Goal: Task Accomplishment & Management: Complete application form

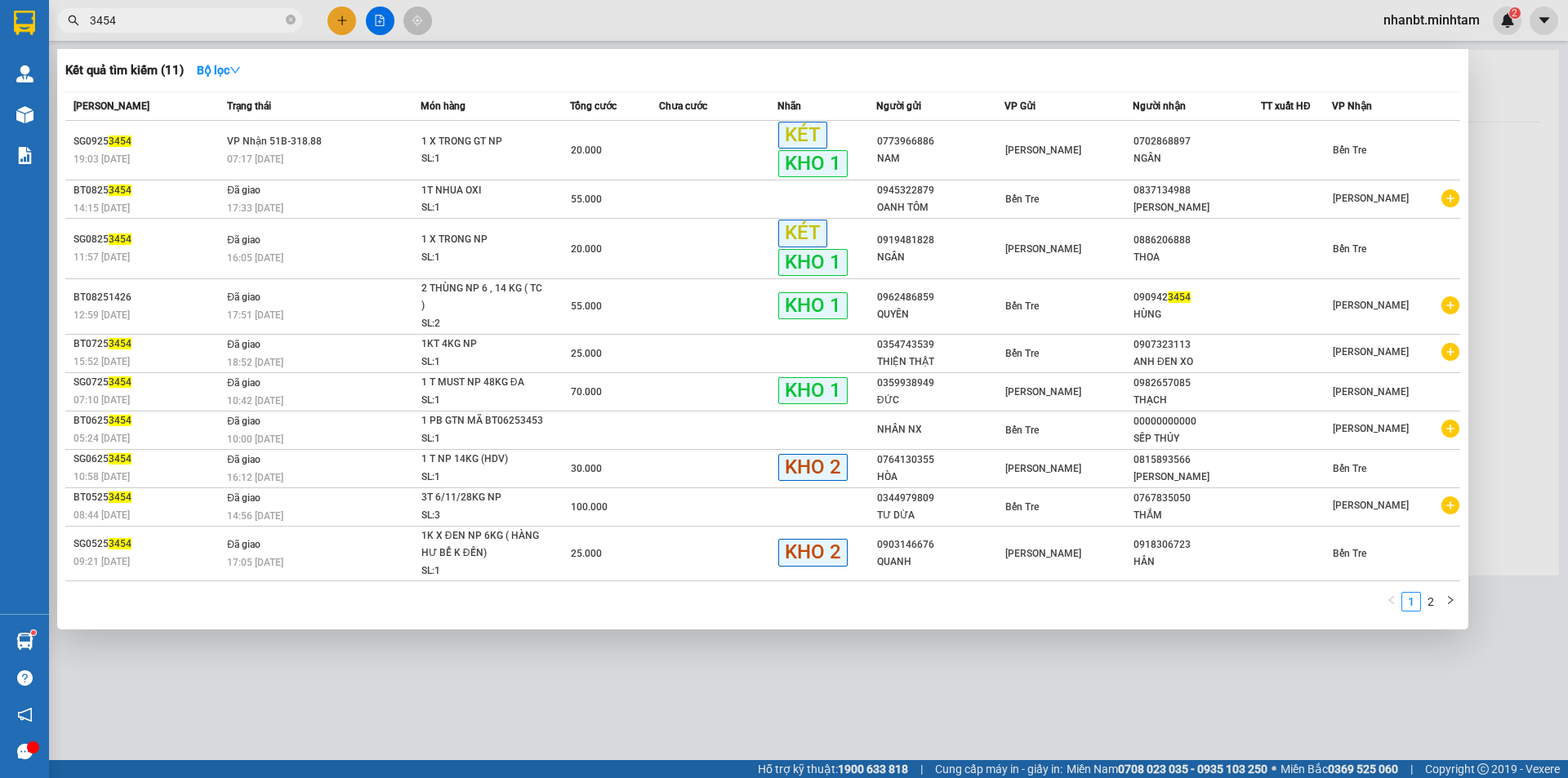
click at [204, 26] on input "3454" at bounding box center [186, 21] width 193 height 18
click at [289, 22] on icon "close-circle" at bounding box center [291, 20] width 10 height 10
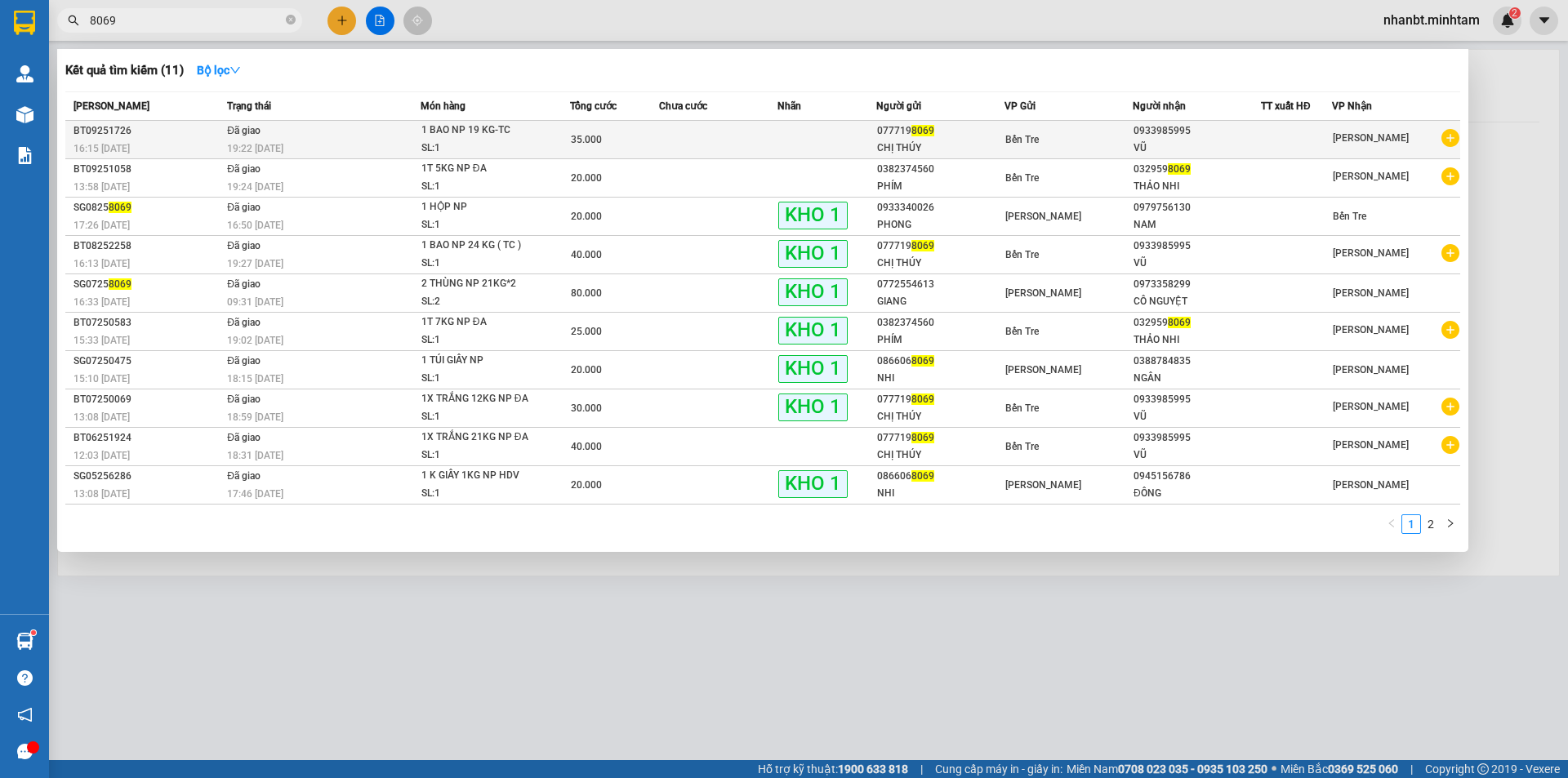
type input "8069"
click at [737, 137] on td at bounding box center [719, 140] width 119 height 39
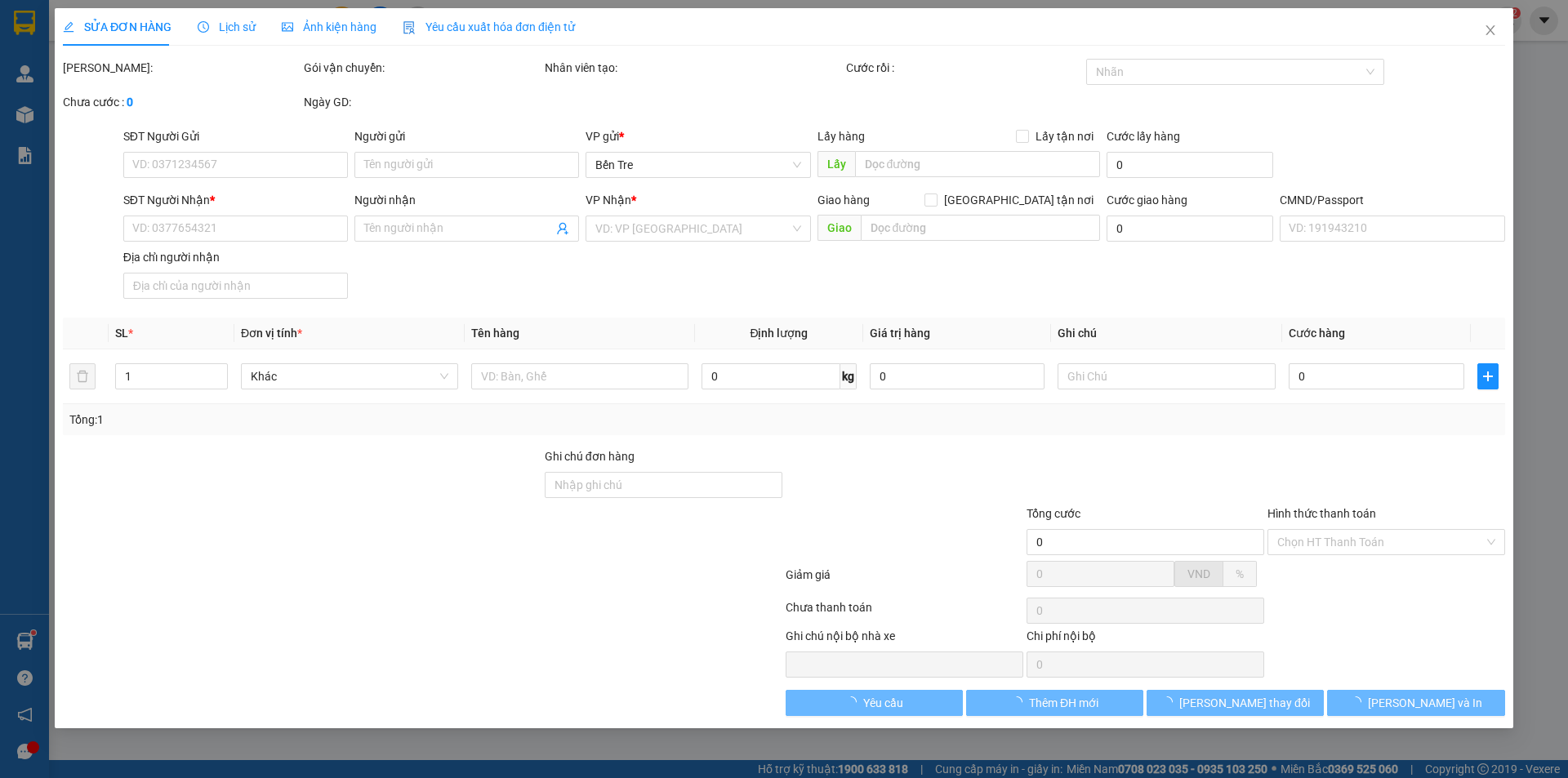
type input "0777198069"
type input "CHỊ THÚY"
type input "0933985995"
type input "VŨ"
type input "35.000"
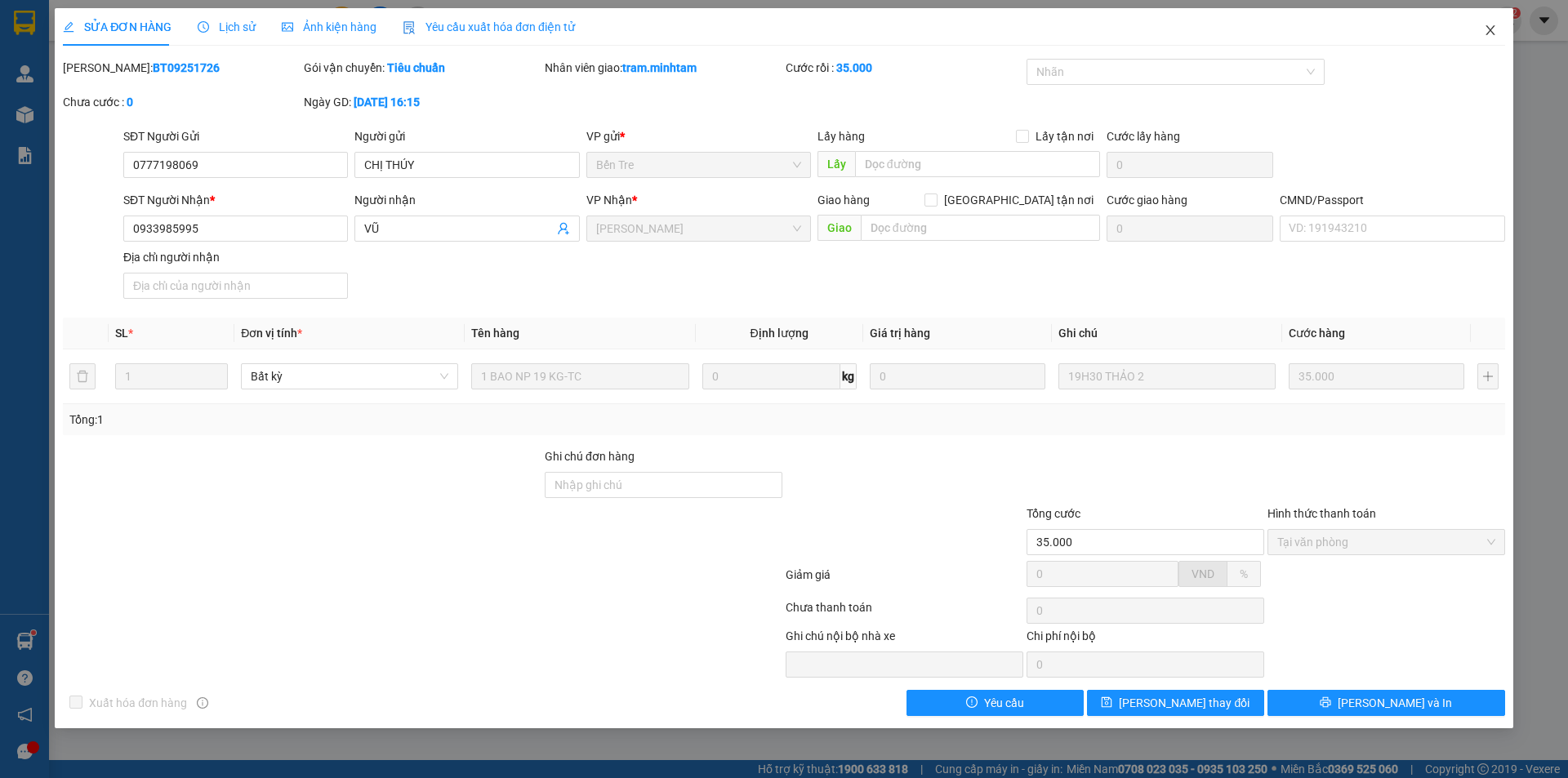
click at [1491, 38] on span "Close" at bounding box center [1490, 30] width 45 height 45
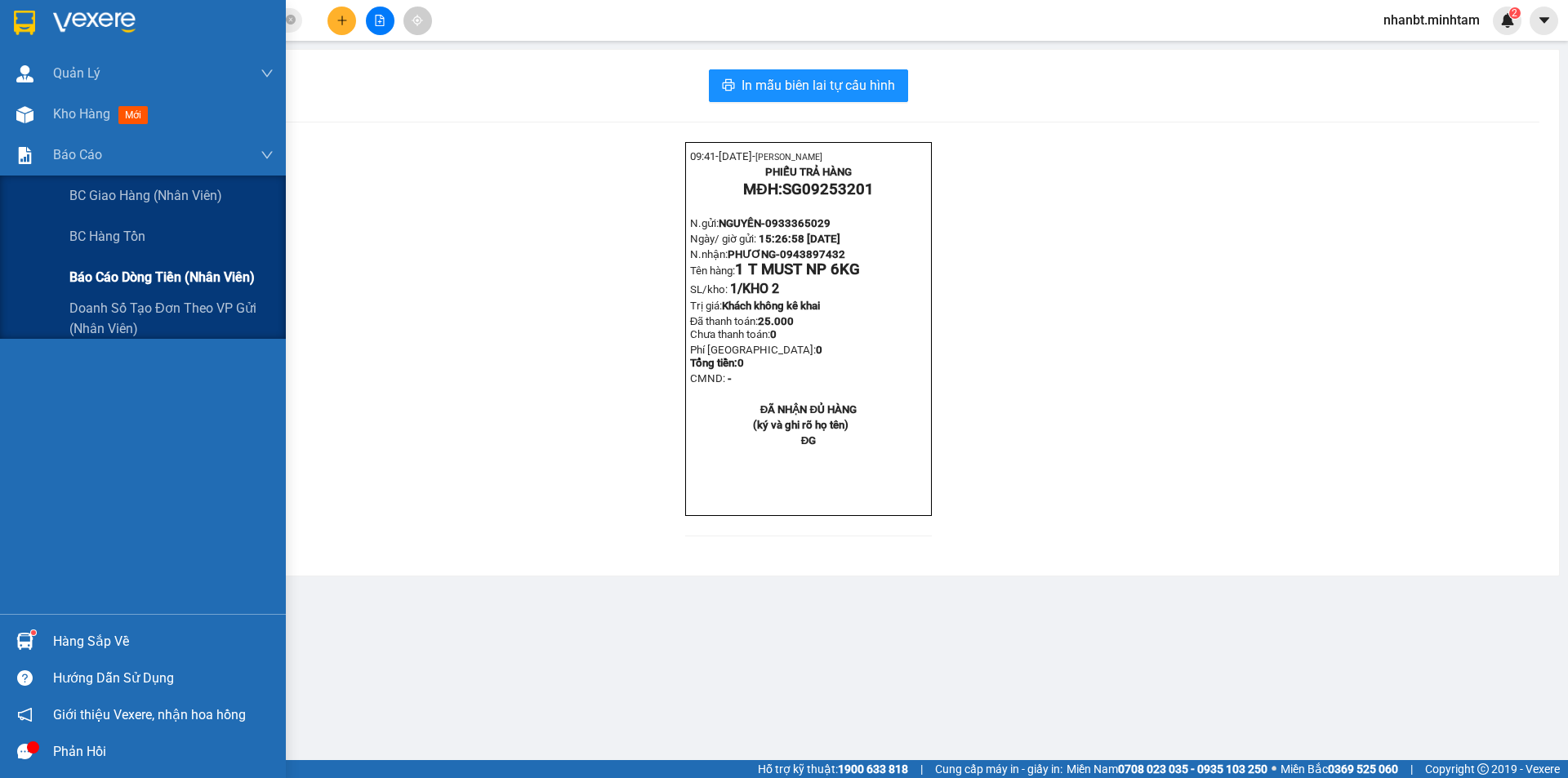
click at [143, 270] on span "Báo cáo dòng tiền (nhân viên)" at bounding box center [162, 277] width 185 height 21
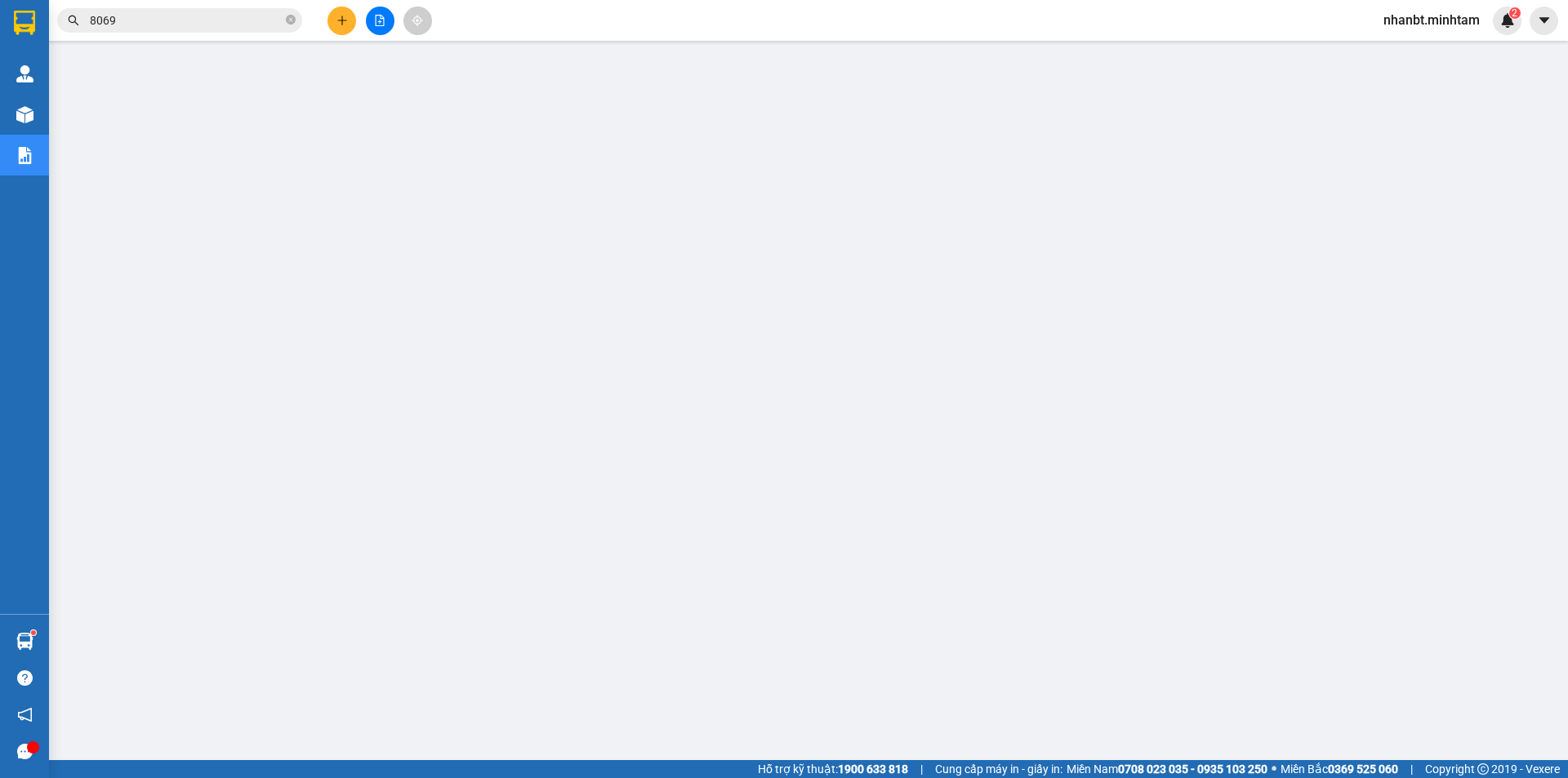
click at [178, 26] on input "8069" at bounding box center [186, 21] width 193 height 18
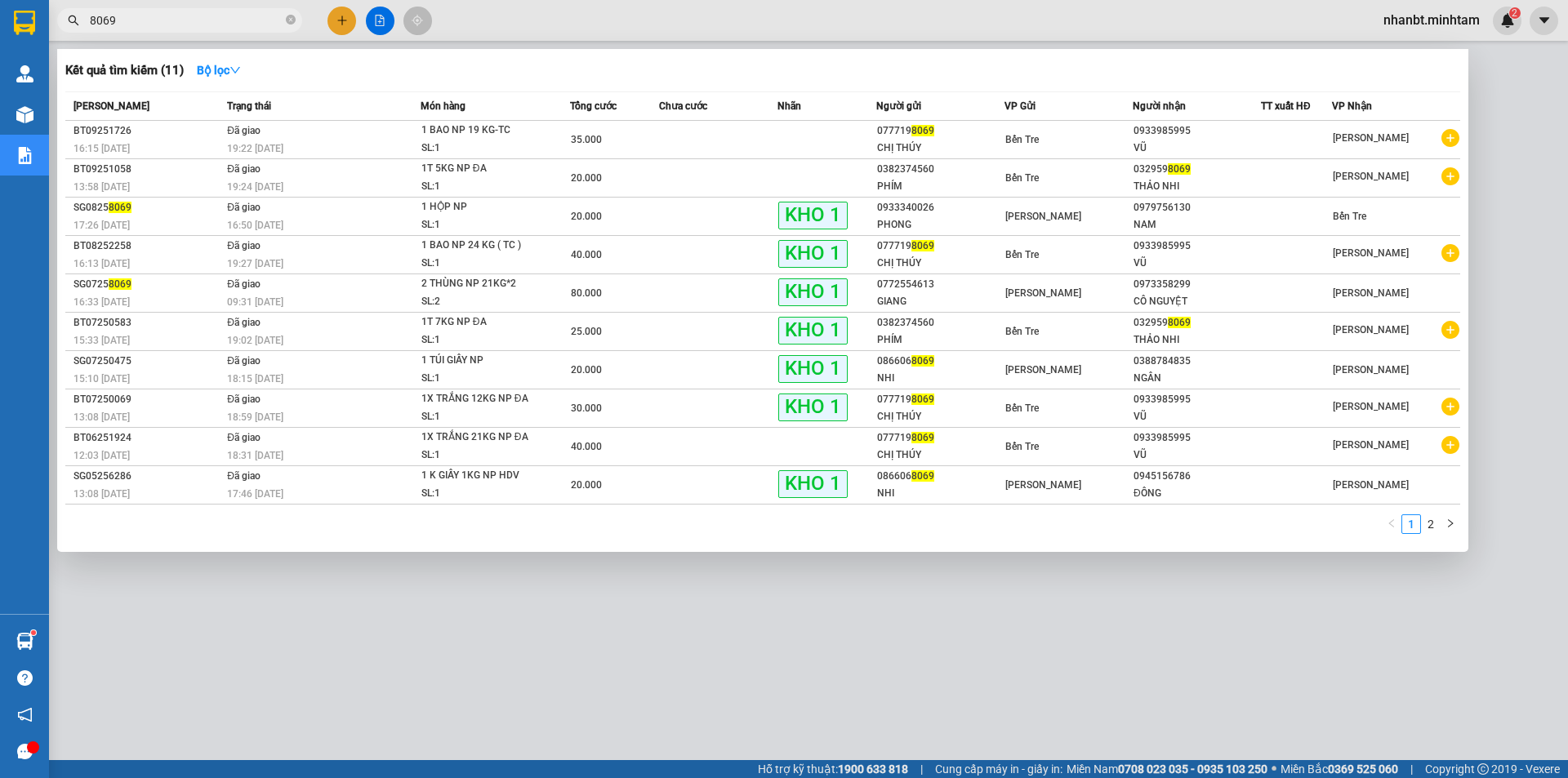
click at [178, 26] on input "8069" at bounding box center [186, 21] width 193 height 18
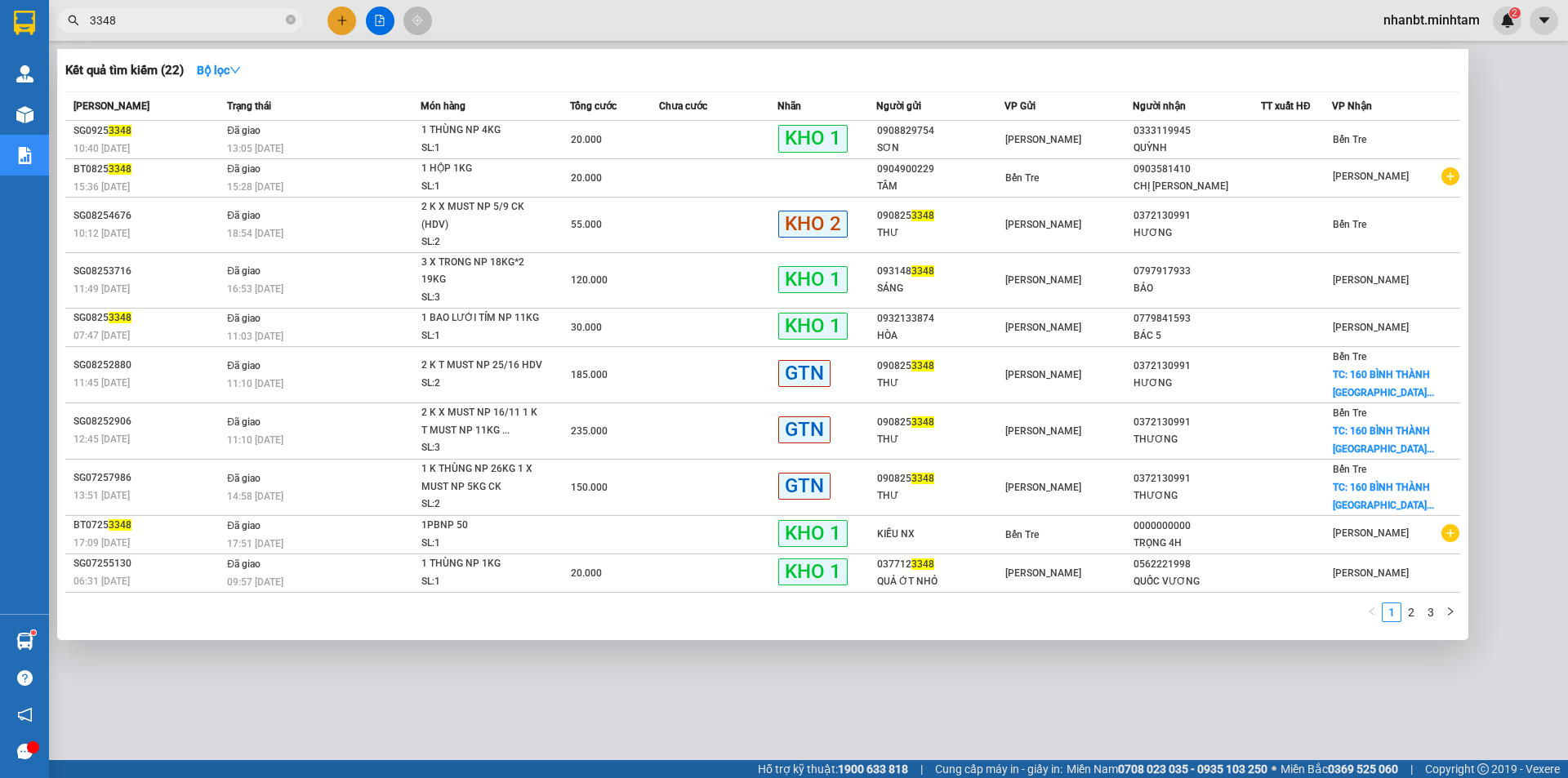
click at [142, 24] on input "3348" at bounding box center [186, 21] width 193 height 18
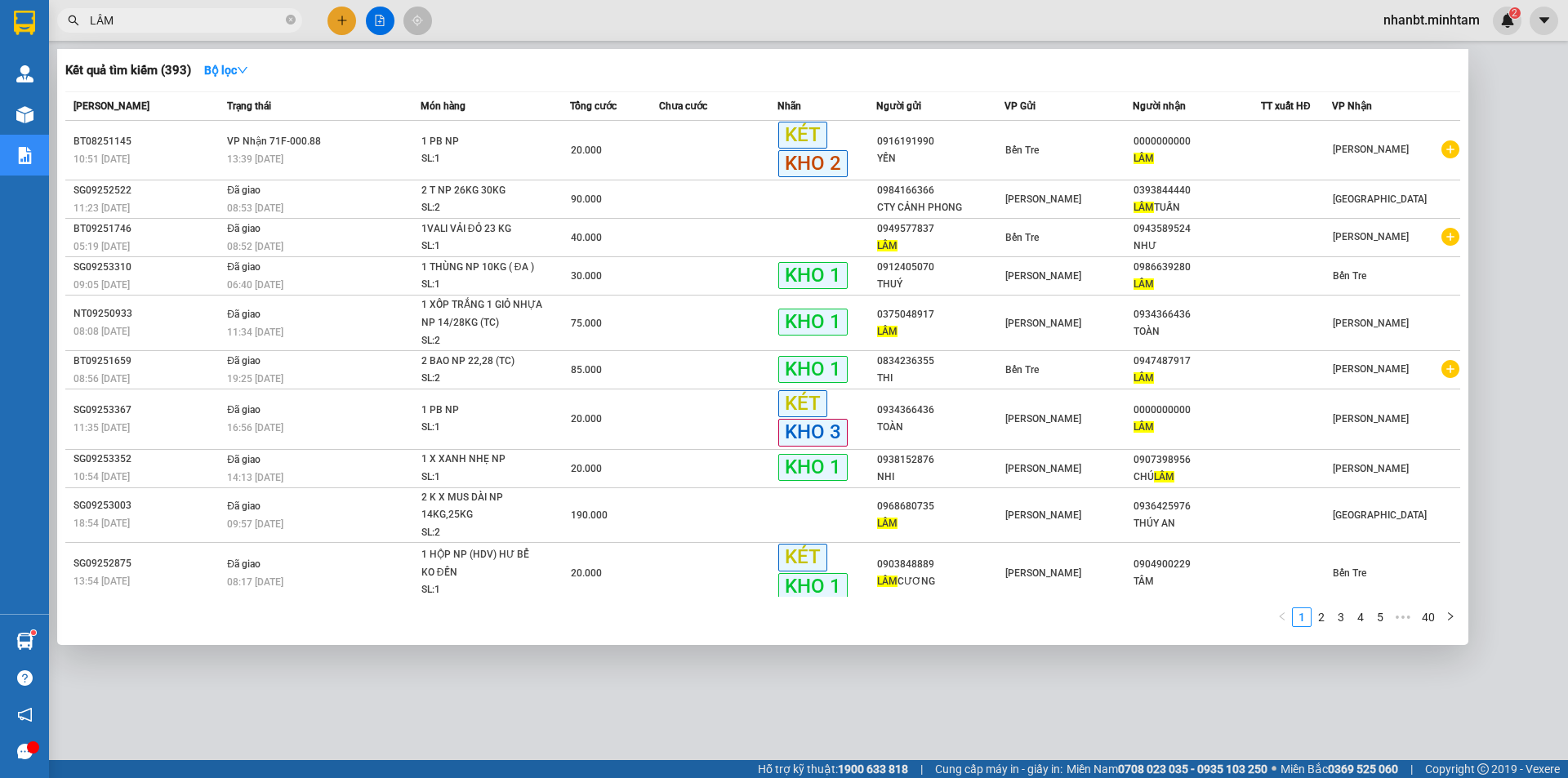
type input "LÂM"
click at [160, 664] on div at bounding box center [784, 389] width 1568 height 778
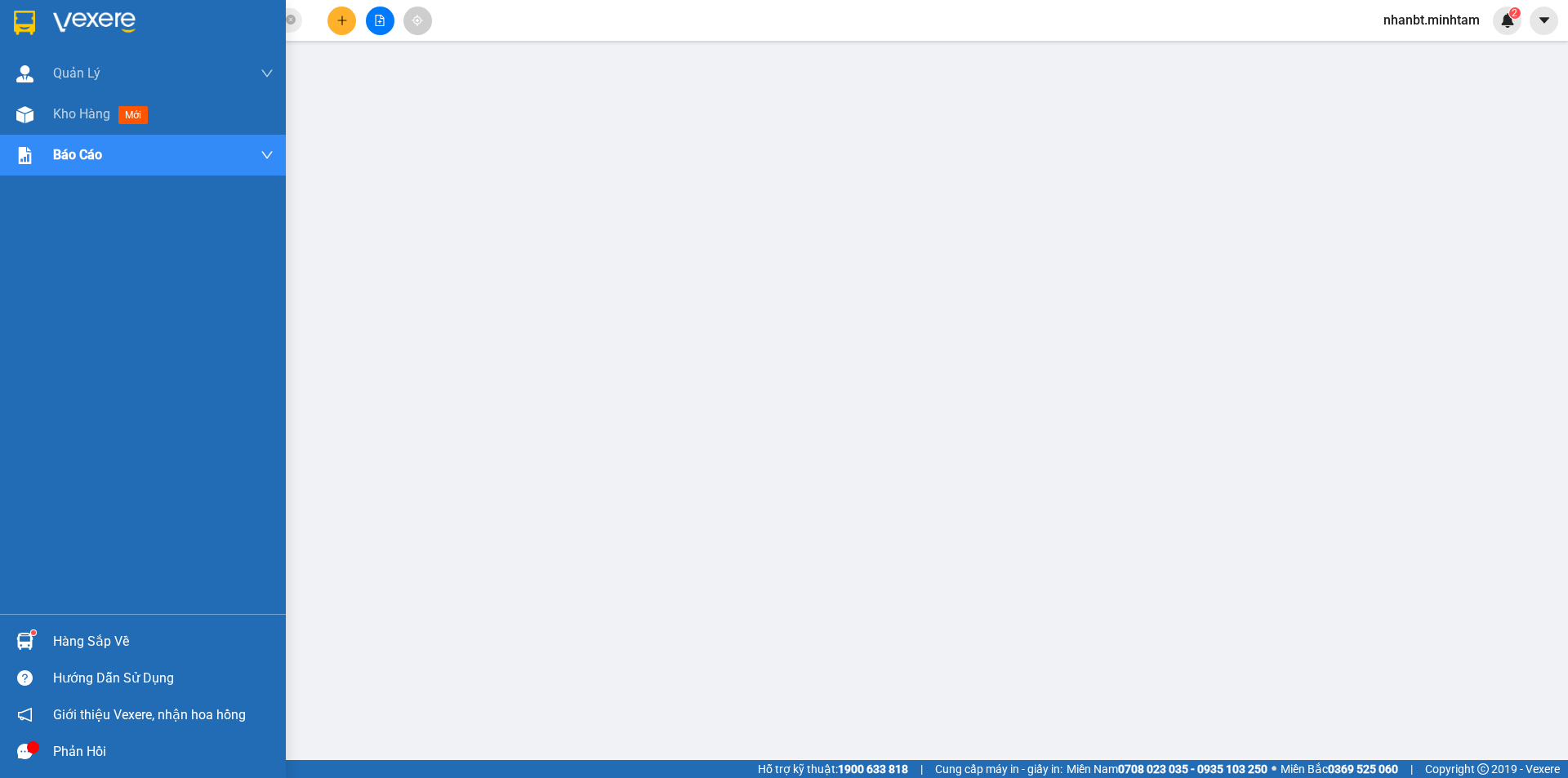
click at [21, 641] on img at bounding box center [25, 641] width 17 height 17
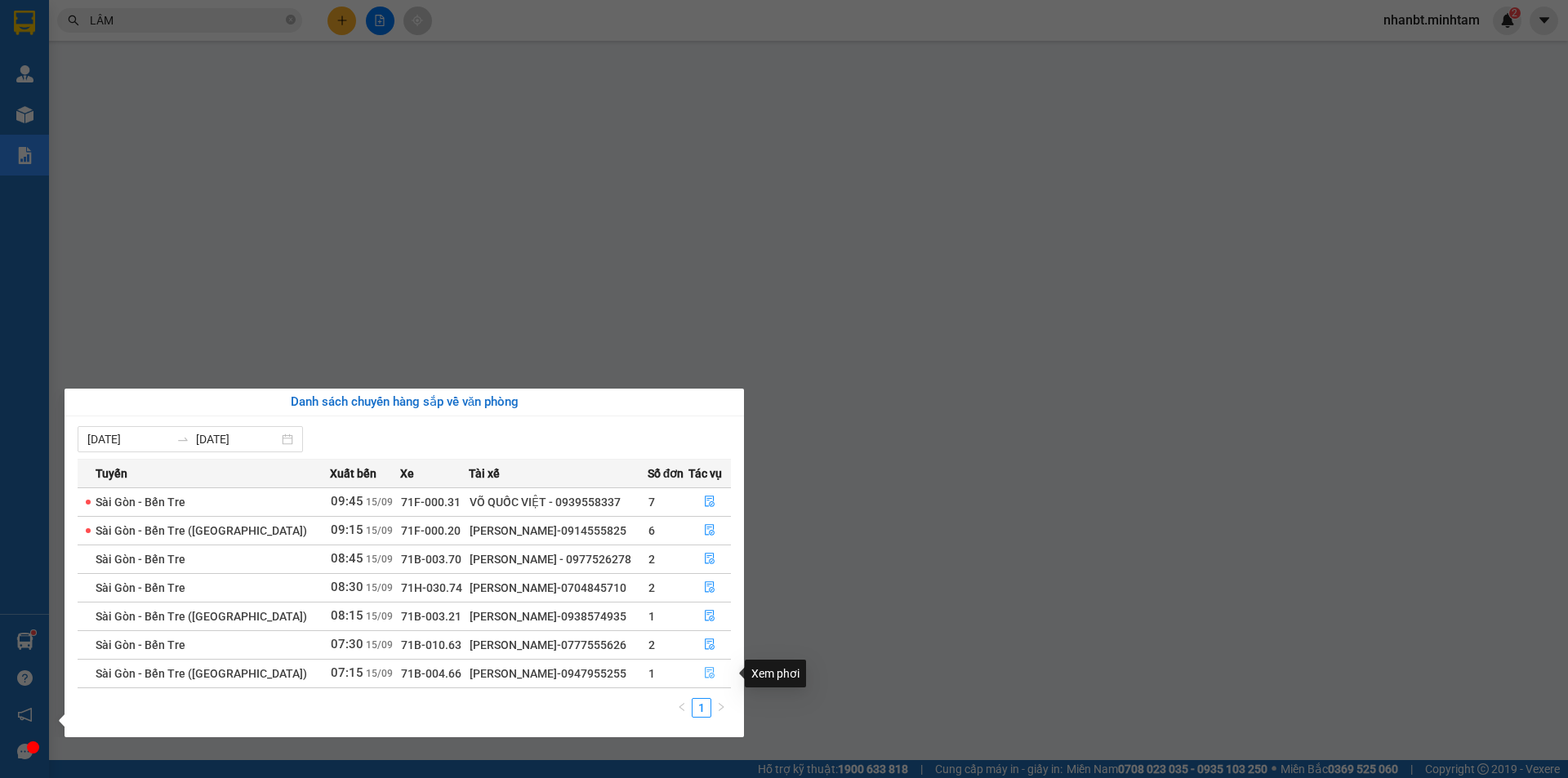
click at [709, 673] on icon "file-done" at bounding box center [710, 673] width 10 height 12
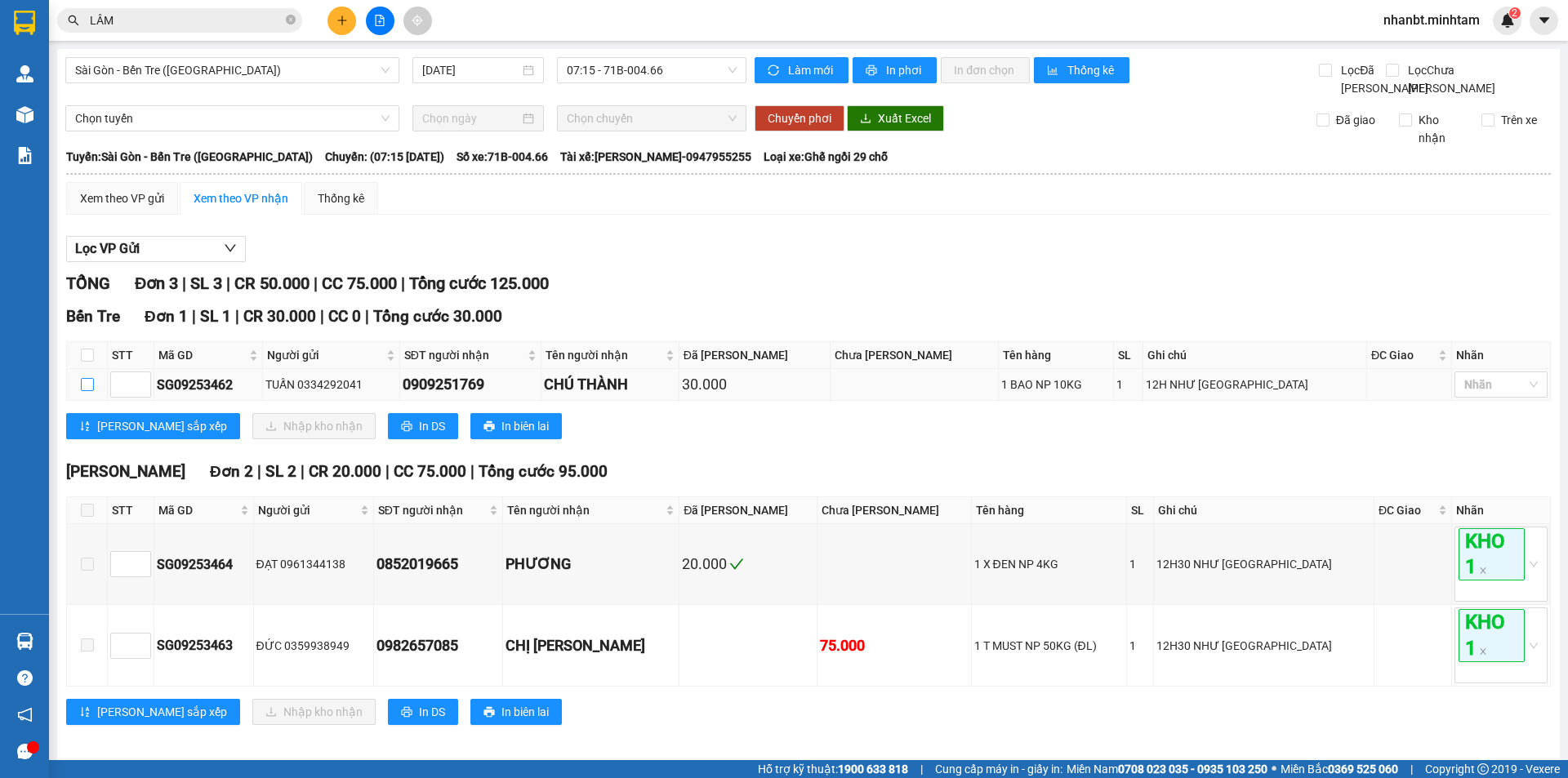
click at [90, 394] on label at bounding box center [87, 385] width 13 height 18
click at [90, 391] on input "checkbox" at bounding box center [87, 385] width 13 height 13
checkbox input "true"
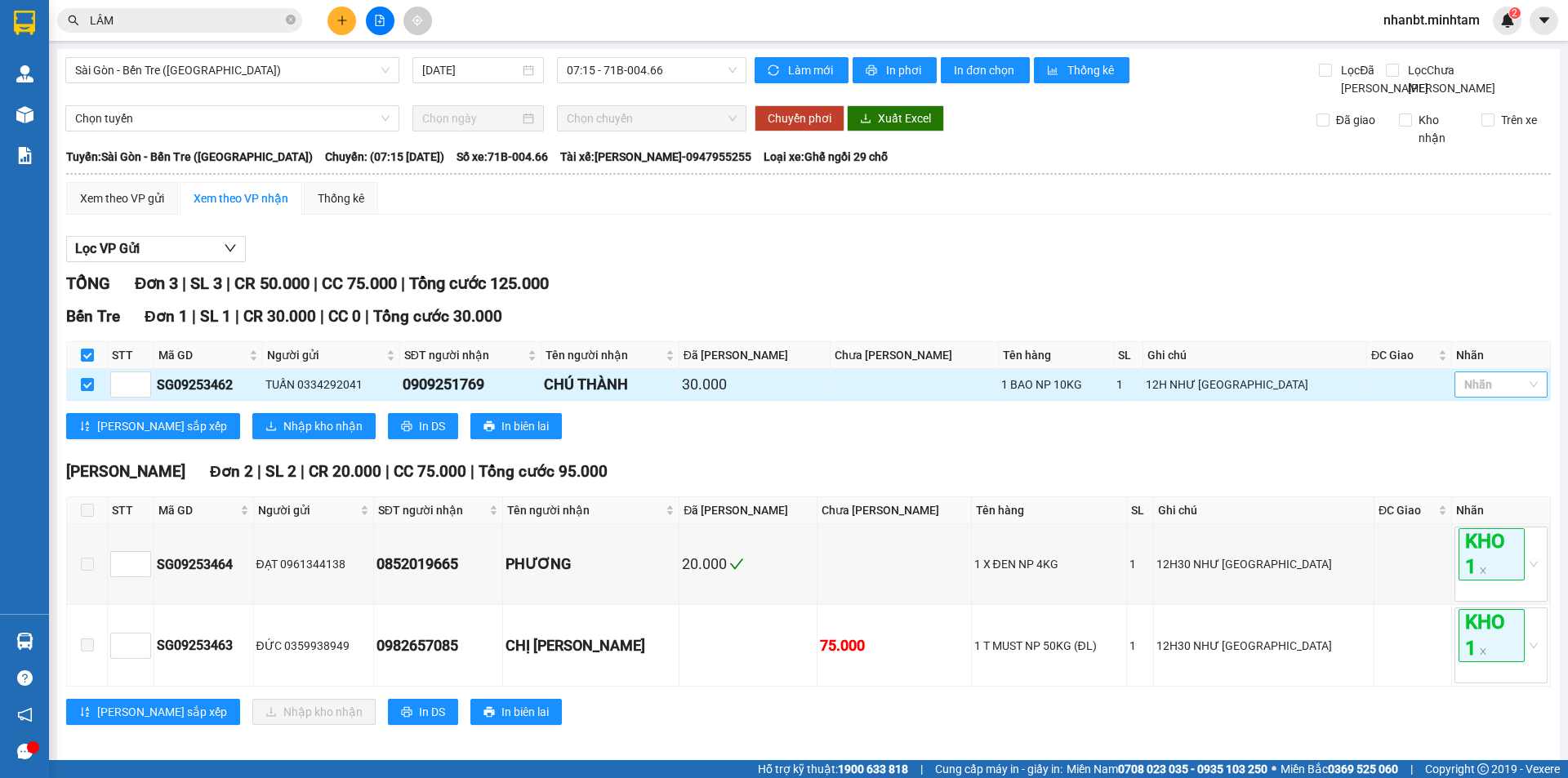
click at [1500, 395] on div at bounding box center [1493, 385] width 68 height 20
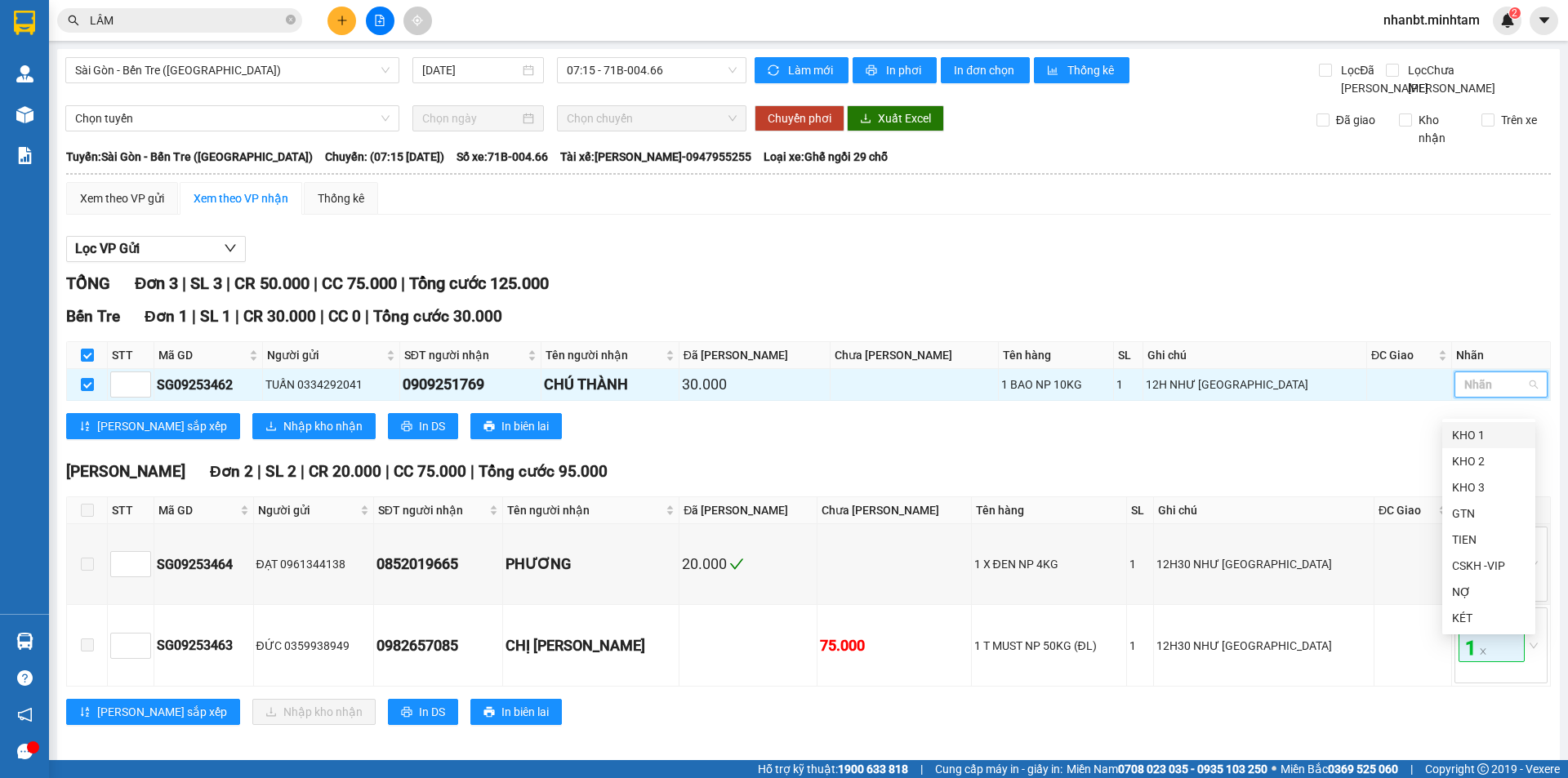
drag, startPoint x: 1470, startPoint y: 441, endPoint x: 1444, endPoint y: 436, distance: 26.5
click at [1469, 441] on div "KHO 1" at bounding box center [1489, 435] width 73 height 18
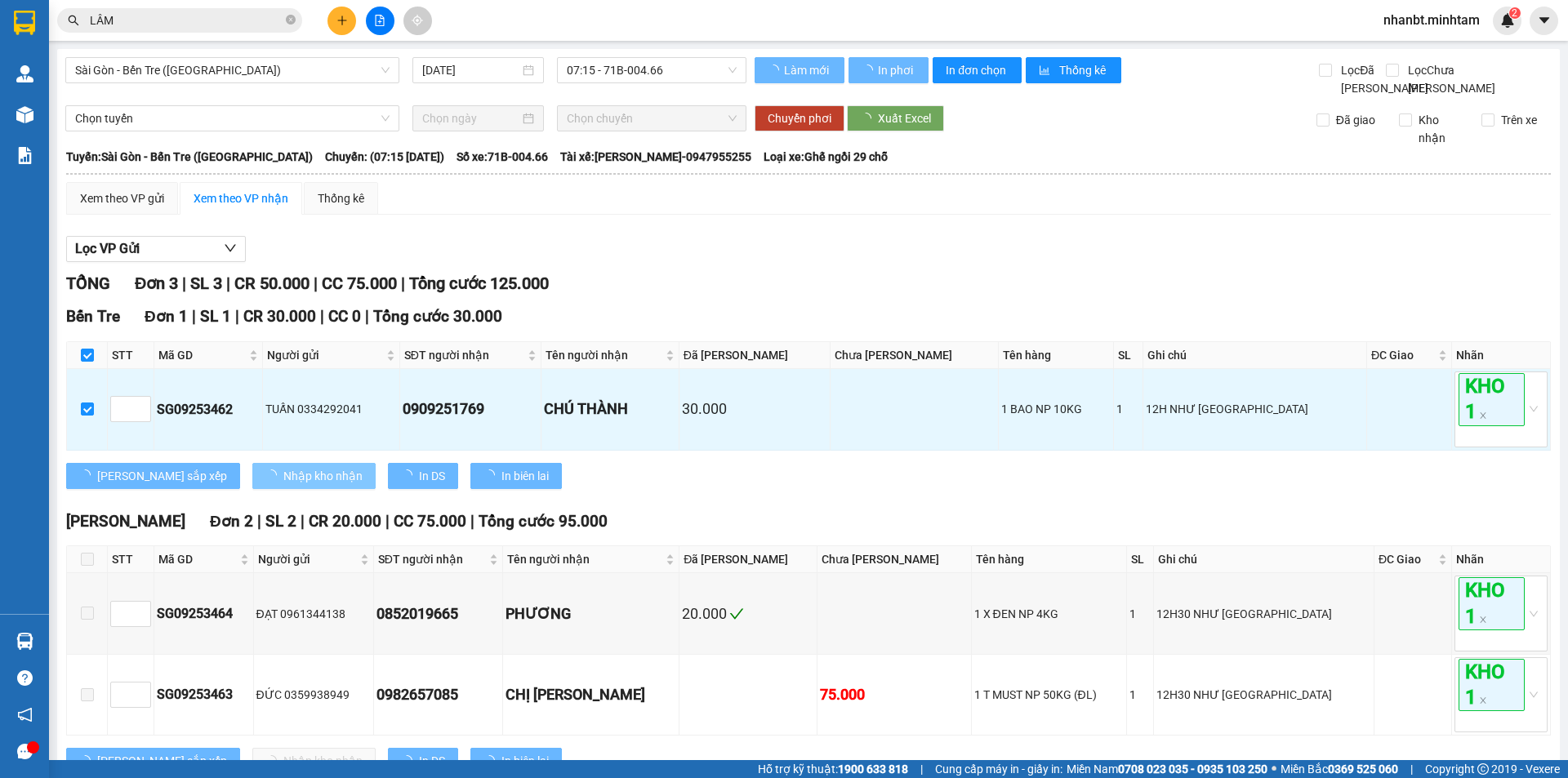
click at [284, 485] on span "Nhập kho nhận" at bounding box center [323, 476] width 79 height 18
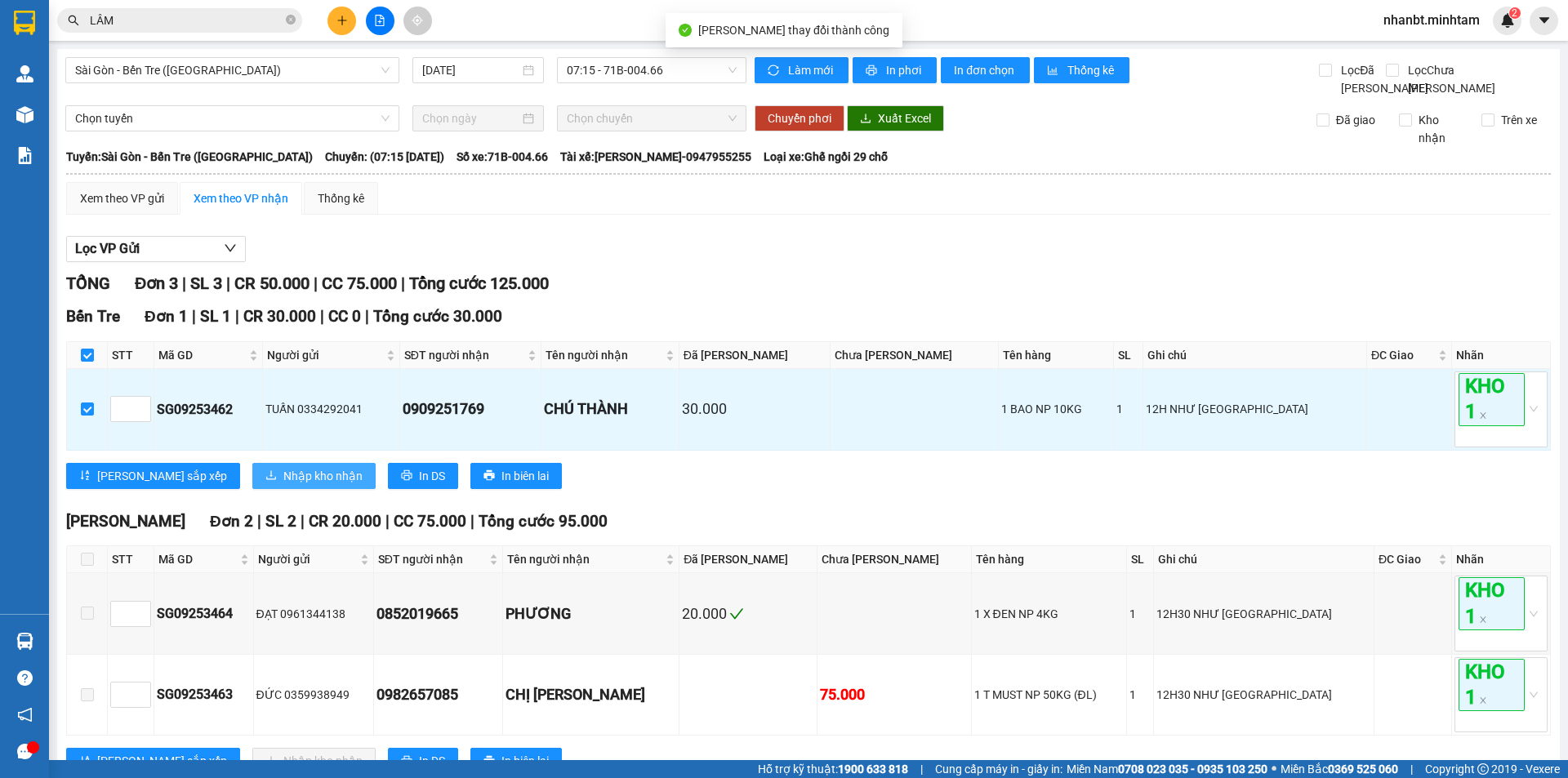
click at [284, 485] on span "Nhập kho nhận" at bounding box center [323, 476] width 79 height 18
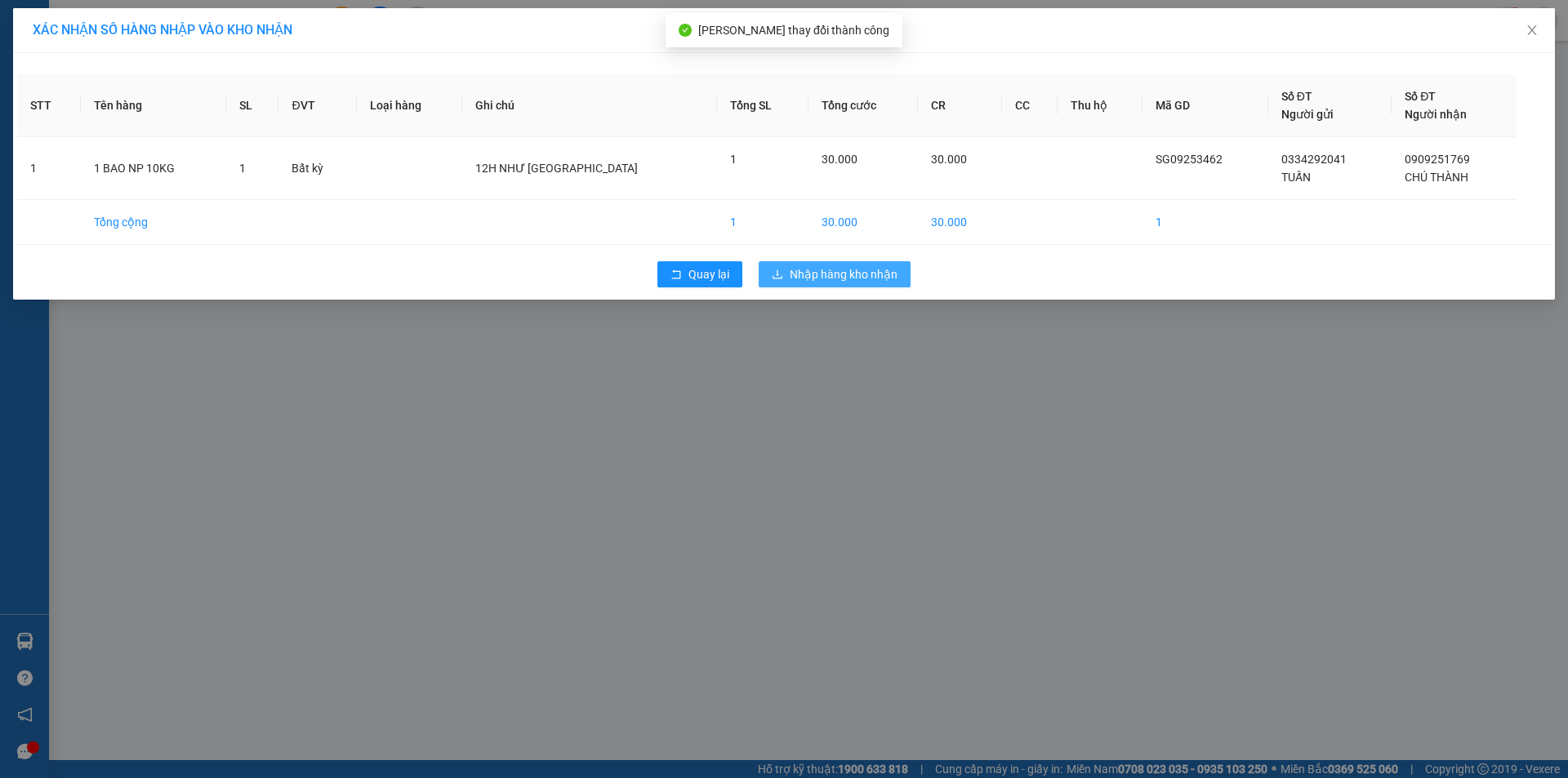
click at [865, 275] on span "Nhập hàng kho nhận" at bounding box center [843, 274] width 108 height 18
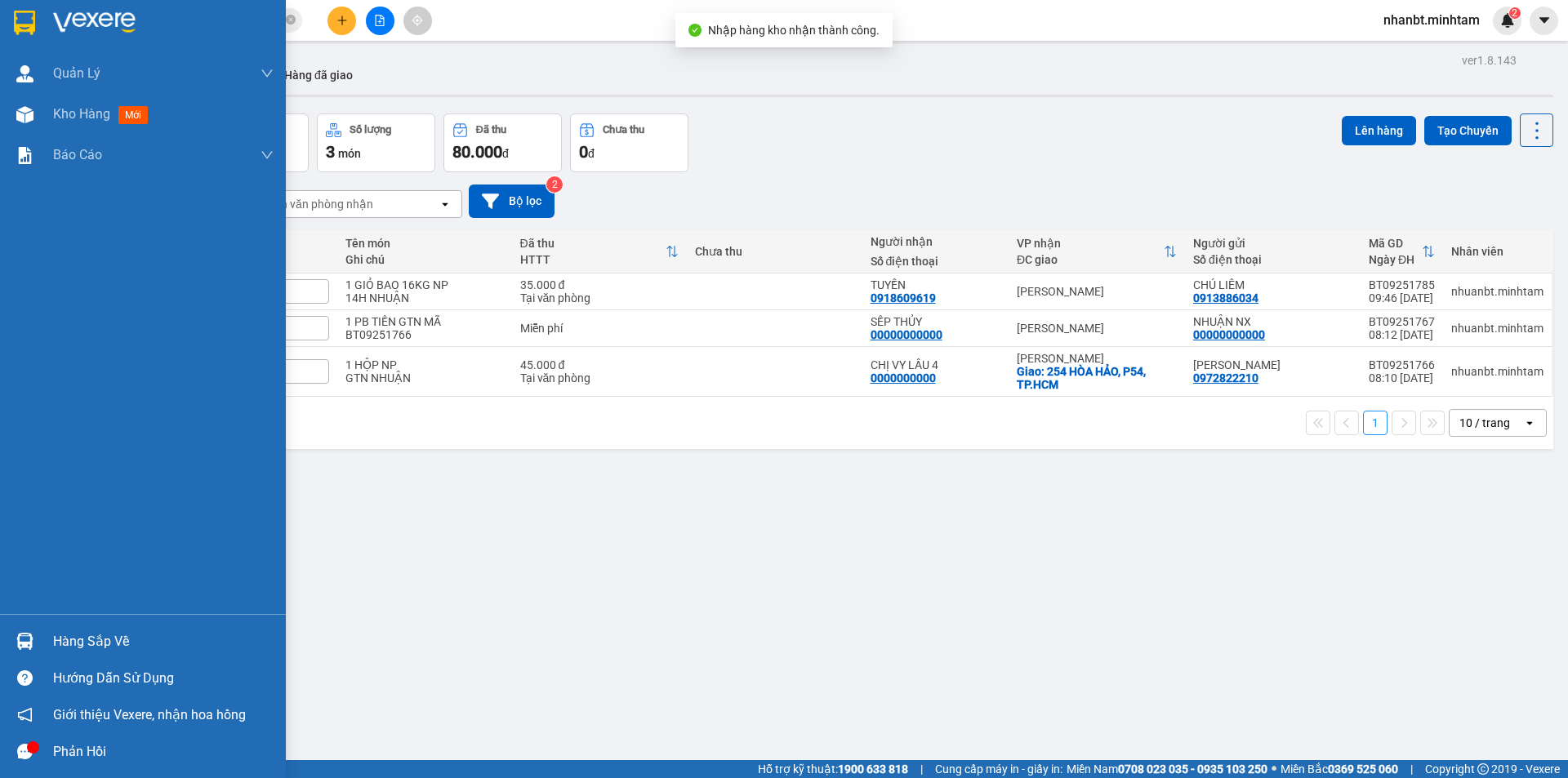
click at [47, 637] on div "Hàng sắp về" at bounding box center [143, 641] width 286 height 37
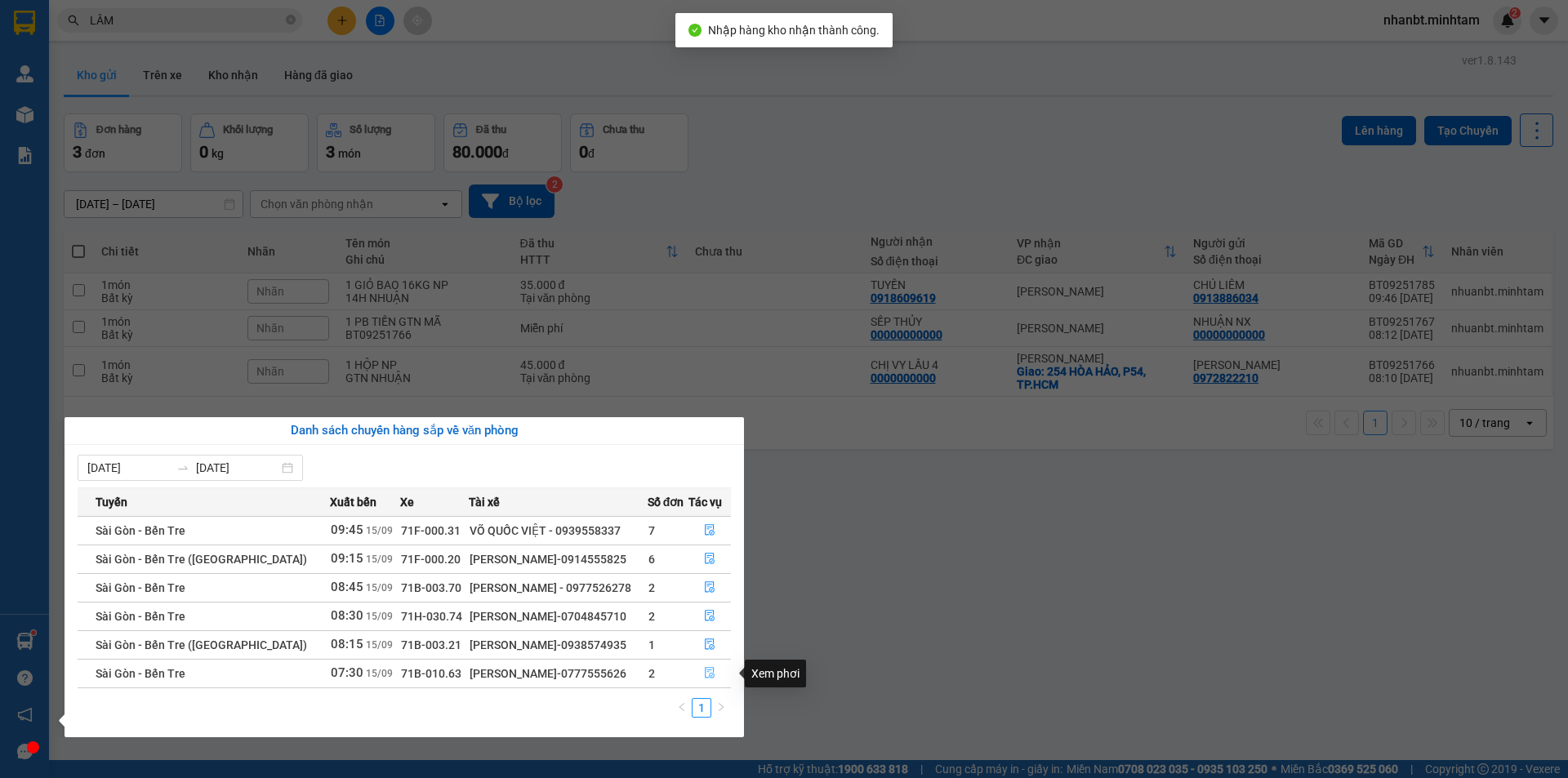
click at [708, 674] on icon "file-done" at bounding box center [710, 673] width 10 height 12
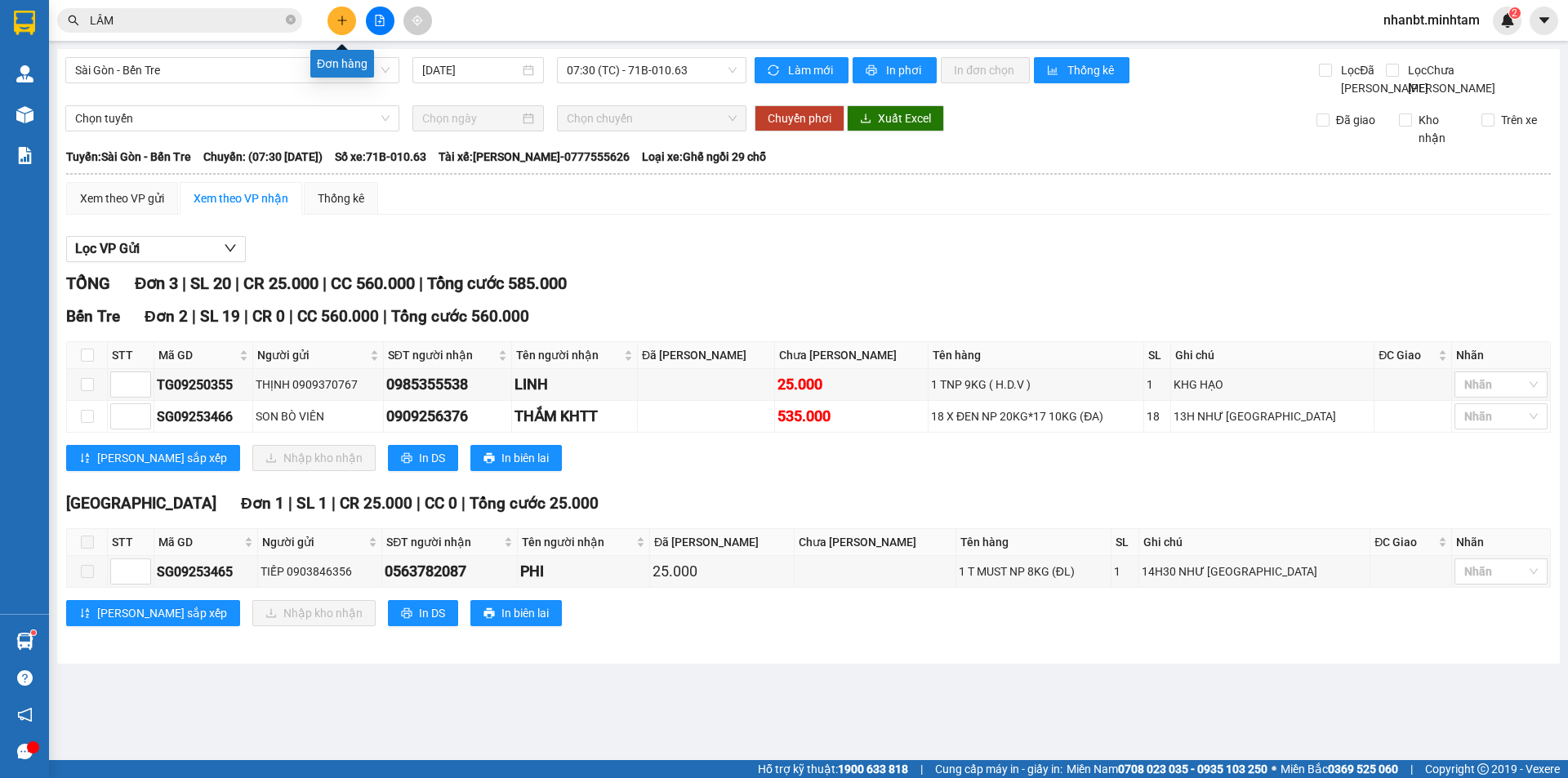
click at [346, 26] on button at bounding box center [341, 21] width 29 height 29
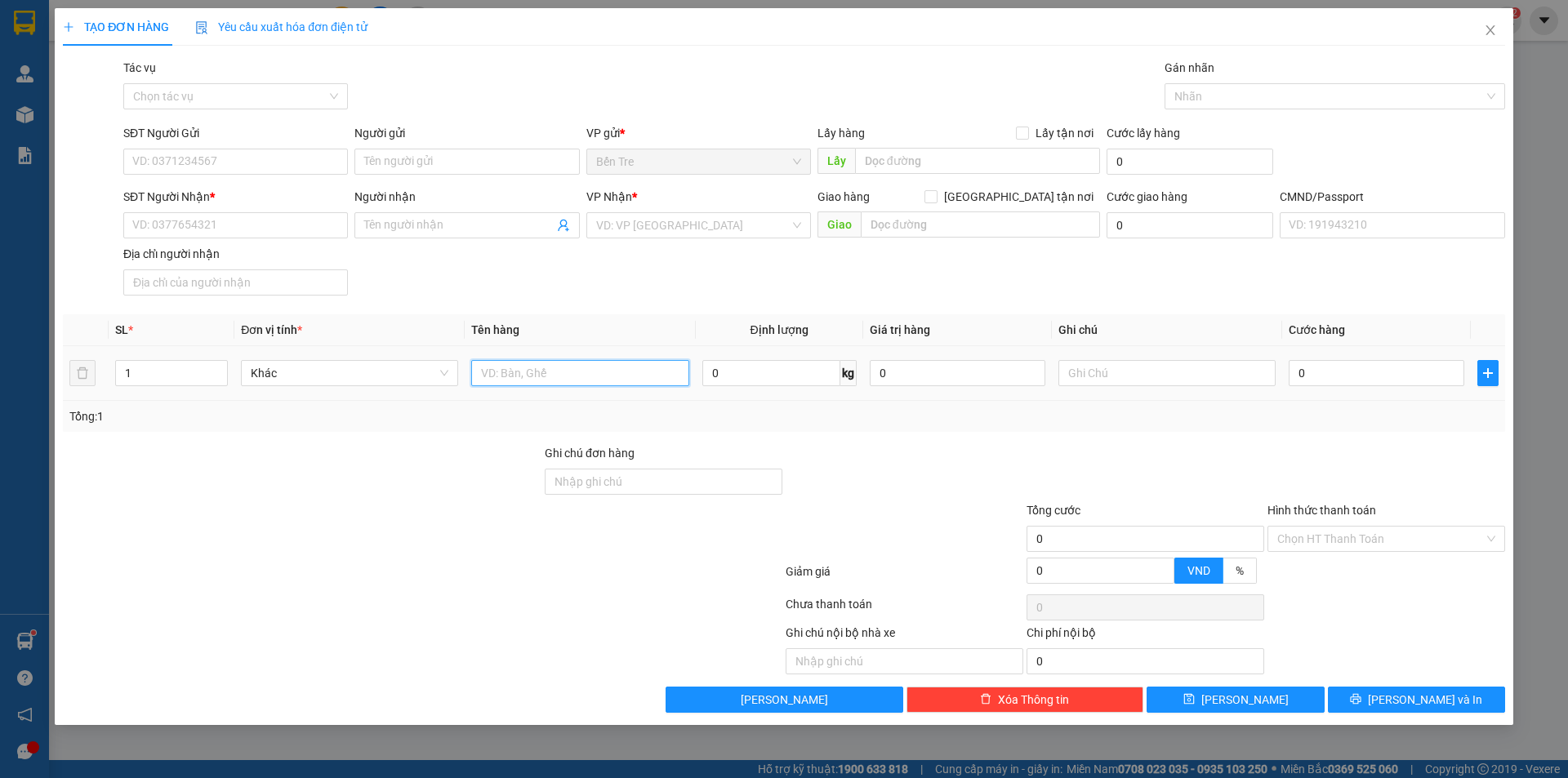
click at [566, 377] on input "text" at bounding box center [580, 373] width 218 height 26
type input "2B NP 25,32 KG ( TC )"
click at [240, 164] on input "SĐT Người Gửi" at bounding box center [236, 162] width 224 height 26
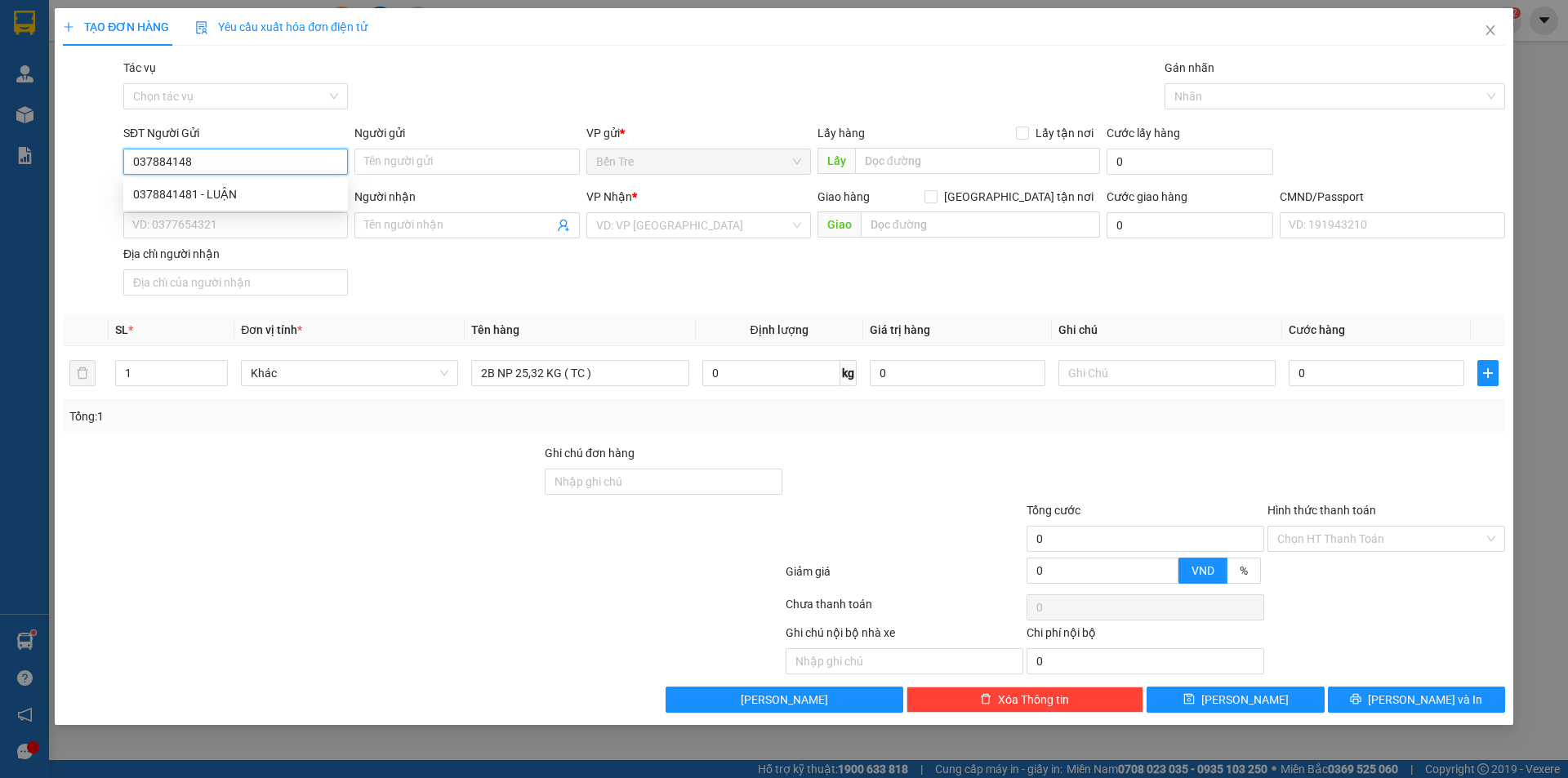
type input "0378841481"
click at [232, 193] on div "0378841481 - LUẬN" at bounding box center [236, 194] width 205 height 18
type input "LUẬN"
type input "0903178773"
type input "ÚT TIỀN"
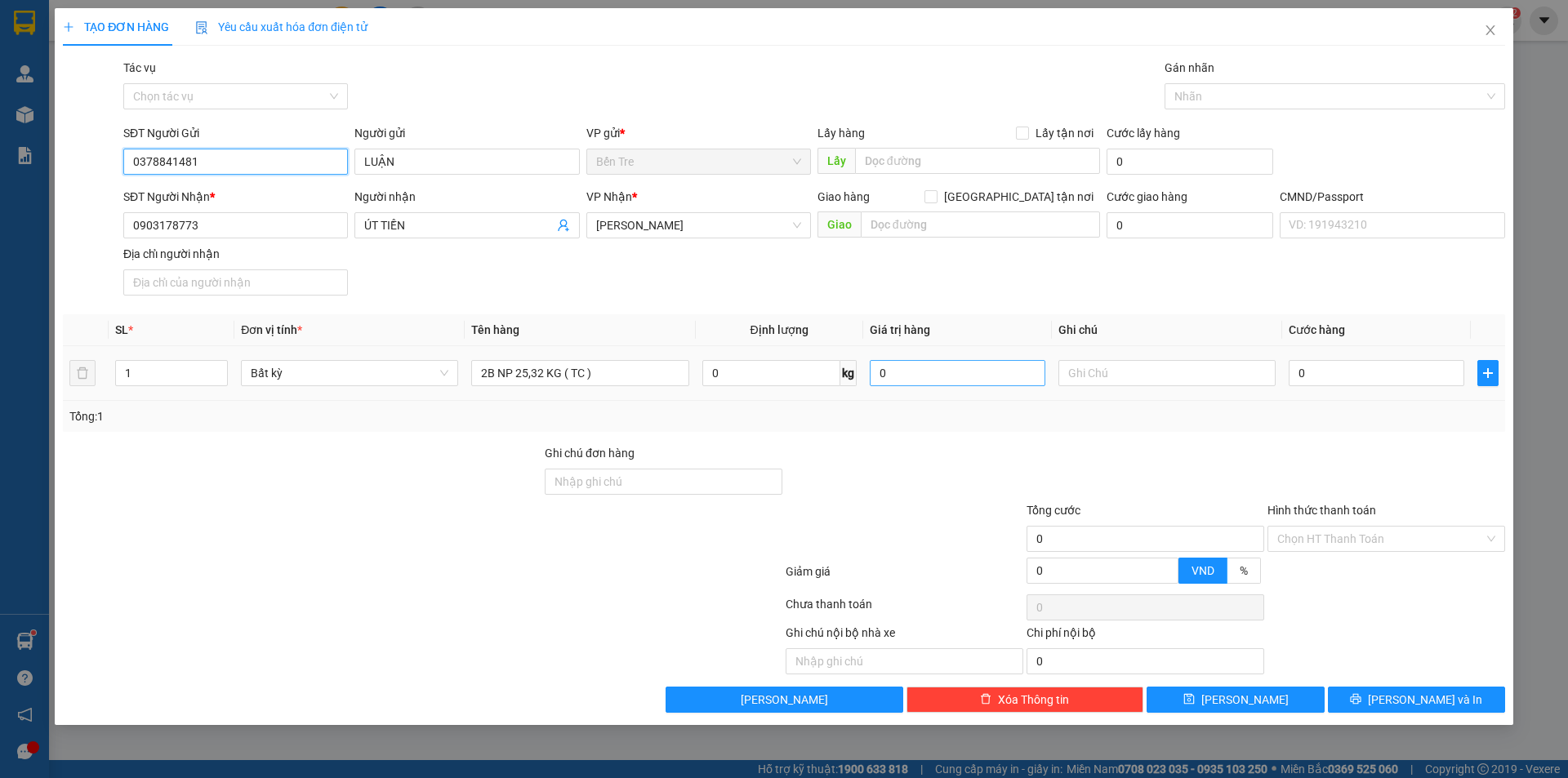
type input "0378841481"
click at [896, 383] on input "0" at bounding box center [957, 373] width 176 height 26
click at [897, 383] on input "0" at bounding box center [957, 373] width 176 height 26
click at [894, 383] on input "0" at bounding box center [957, 373] width 176 height 26
type input "500.000"
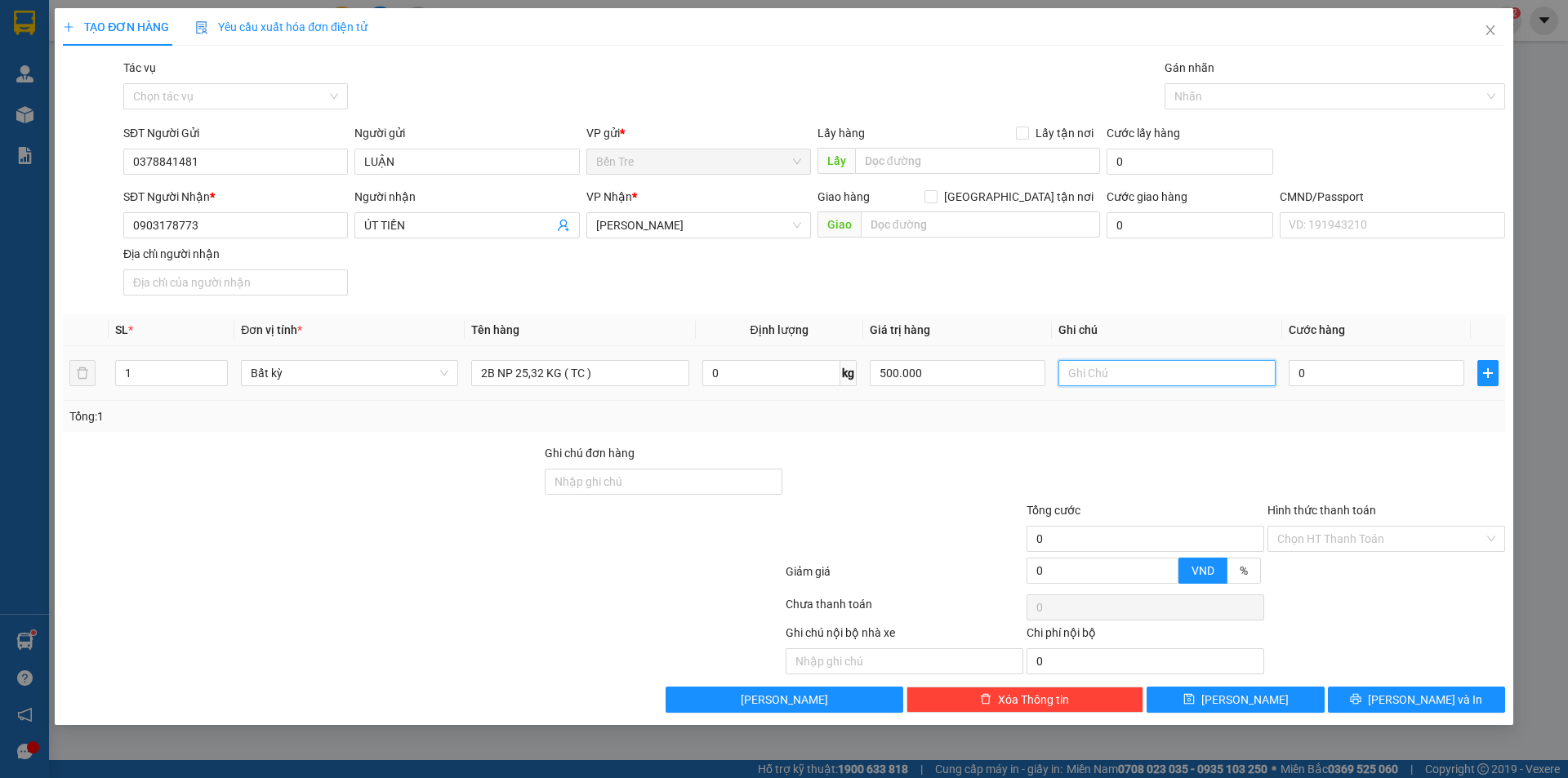
click at [1105, 366] on input "text" at bounding box center [1167, 373] width 218 height 26
type input "14H NHÂN"
click at [1312, 374] on input "0" at bounding box center [1376, 373] width 176 height 26
type input "8"
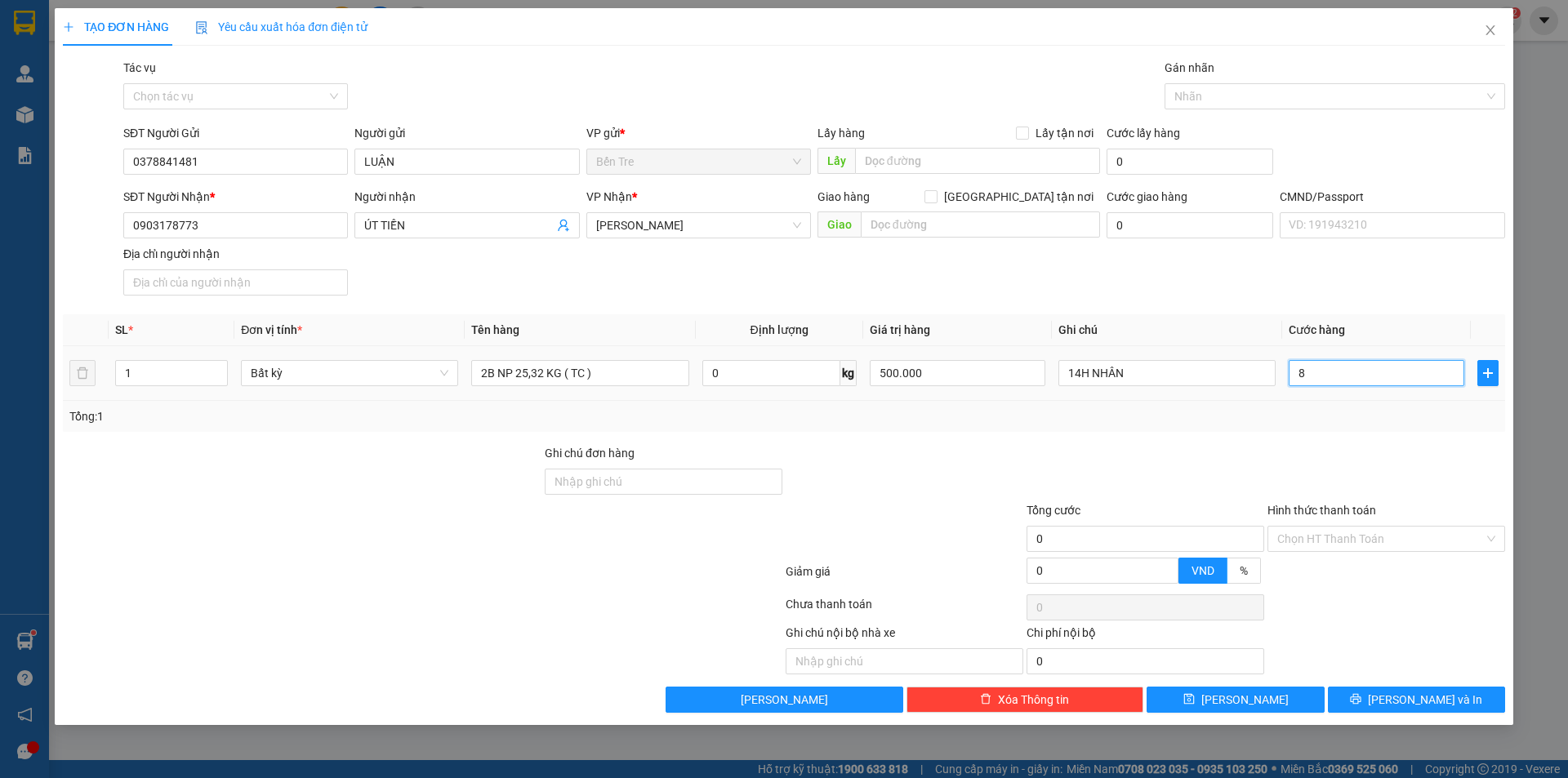
type input "8"
type input "85"
type input "85.000"
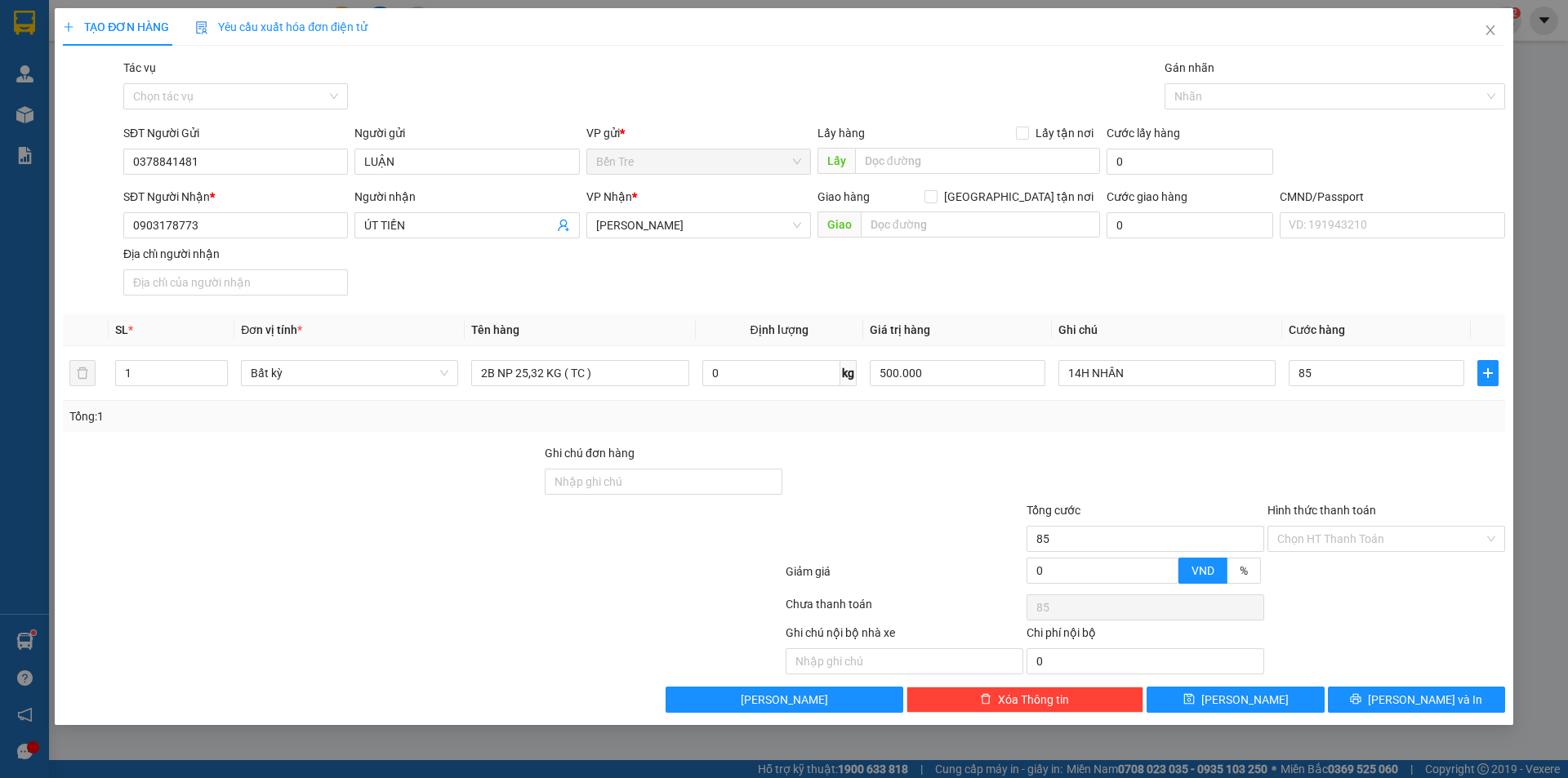
type input "85.000"
click at [1153, 479] on div at bounding box center [1145, 472] width 241 height 57
type input "2"
click at [209, 364] on span "Increase Value" at bounding box center [218, 368] width 18 height 15
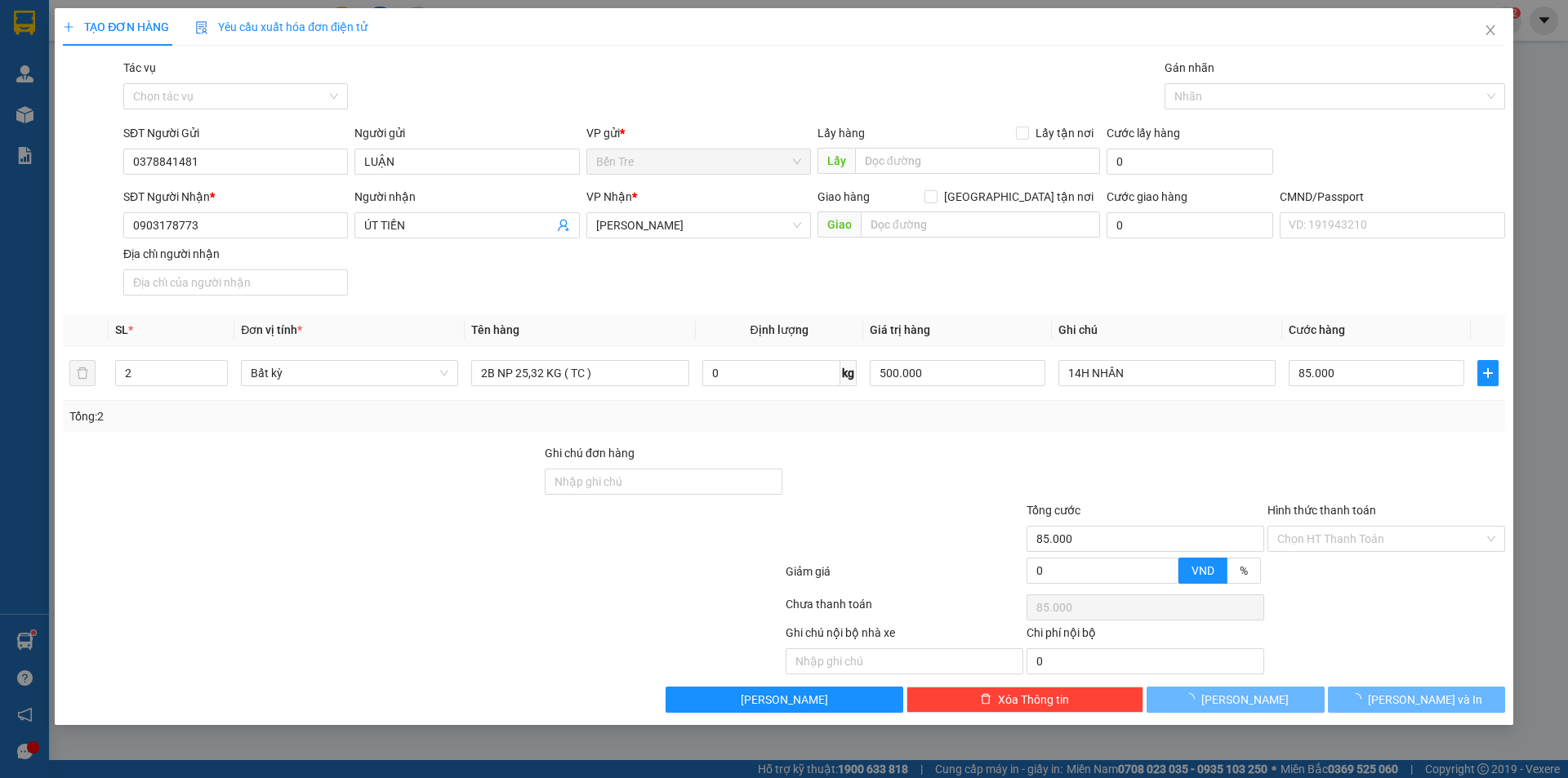
click at [850, 423] on div "Tổng: 2" at bounding box center [784, 416] width 1430 height 18
type input "0"
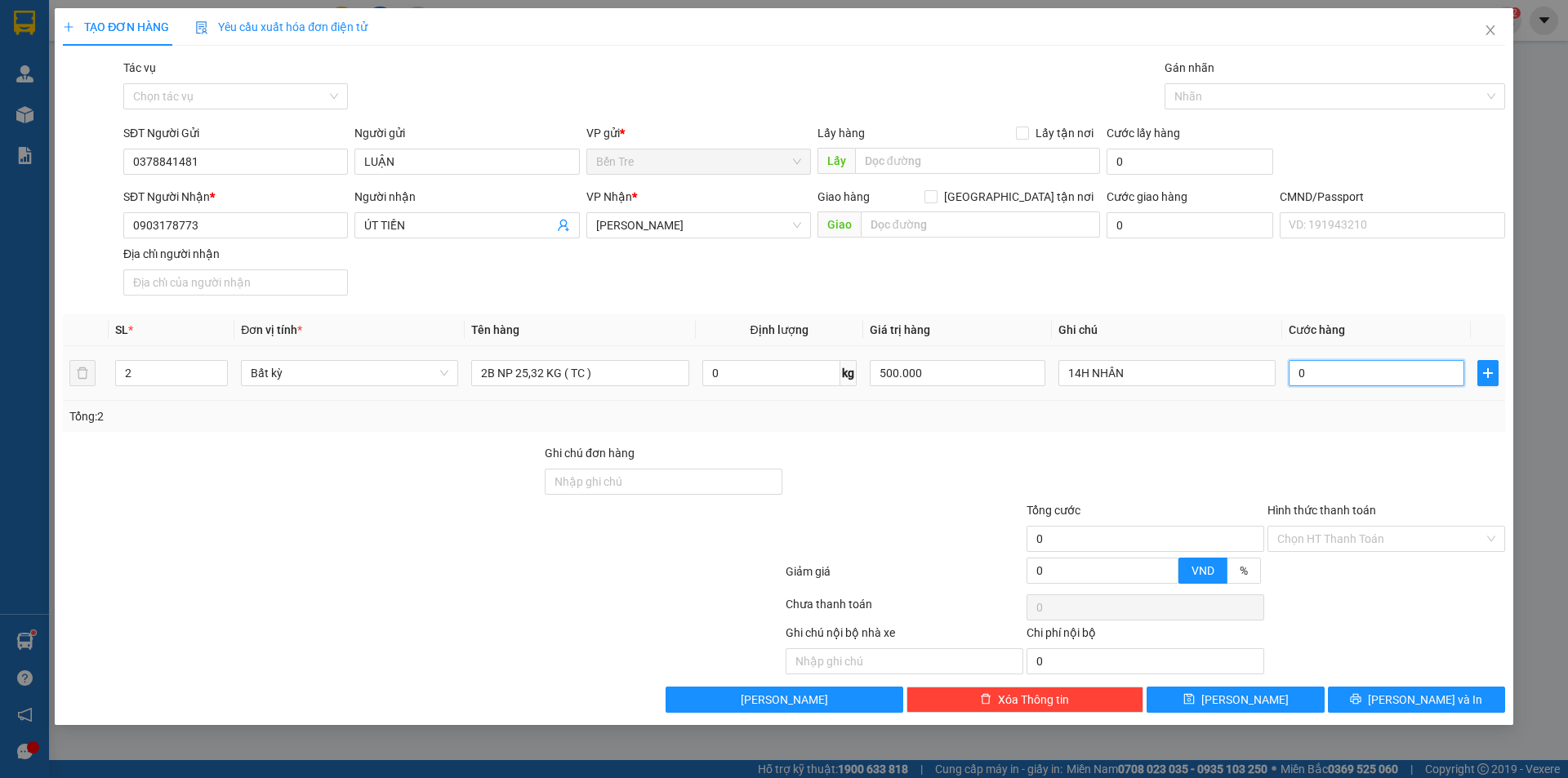
click at [1336, 376] on input "0" at bounding box center [1376, 373] width 176 height 26
type input "8"
type input "85"
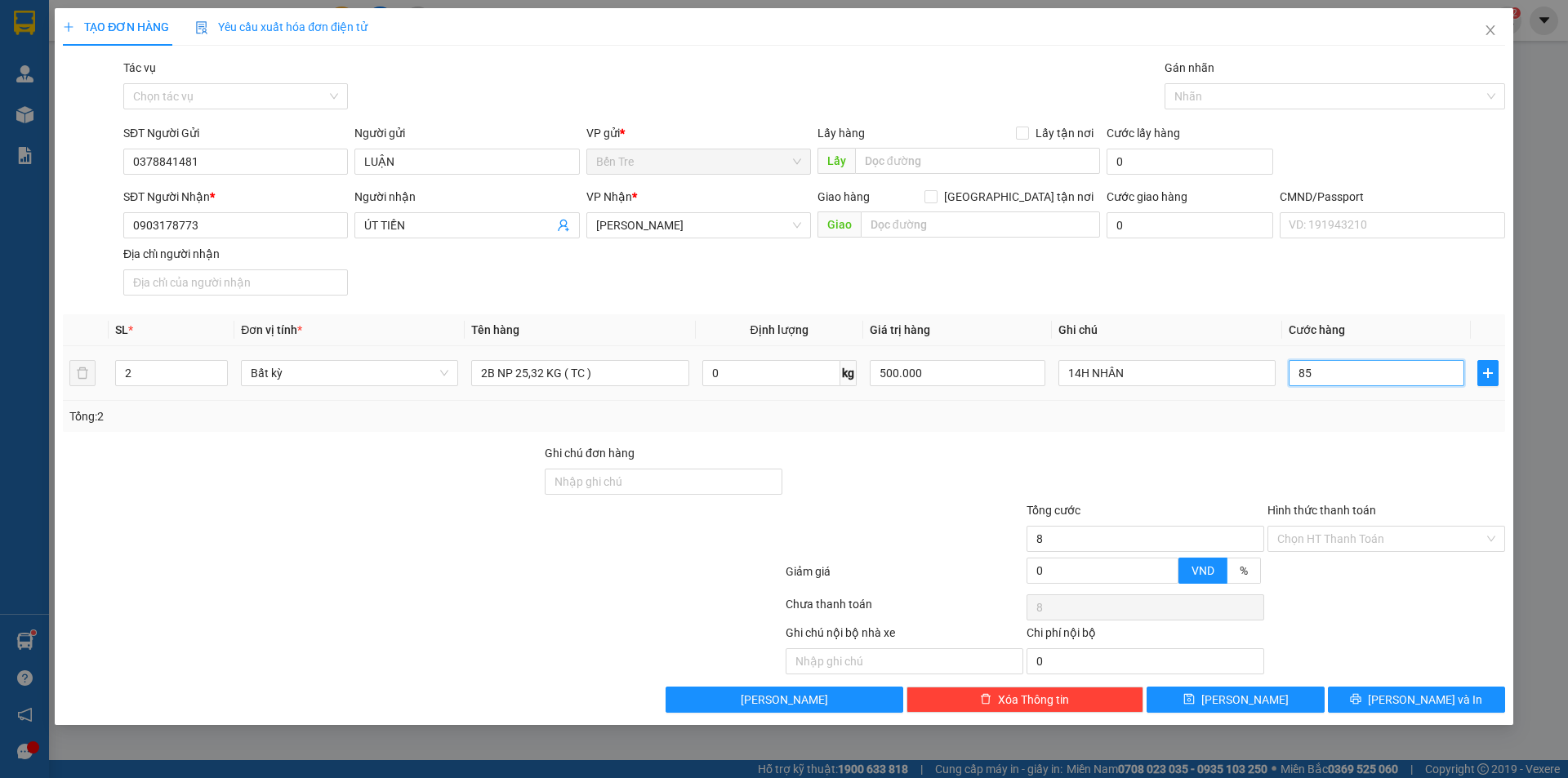
type input "85"
type input "85.000"
click at [1292, 437] on div "Transit Pickup Surcharge Ids Transit Deliver Surcharge Ids Transit Deliver Surc…" at bounding box center [784, 386] width 1443 height 654
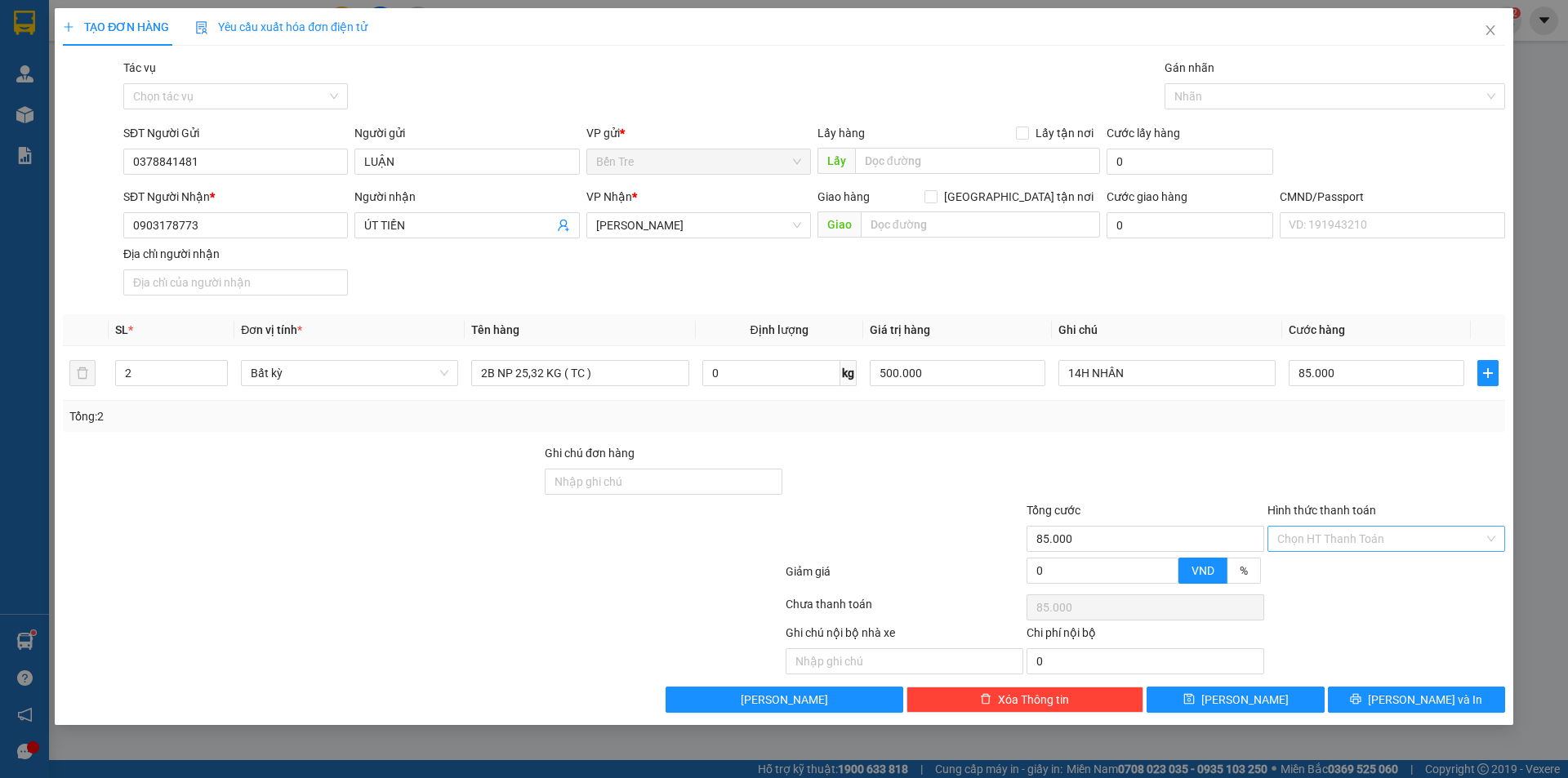
drag, startPoint x: 1368, startPoint y: 552, endPoint x: 1368, endPoint y: 537, distance: 15.0
click at [1368, 541] on div "Hình thức thanh toán Chọn HT Thanh Toán" at bounding box center [1387, 529] width 237 height 57
click at [1368, 537] on input "Hình thức thanh toán" at bounding box center [1381, 539] width 207 height 25
click at [1355, 563] on div "Tại văn phòng" at bounding box center [1387, 572] width 218 height 18
type input "0"
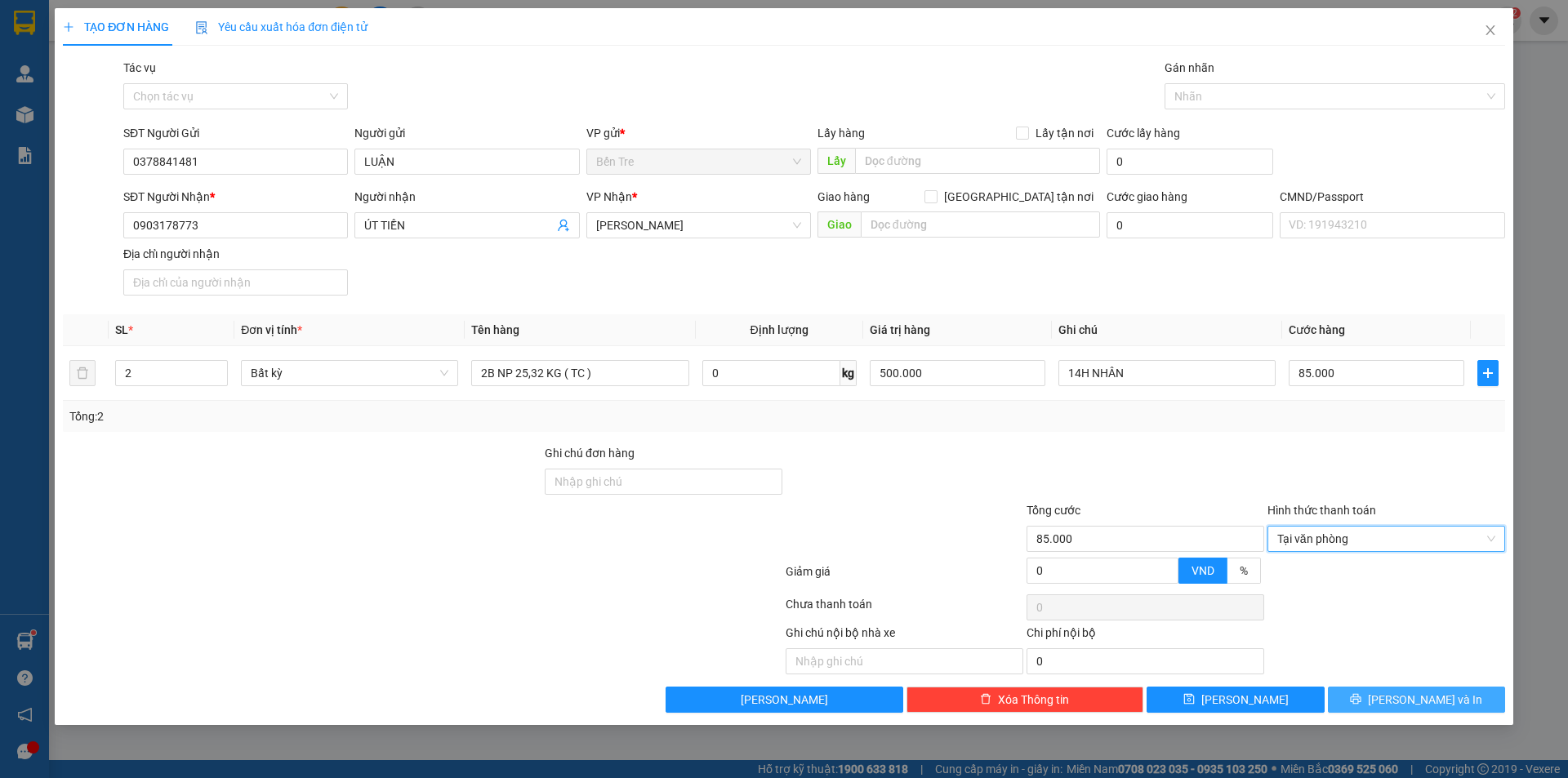
click at [1369, 703] on button "[PERSON_NAME] và In" at bounding box center [1416, 700] width 177 height 26
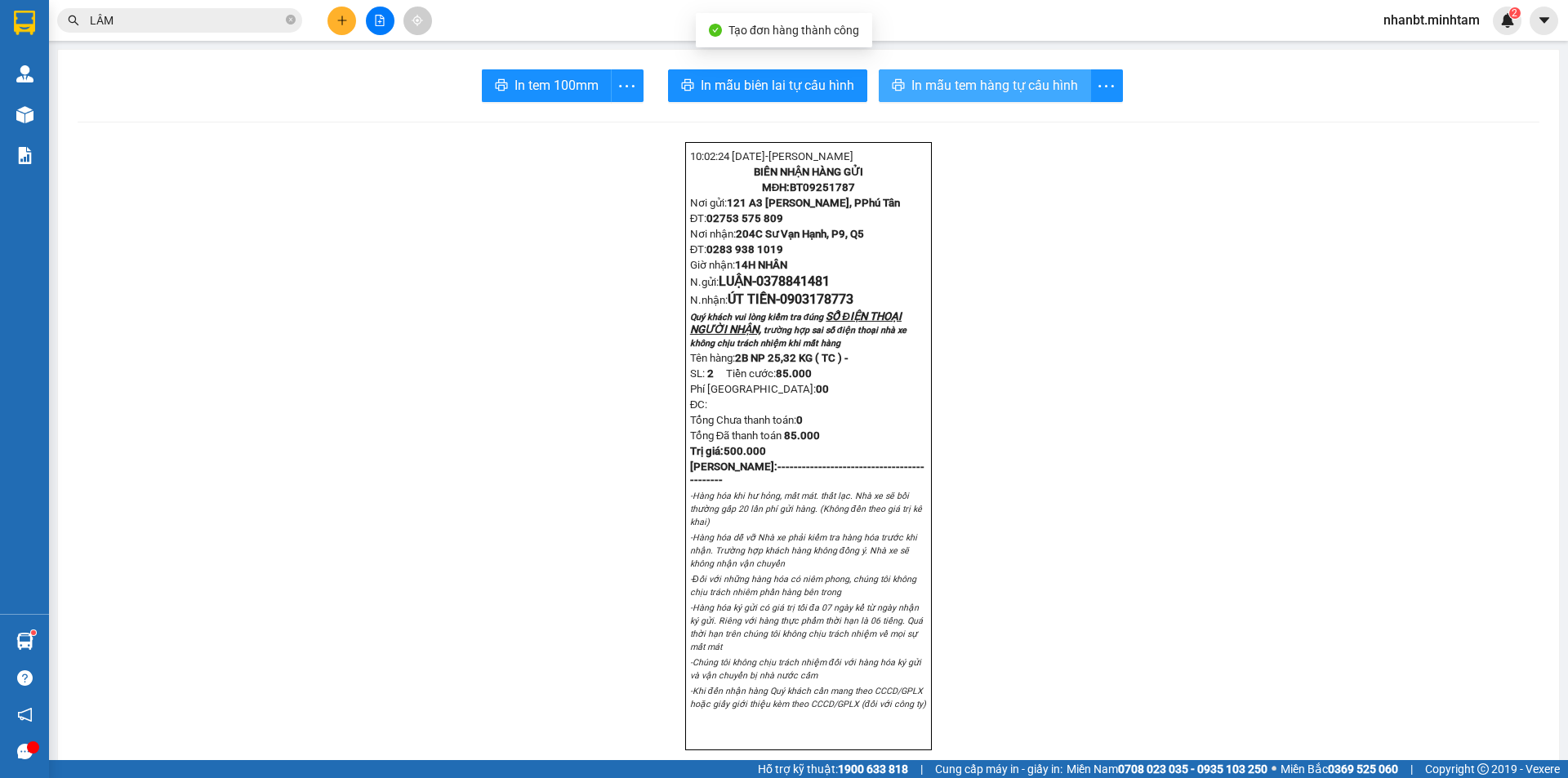
click at [928, 81] on span "In mẫu tem hàng tự cấu hình" at bounding box center [995, 85] width 167 height 21
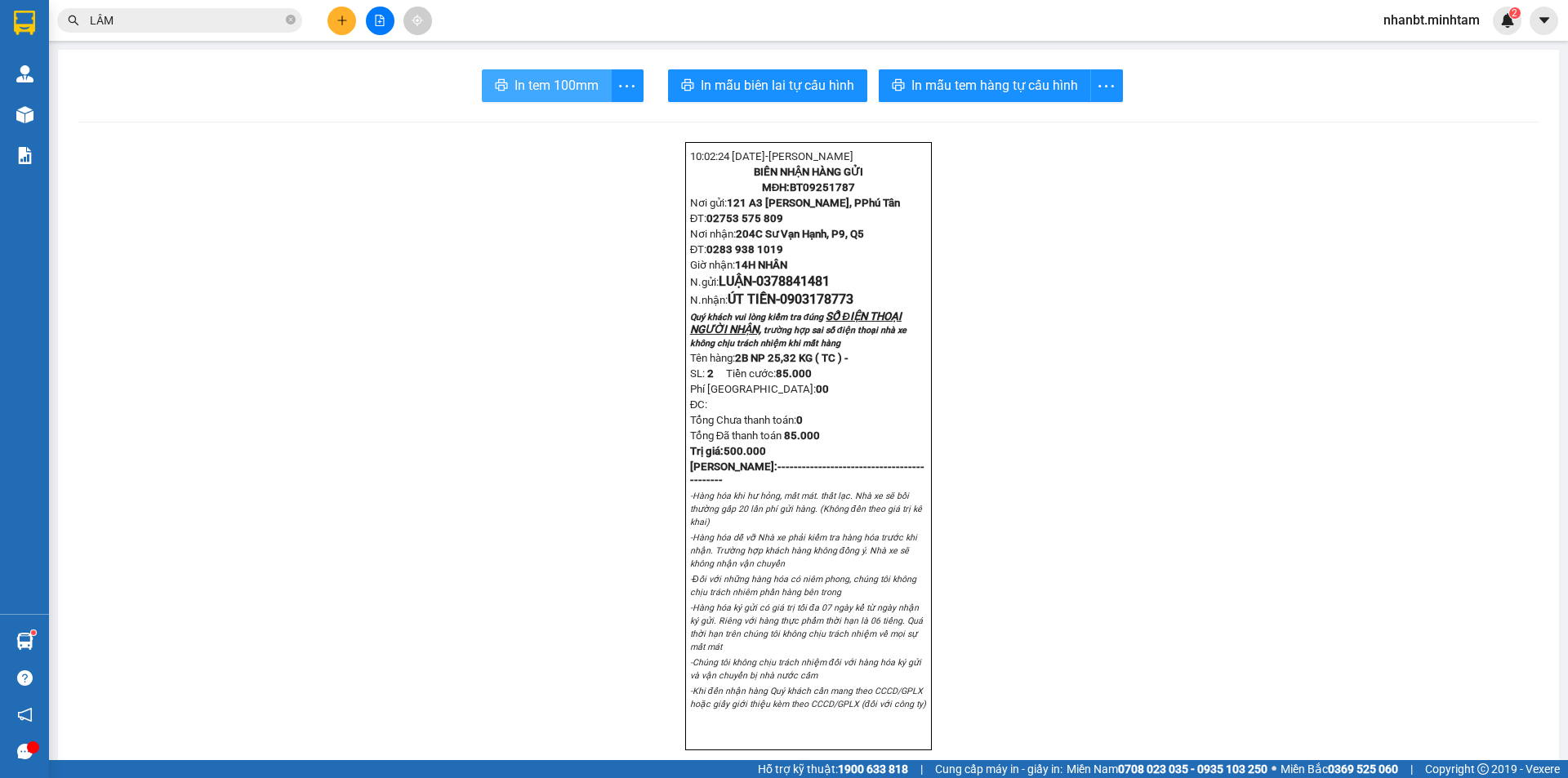
click at [520, 96] on span "In tem 100mm" at bounding box center [556, 85] width 84 height 21
click at [582, 120] on div "In tem 100mm theo số lượng (2)" at bounding box center [546, 122] width 163 height 18
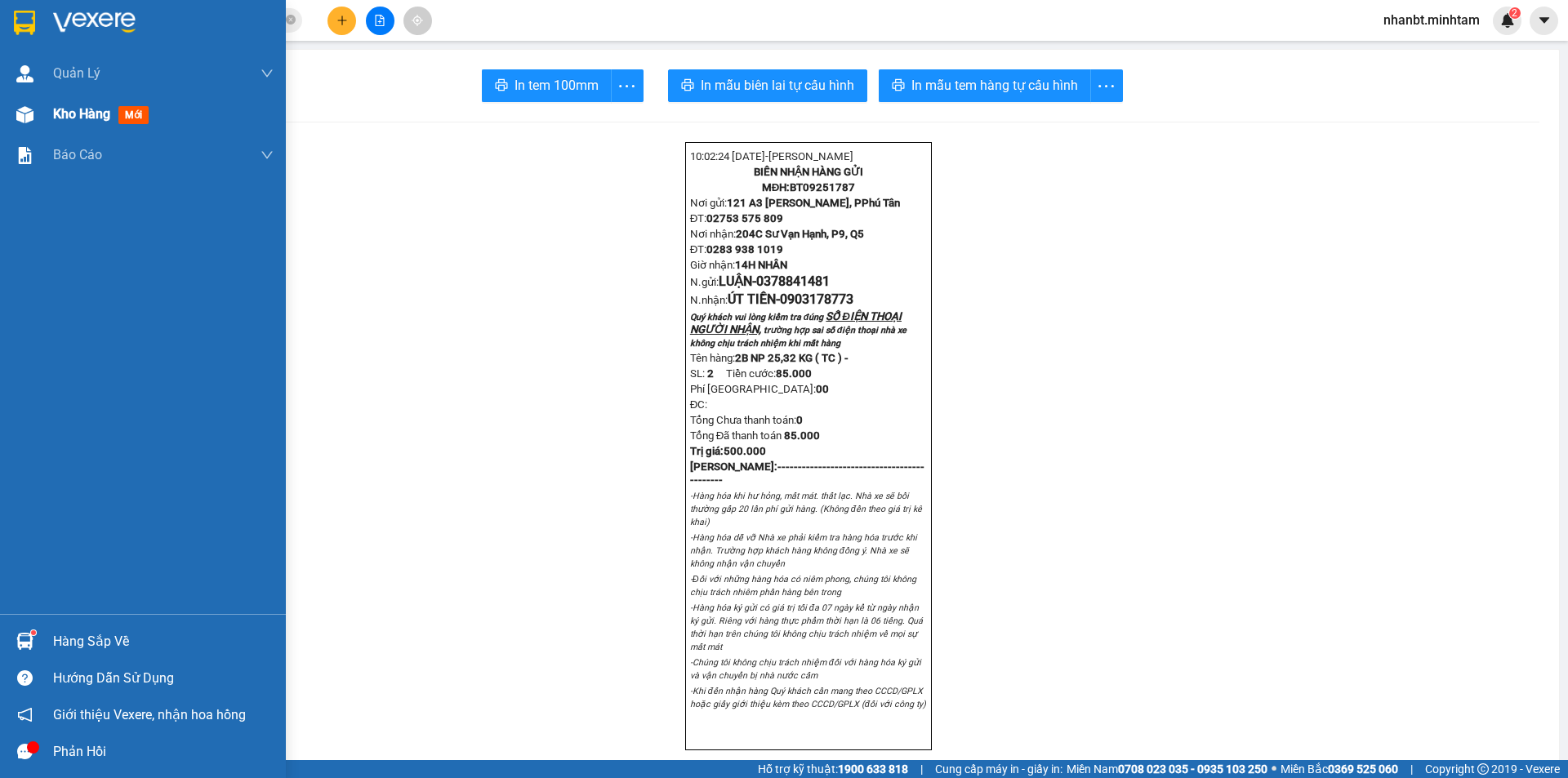
click at [79, 106] on span "Kho hàng" at bounding box center [81, 114] width 57 height 16
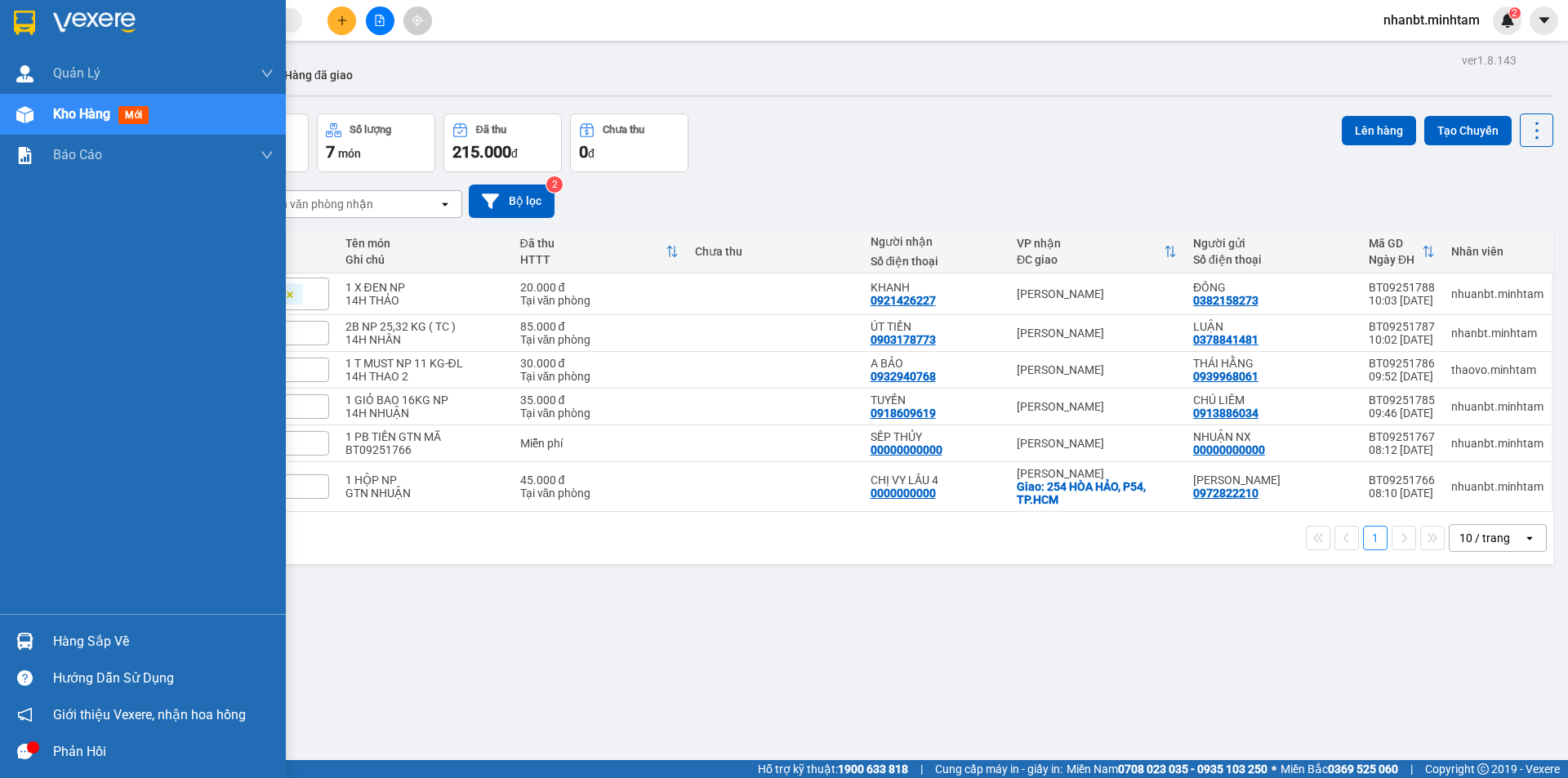
click at [87, 646] on div "Hàng sắp về" at bounding box center [163, 642] width 221 height 25
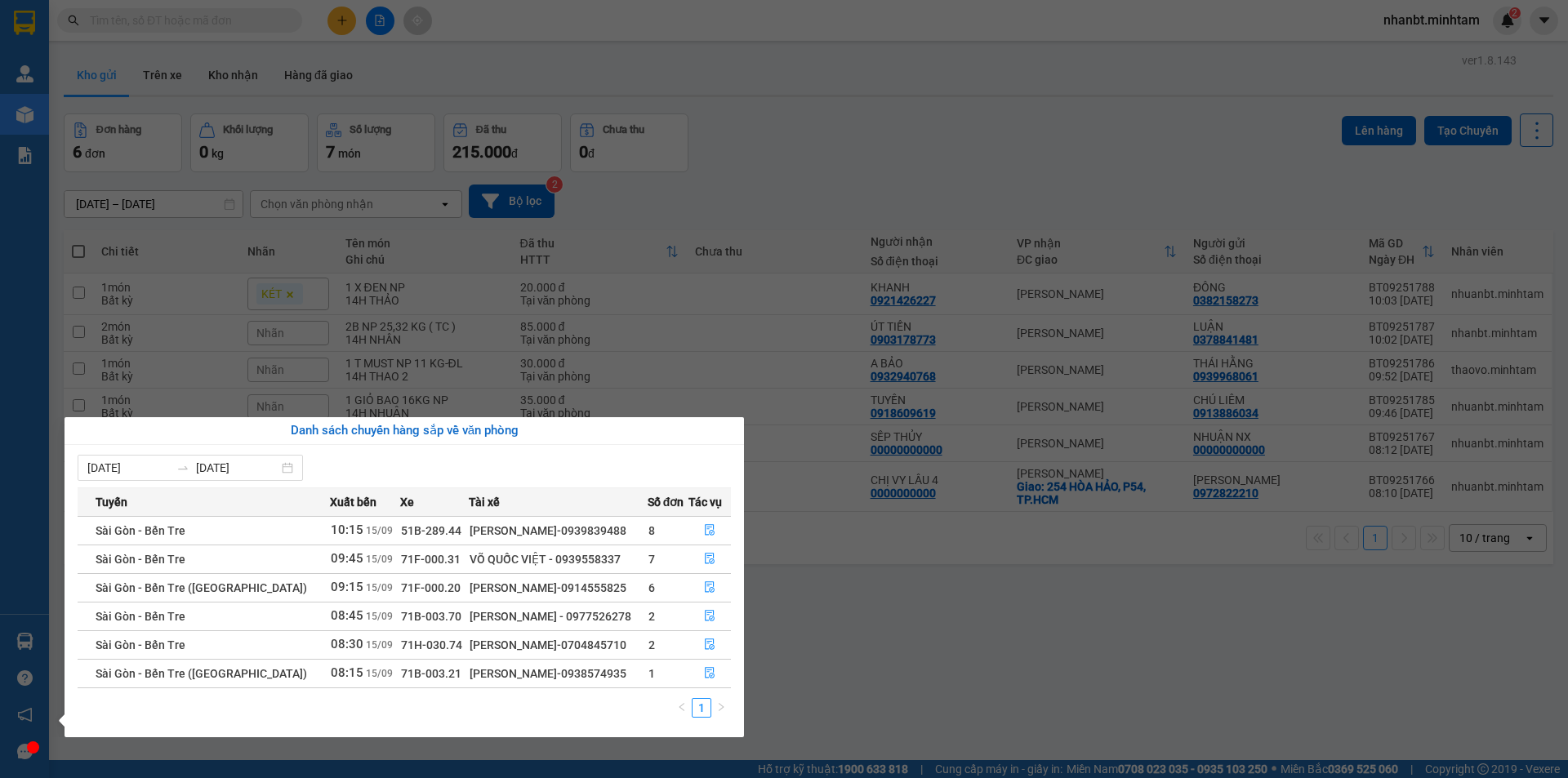
click at [838, 638] on section "Kết quả tìm kiếm ( 0 ) Bộ lọc No Data nhanbt.minhtam 2 Quản Lý Quản lý giao nhậ…" at bounding box center [784, 389] width 1568 height 778
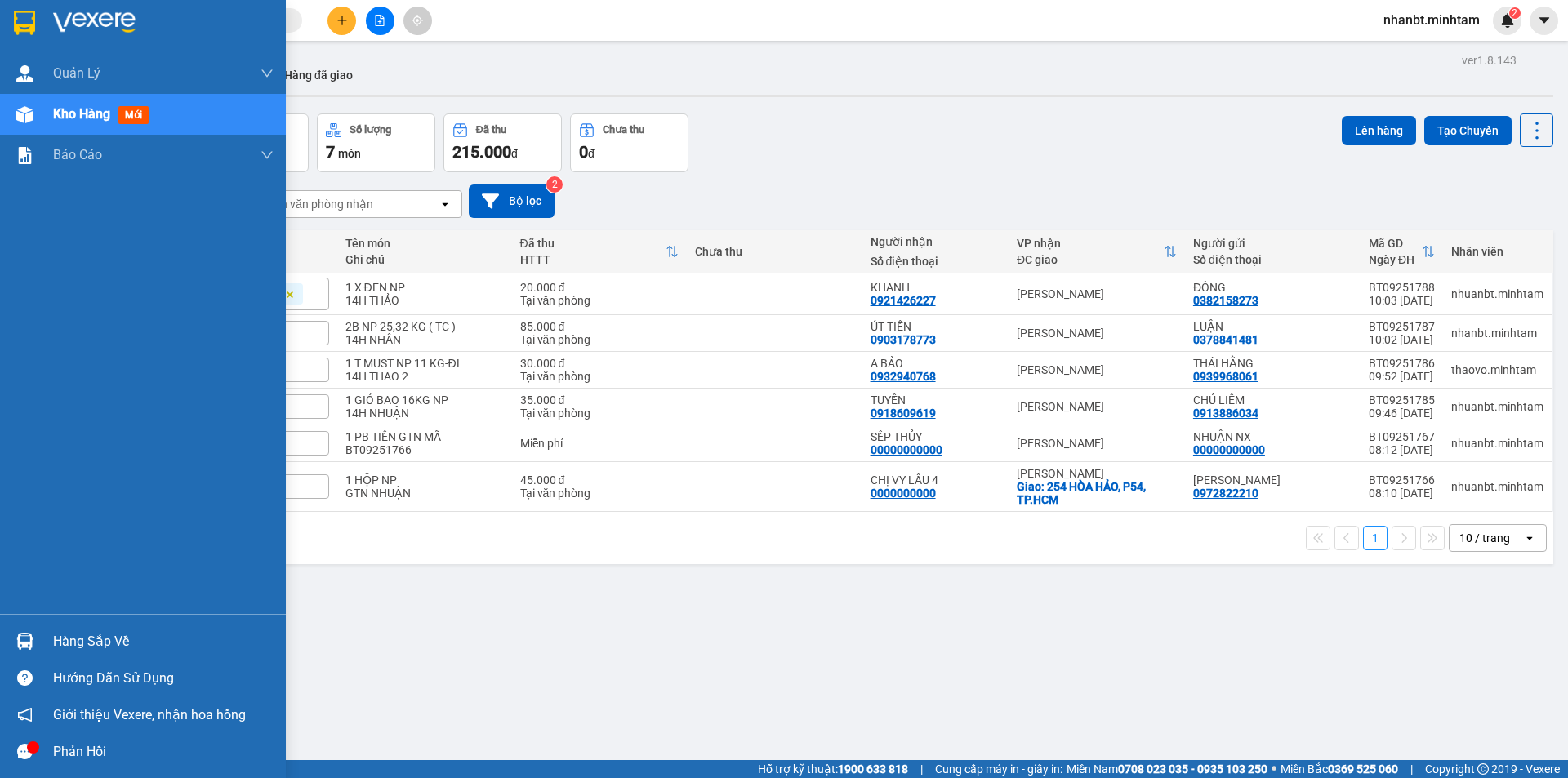
click at [88, 645] on div "Hàng sắp về" at bounding box center [163, 642] width 221 height 25
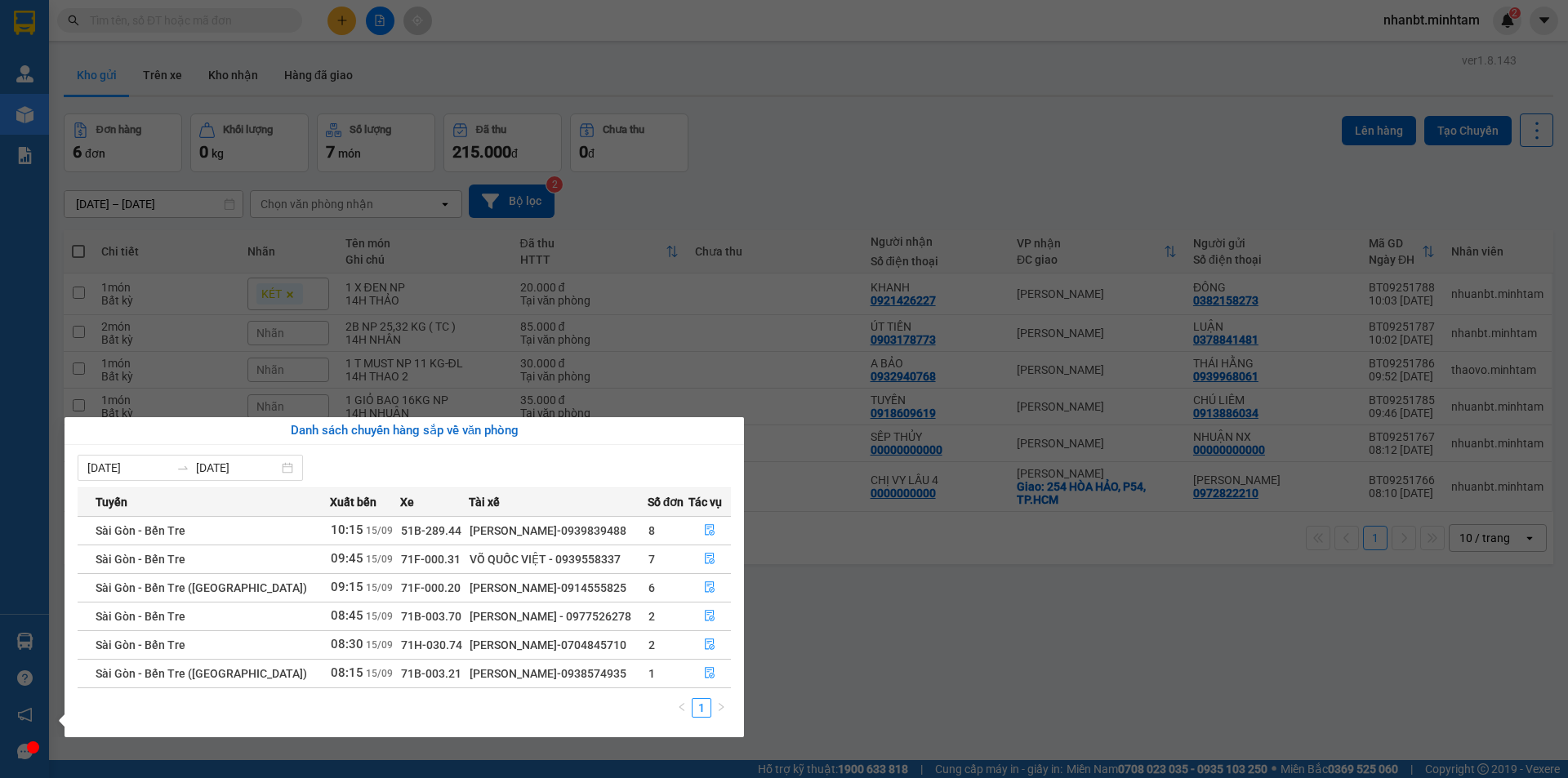
click at [1067, 612] on section "Kết quả tìm kiếm ( 0 ) Bộ lọc No Data nhanbt.minhtam 2 Quản Lý Quản lý giao nhậ…" at bounding box center [784, 389] width 1568 height 778
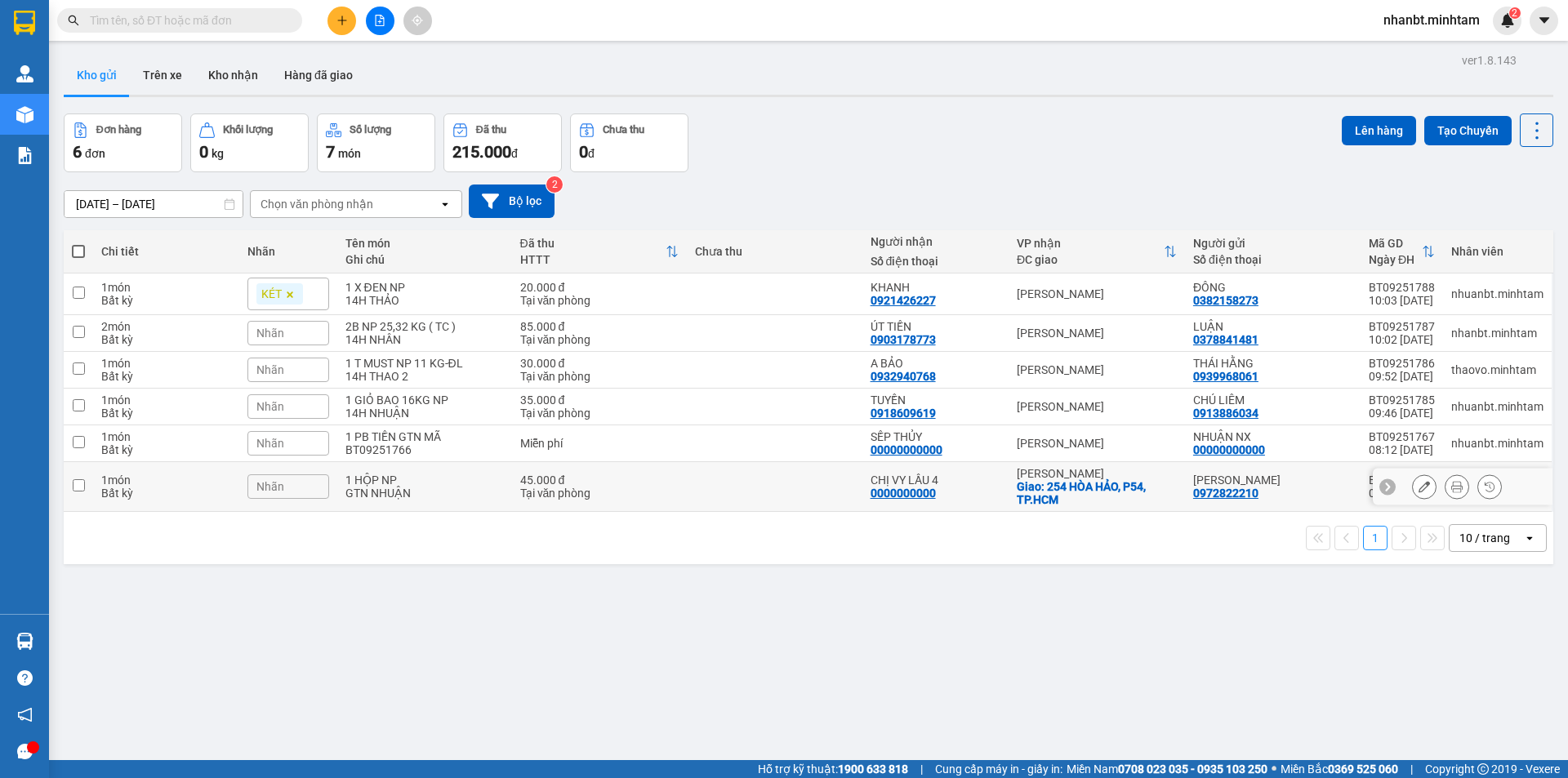
click at [1419, 490] on icon at bounding box center [1425, 487] width 12 height 12
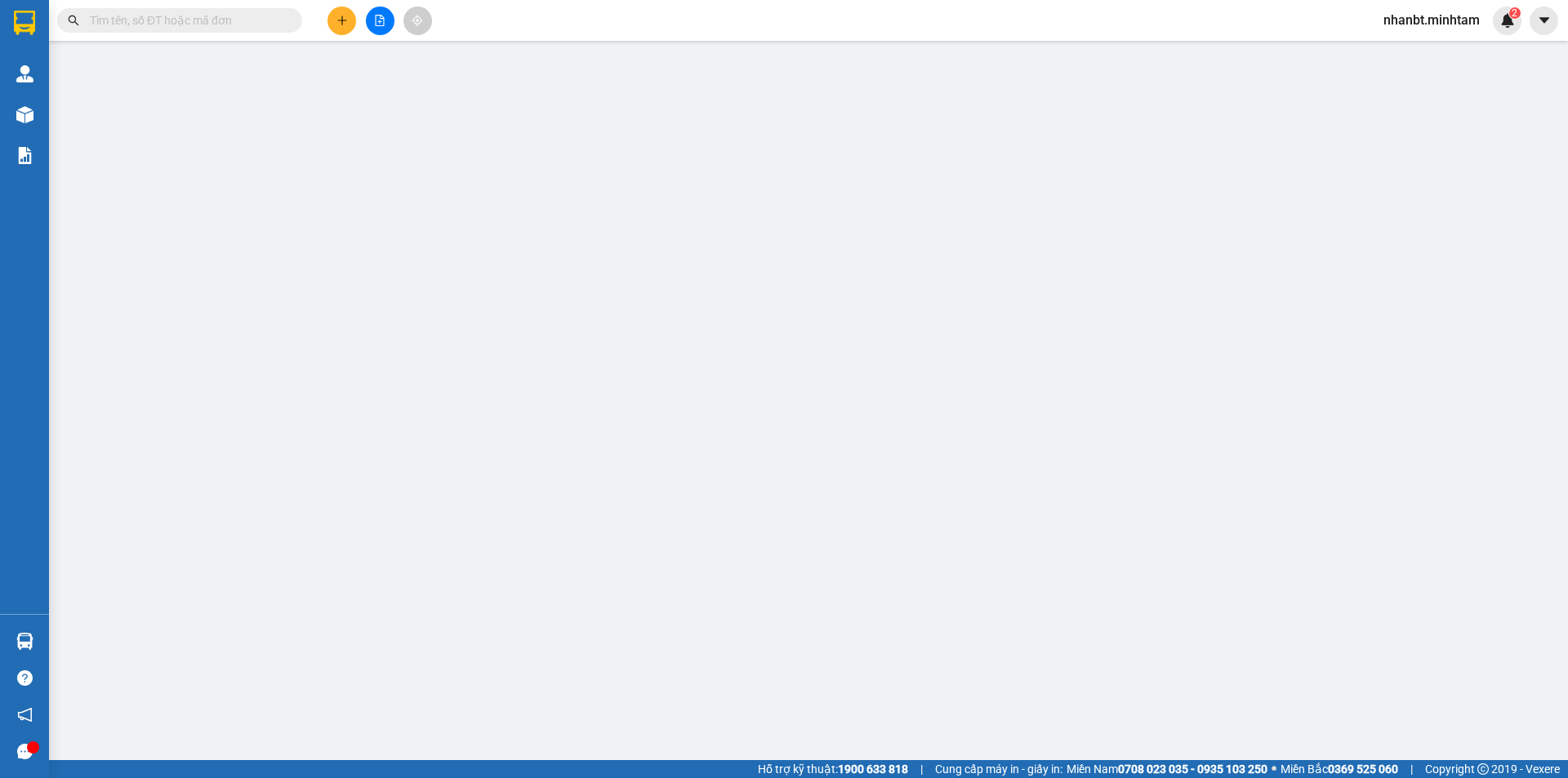
type input "0972822210"
type input "[PERSON_NAME]"
type input "0000000000"
type input "CHỊ VY LẦU 4"
checkbox input "true"
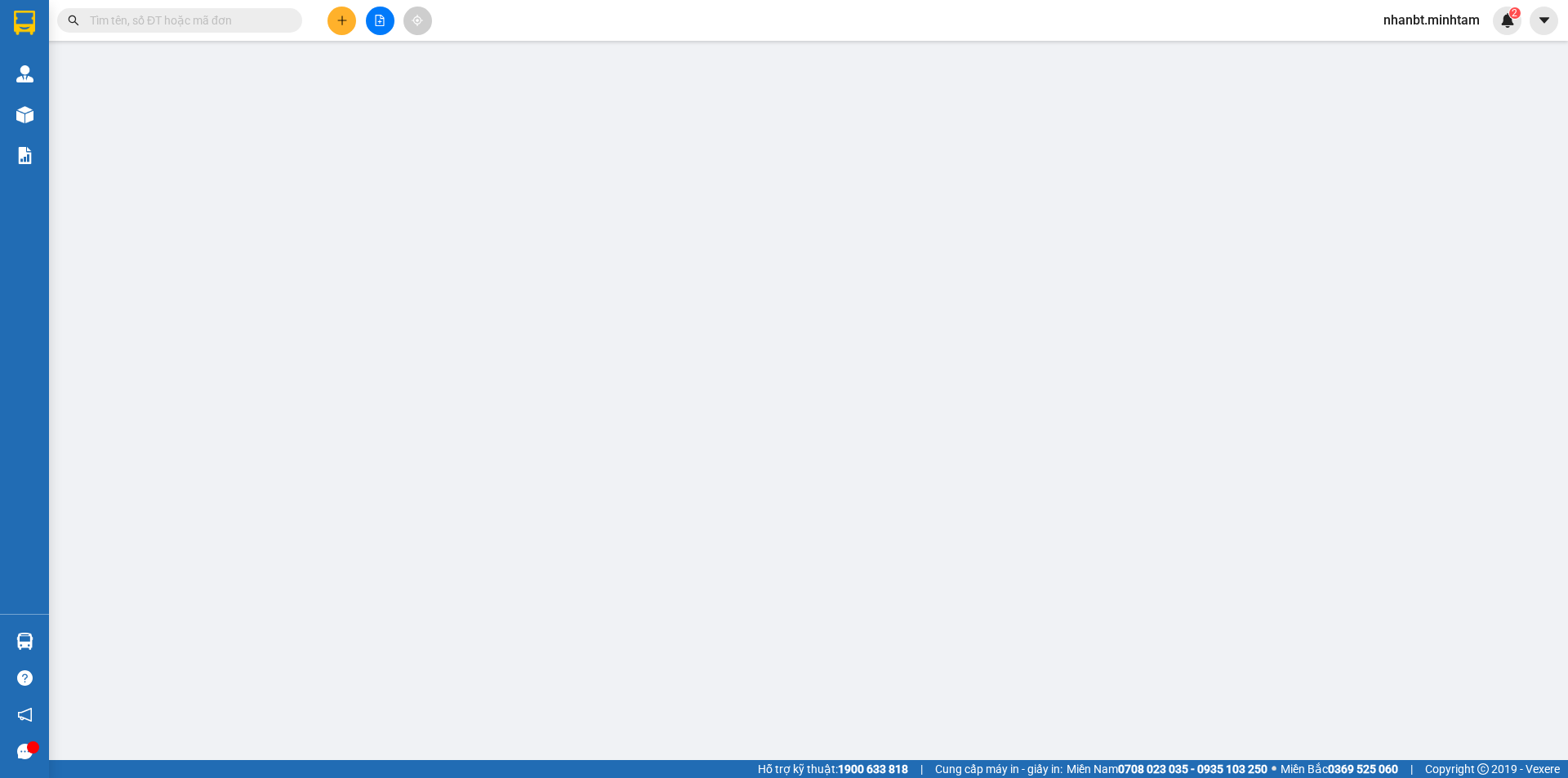
type input "254 HÒA HẢO, P54, TP.HCM"
type input "45.000"
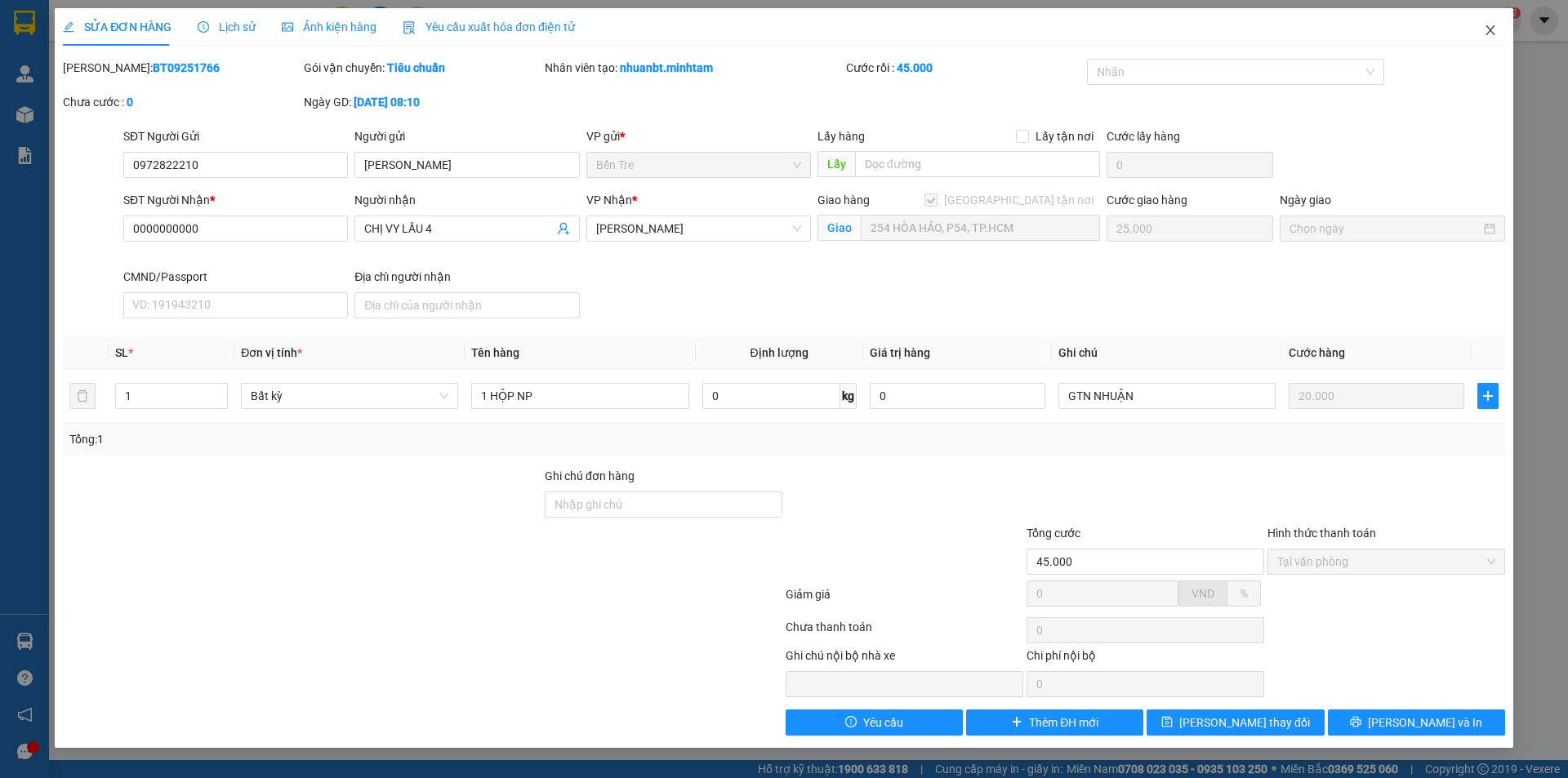
click at [1487, 27] on icon "close" at bounding box center [1490, 30] width 9 height 10
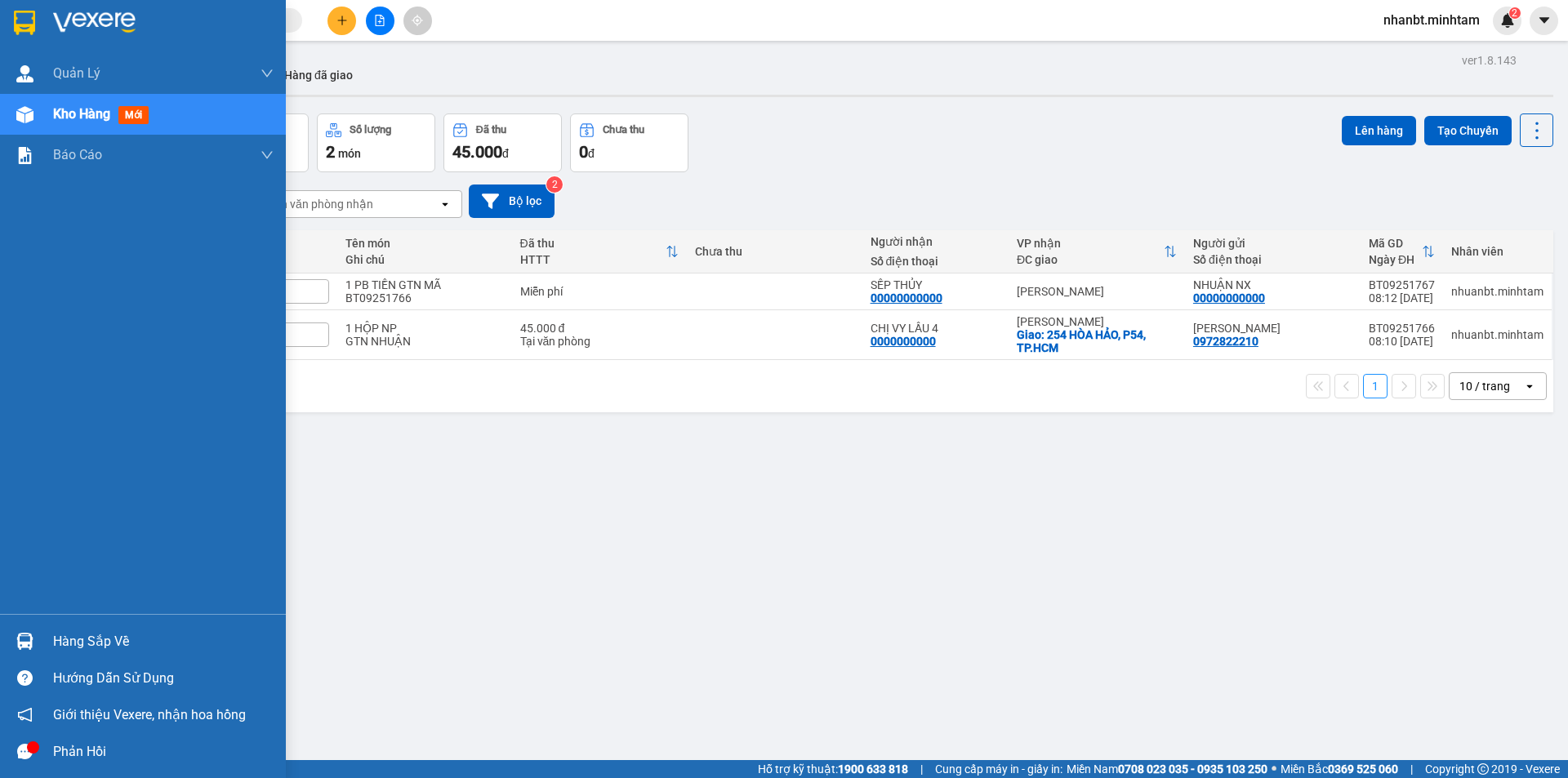
click at [59, 751] on div "Phản hồi" at bounding box center [163, 752] width 221 height 25
click at [99, 646] on div "Hàng sắp về" at bounding box center [163, 642] width 221 height 25
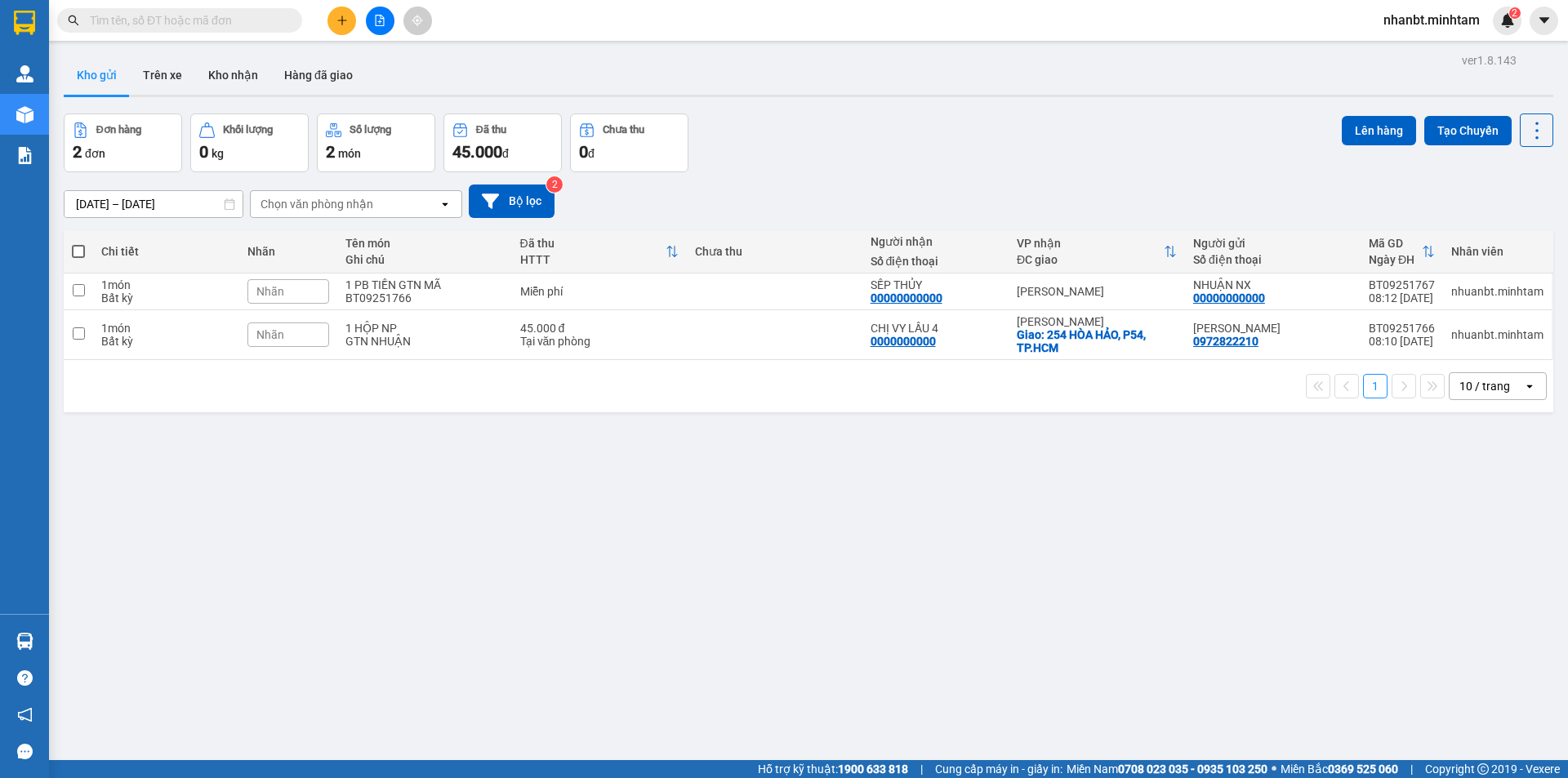
click at [987, 607] on section "Kết quả tìm kiếm ( 0 ) Bộ lọc No Data nhanbt.minhtam 2 Quản Lý Quản lý giao nhậ…" at bounding box center [784, 389] width 1568 height 778
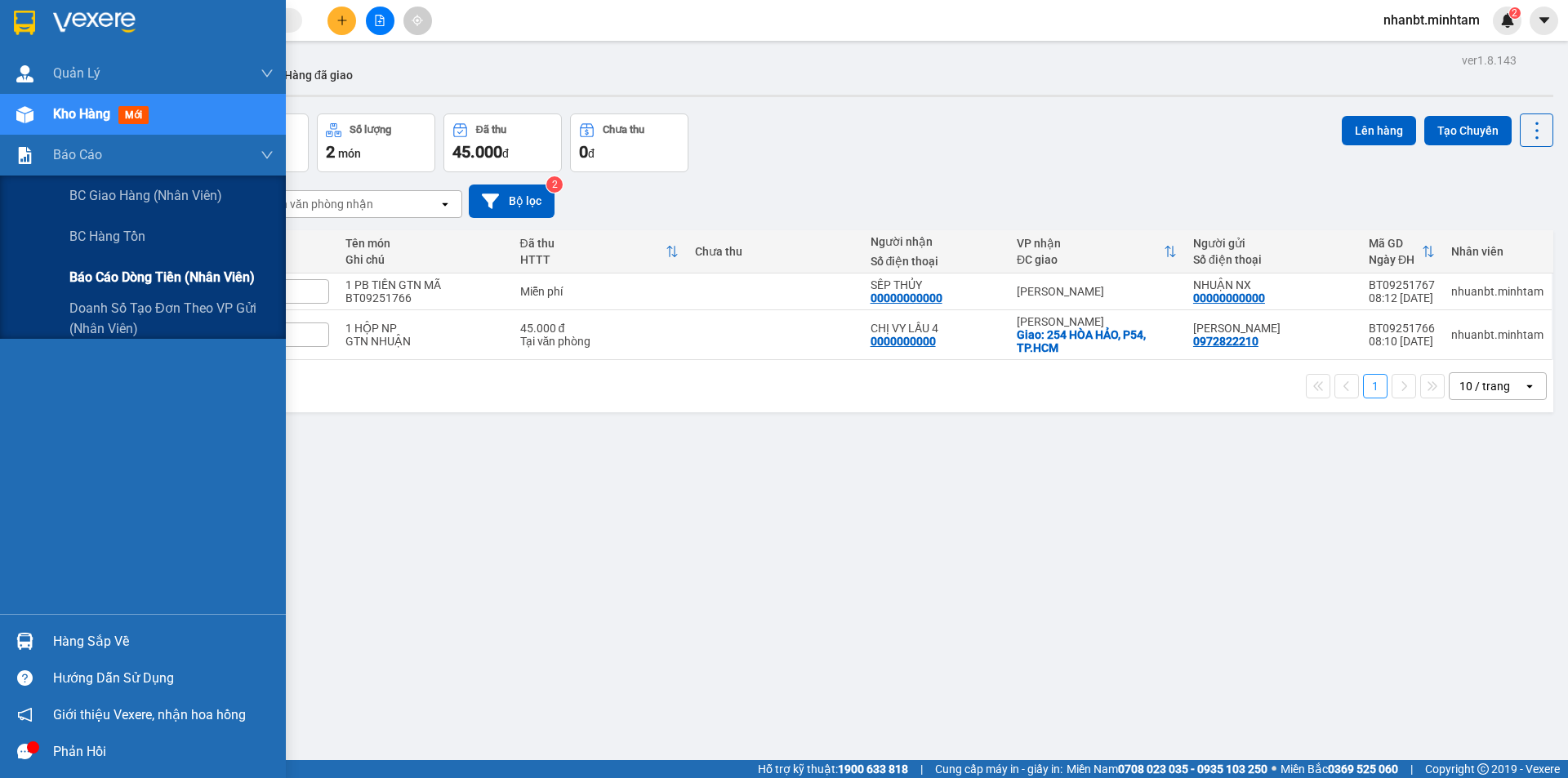
click at [123, 290] on div "Báo cáo dòng tiền (nhân viên)" at bounding box center [171, 278] width 204 height 41
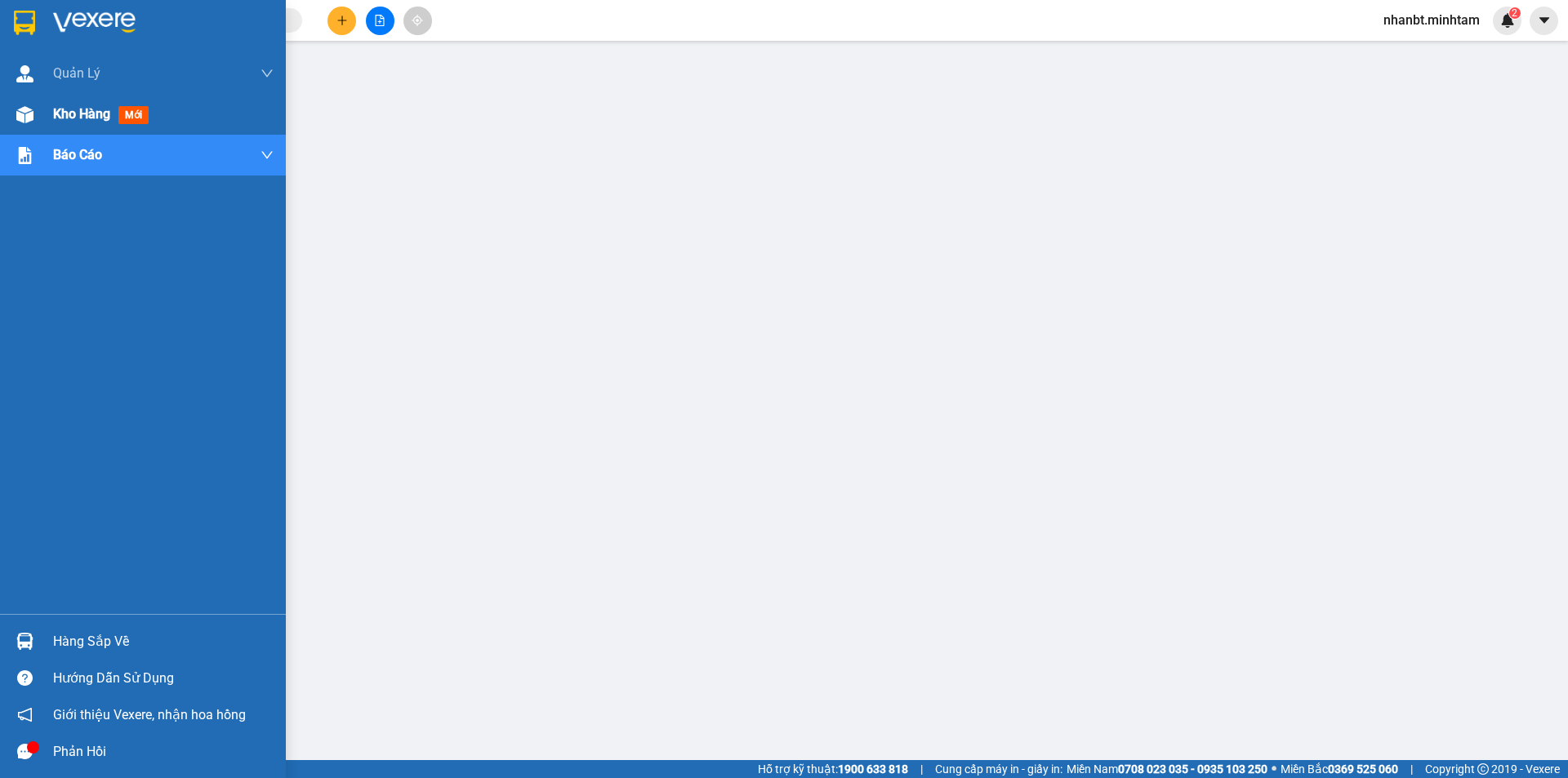
click at [59, 117] on span "Kho hàng" at bounding box center [81, 114] width 57 height 16
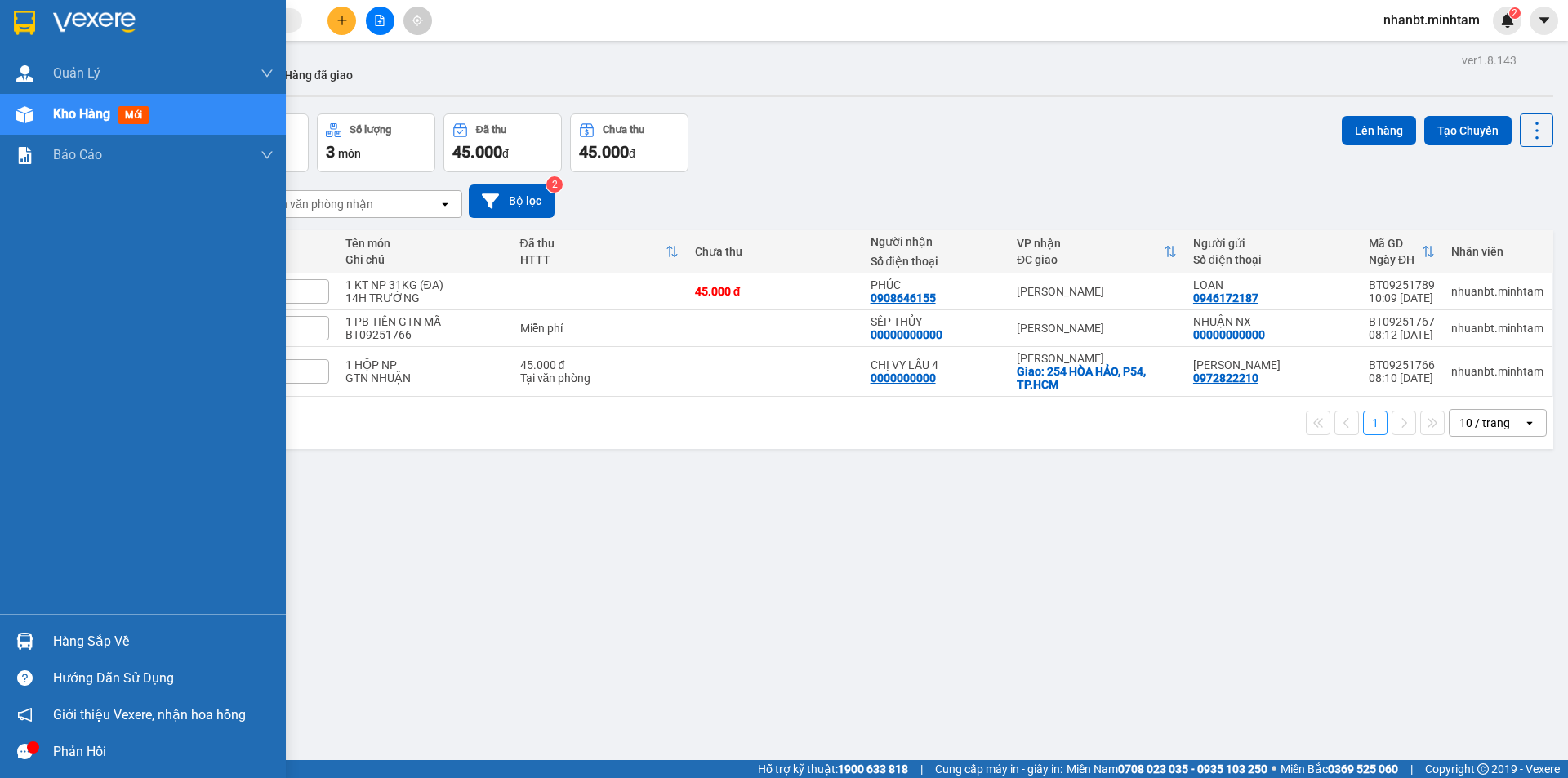
click at [101, 647] on div "Hàng sắp về" at bounding box center [163, 642] width 221 height 25
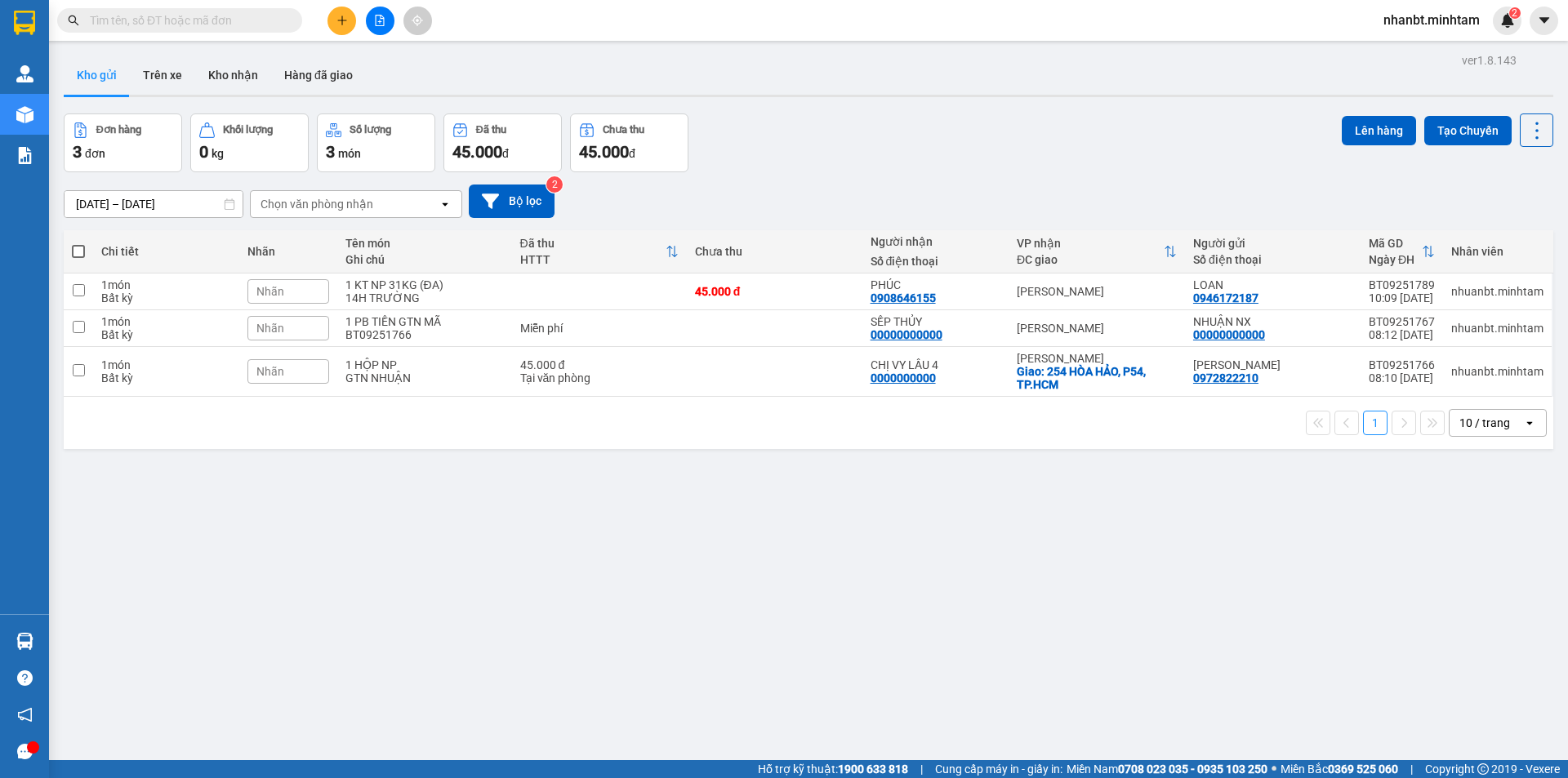
click at [1049, 664] on section "Kết quả tìm kiếm ( 0 ) Bộ lọc No Data nhanbt.minhtam 2 Quản Lý Quản lý giao nhậ…" at bounding box center [784, 389] width 1568 height 778
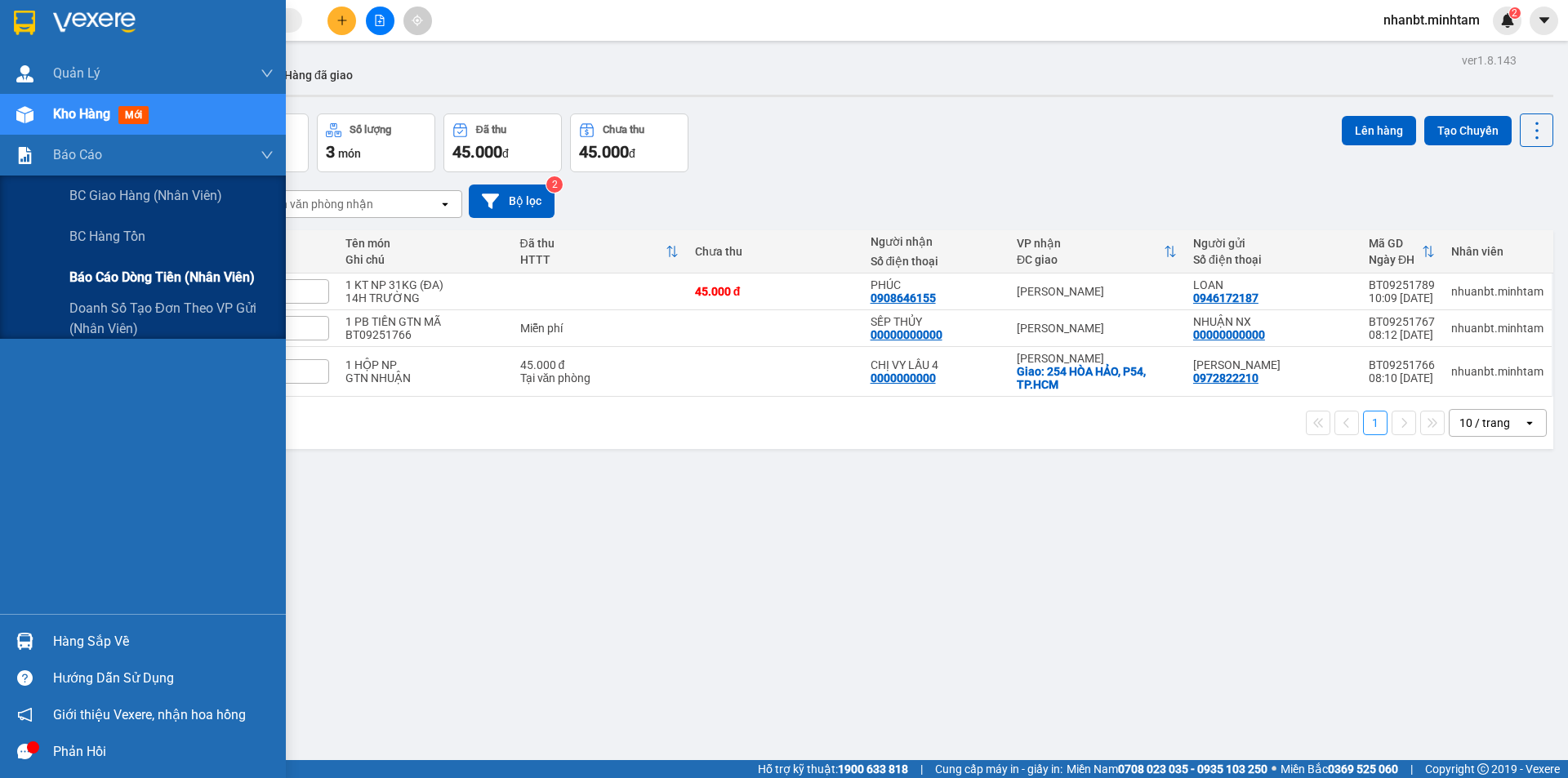
click at [134, 283] on span "Báo cáo dòng tiền (nhân viên)" at bounding box center [162, 277] width 185 height 21
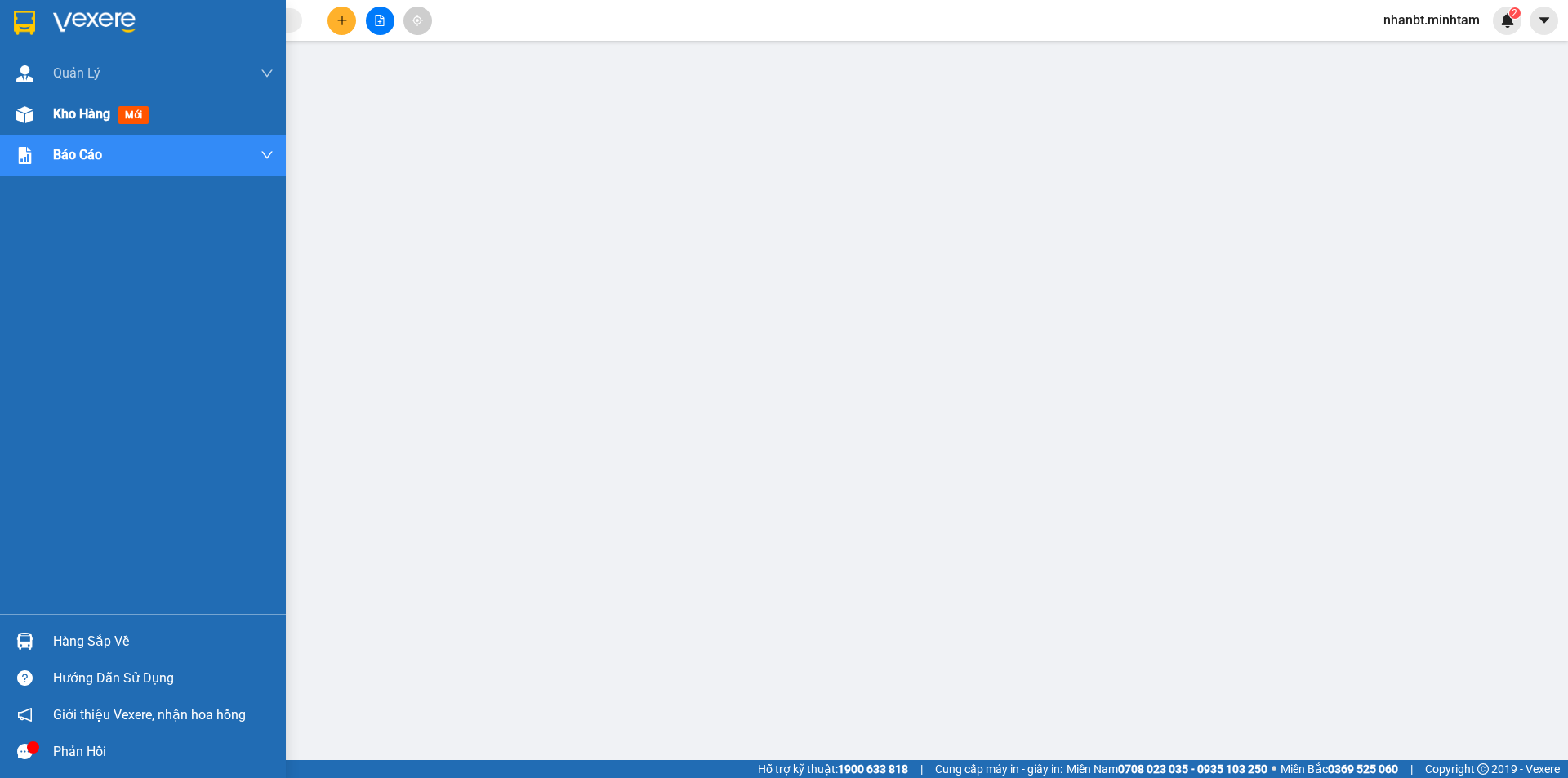
click at [67, 109] on span "Kho hàng" at bounding box center [81, 114] width 57 height 16
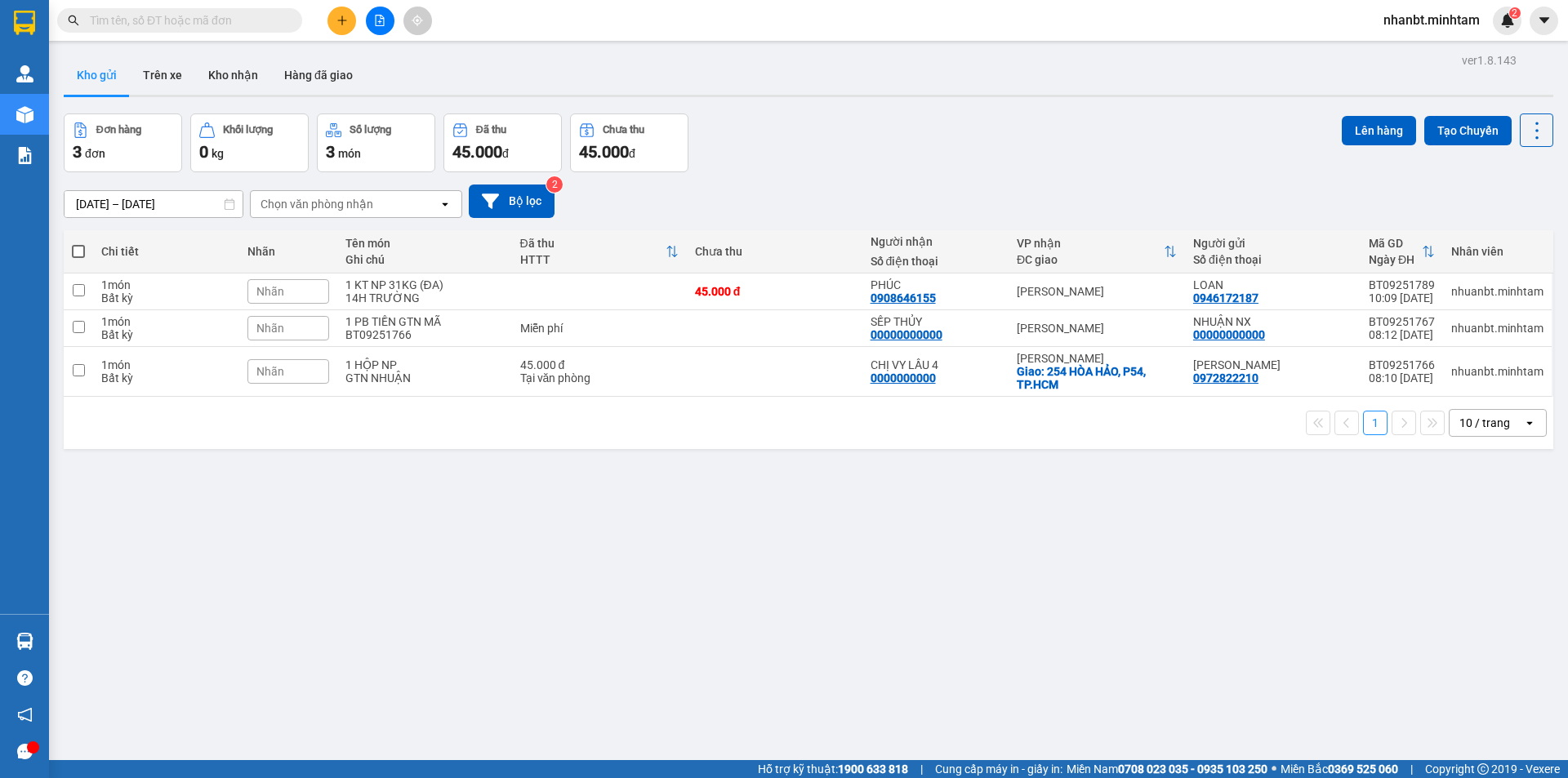
click at [58, 754] on div "ver 1.8.143 Kho gửi Trên xe Kho nhận Hàng đã giao Đơn hàng 3 đơn Khối lượng 0 k…" at bounding box center [808, 438] width 1503 height 778
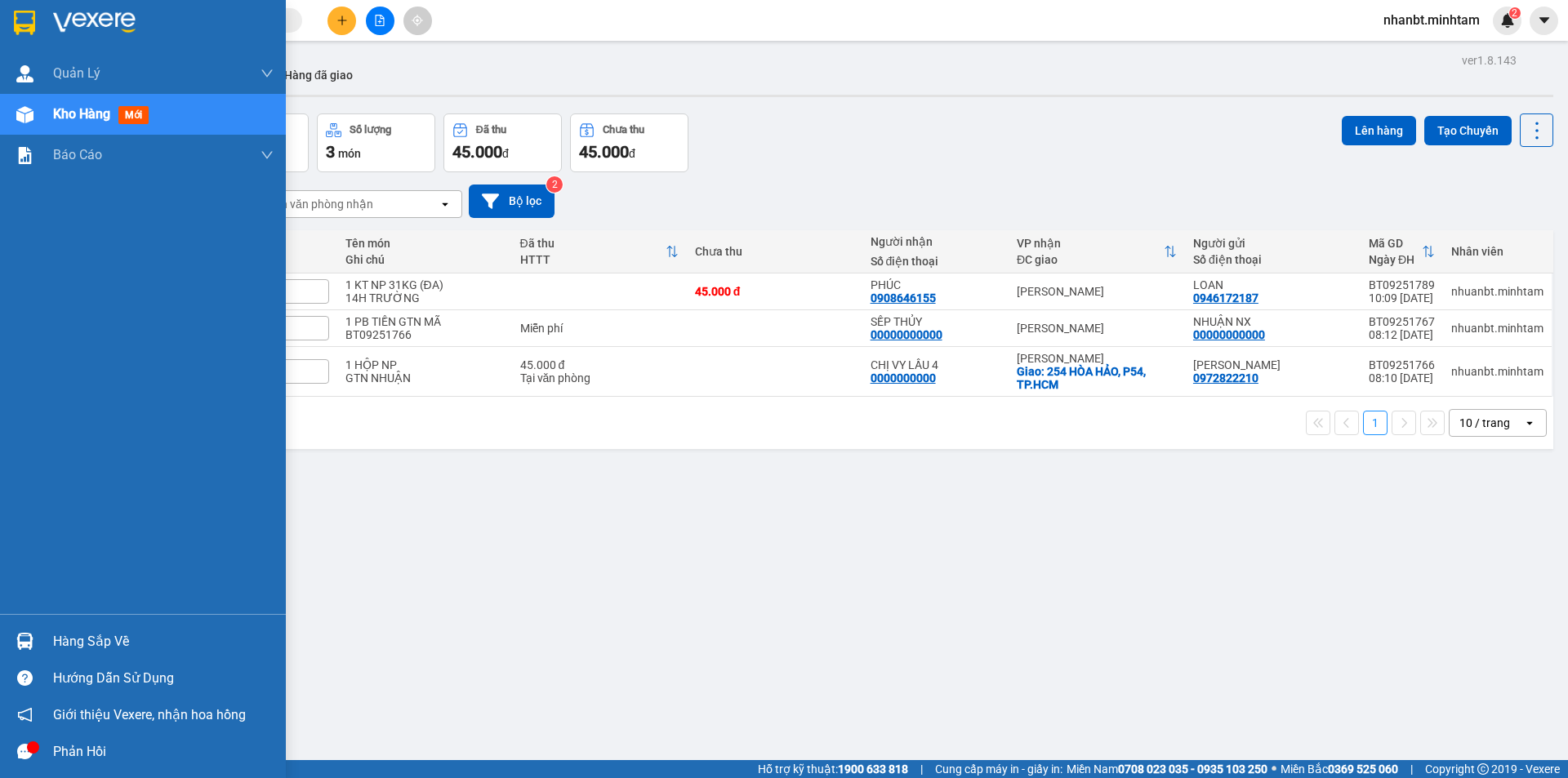
click at [49, 750] on div "Phản hồi" at bounding box center [143, 752] width 286 height 37
click at [91, 632] on div "Hàng sắp về" at bounding box center [163, 642] width 221 height 25
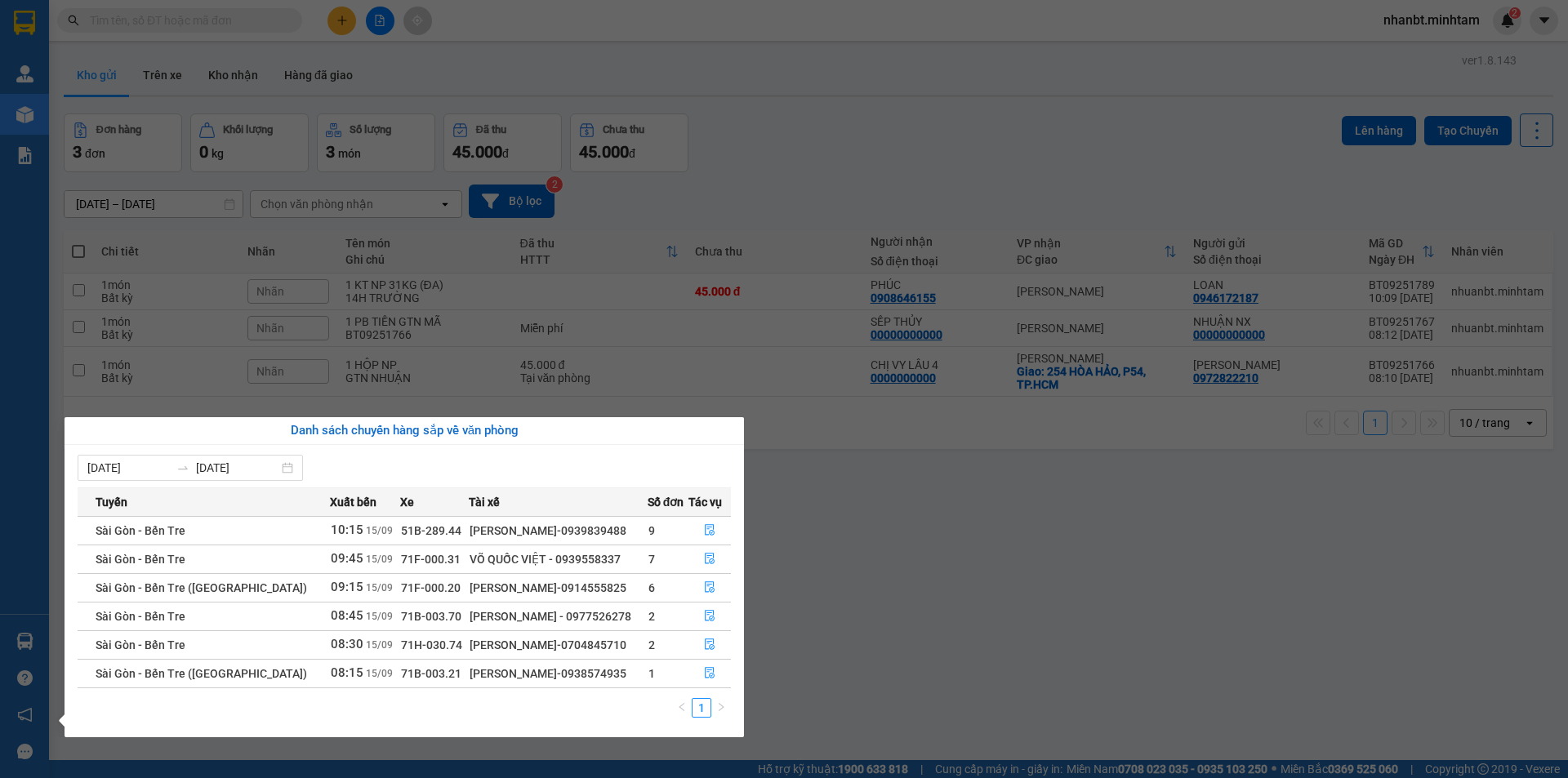
click at [847, 542] on section "Kết quả tìm kiếm ( 0 ) Bộ lọc No Data nhanbt.minhtam 2 Quản Lý Quản lý giao nhậ…" at bounding box center [784, 389] width 1568 height 778
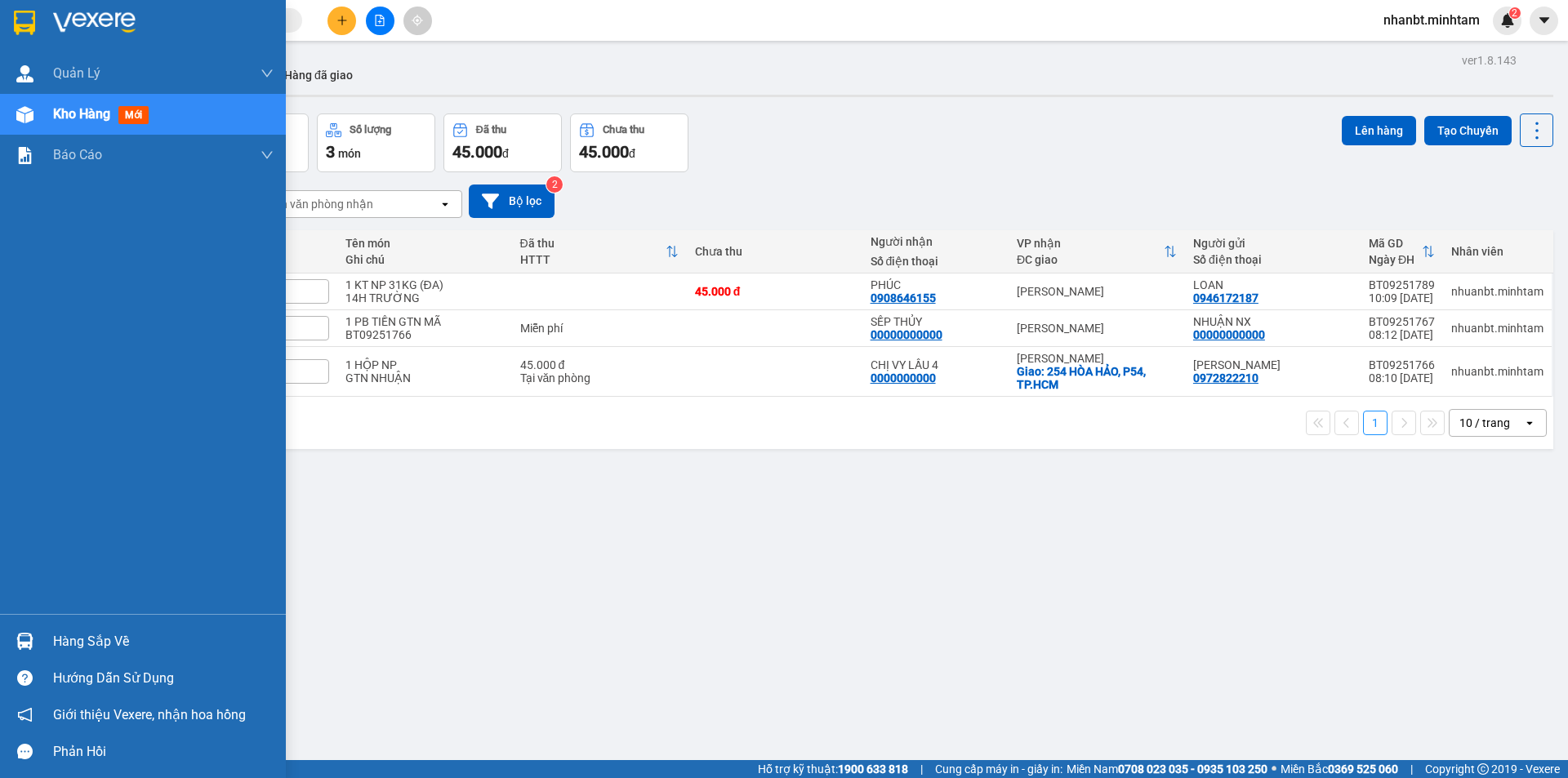
click at [99, 635] on div "Hàng sắp về" at bounding box center [163, 642] width 221 height 25
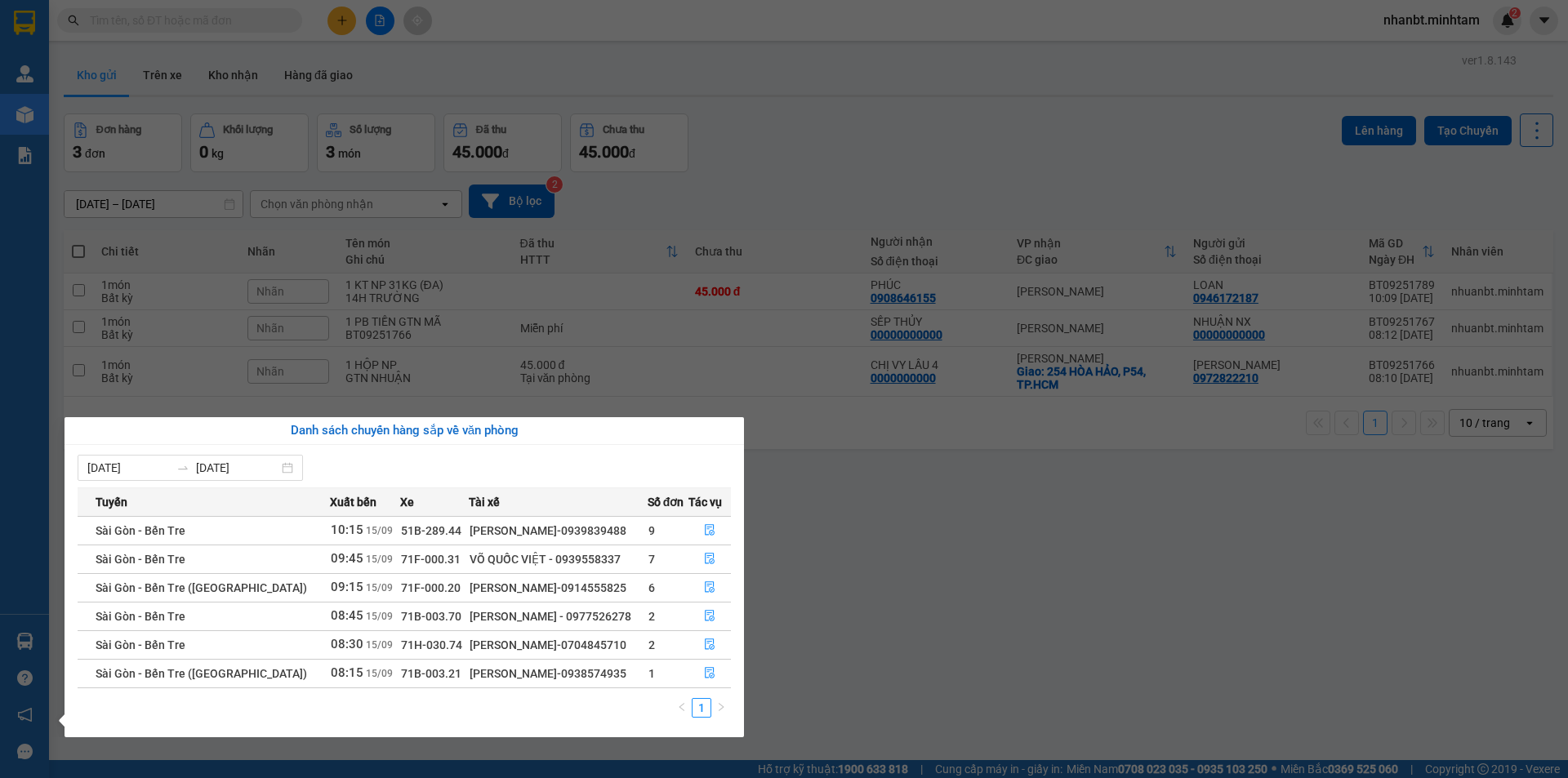
click at [935, 544] on section "Kết quả tìm kiếm ( 0 ) Bộ lọc No Data nhanbt.minhtam 2 Quản Lý Quản lý giao nhậ…" at bounding box center [784, 389] width 1568 height 778
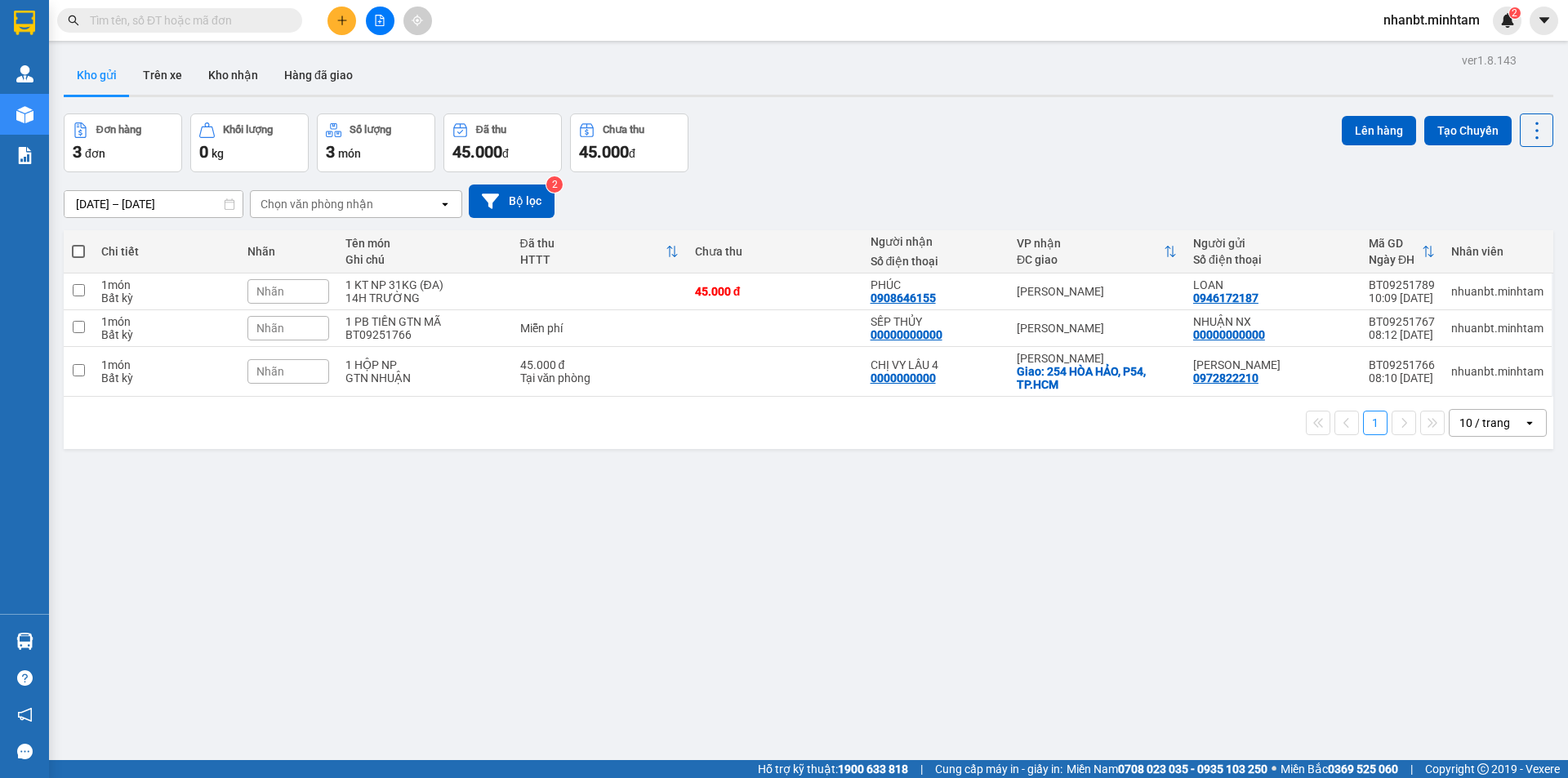
click at [934, 542] on div "ver 1.8.143 Kho gửi Trên xe Kho nhận Hàng đã giao Đơn hàng 3 đơn Khối lượng 0 k…" at bounding box center [808, 438] width 1503 height 778
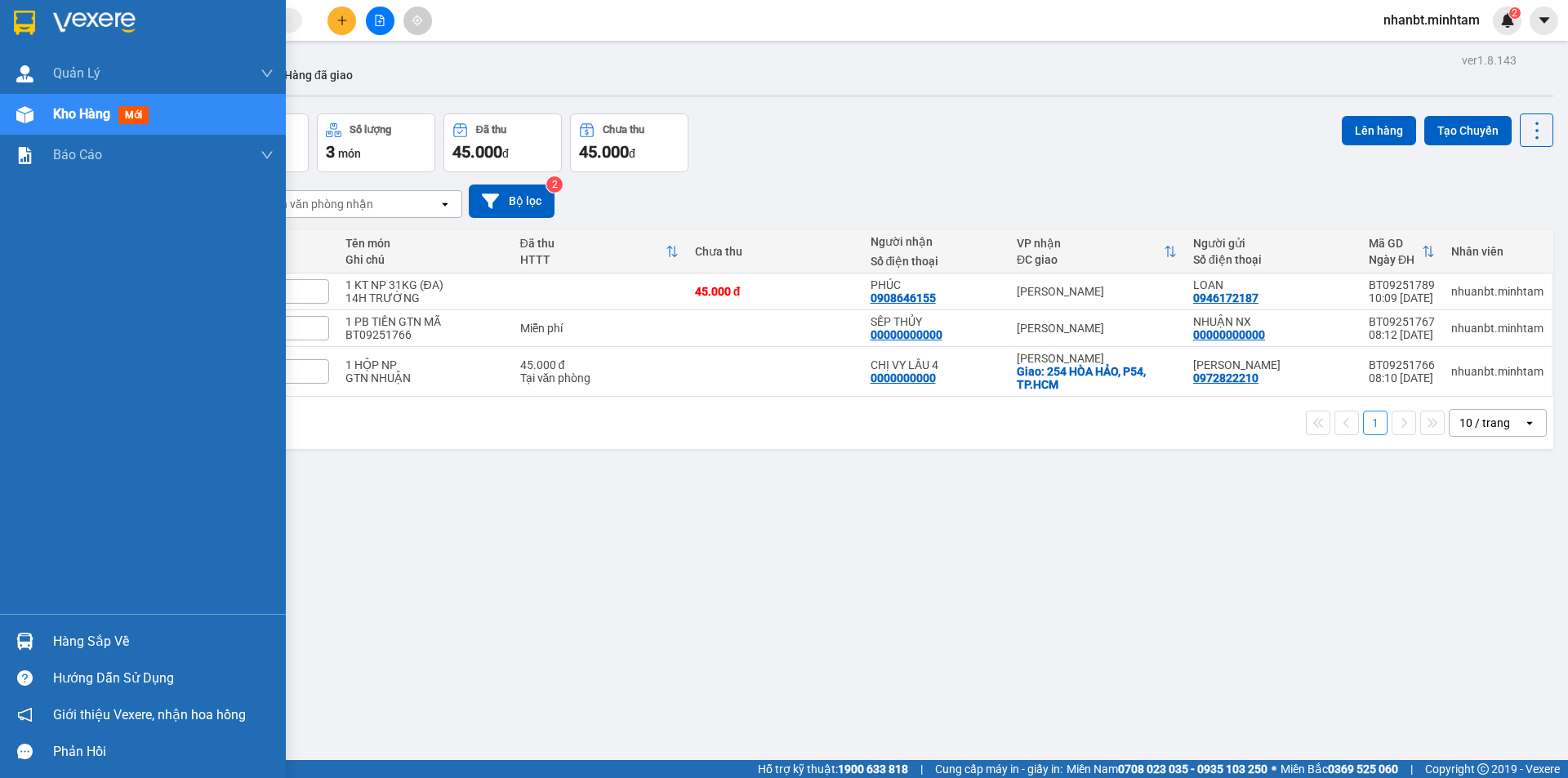
click at [78, 637] on div "Hàng sắp về" at bounding box center [163, 642] width 221 height 25
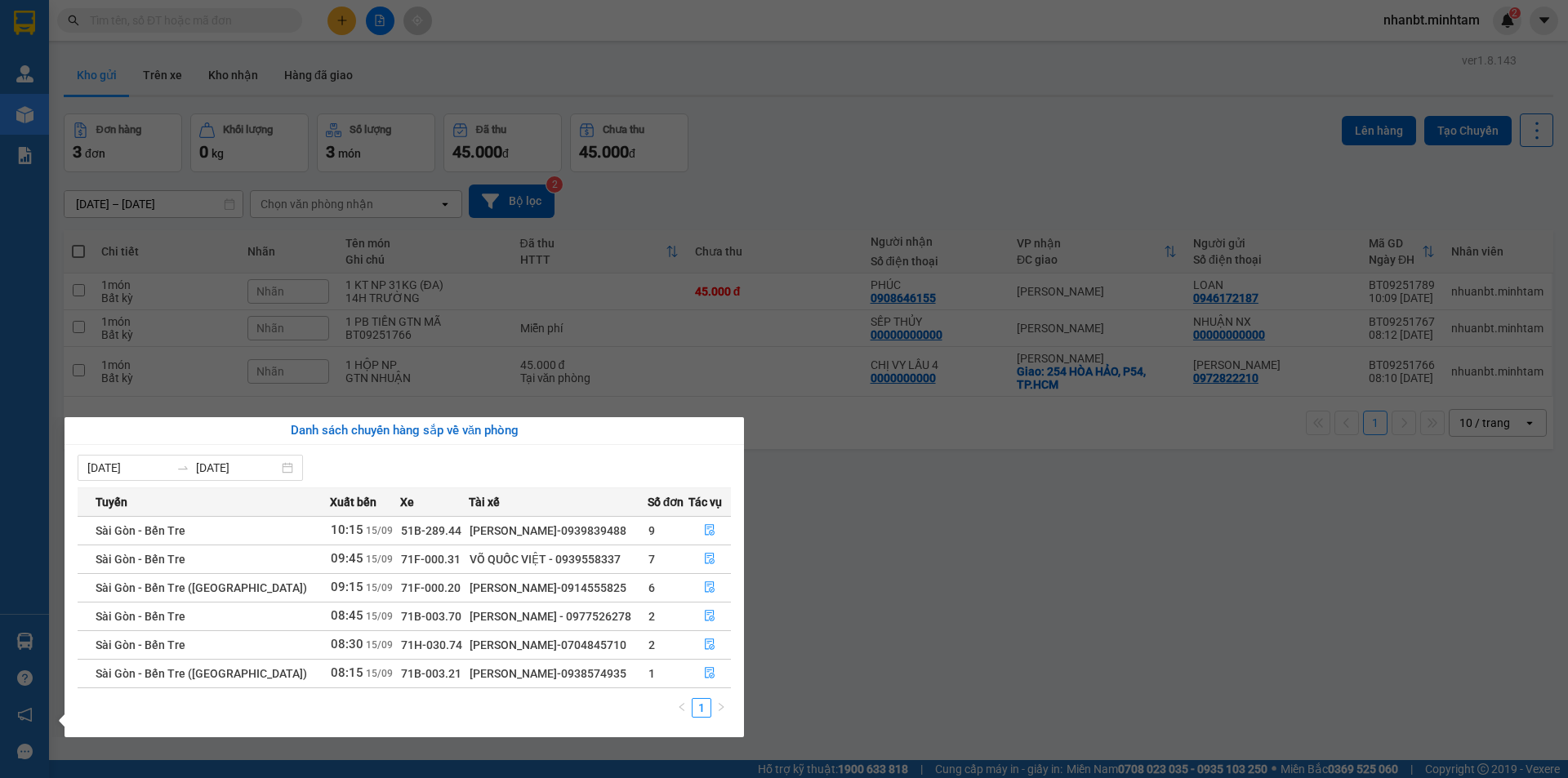
click at [1111, 584] on section "Kết quả tìm kiếm ( 0 ) Bộ lọc No Data nhanbt.minhtam 2 Quản Lý Quản lý giao nhậ…" at bounding box center [784, 389] width 1568 height 778
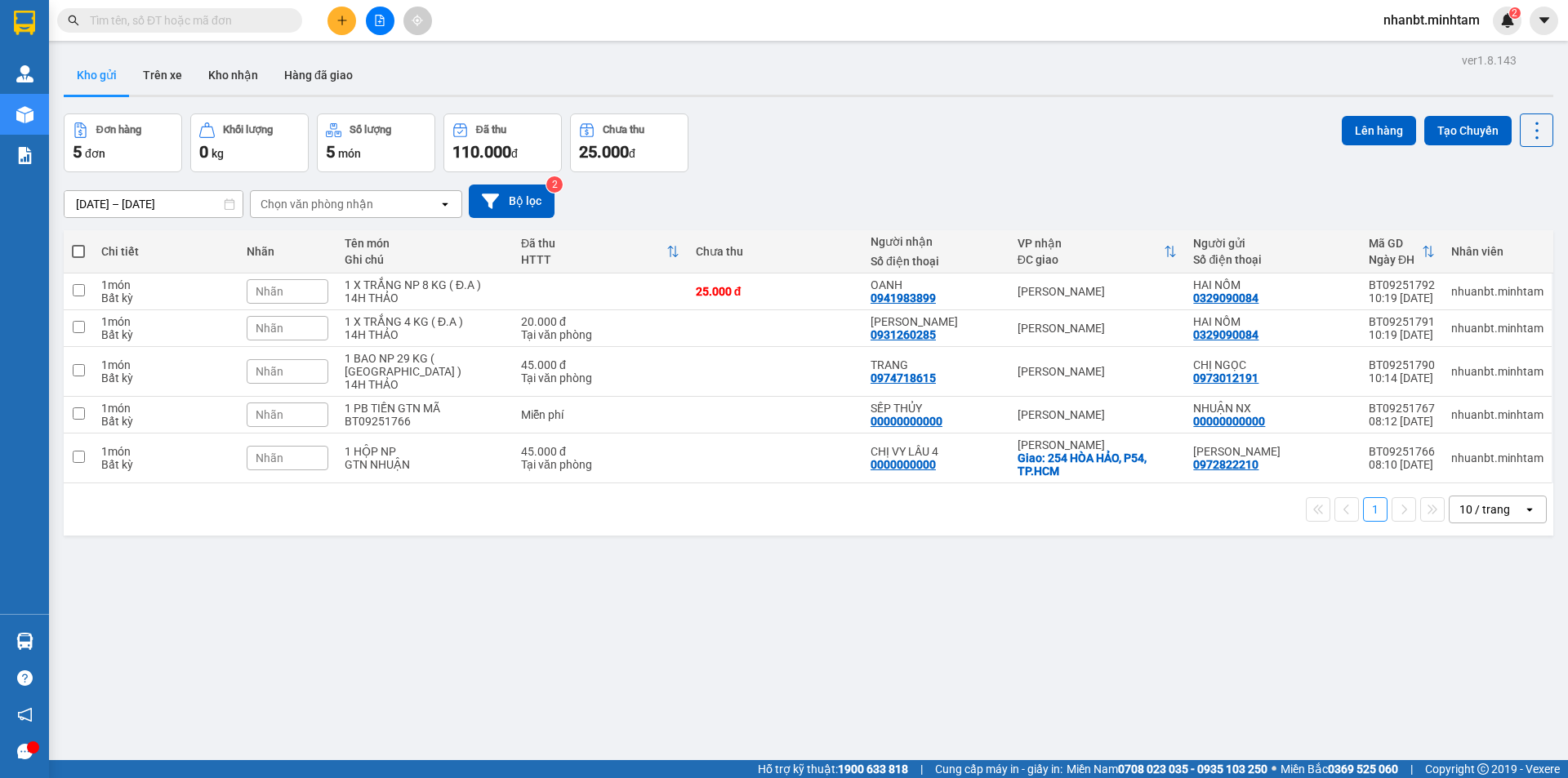
click at [336, 22] on button at bounding box center [341, 21] width 29 height 29
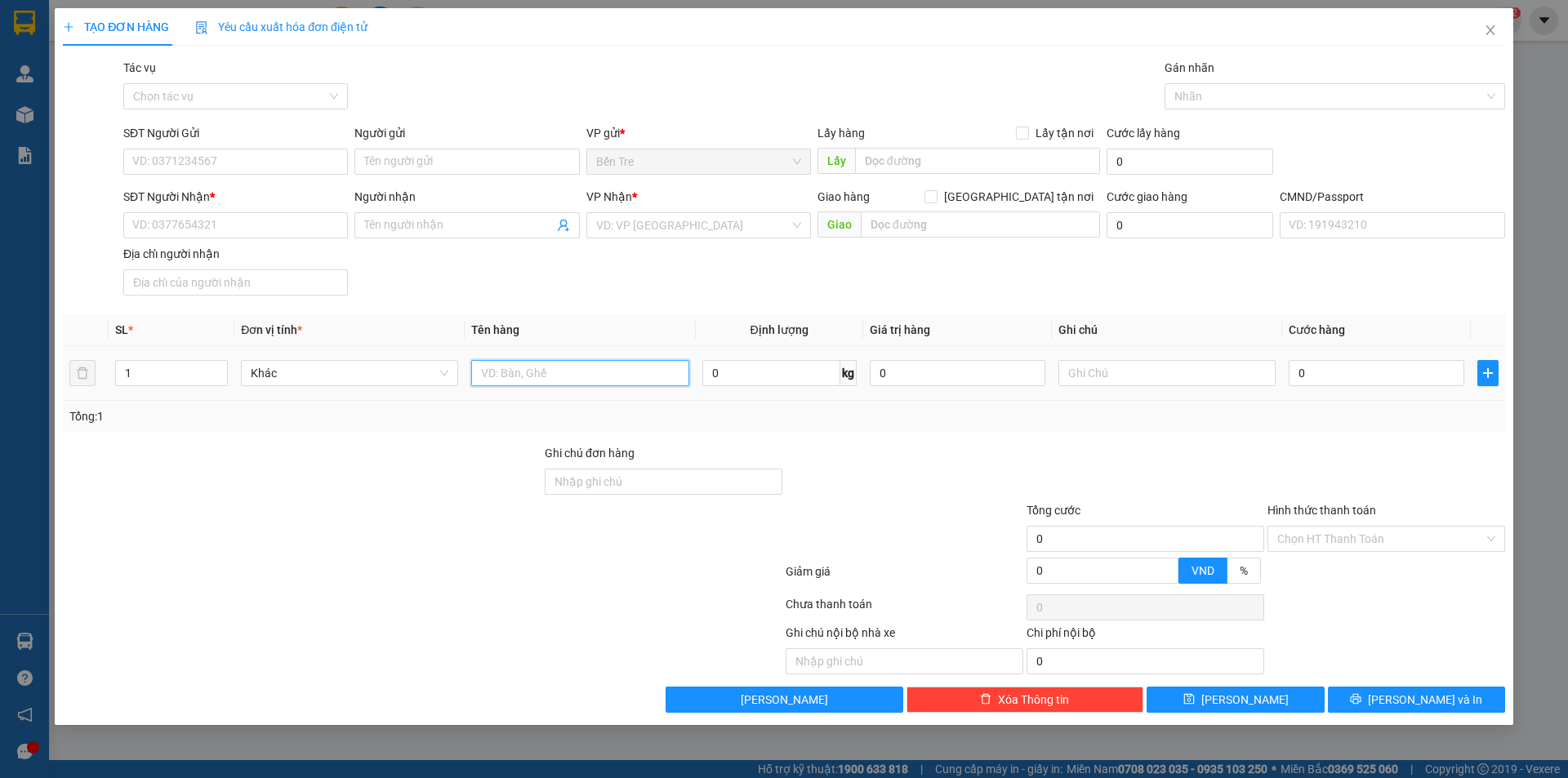
click at [510, 382] on input "text" at bounding box center [580, 373] width 218 height 26
type input "1 T NP 5KG"
click at [209, 152] on input "SĐT Người Gửi" at bounding box center [236, 162] width 224 height 26
click at [287, 152] on input "0393355123" at bounding box center [236, 162] width 224 height 26
click at [266, 159] on input "0393355123" at bounding box center [236, 162] width 224 height 26
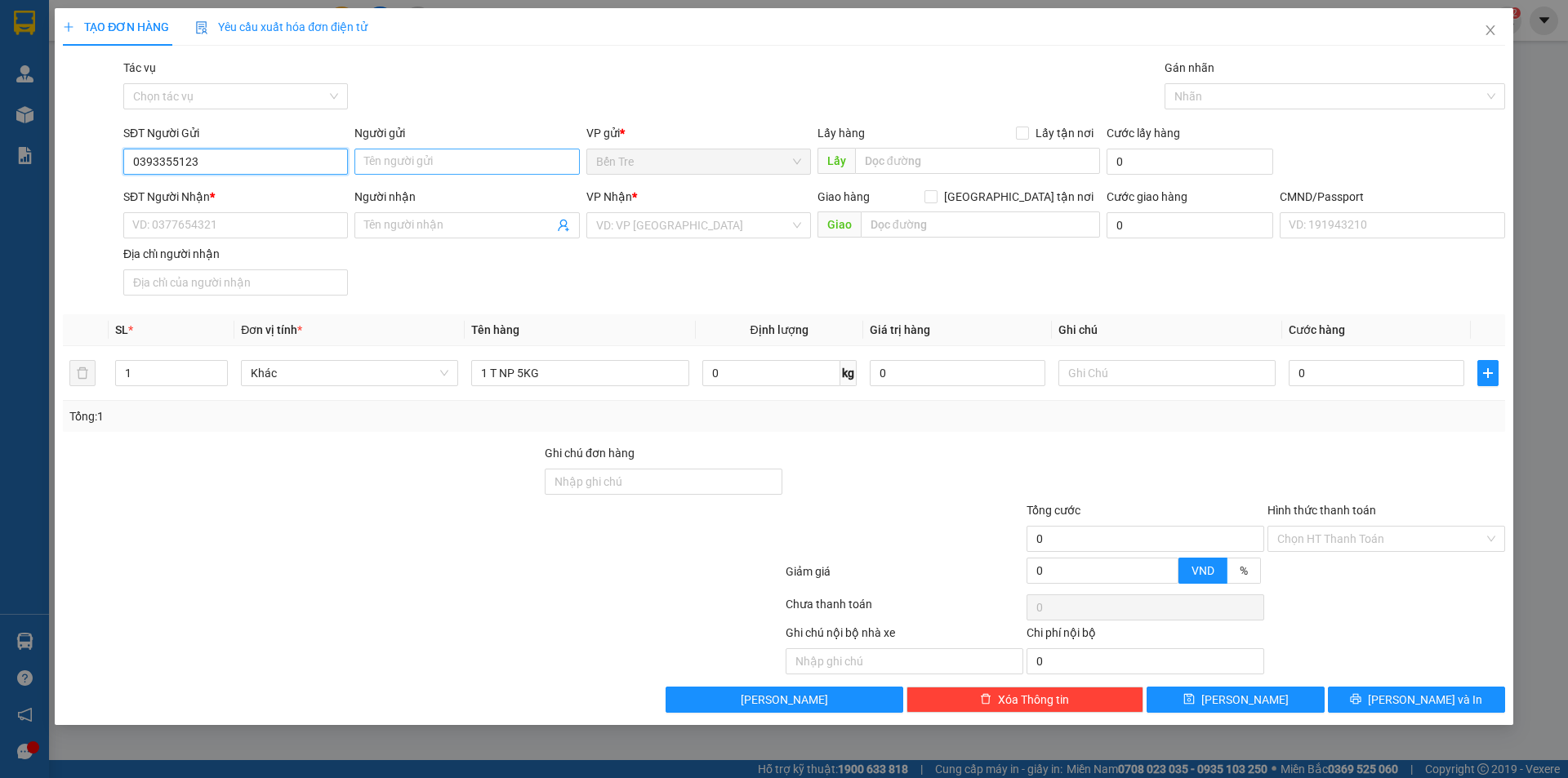
type input "0393355123"
click at [462, 162] on input "Người gửi" at bounding box center [467, 162] width 224 height 26
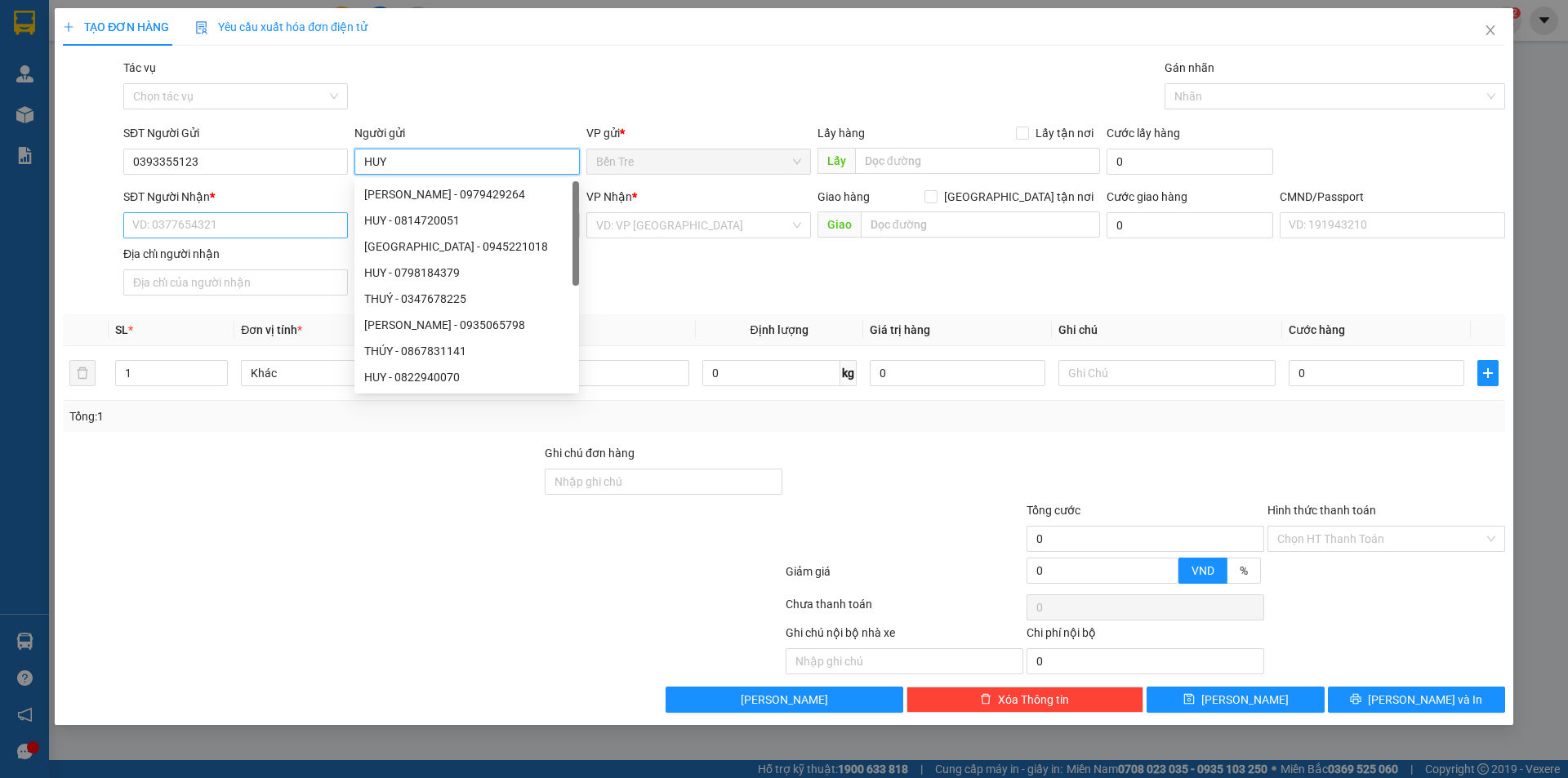
type input "HUY"
click at [236, 236] on input "SĐT Người Nhận *" at bounding box center [236, 226] width 224 height 26
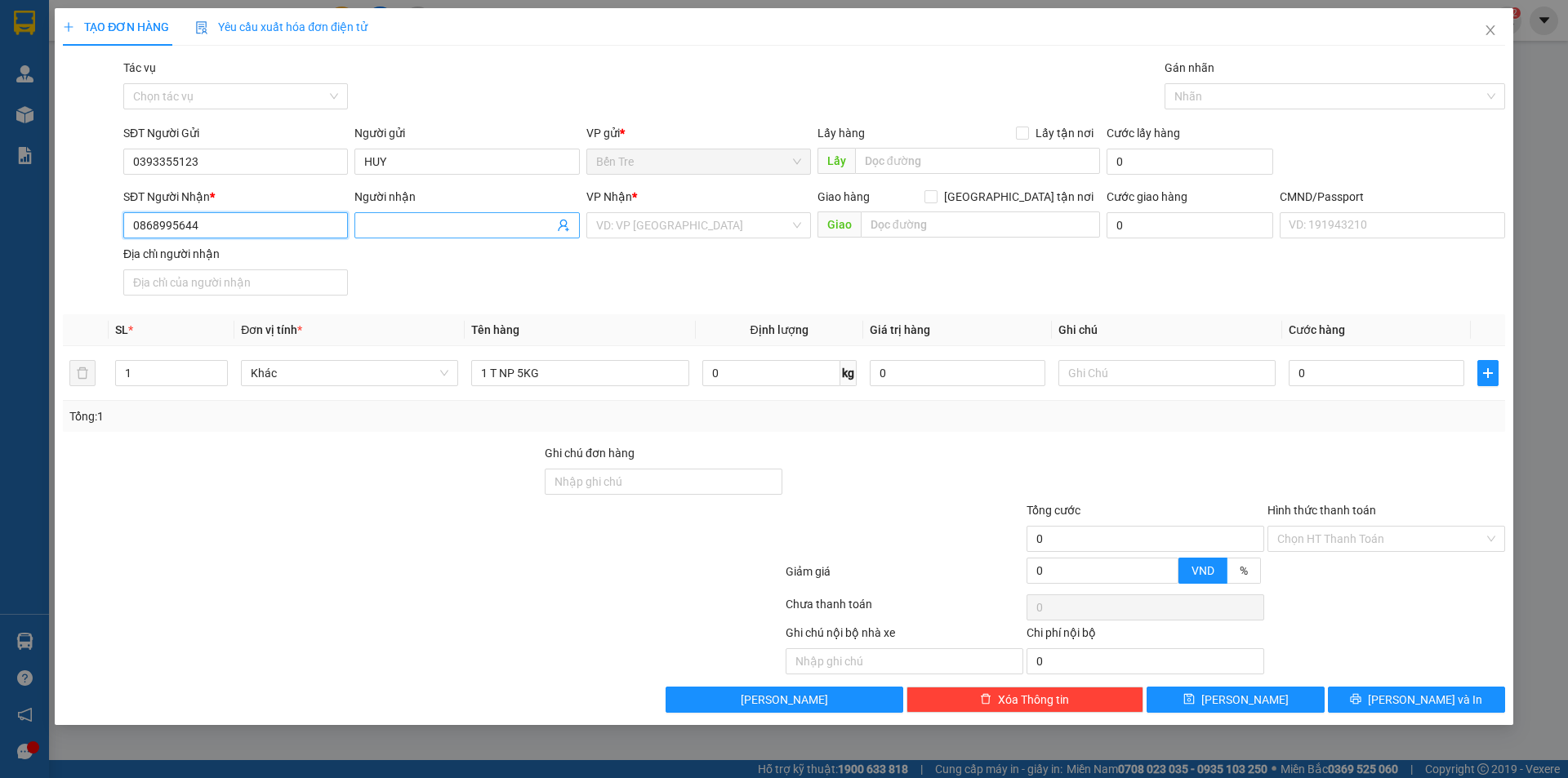
type input "0868995644"
click at [477, 232] on input "Người nhận" at bounding box center [458, 226] width 189 height 18
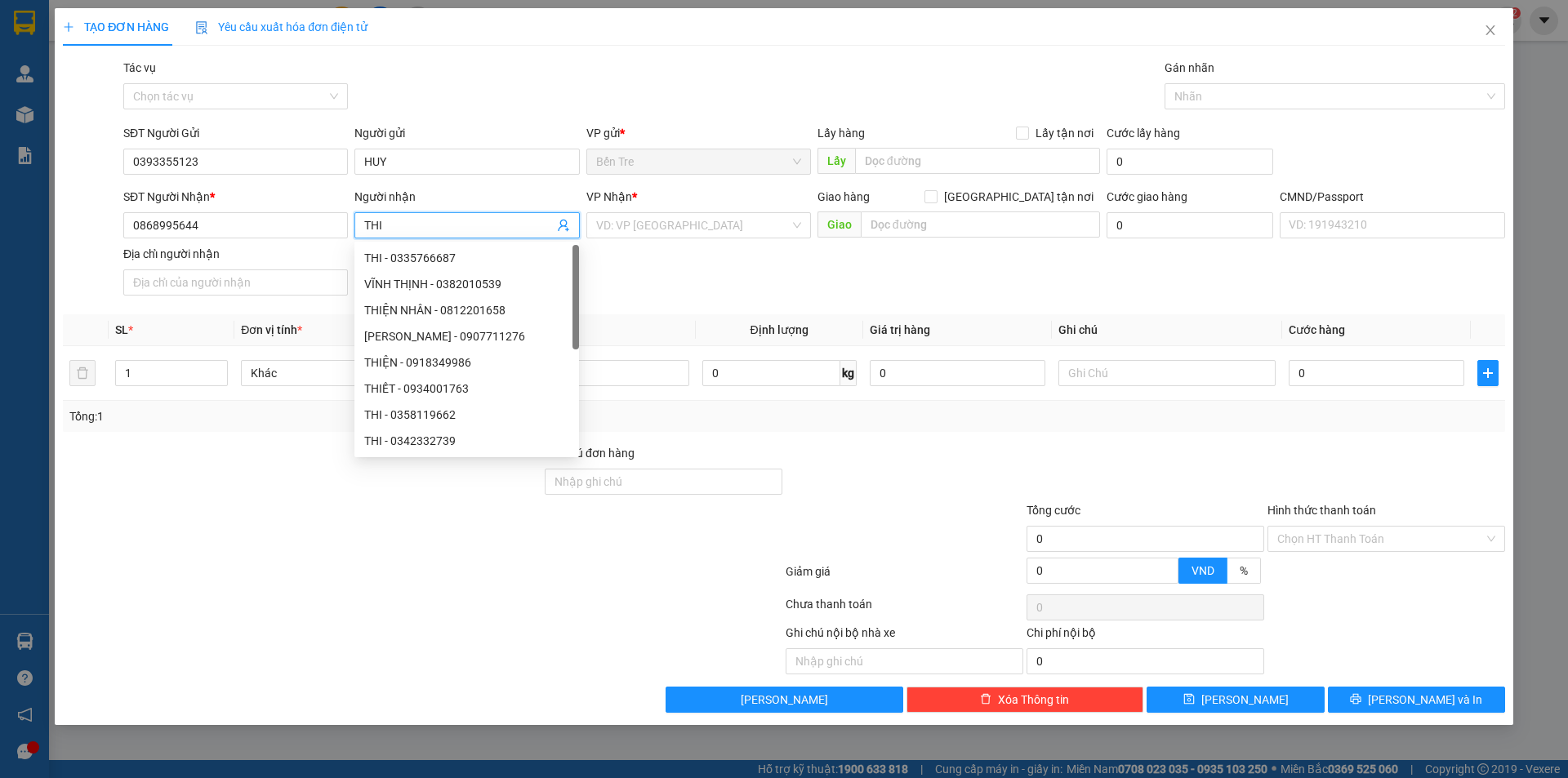
type input "THI"
click at [522, 90] on div "Gói vận chuyển * Tiêu chuẩn Tác vụ Chọn tác vụ Gán nhãn Nhãn" at bounding box center [815, 87] width 1388 height 57
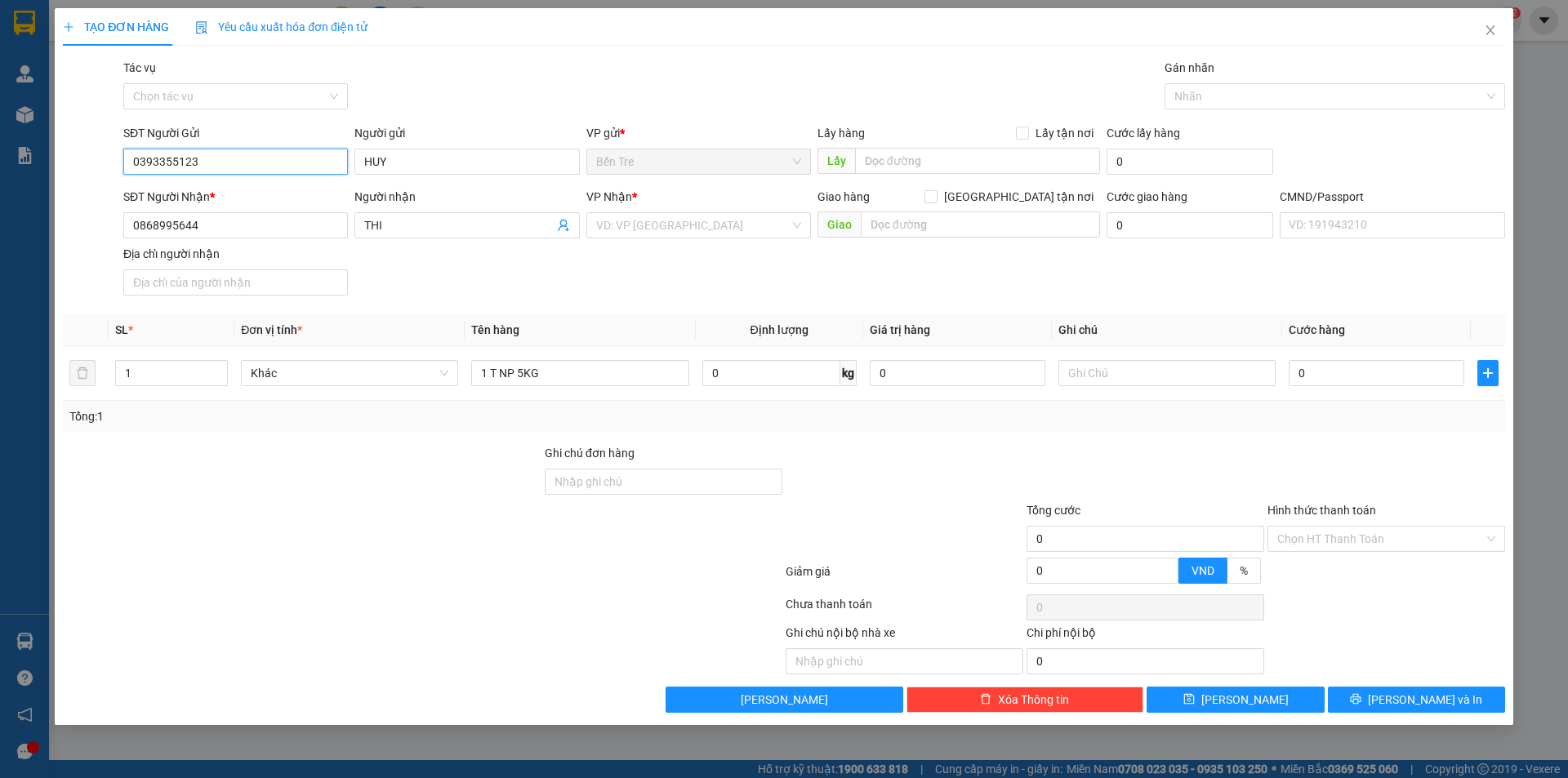
click at [154, 162] on input "0393355123" at bounding box center [236, 162] width 224 height 26
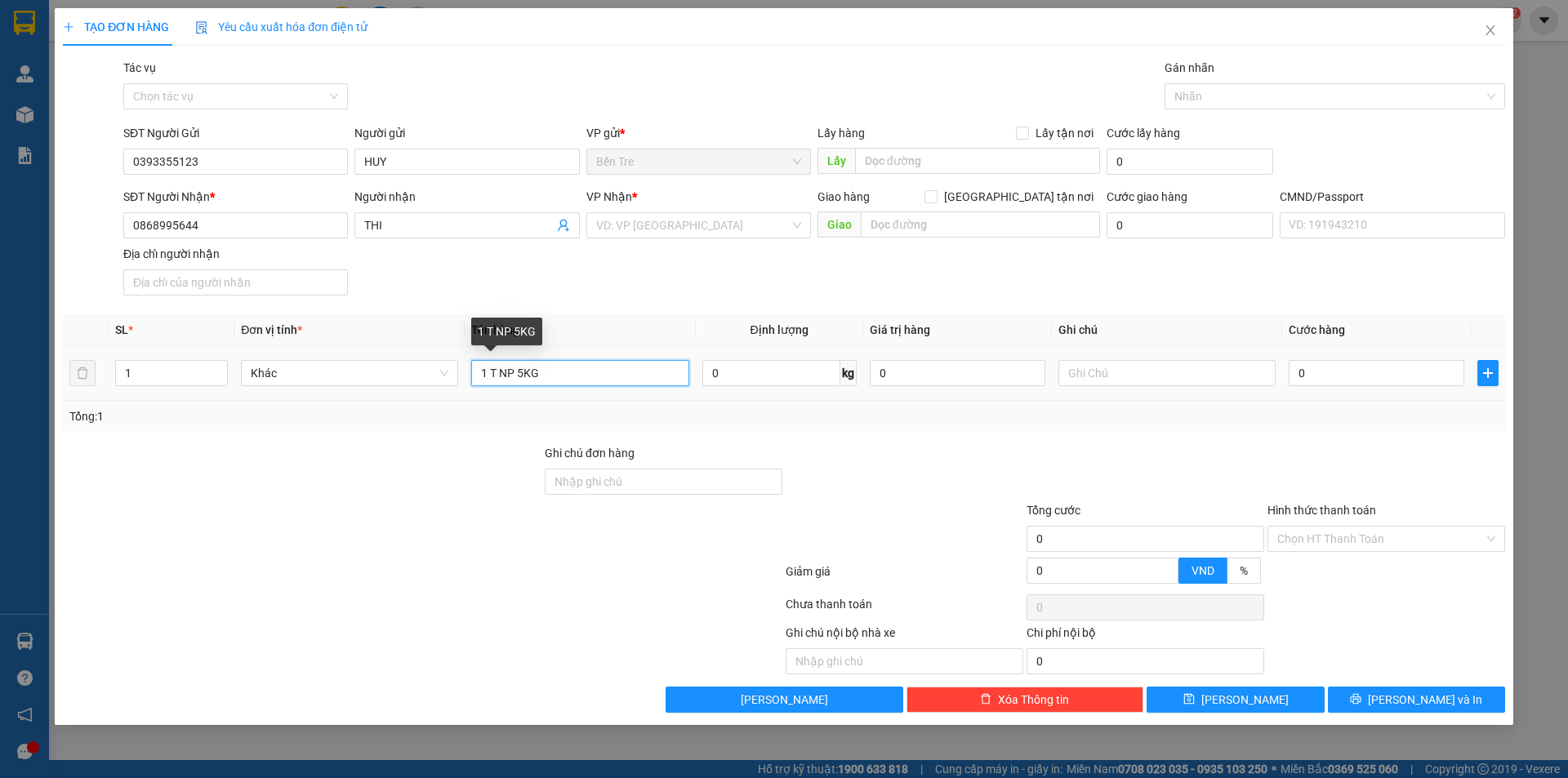
click at [577, 360] on input "1 T NP 5KG" at bounding box center [580, 373] width 218 height 26
type input "1 T NP 5KG (ĐA)"
click at [915, 373] on input "0" at bounding box center [957, 373] width 176 height 26
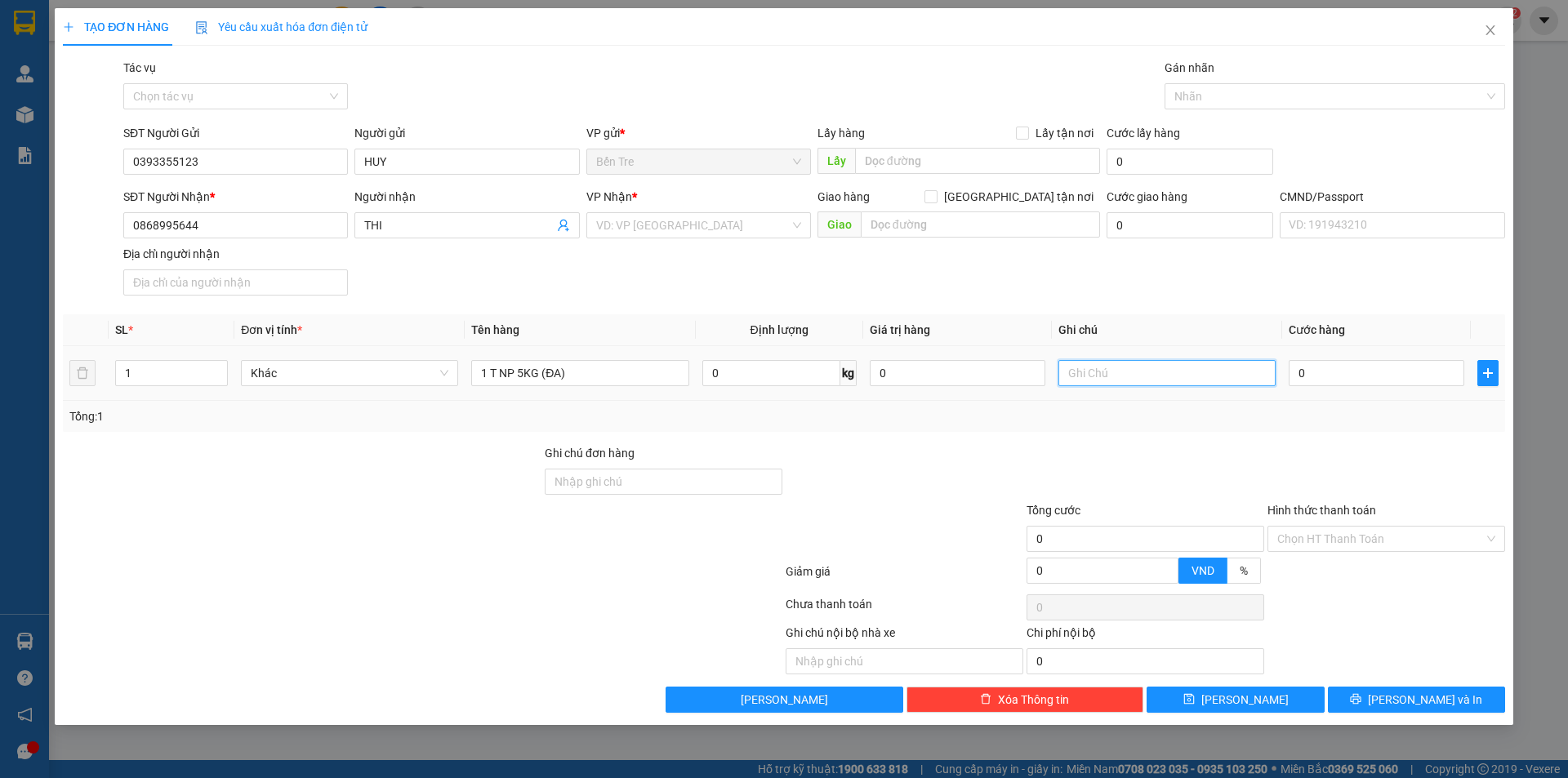
click at [1112, 366] on input "text" at bounding box center [1167, 373] width 218 height 26
type input "14H TRƯỜNG"
click at [1178, 294] on div "SĐT Người Nhận * 0868995644 Người nhận THI VP Nhận * VD: VP [GEOGRAPHIC_DATA] G…" at bounding box center [815, 245] width 1388 height 115
click at [1174, 383] on input "14H TRƯỜNG" at bounding box center [1167, 373] width 218 height 26
click at [1385, 371] on input "0" at bounding box center [1376, 373] width 176 height 26
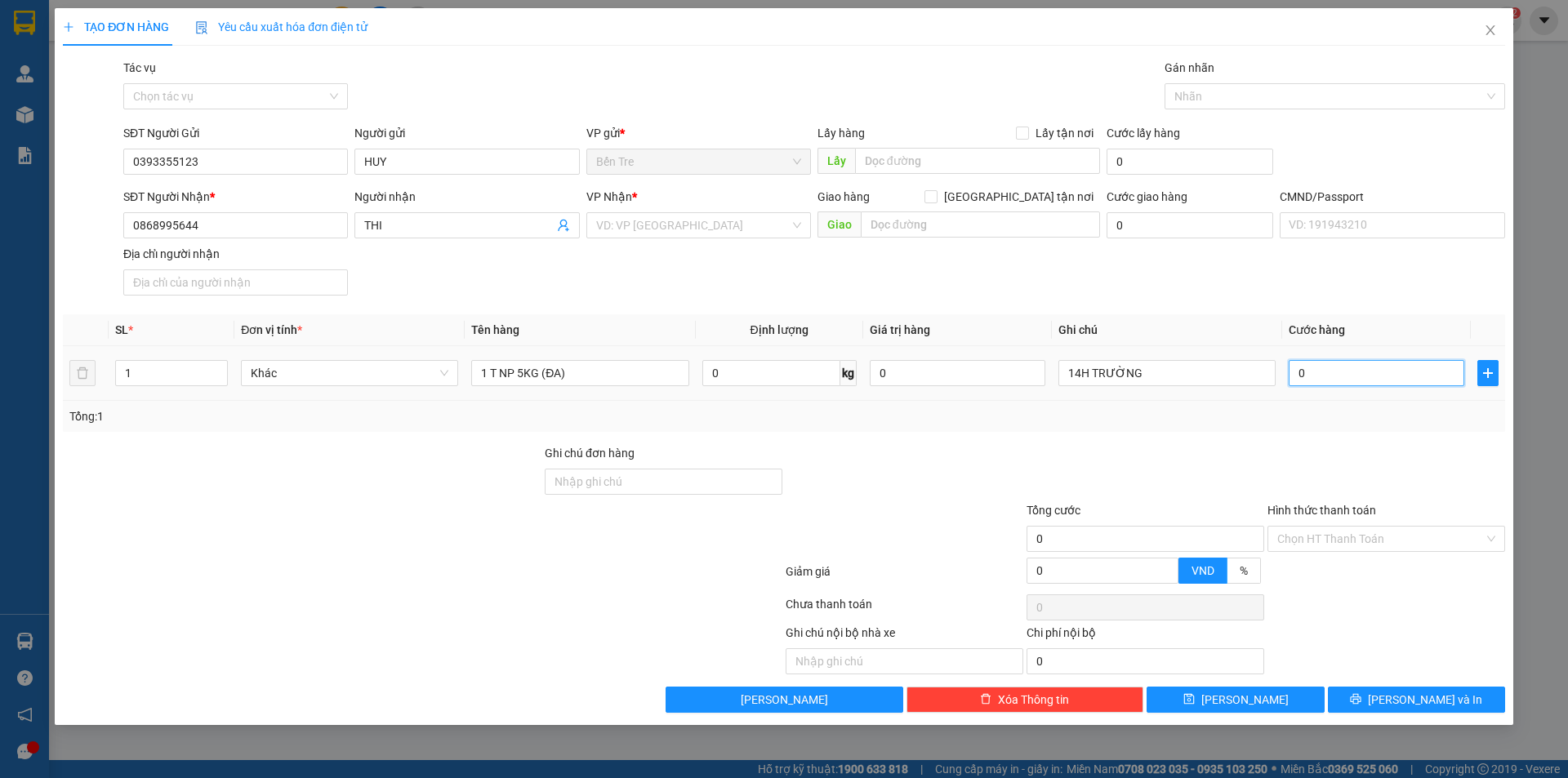
type input "2"
type input "20"
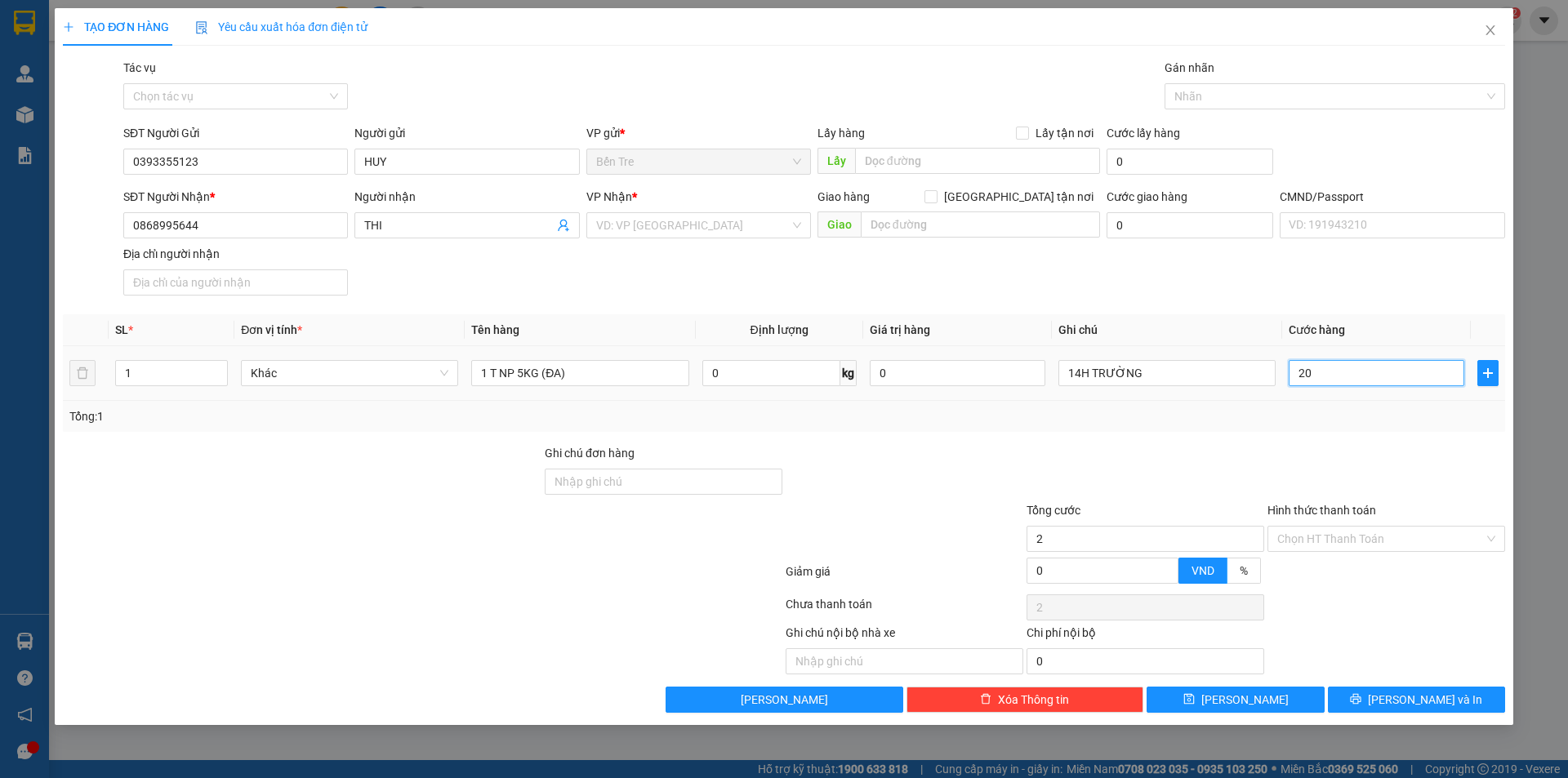
type input "20"
click at [1153, 464] on div at bounding box center [1145, 472] width 241 height 57
type input "20.000"
click at [1340, 543] on input "Hình thức thanh toán" at bounding box center [1381, 539] width 207 height 25
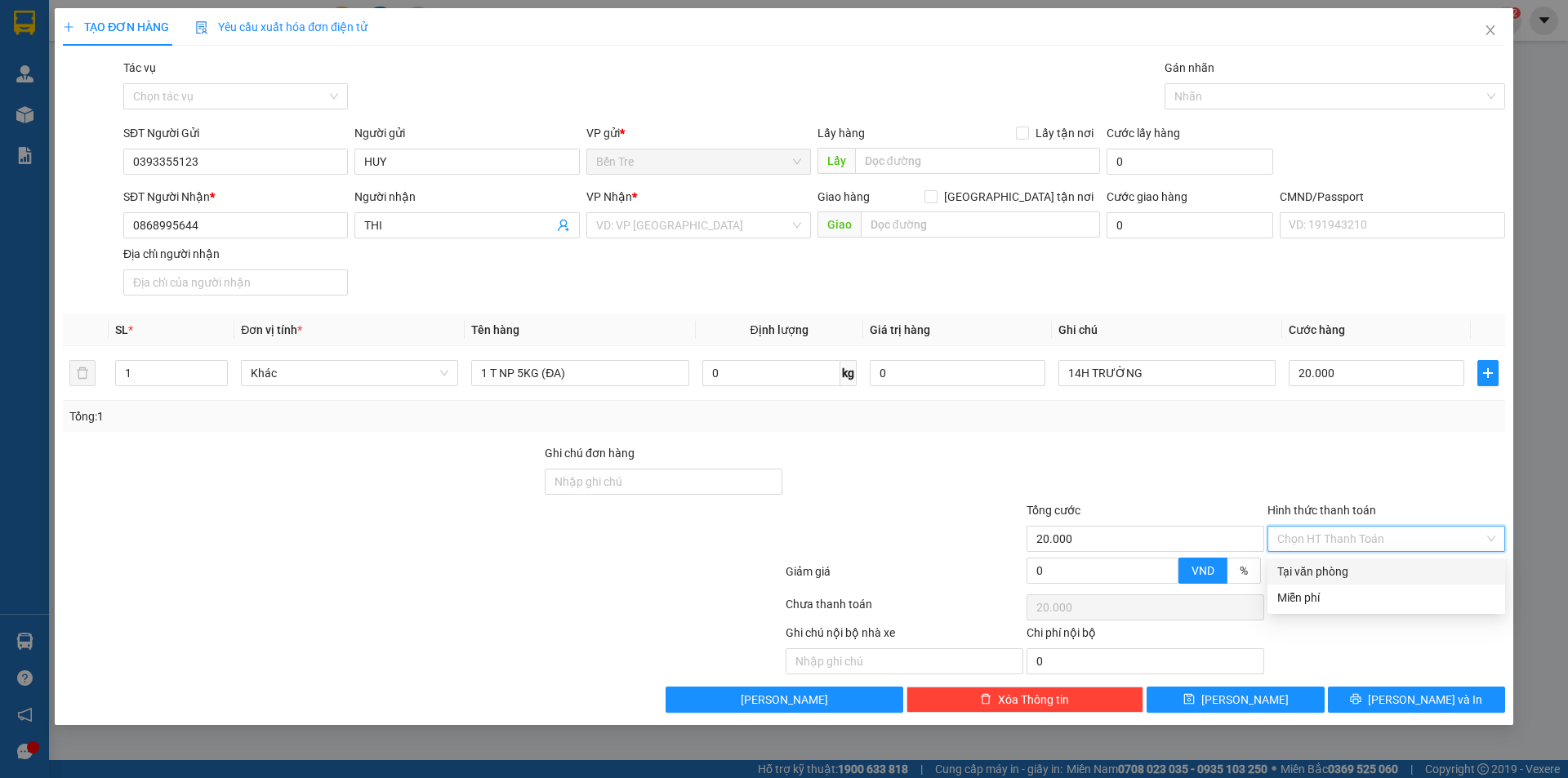
click at [1342, 568] on div "Tại văn phòng" at bounding box center [1387, 572] width 218 height 18
type input "0"
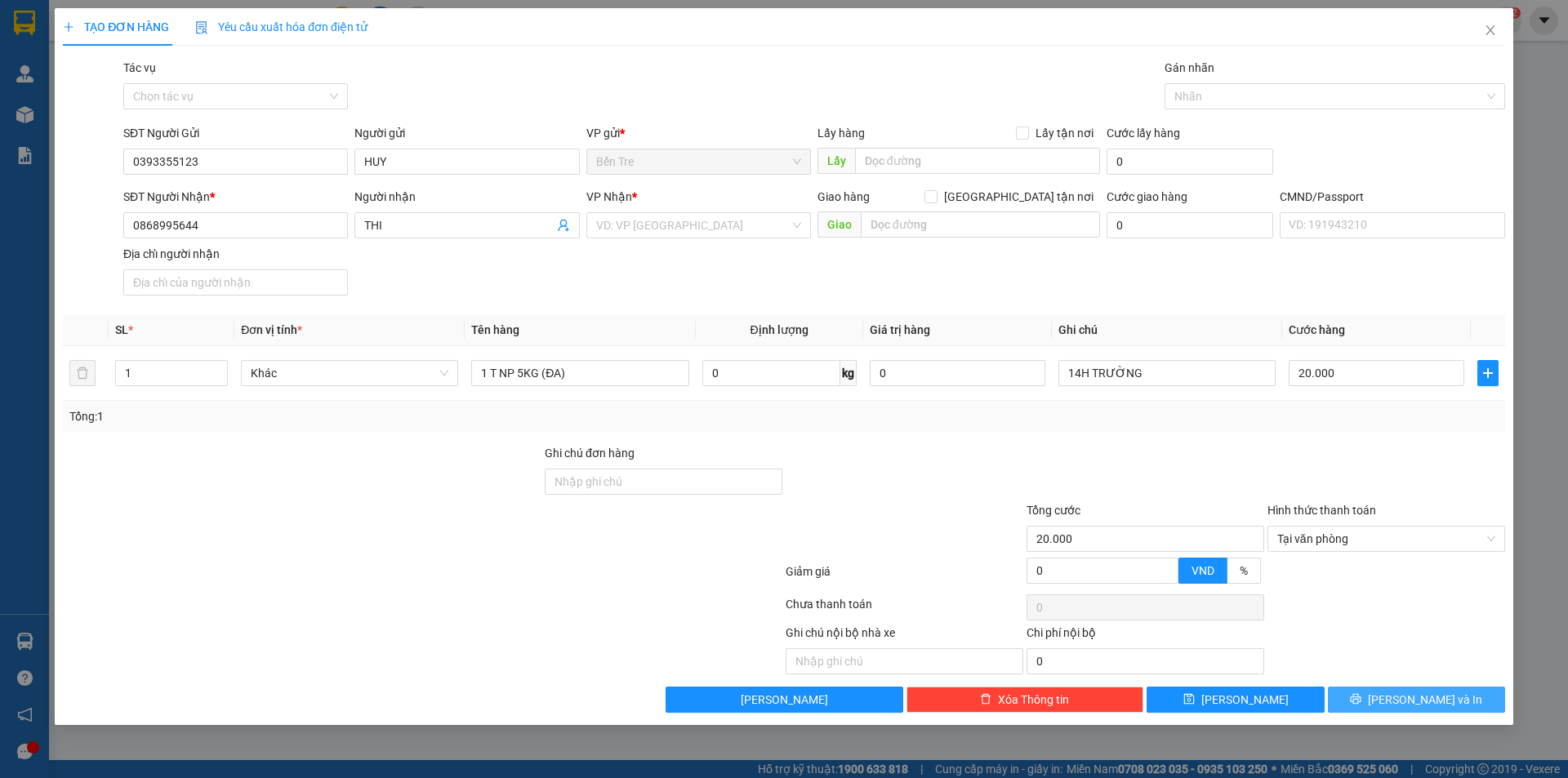
click at [1411, 702] on span "[PERSON_NAME] và In" at bounding box center [1425, 700] width 115 height 18
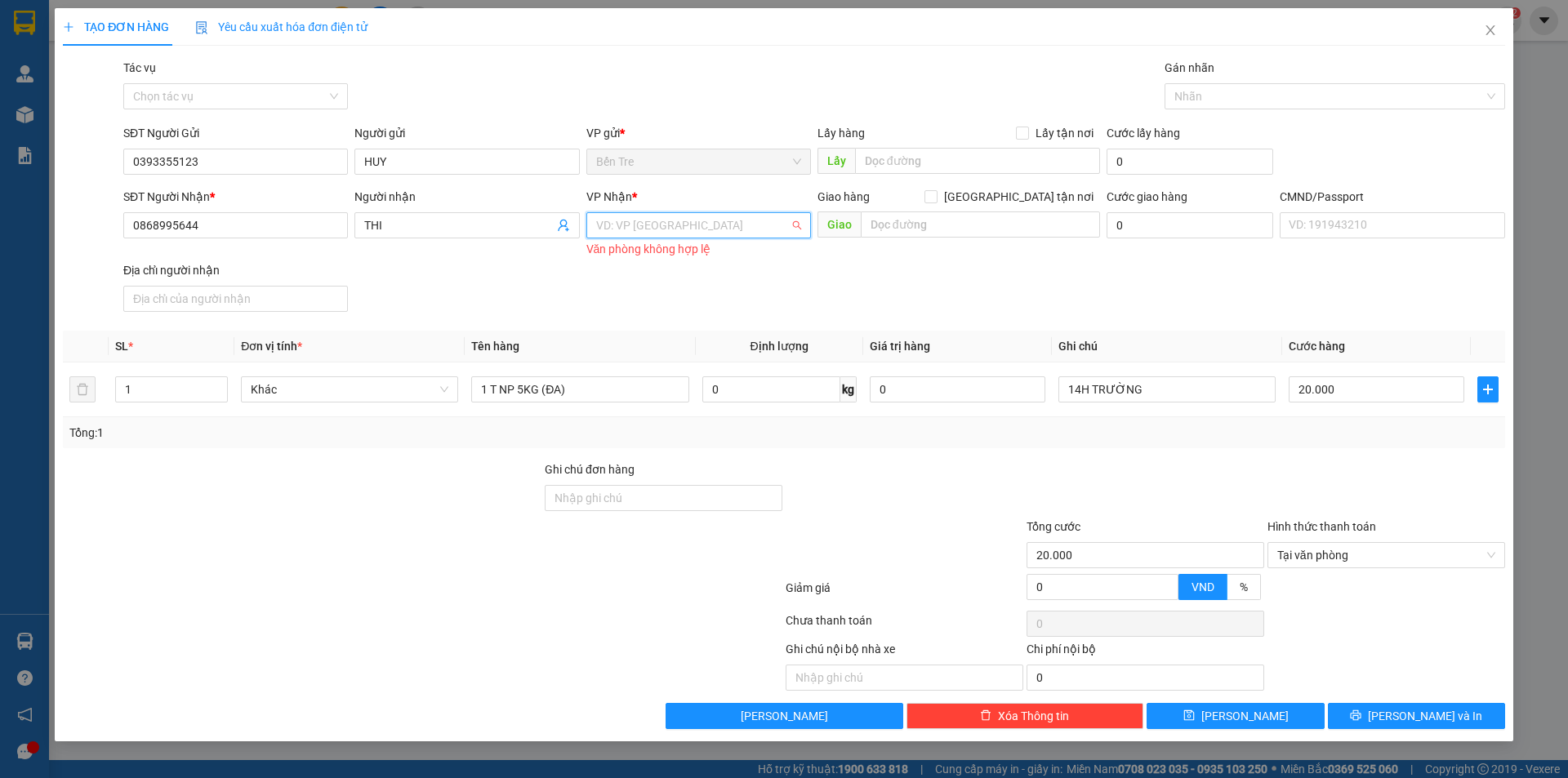
click at [639, 227] on input "search" at bounding box center [692, 226] width 194 height 25
click at [651, 311] on div "[PERSON_NAME]" at bounding box center [698, 311] width 205 height 18
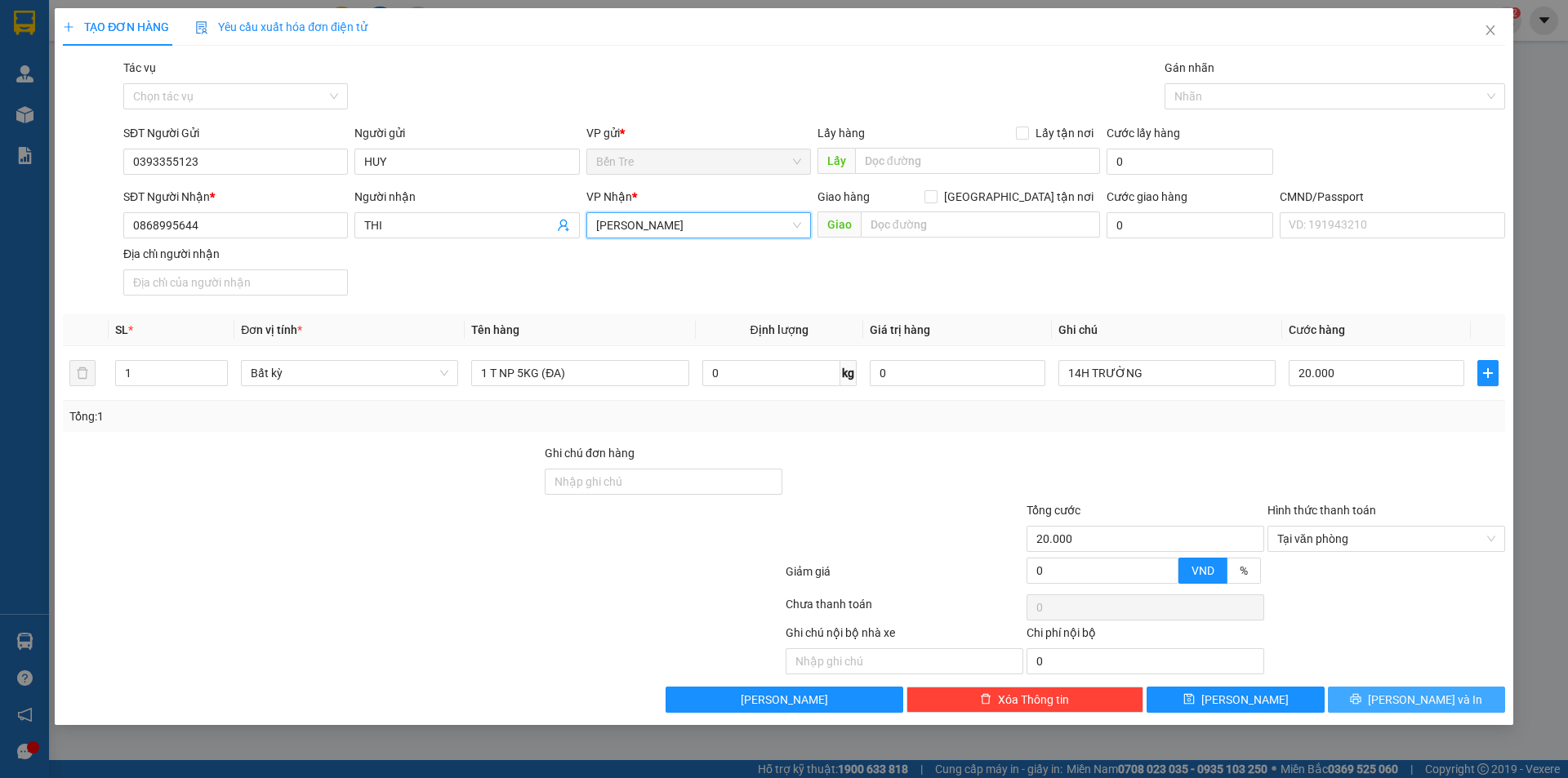
click at [1415, 698] on span "[PERSON_NAME] và In" at bounding box center [1425, 700] width 115 height 18
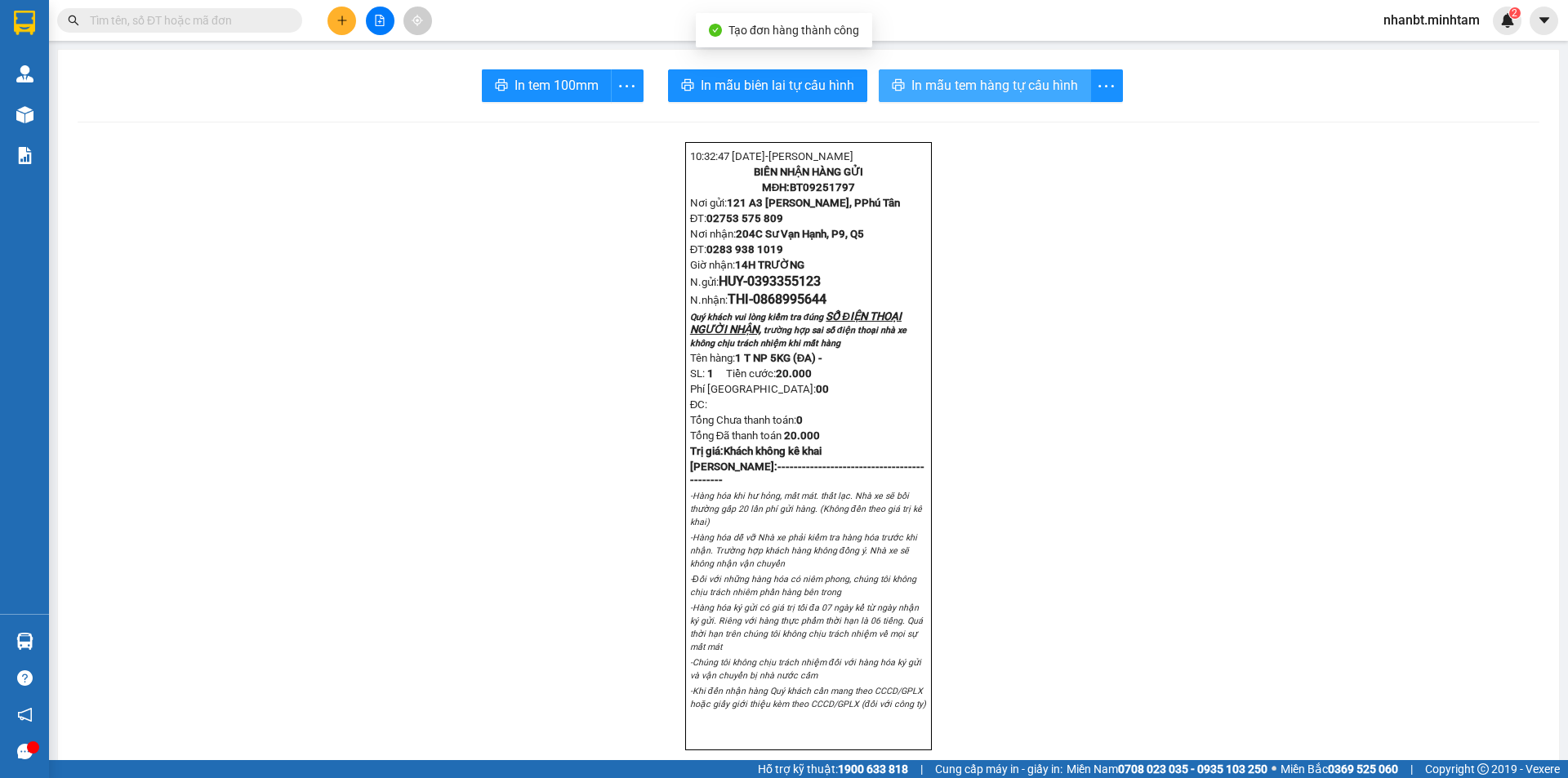
click at [901, 83] on button "In mẫu tem hàng tự cấu hình" at bounding box center [985, 86] width 213 height 33
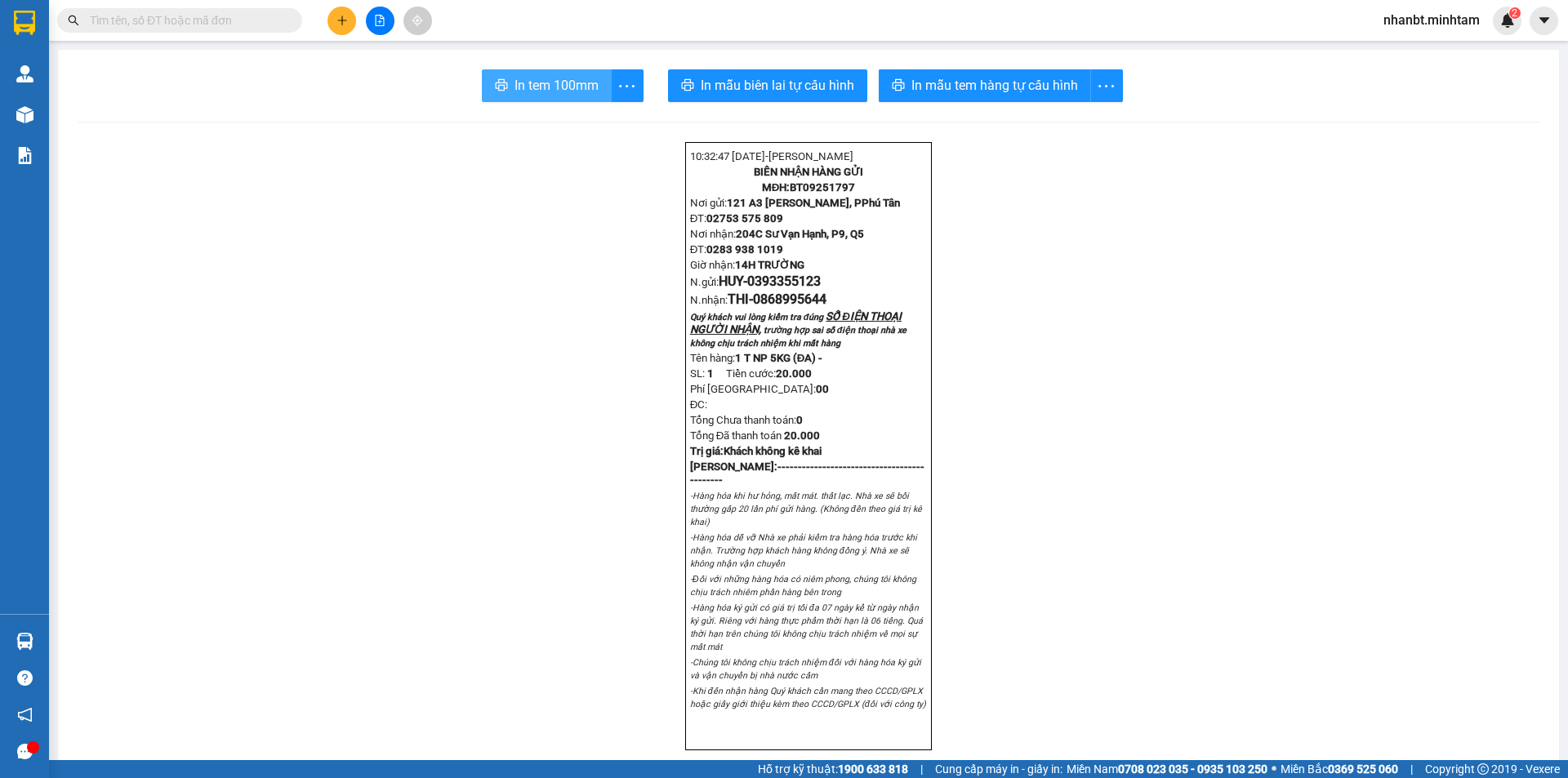
click at [560, 96] on button "In tem 100mm" at bounding box center [547, 86] width 130 height 33
click at [339, 18] on icon "plus" at bounding box center [342, 21] width 12 height 12
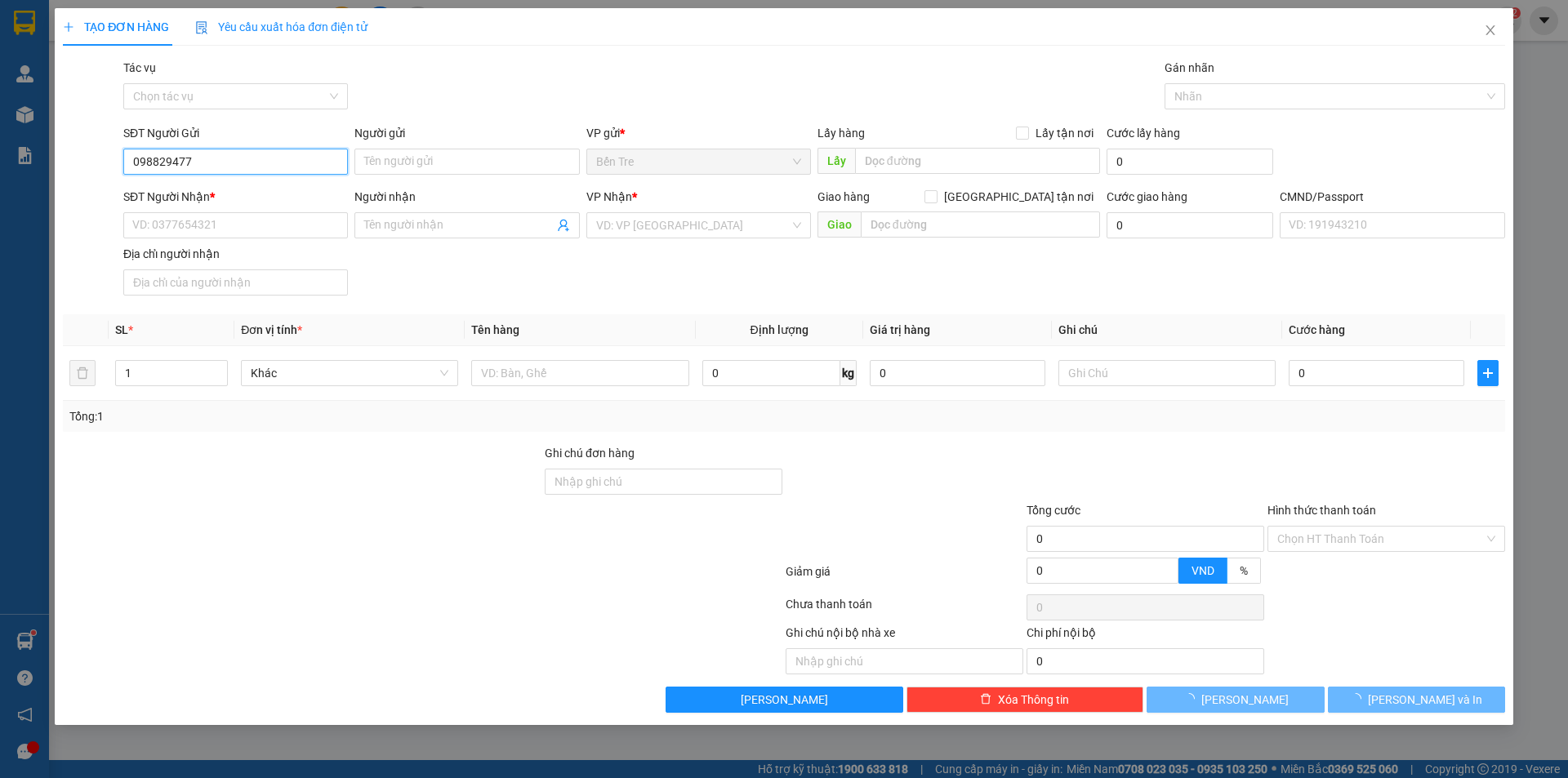
type input "0988294776"
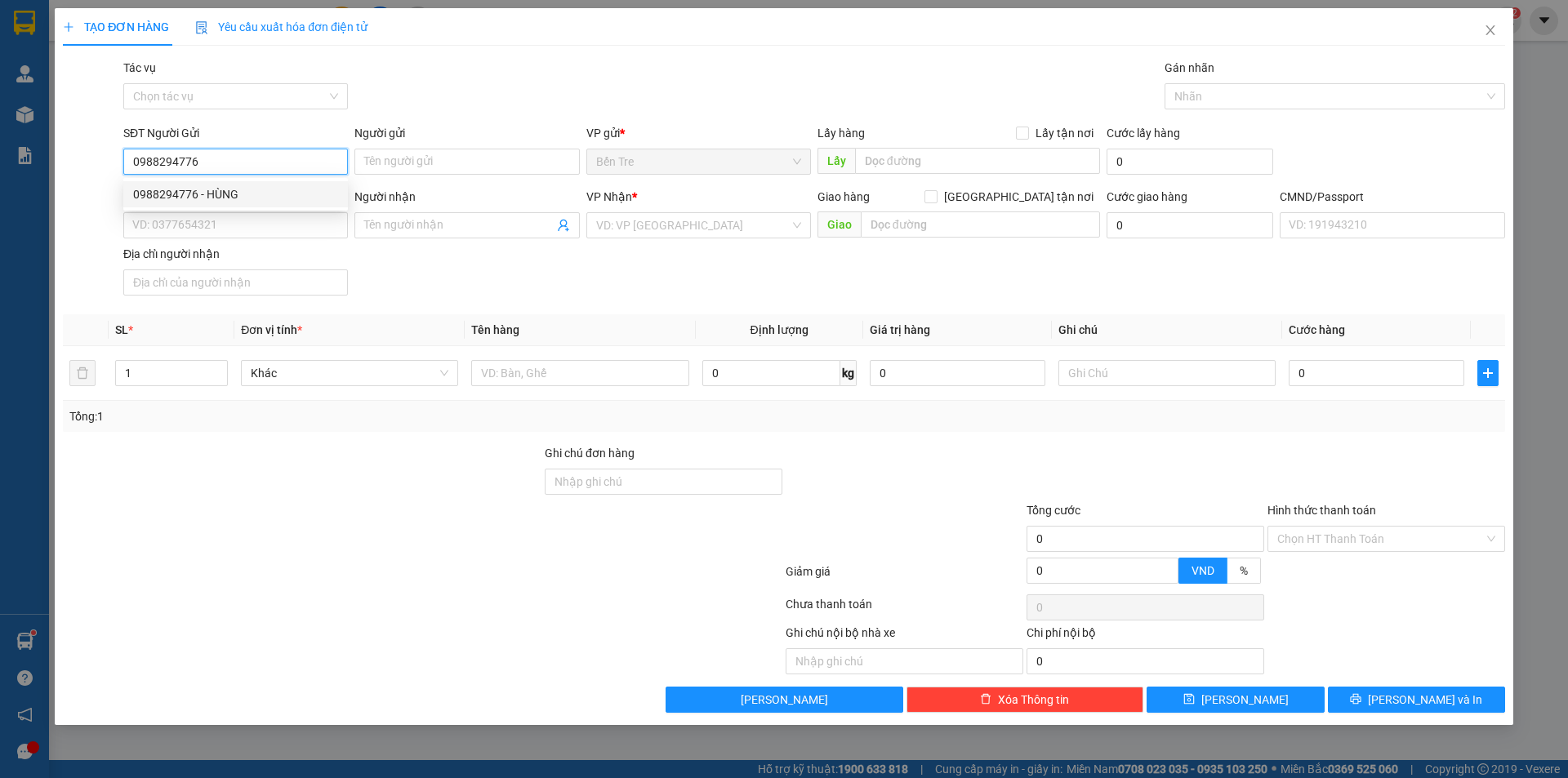
click at [299, 196] on div "0988294776 - HÙNG" at bounding box center [236, 194] width 205 height 18
type input "HÙNG"
type input "0814397032"
type input "NGÂN"
type input "0988294776"
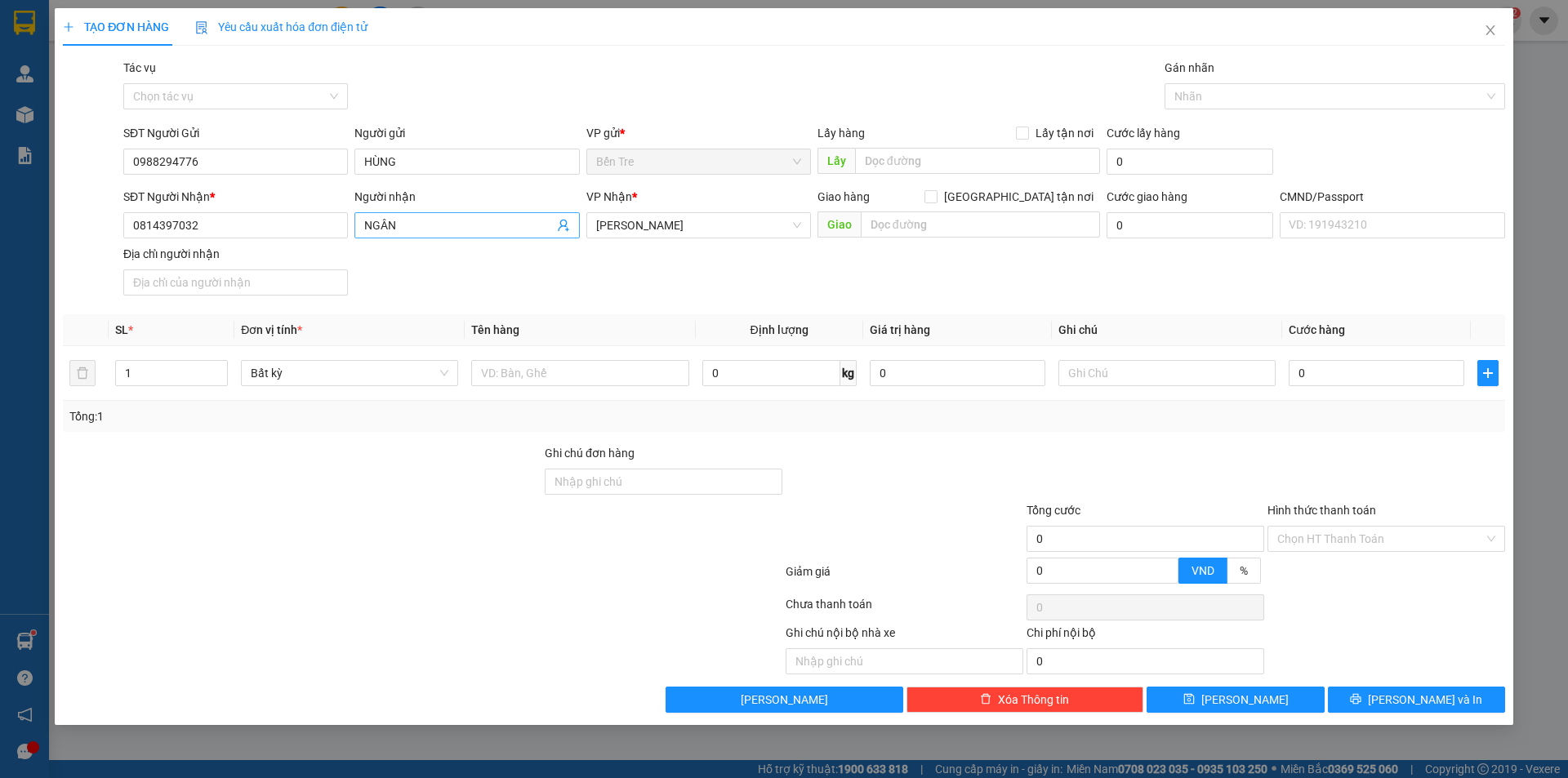
click at [566, 223] on icon "user-add" at bounding box center [563, 226] width 11 height 12
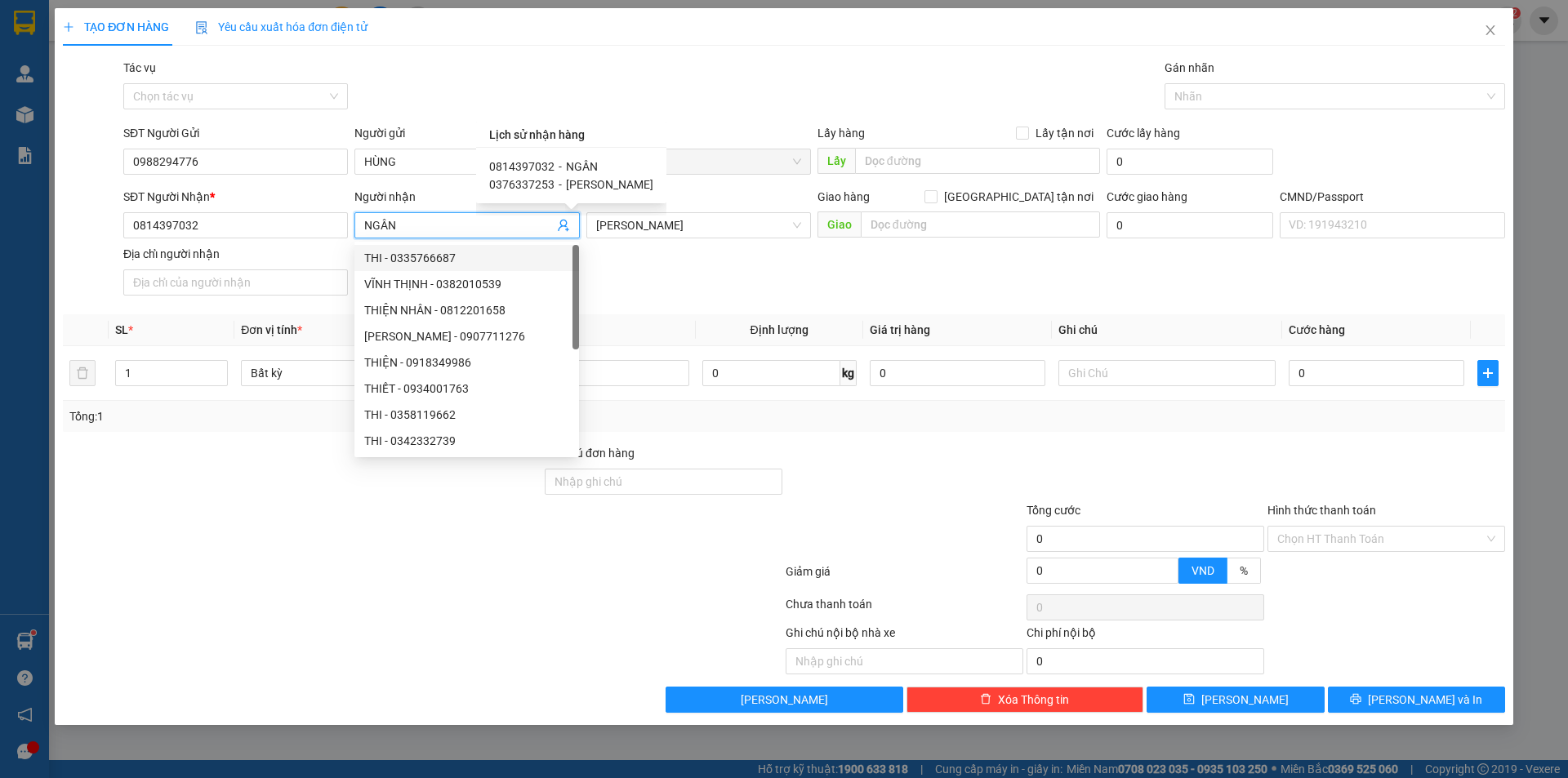
click at [570, 178] on span "[PERSON_NAME]" at bounding box center [610, 185] width 87 height 13
type input "0376337253"
type input "[PERSON_NAME]"
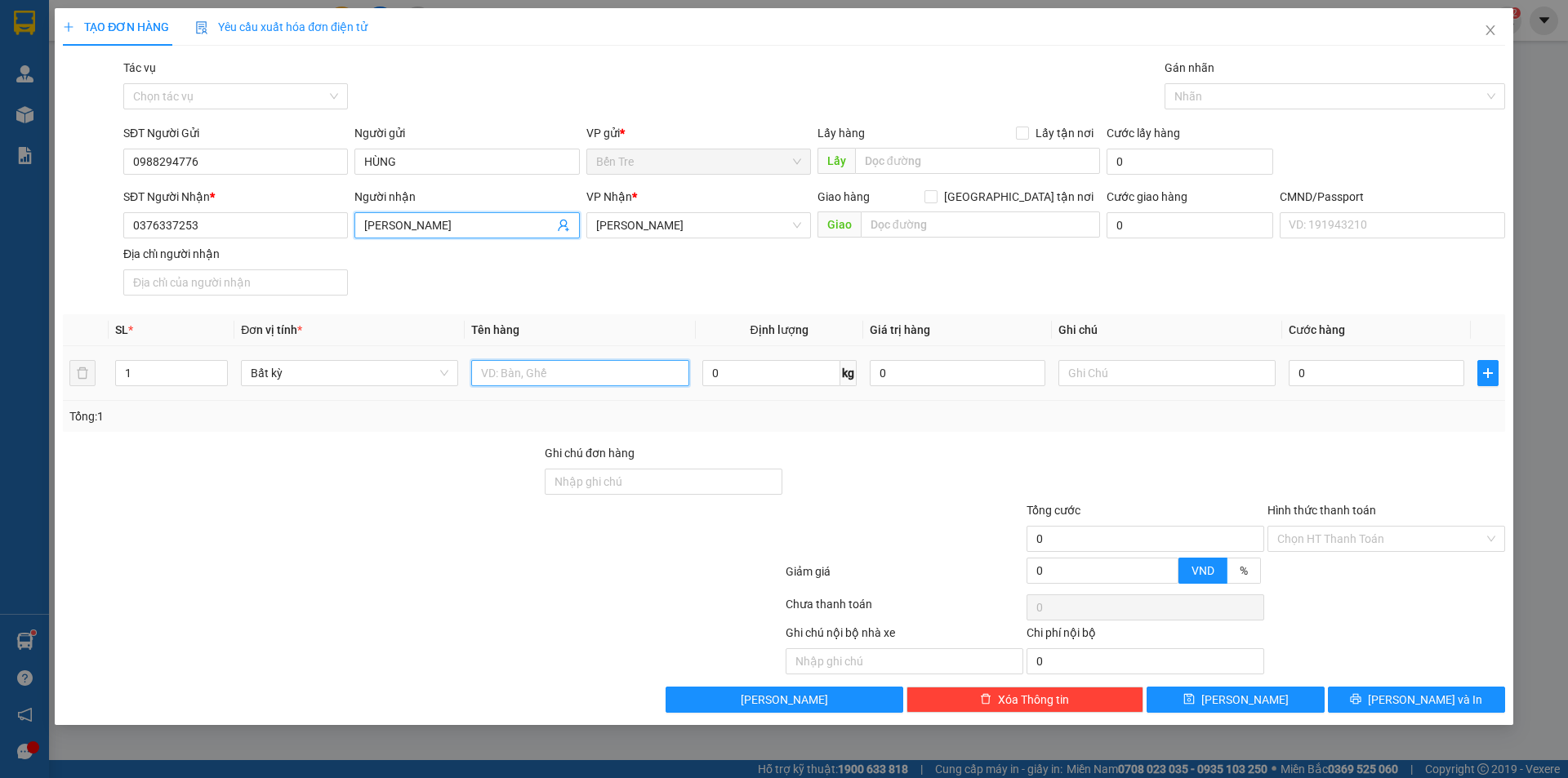
click at [606, 376] on input "text" at bounding box center [580, 373] width 218 height 26
type input "1 SM GT NP"
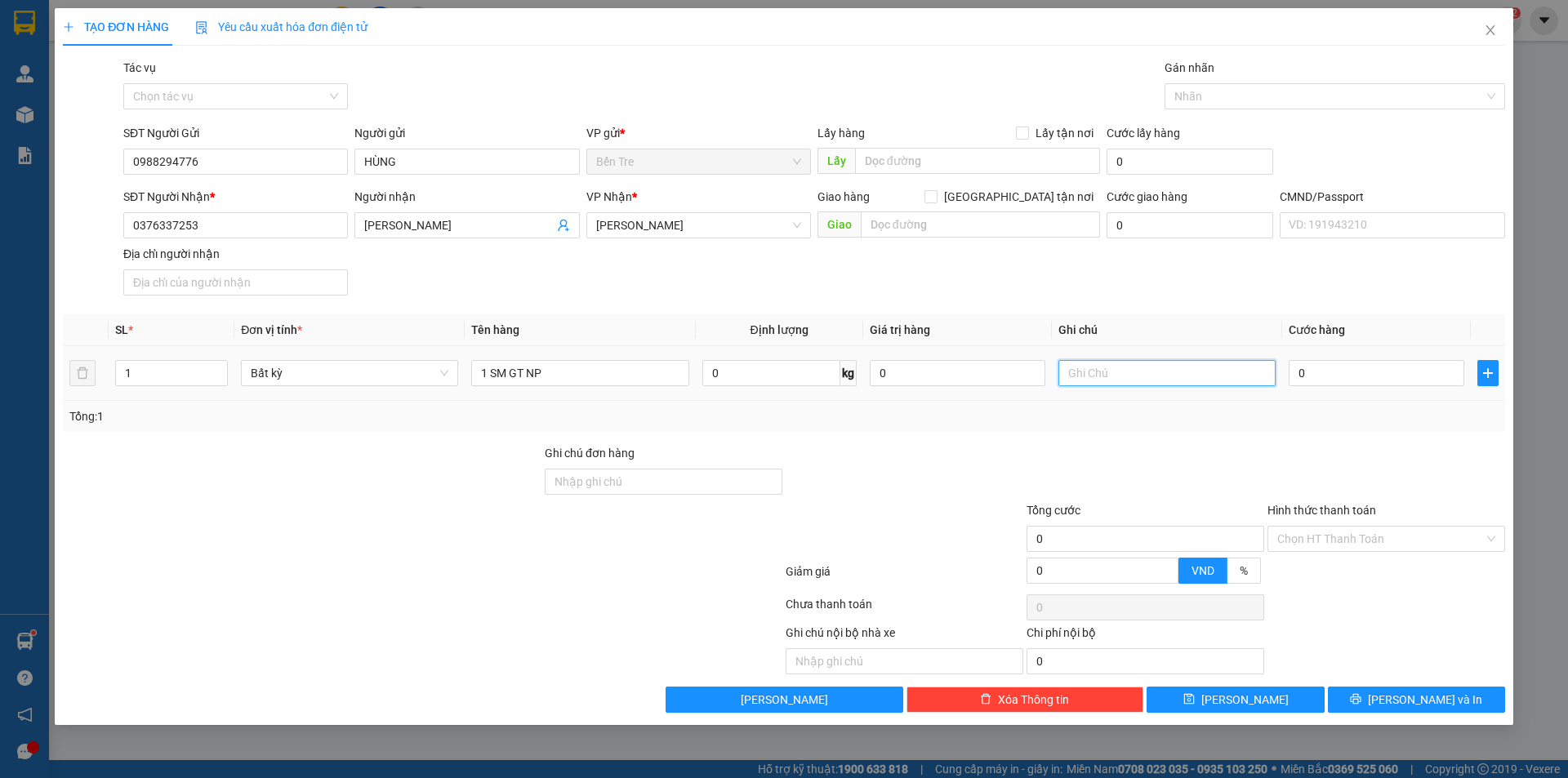
click at [1115, 375] on input "text" at bounding box center [1167, 373] width 218 height 26
type input "14H TRƯỜNG"
click at [1406, 351] on td "0" at bounding box center [1377, 373] width 189 height 54
click at [1397, 374] on input "0" at bounding box center [1376, 373] width 176 height 26
type input "2"
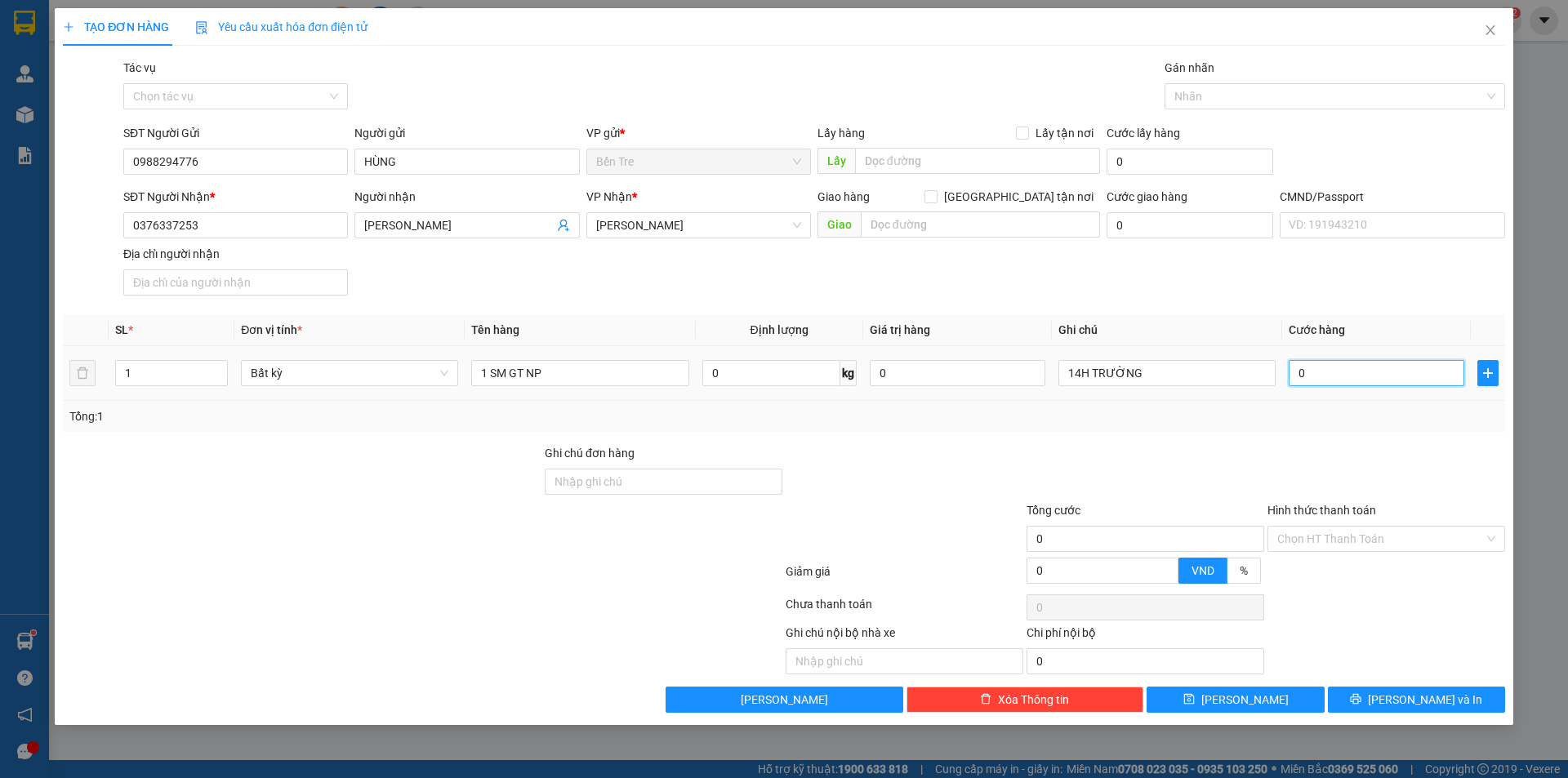
type input "2"
type input "20"
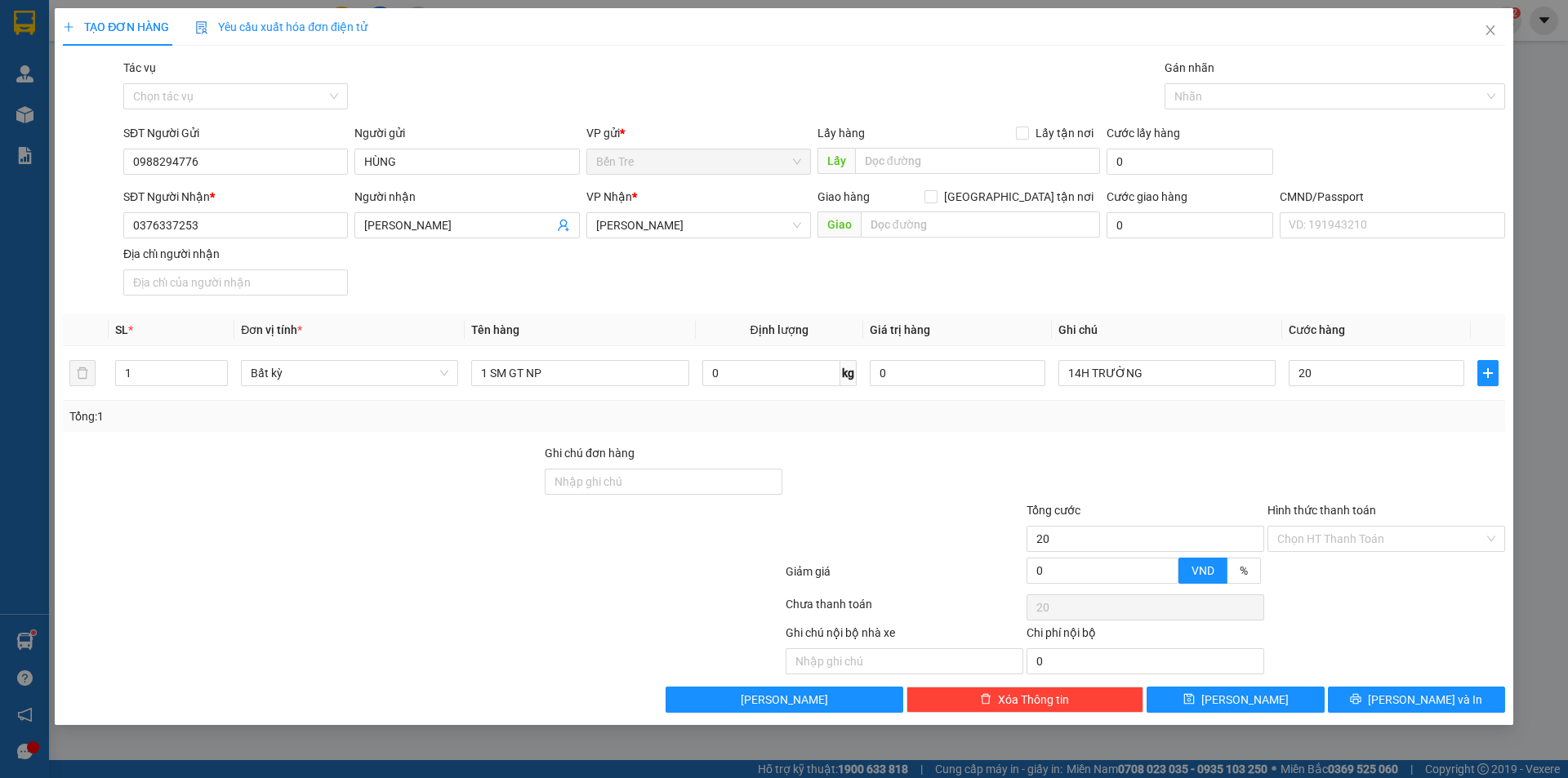
type input "20.000"
click at [1096, 480] on div at bounding box center [1145, 472] width 241 height 57
click at [1327, 546] on input "Hình thức thanh toán" at bounding box center [1381, 539] width 207 height 25
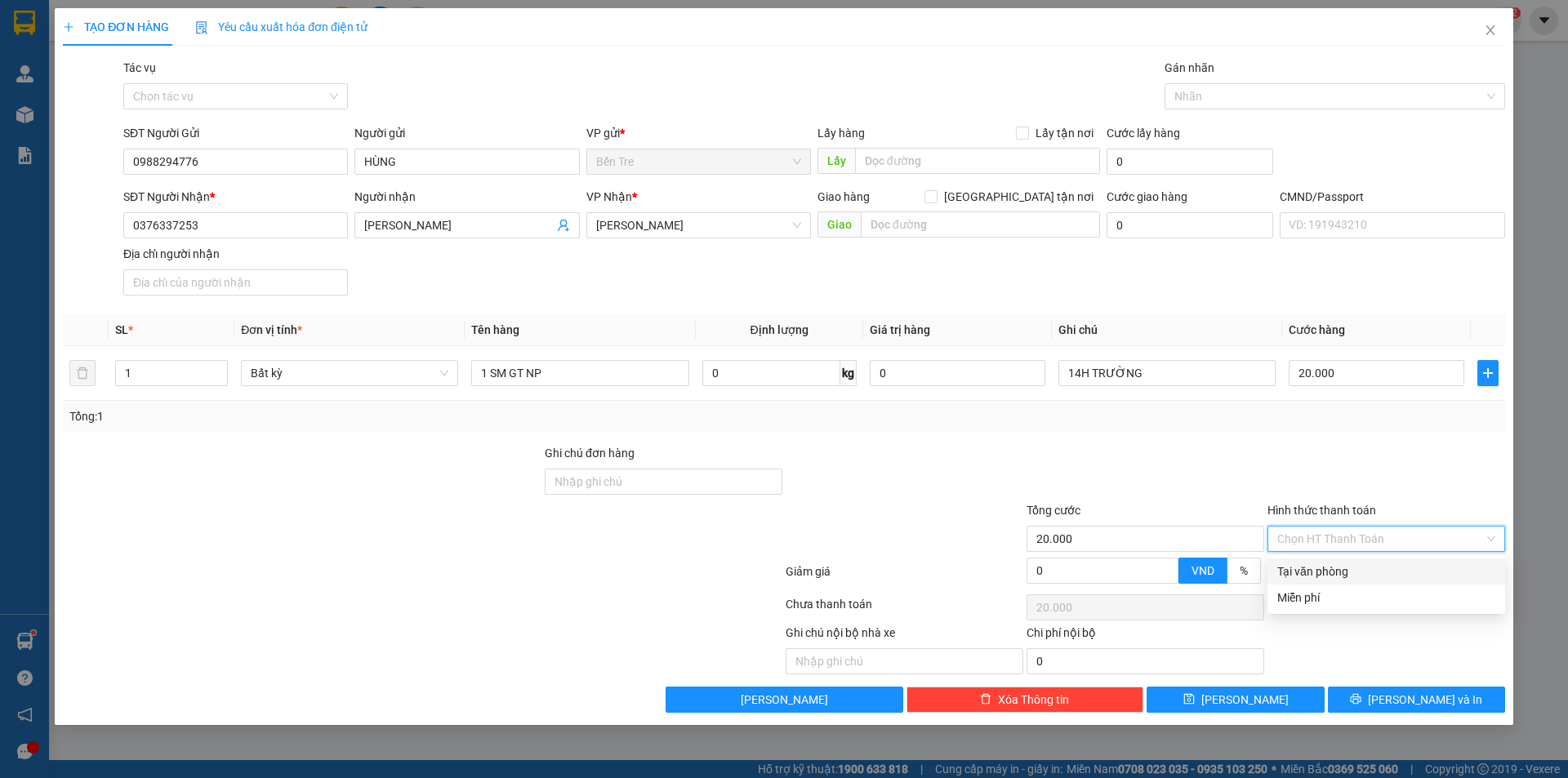
click at [1331, 574] on div "Tại văn phòng" at bounding box center [1387, 572] width 218 height 18
type input "0"
click at [1400, 704] on button "[PERSON_NAME] và In" at bounding box center [1416, 700] width 177 height 26
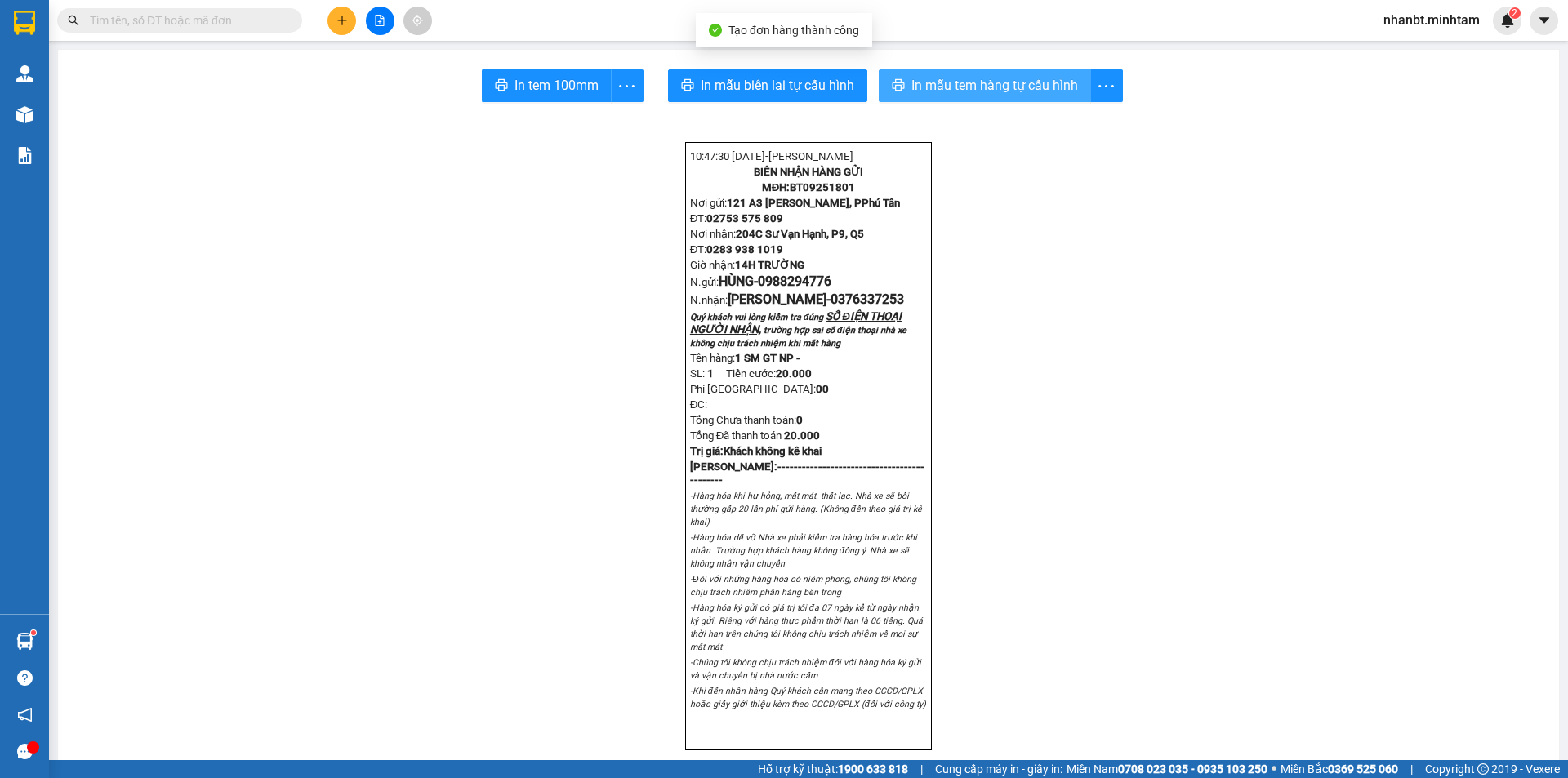
click at [936, 94] on span "In mẫu tem hàng tự cấu hình" at bounding box center [995, 85] width 167 height 21
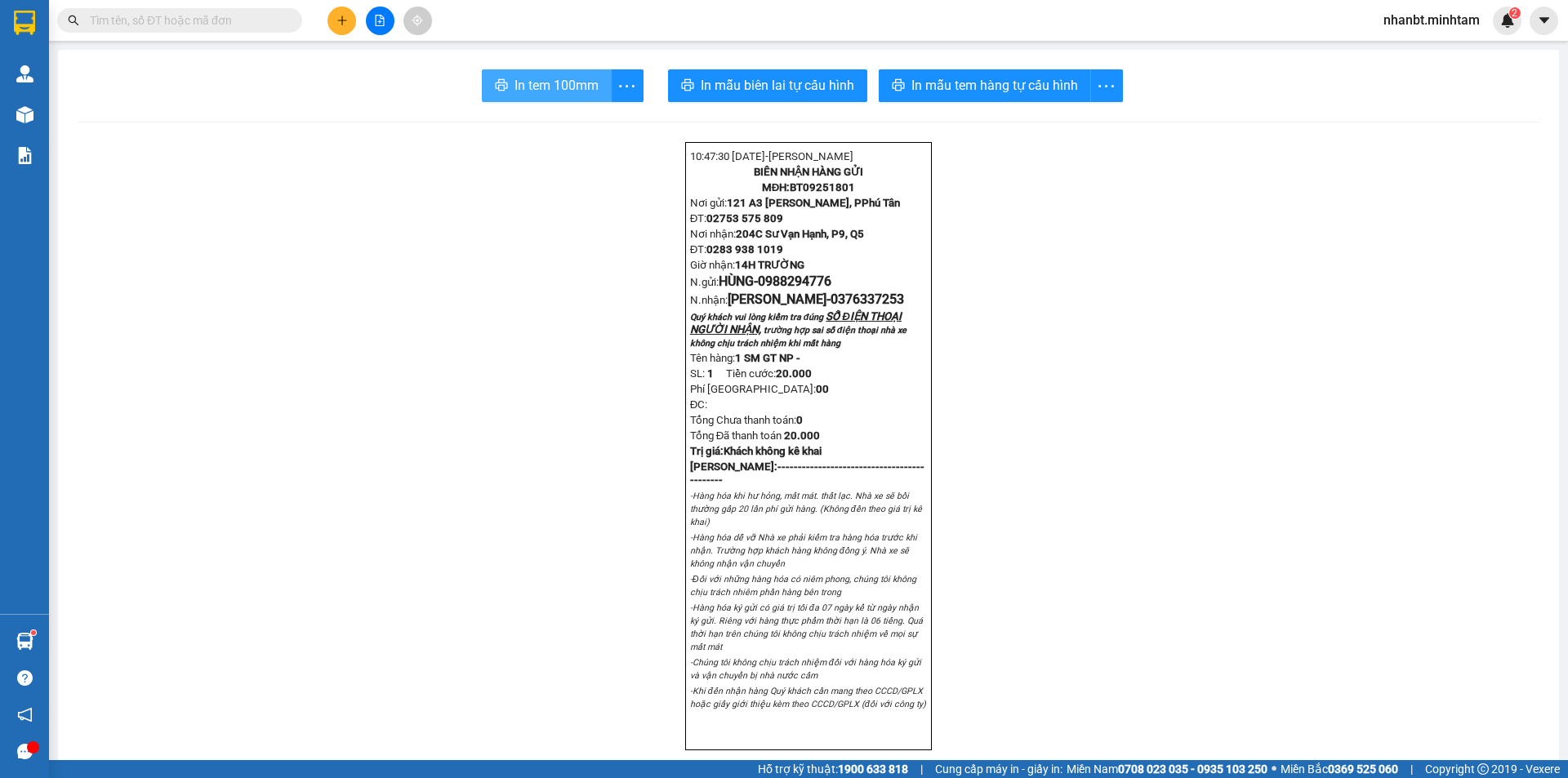
click at [514, 101] on button "In tem 100mm" at bounding box center [547, 86] width 130 height 33
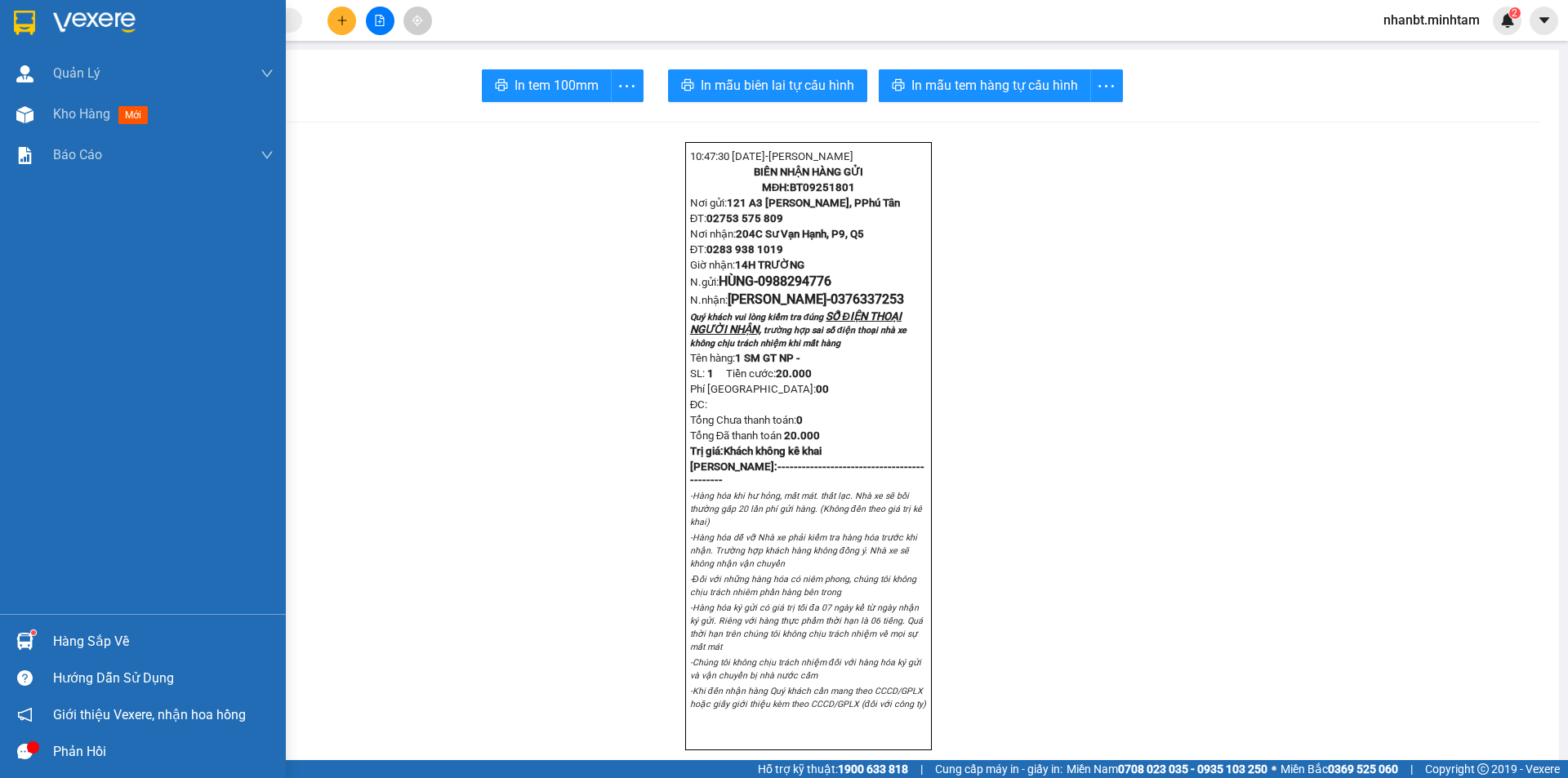
click at [60, 636] on div "Hàng sắp về" at bounding box center [163, 642] width 221 height 25
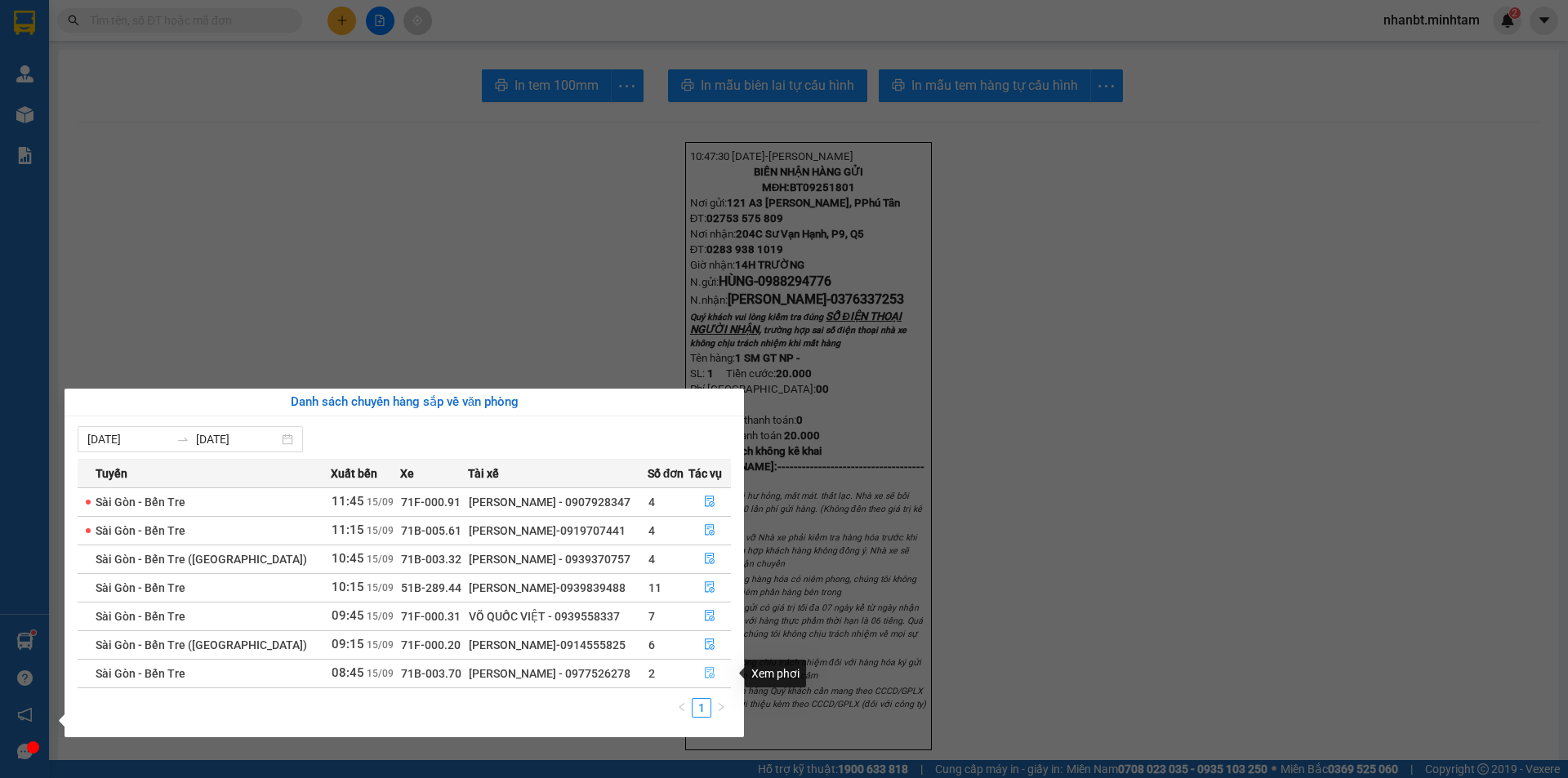
click at [705, 672] on icon "file-done" at bounding box center [710, 673] width 10 height 12
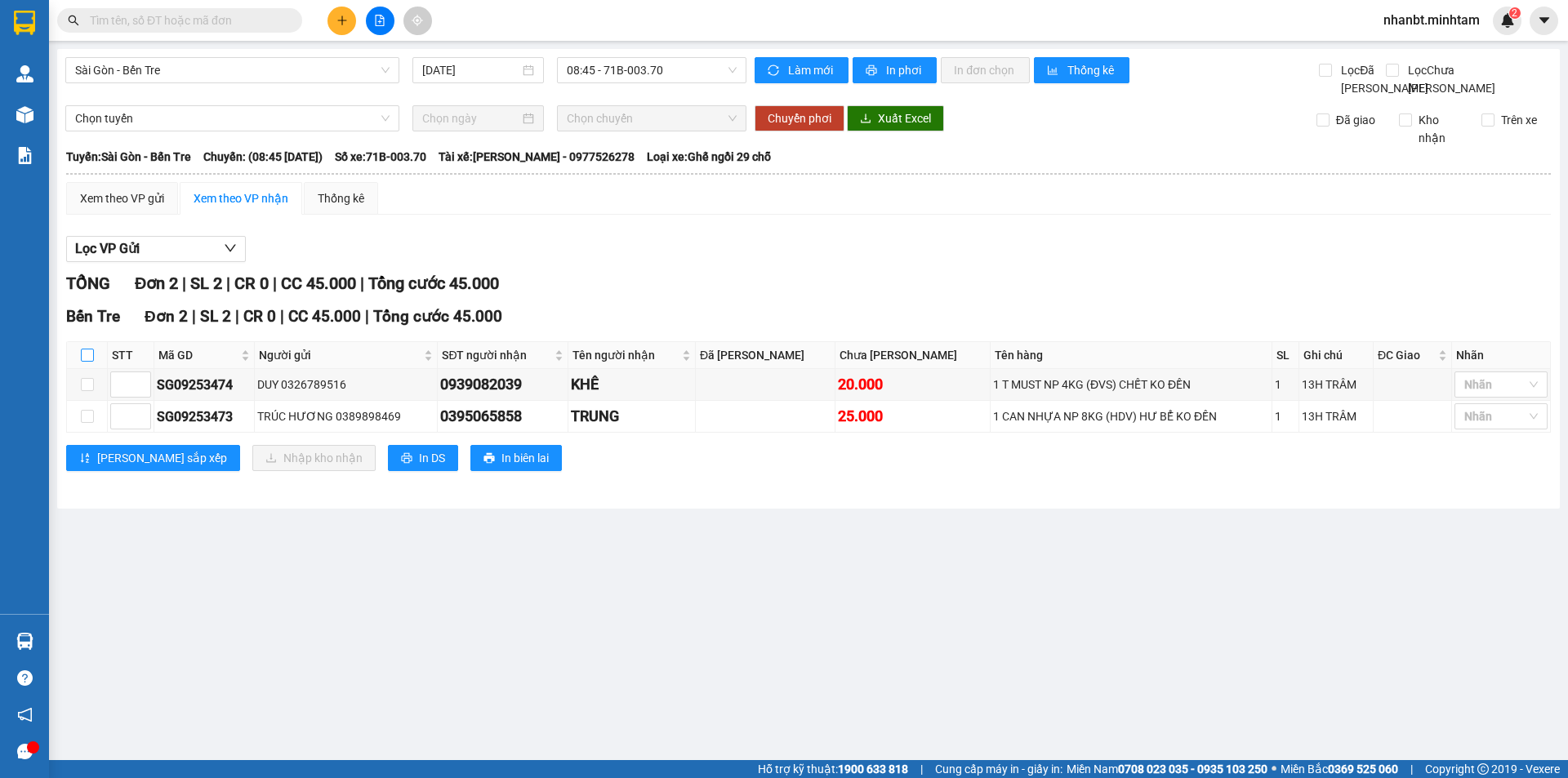
click at [85, 362] on input "checkbox" at bounding box center [87, 355] width 13 height 13
checkbox input "true"
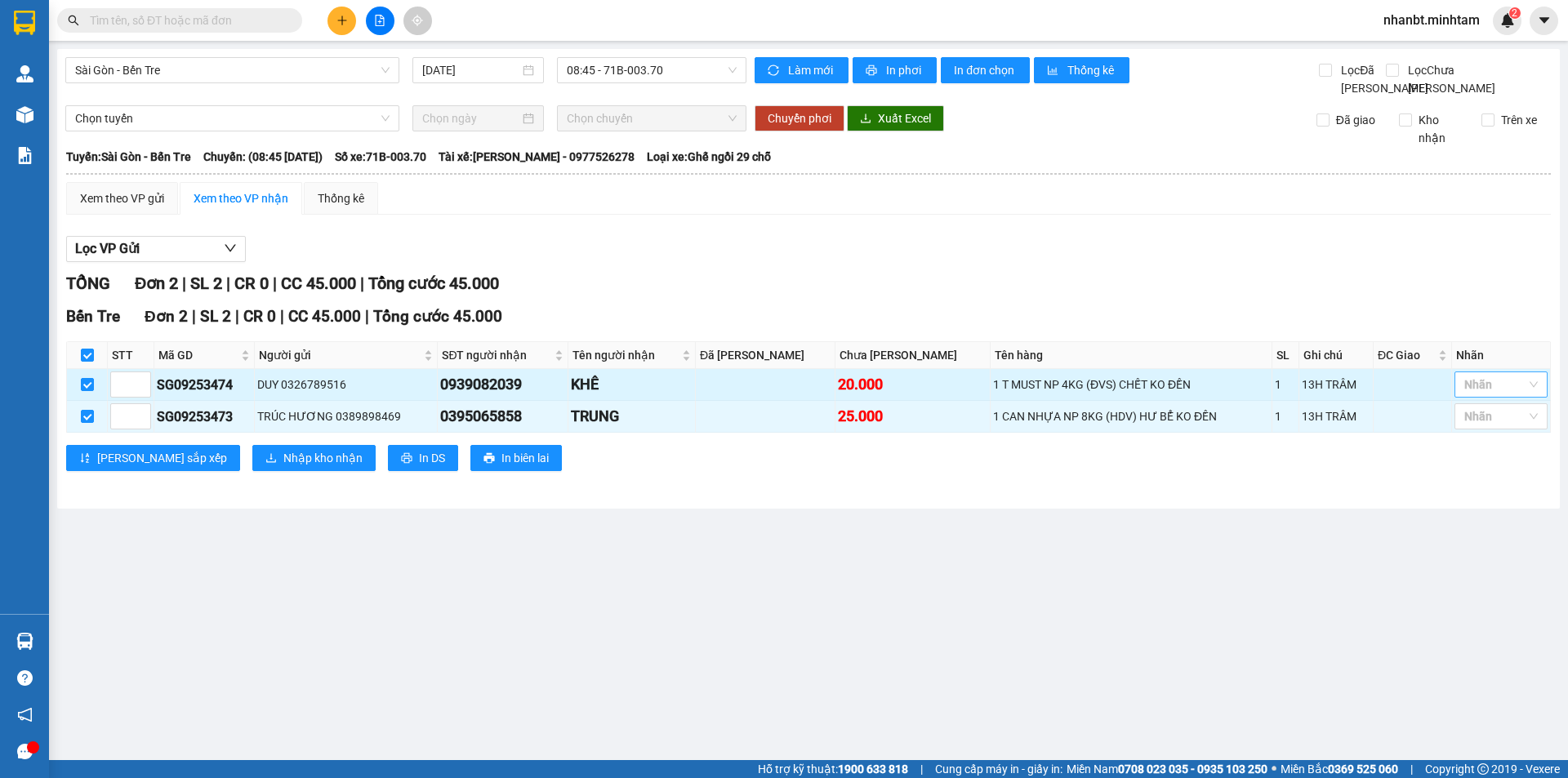
click at [1476, 395] on div at bounding box center [1493, 385] width 68 height 20
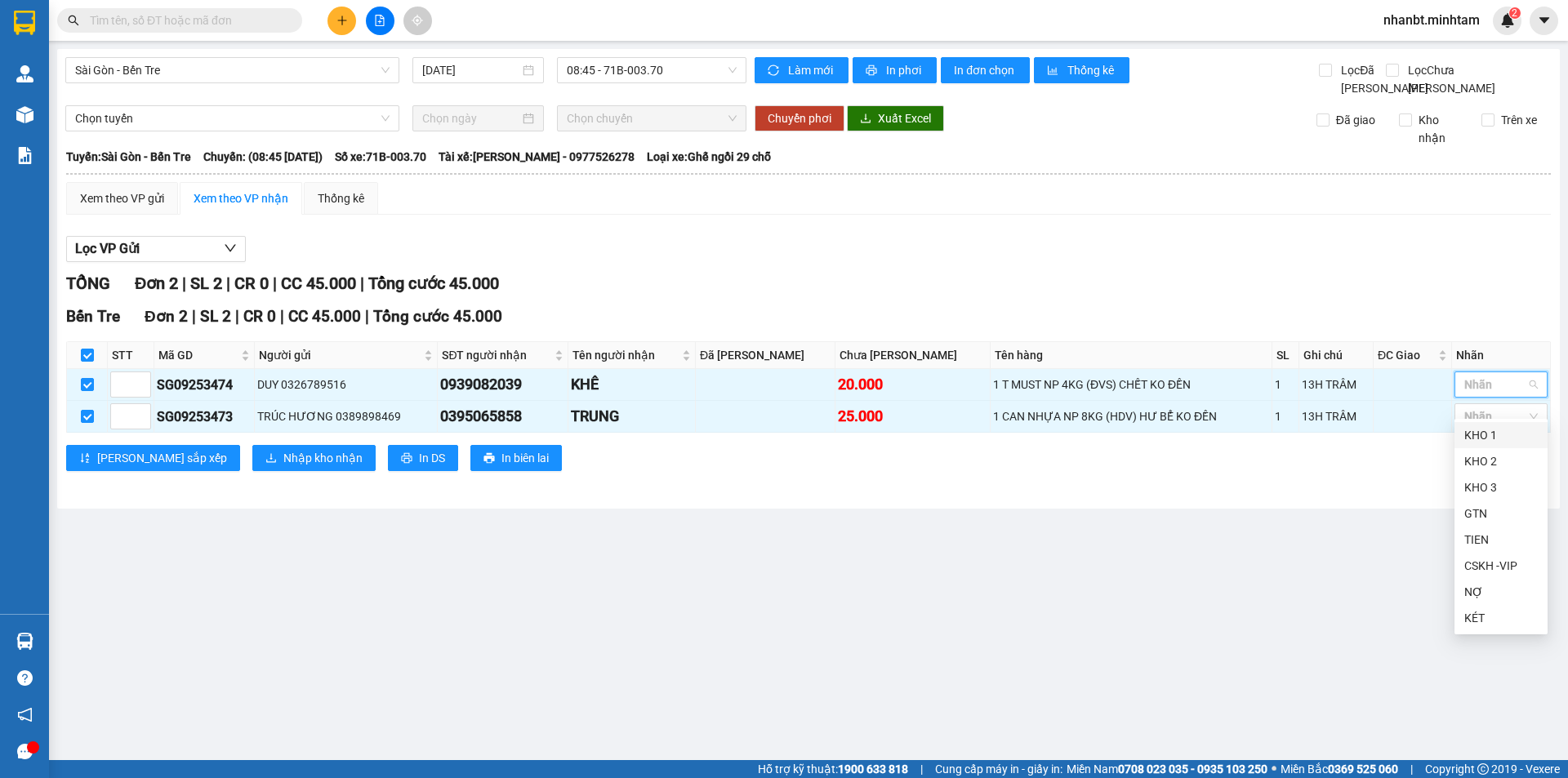
click at [1498, 432] on div "KHO 1" at bounding box center [1501, 435] width 73 height 18
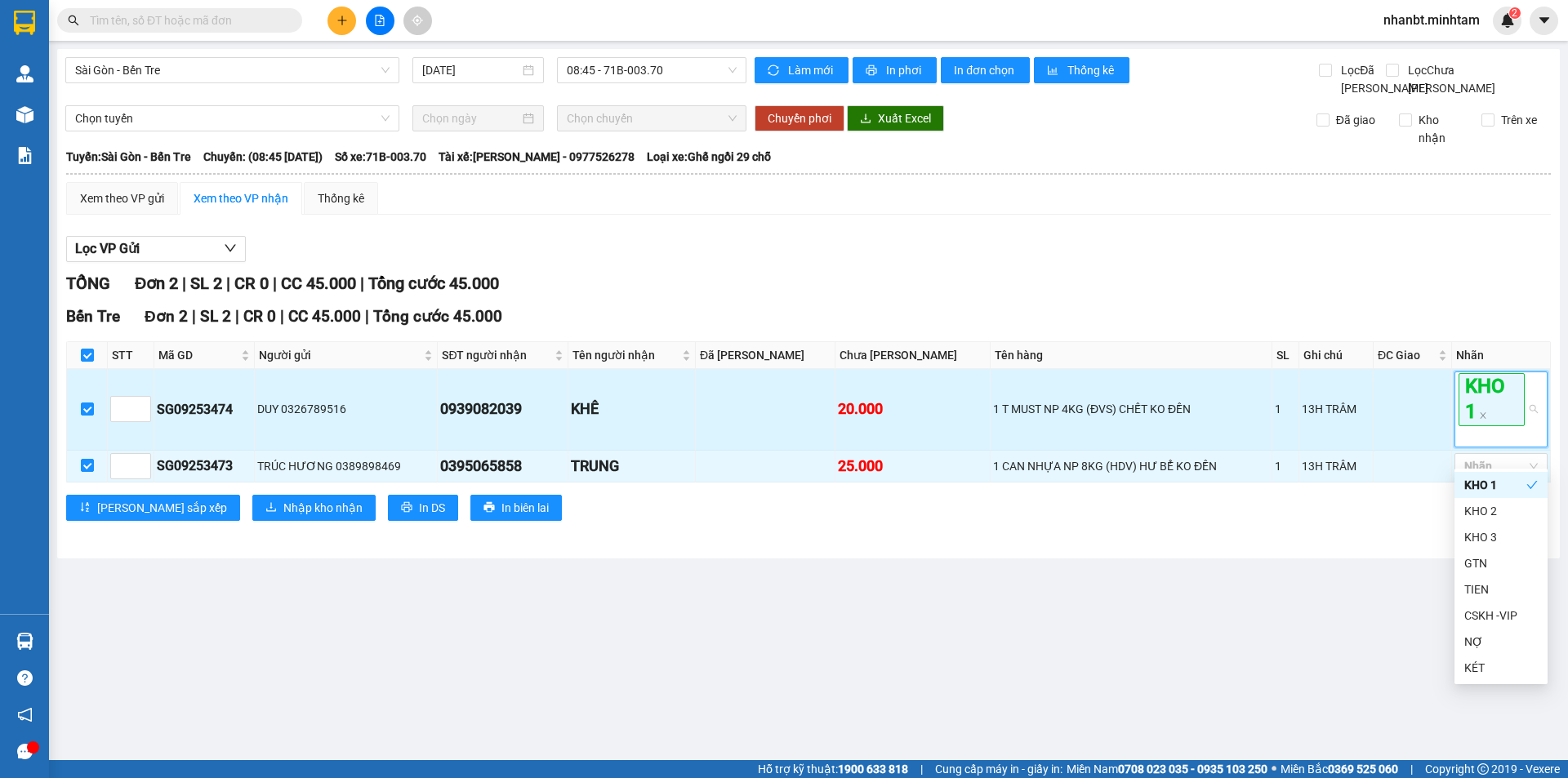
click at [1386, 411] on td at bounding box center [1413, 410] width 78 height 81
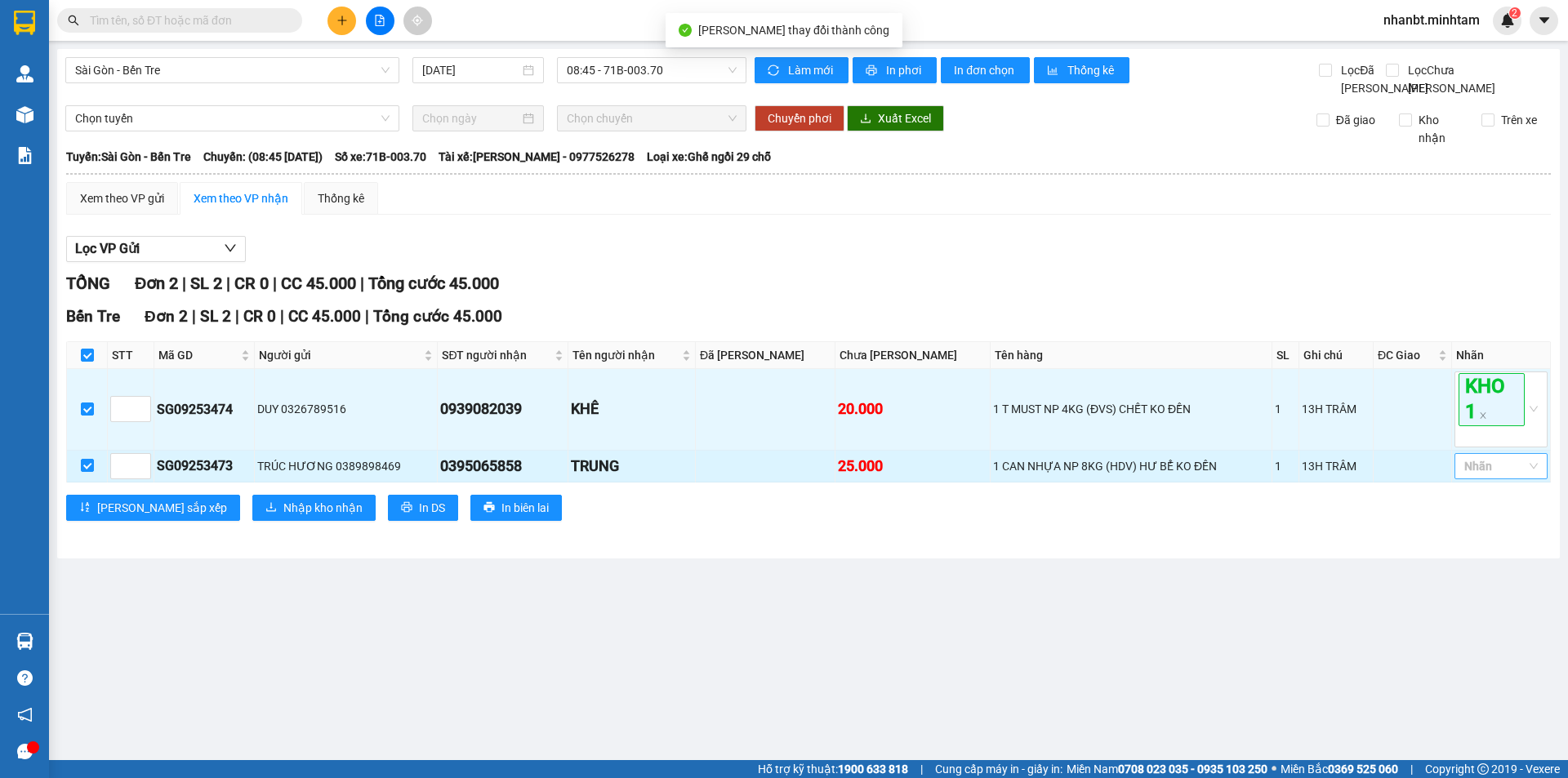
click at [1489, 476] on div at bounding box center [1493, 466] width 68 height 20
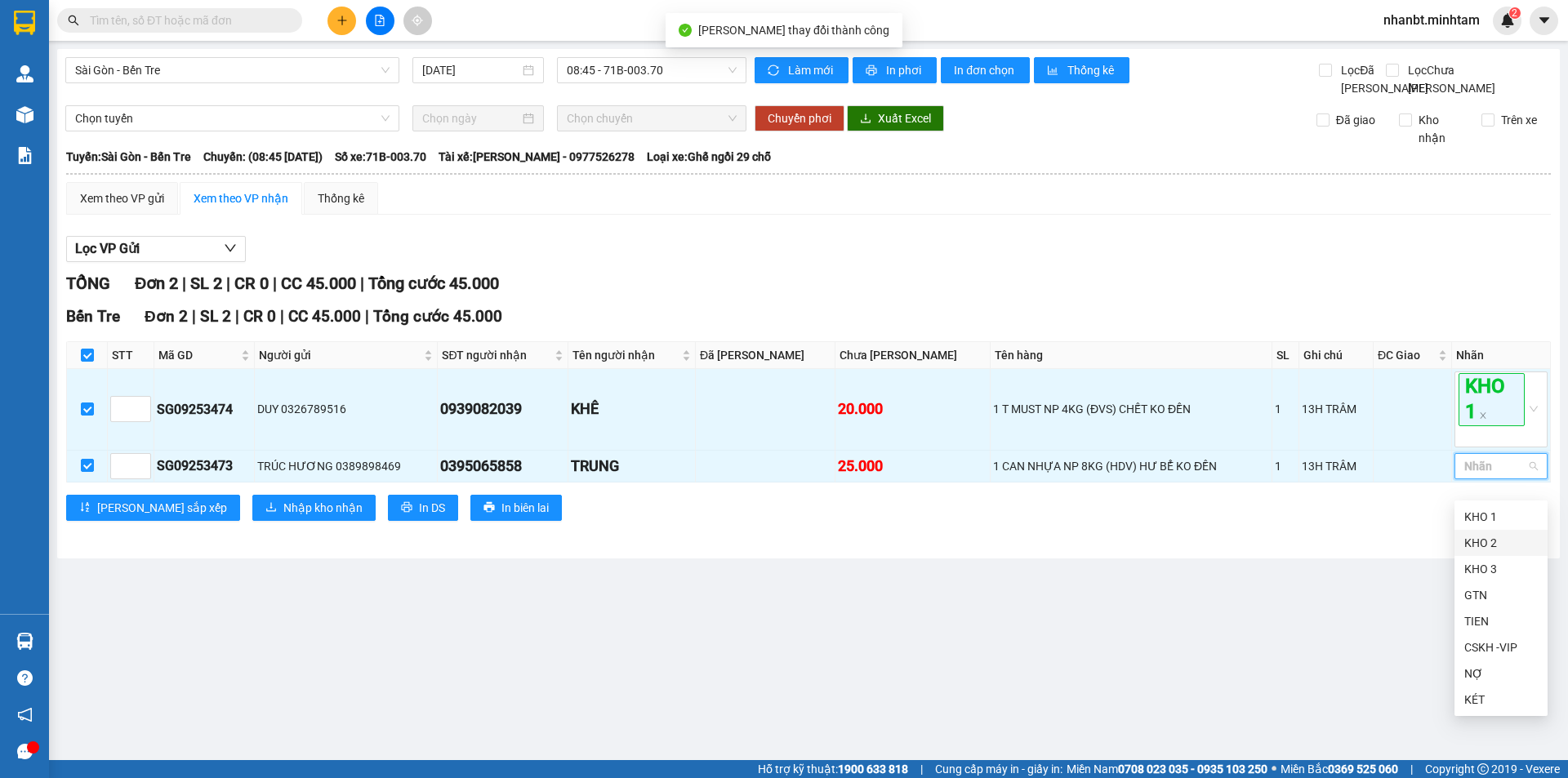
click at [1482, 538] on div "KHO 2" at bounding box center [1501, 543] width 73 height 18
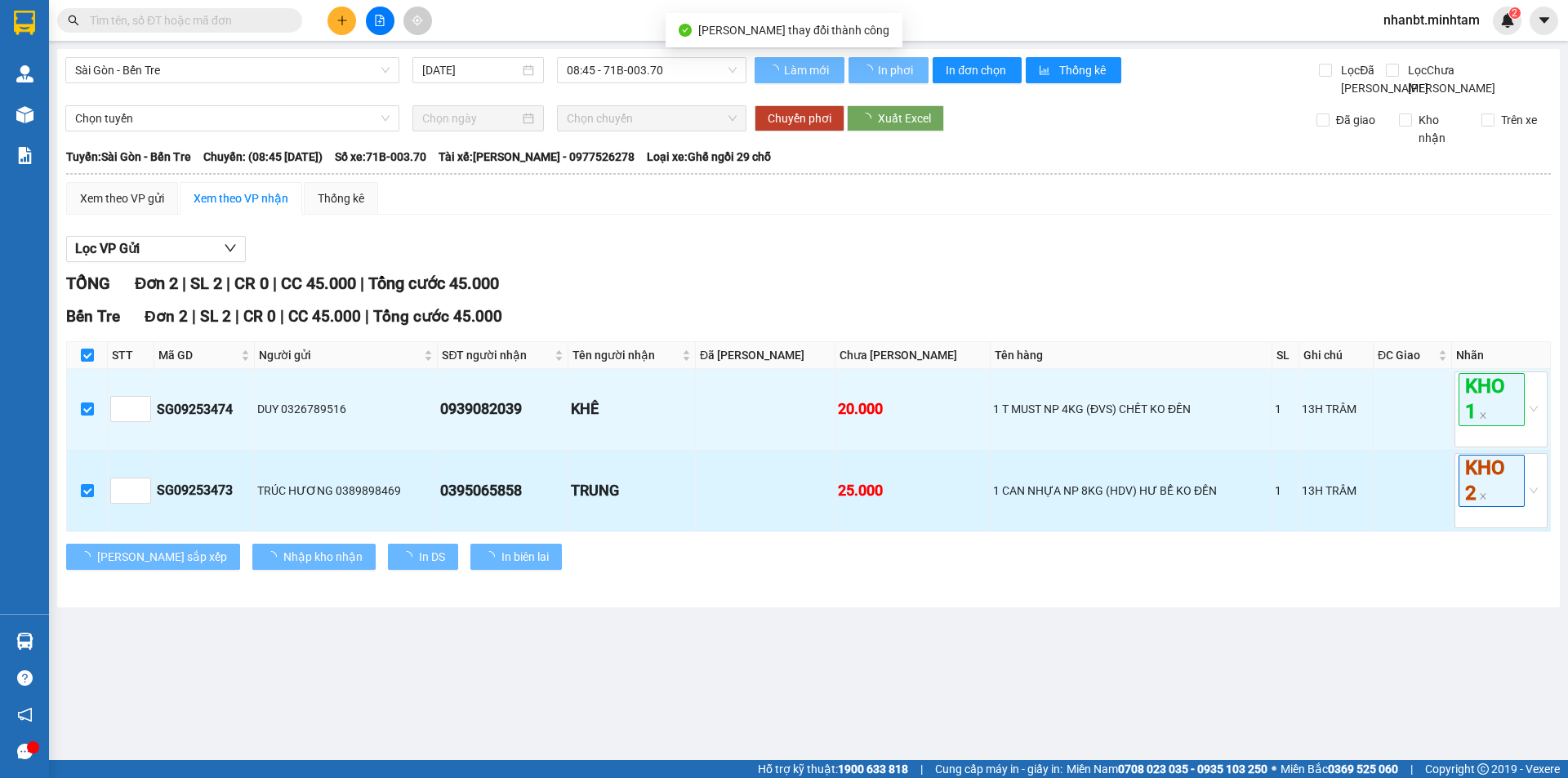
click at [1410, 517] on td at bounding box center [1413, 491] width 78 height 81
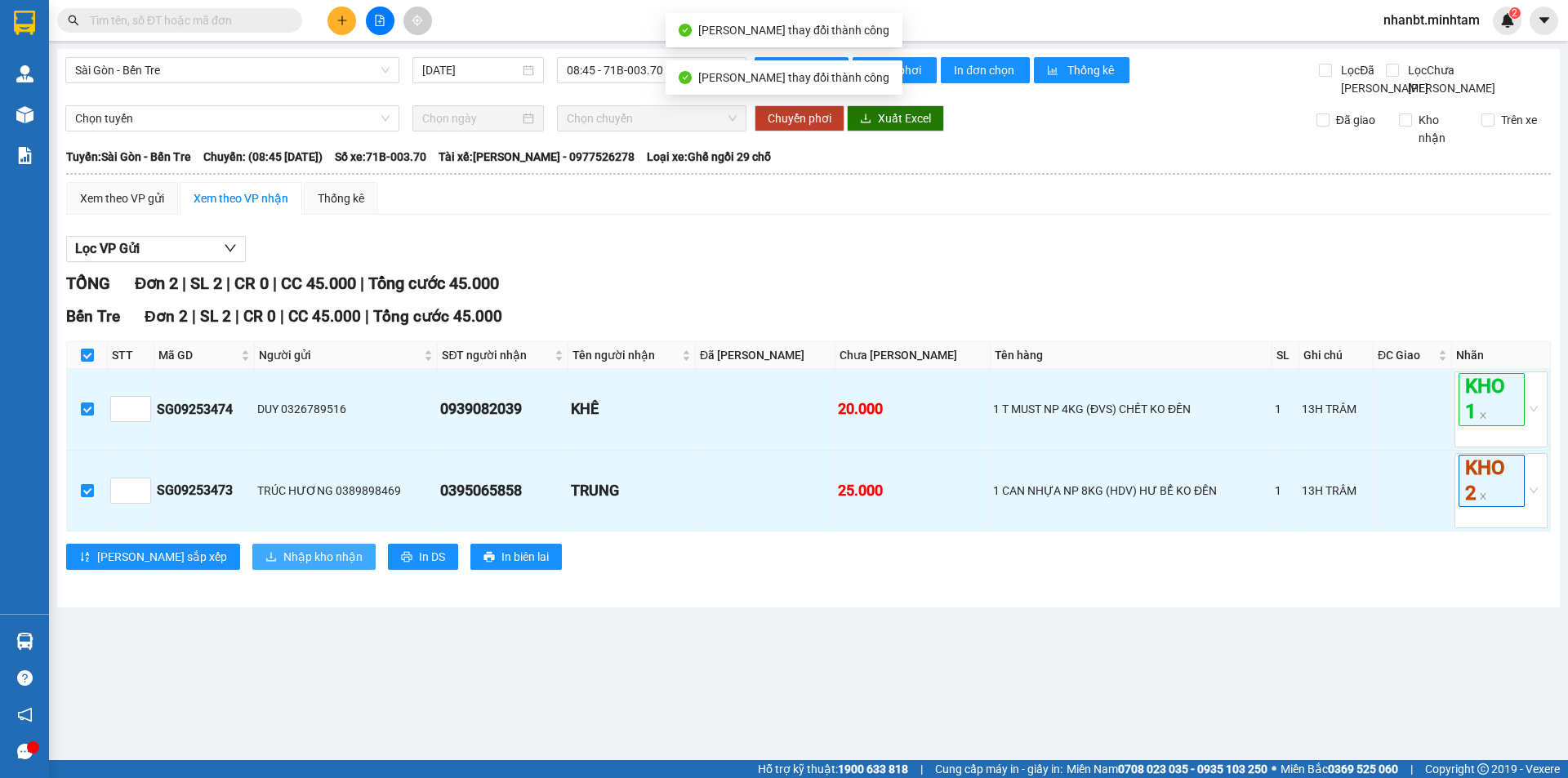
click at [284, 566] on span "Nhập kho nhận" at bounding box center [323, 557] width 79 height 18
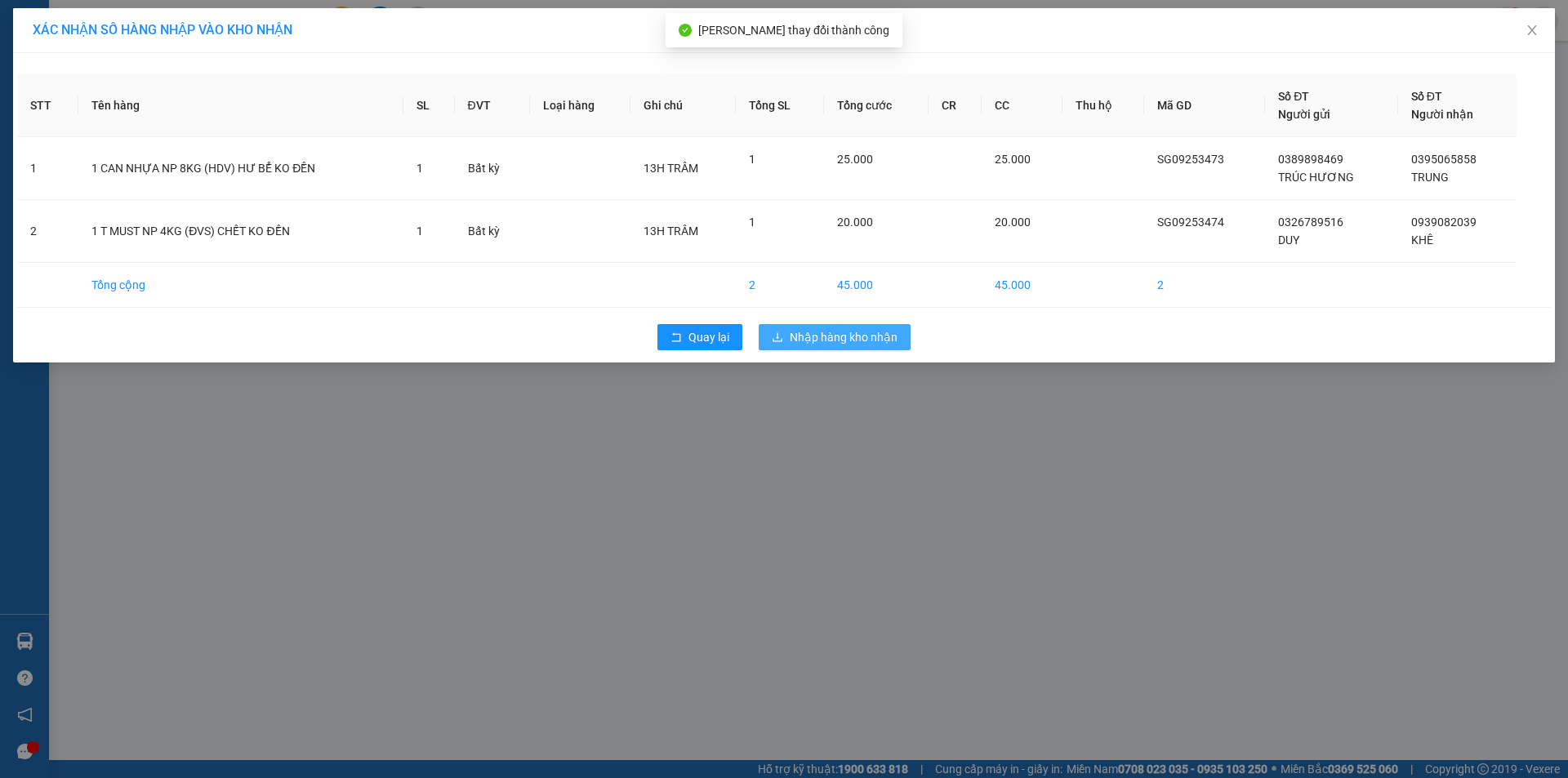
drag, startPoint x: 819, startPoint y: 338, endPoint x: 809, endPoint y: 341, distance: 10.4
click at [818, 339] on span "Nhập hàng kho nhận" at bounding box center [843, 337] width 108 height 18
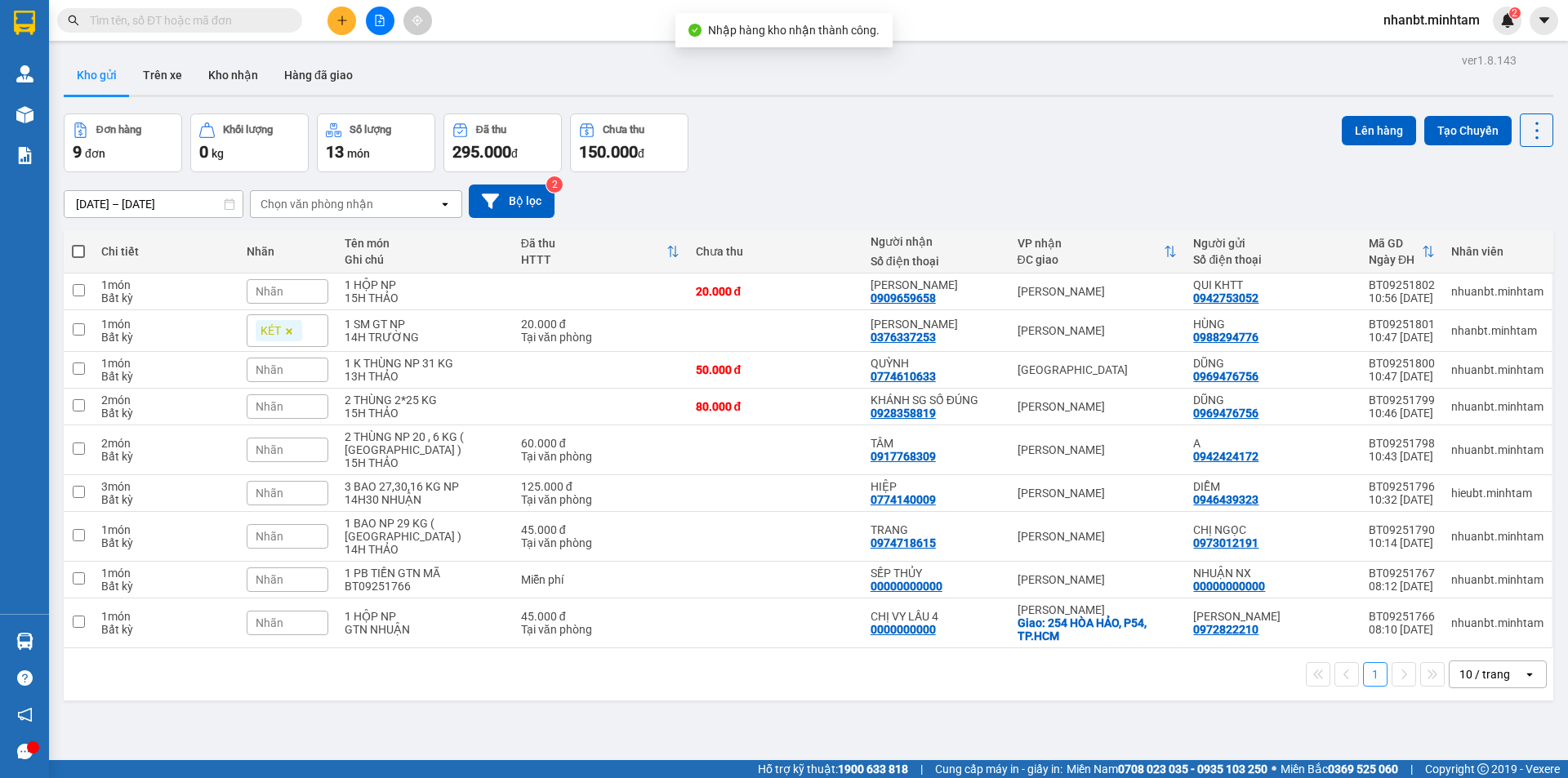
click at [217, 18] on input "text" at bounding box center [186, 21] width 193 height 18
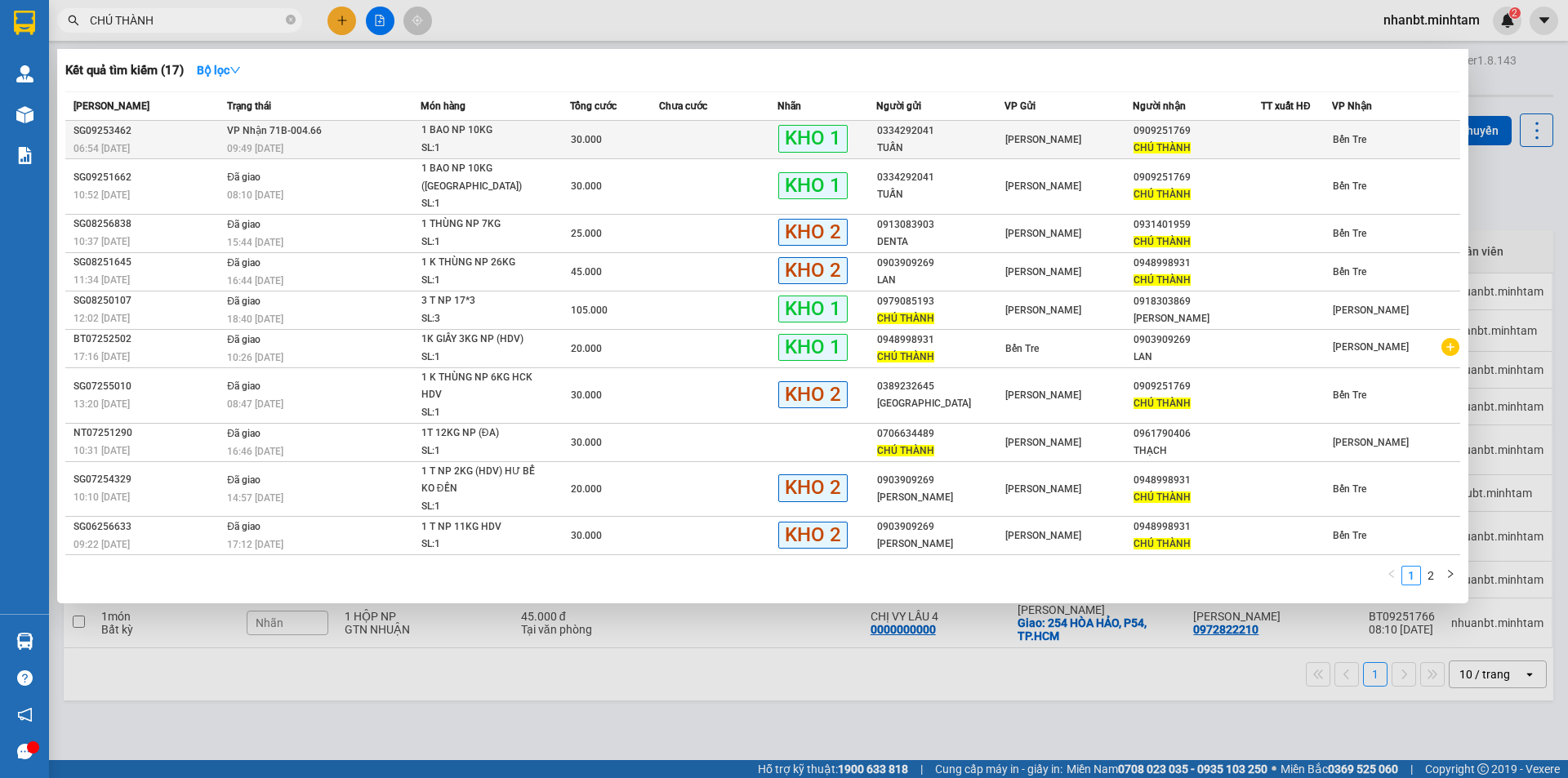
type input "CHÚ THÀNH"
click at [453, 138] on div "1 BAO NP 10KG" at bounding box center [482, 131] width 123 height 18
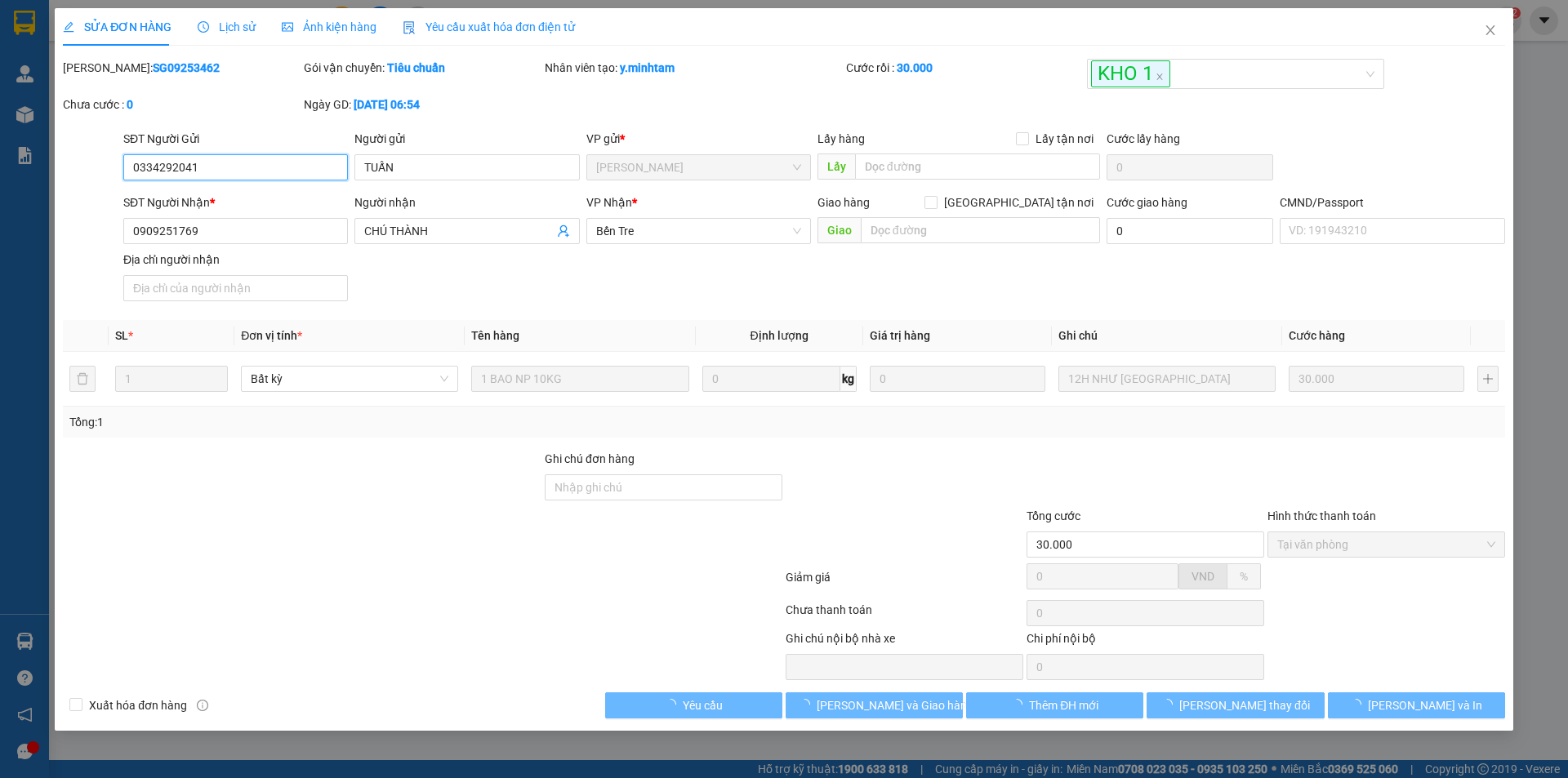
type input "0334292041"
type input "TUẤN"
type input "0909251769"
type input "CHÚ THÀNH"
type input "30.000"
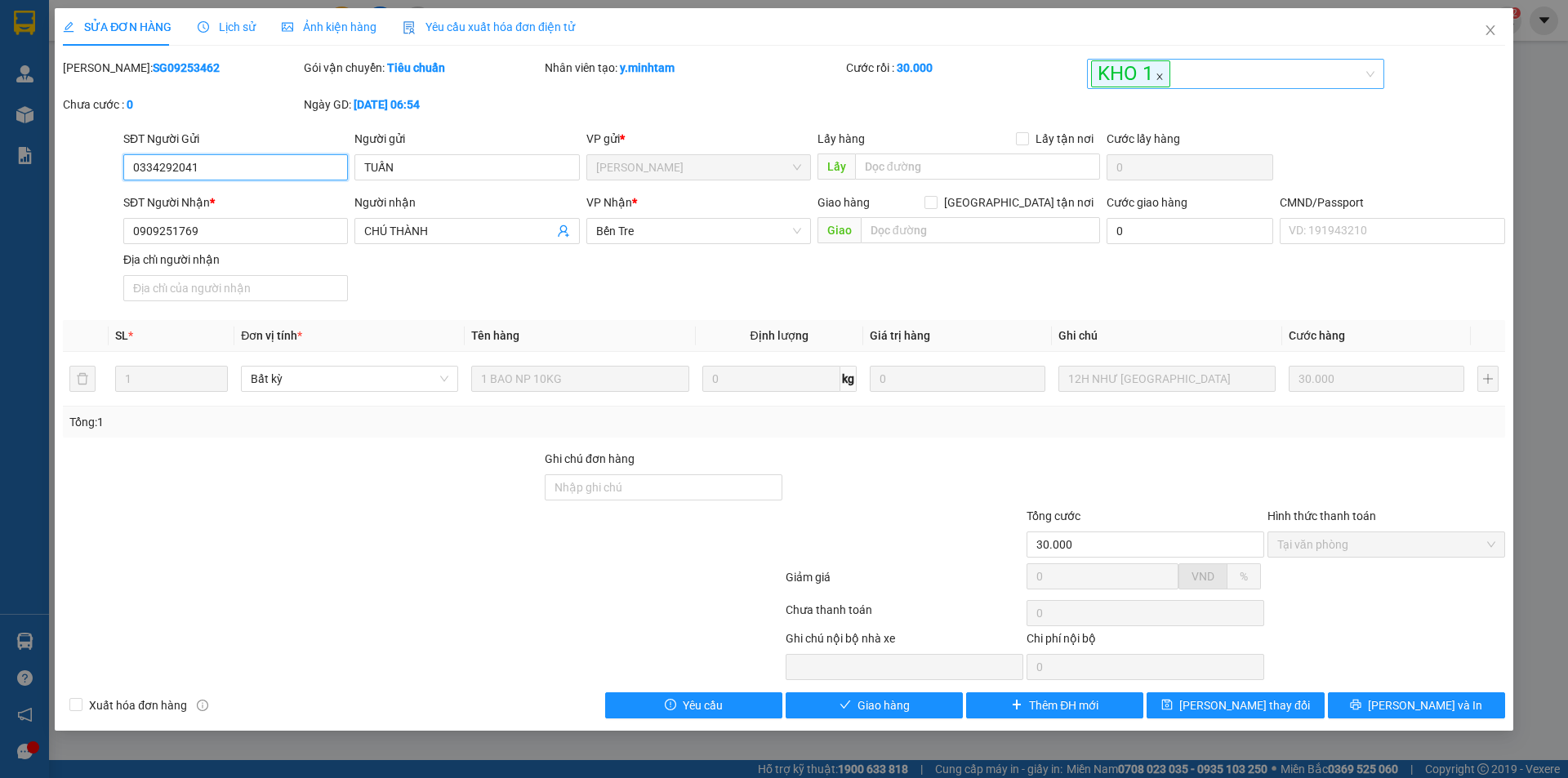
click at [1157, 79] on icon "close" at bounding box center [1160, 77] width 8 height 8
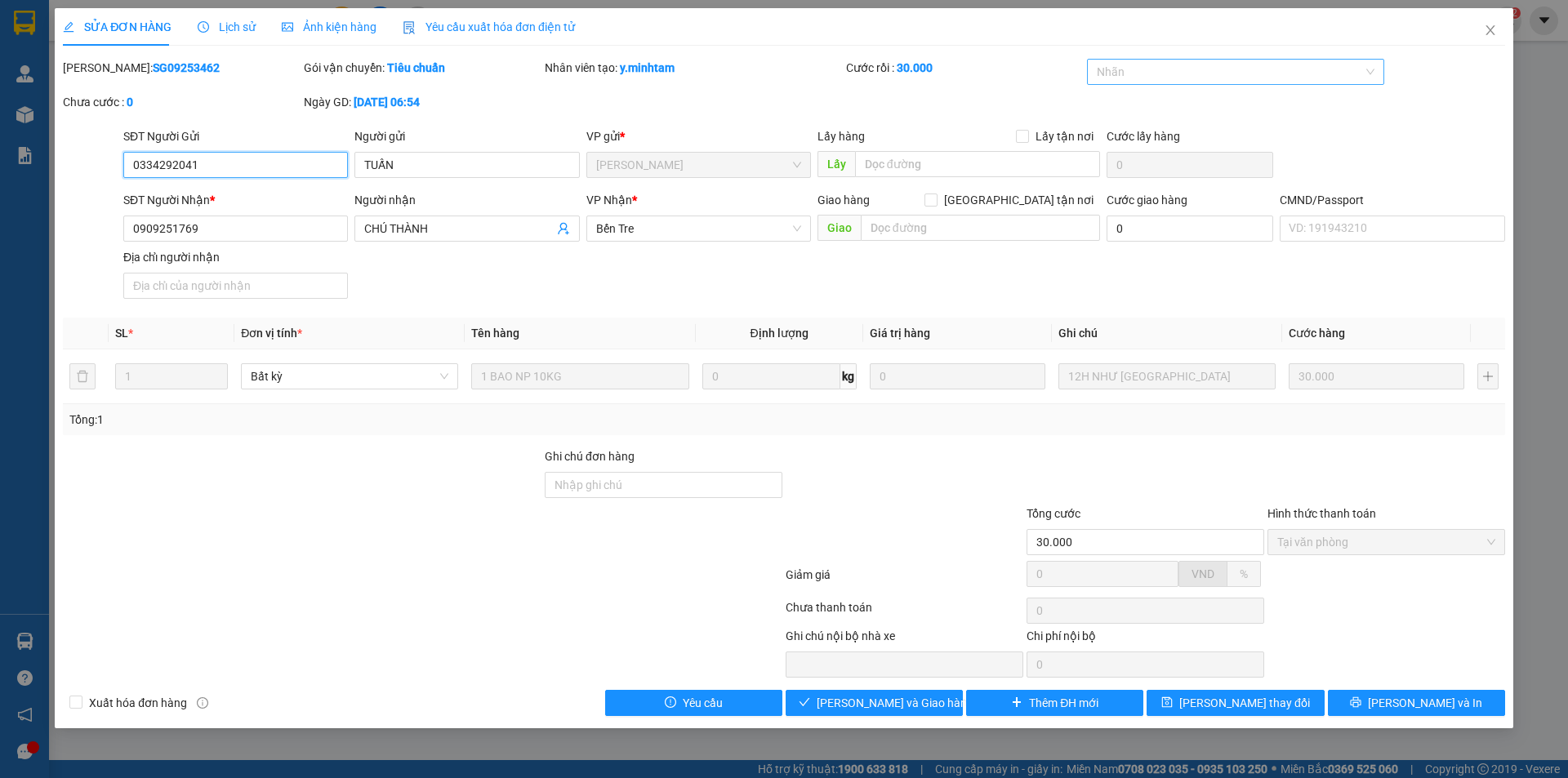
click at [1153, 77] on div at bounding box center [1228, 72] width 274 height 20
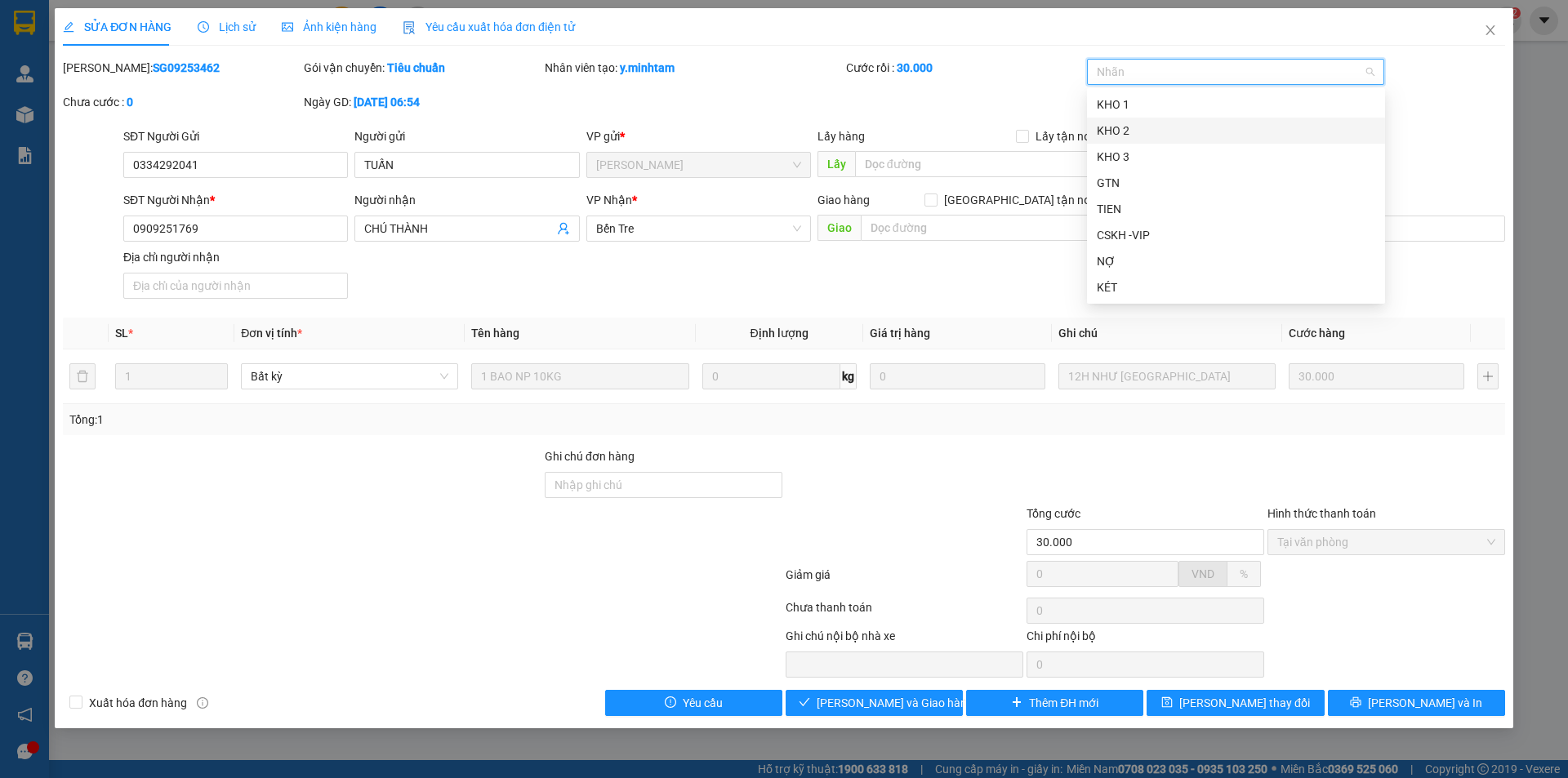
click at [1131, 134] on div "KHO 2" at bounding box center [1237, 131] width 279 height 18
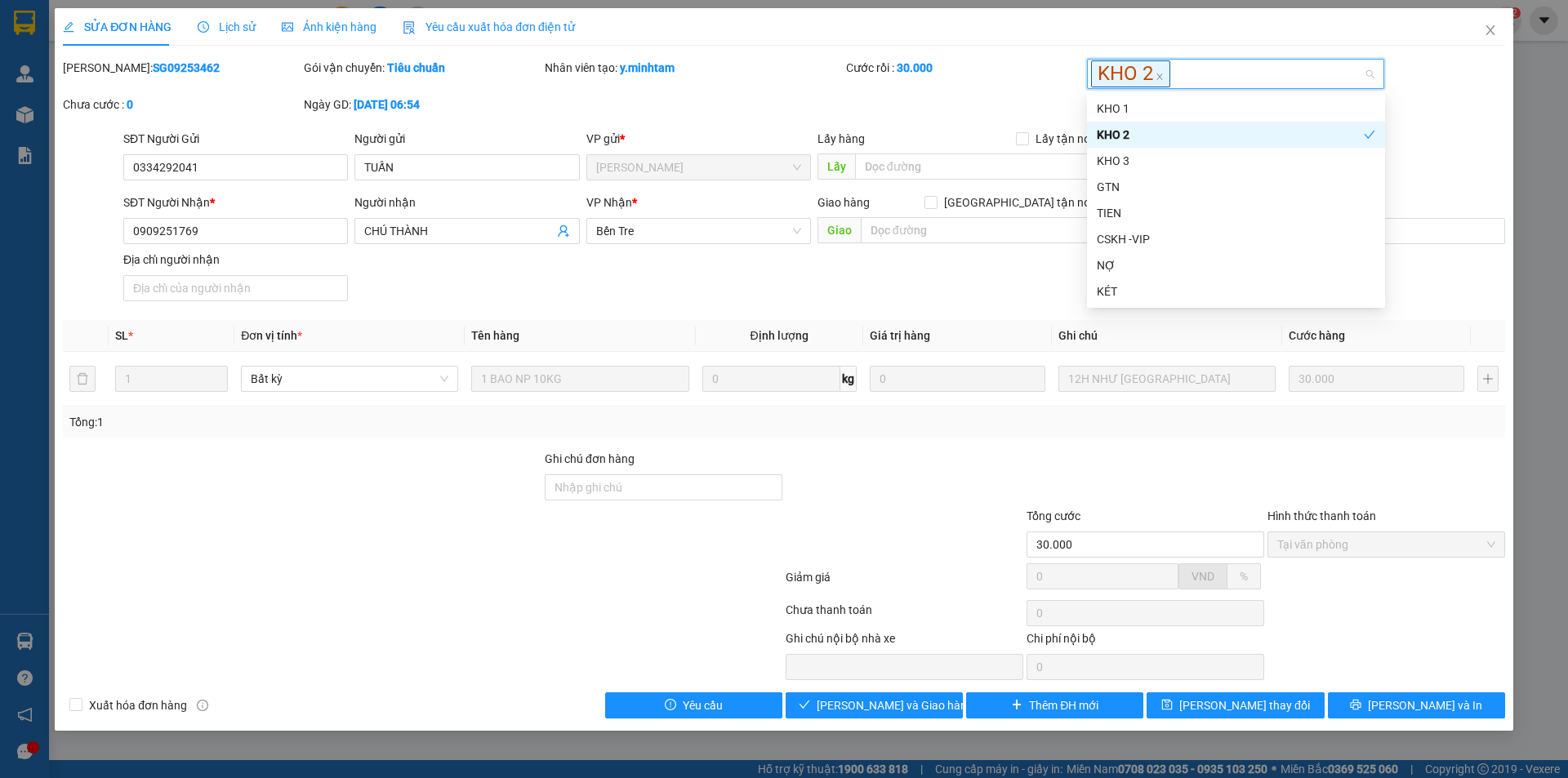
click at [987, 123] on div "[PERSON_NAME]: SG09253462 Gói vận chuyển: Tiêu chuẩn Nhân viên tạo: y.minhtam C…" at bounding box center [784, 94] width 1446 height 71
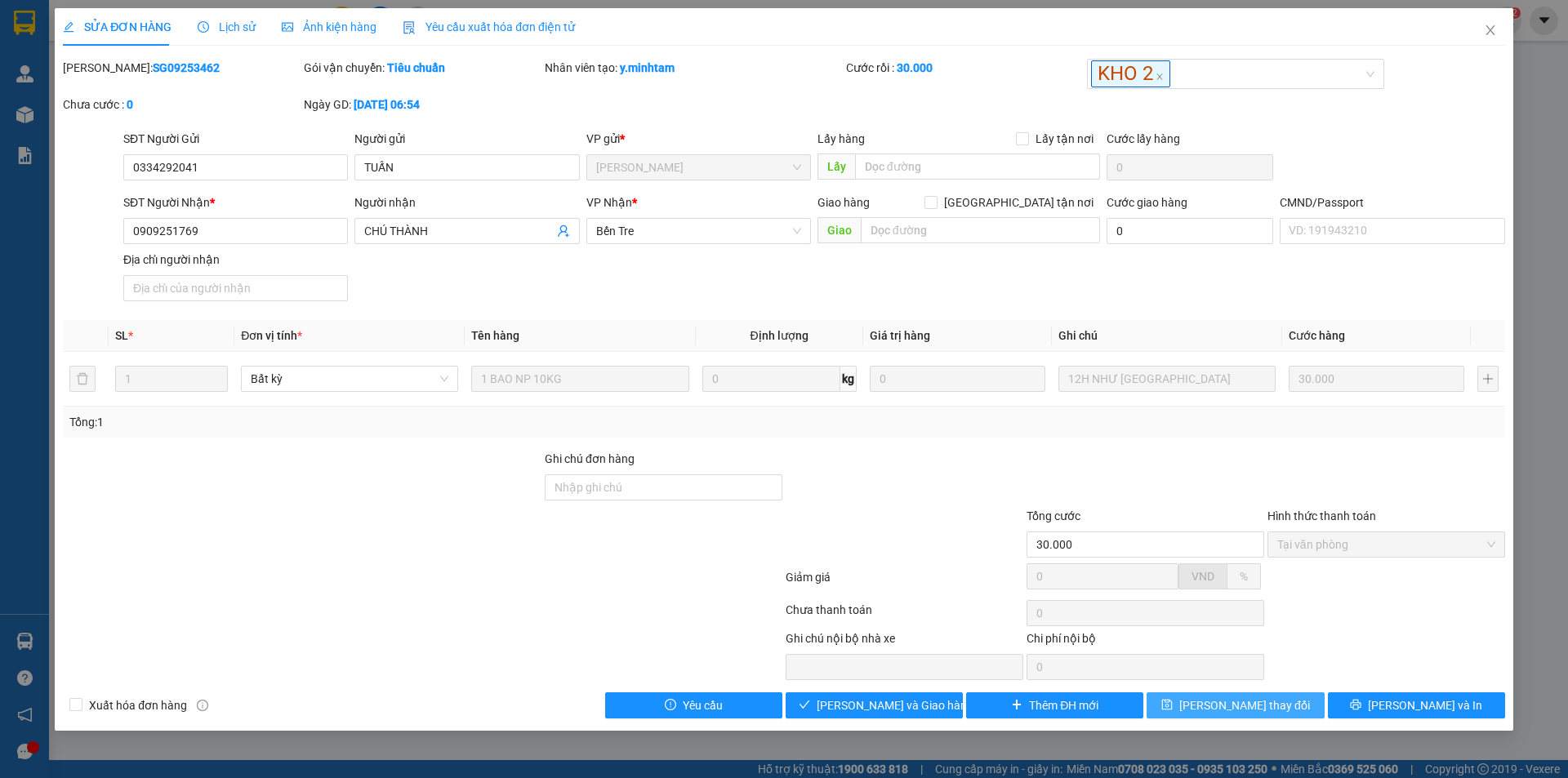
click at [1286, 710] on button "[PERSON_NAME] thay đổi" at bounding box center [1235, 705] width 177 height 26
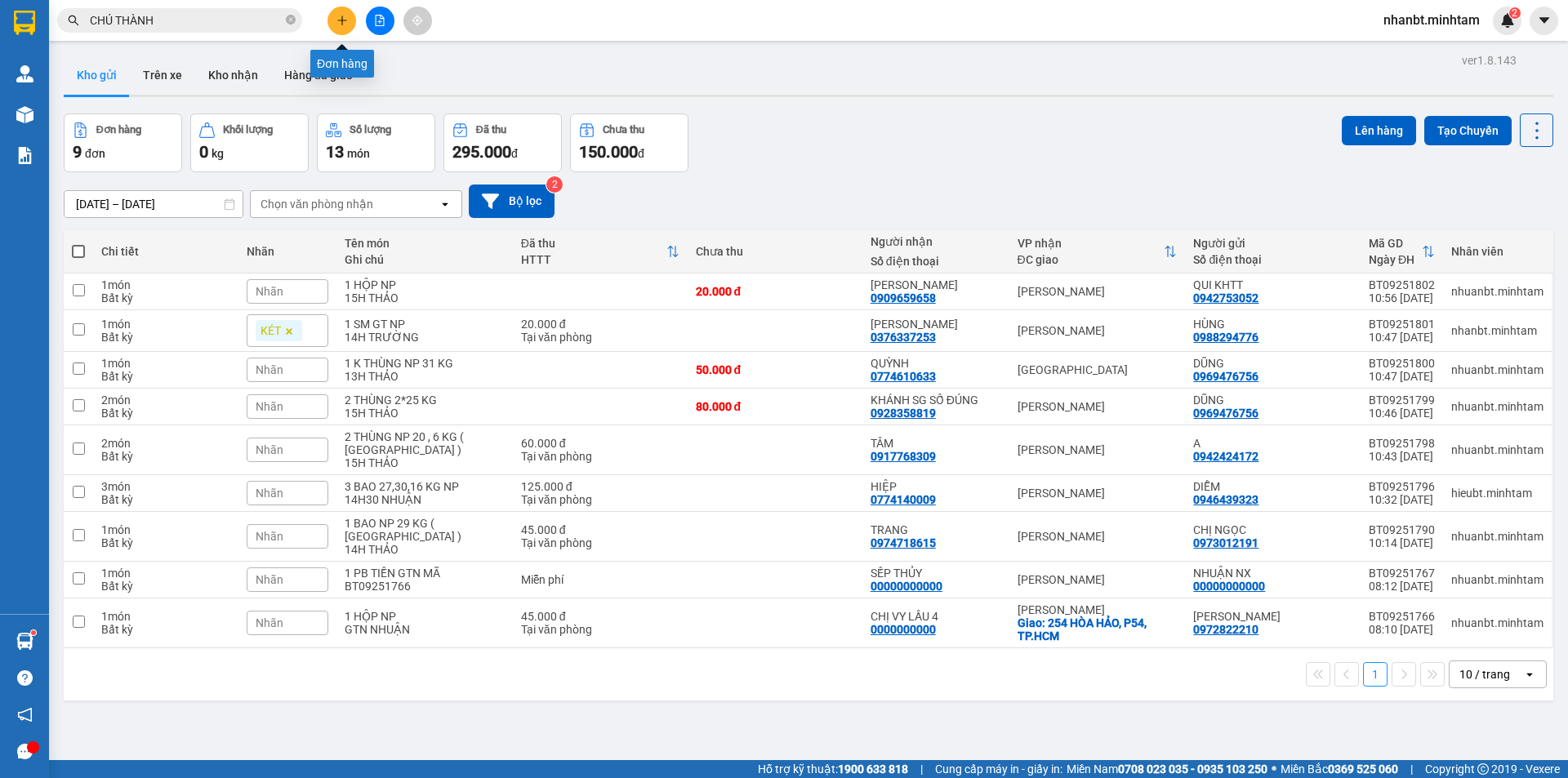
click at [346, 15] on icon "plus" at bounding box center [342, 21] width 12 height 12
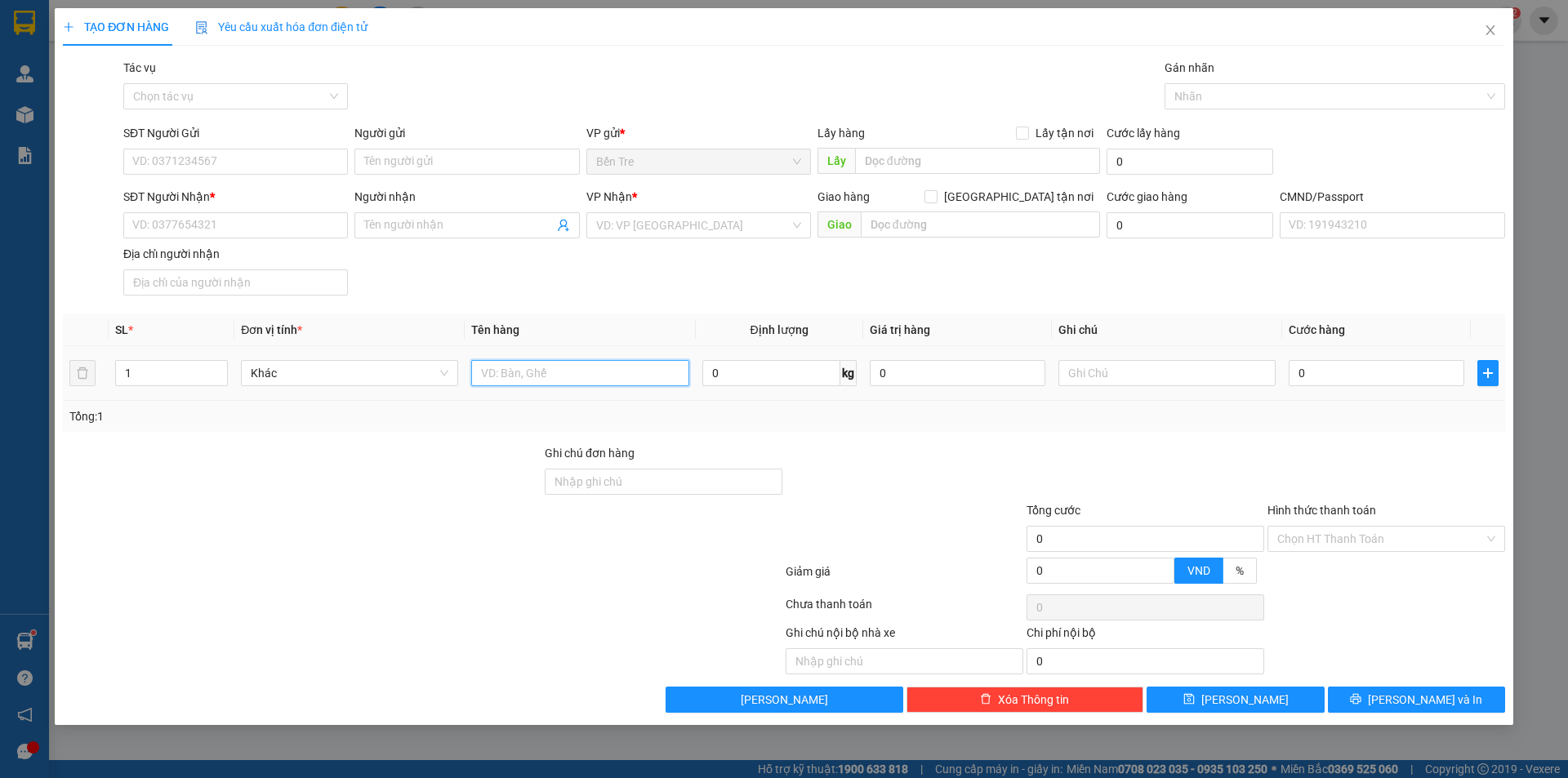
click at [538, 375] on input "text" at bounding box center [580, 373] width 218 height 26
type input "1 T MUS NP 29KG"
click at [259, 157] on input "SĐT Người Gửi" at bounding box center [236, 162] width 224 height 26
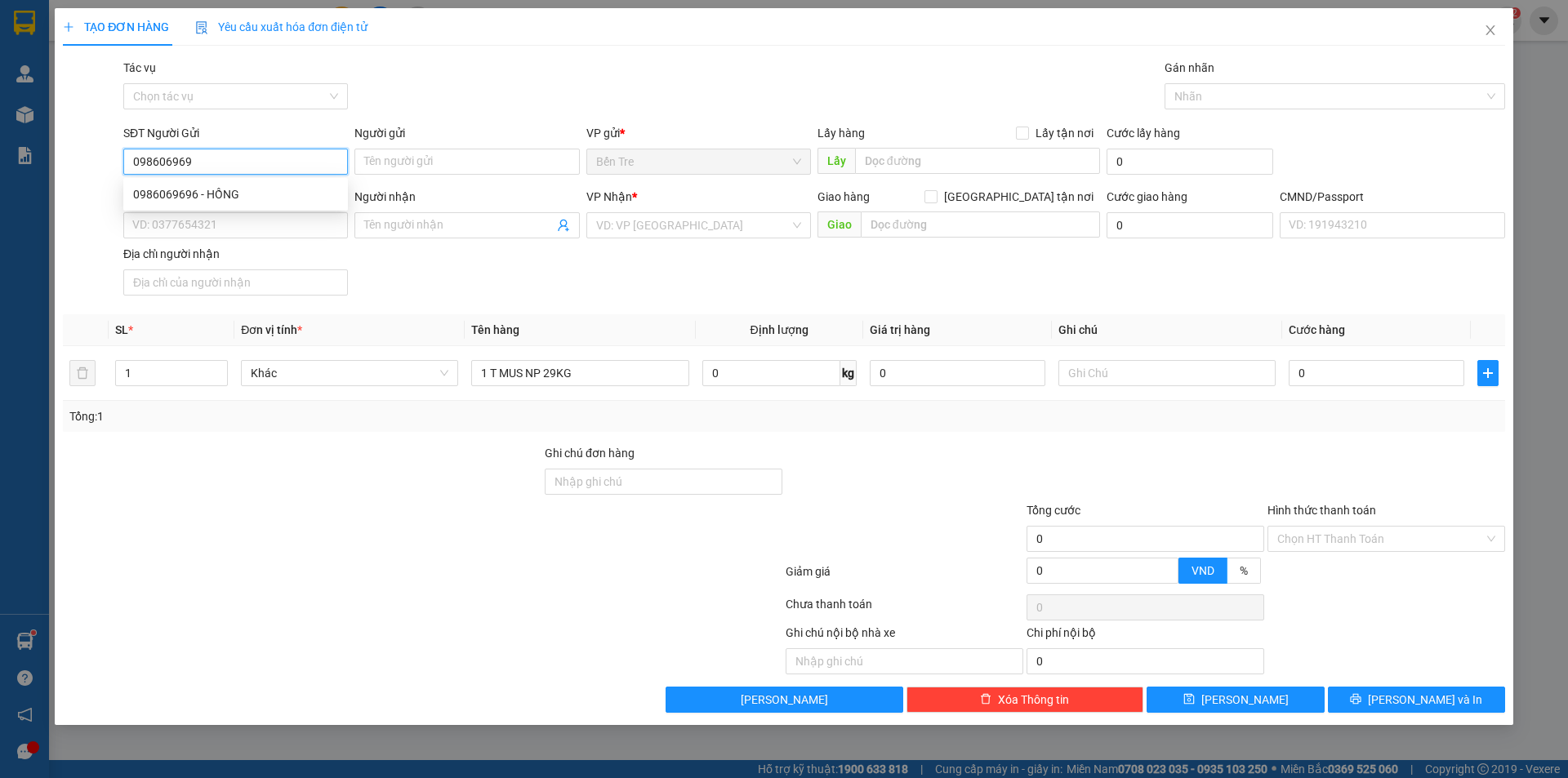
type input "0986069696"
click at [234, 196] on div "0986069696 - HỒNG" at bounding box center [236, 194] width 205 height 18
type input "HỒNG"
type input "0918248556"
type input "ĐỒNG"
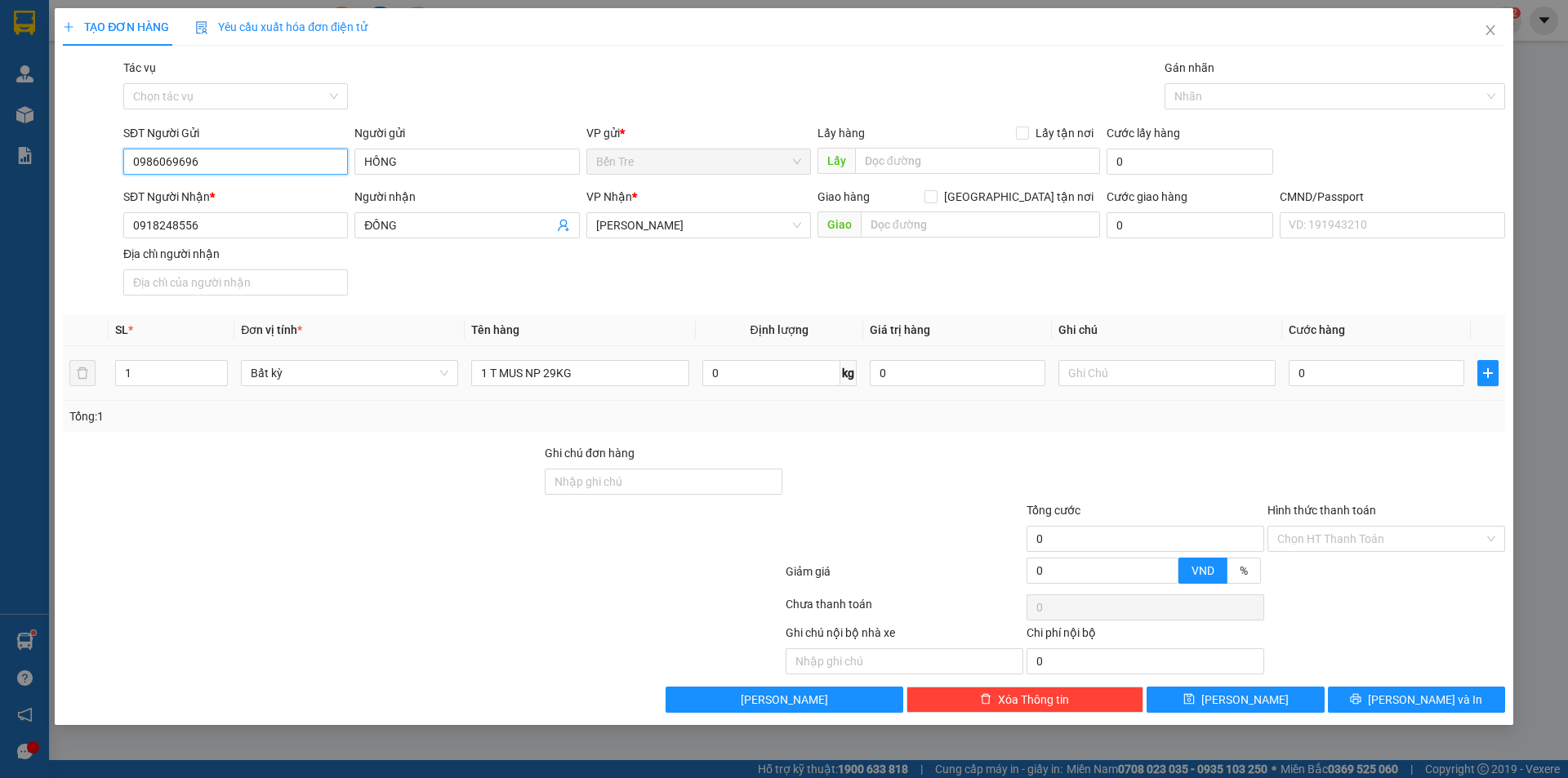
type input "0986069696"
click at [608, 387] on div "1 T MUS NP 29KG" at bounding box center [580, 373] width 218 height 33
click at [610, 379] on input "1 T MUS NP 29KG" at bounding box center [580, 373] width 218 height 26
type input "1 T MUS NP 29KG (ĐA)"
click at [958, 373] on input "0" at bounding box center [957, 373] width 176 height 26
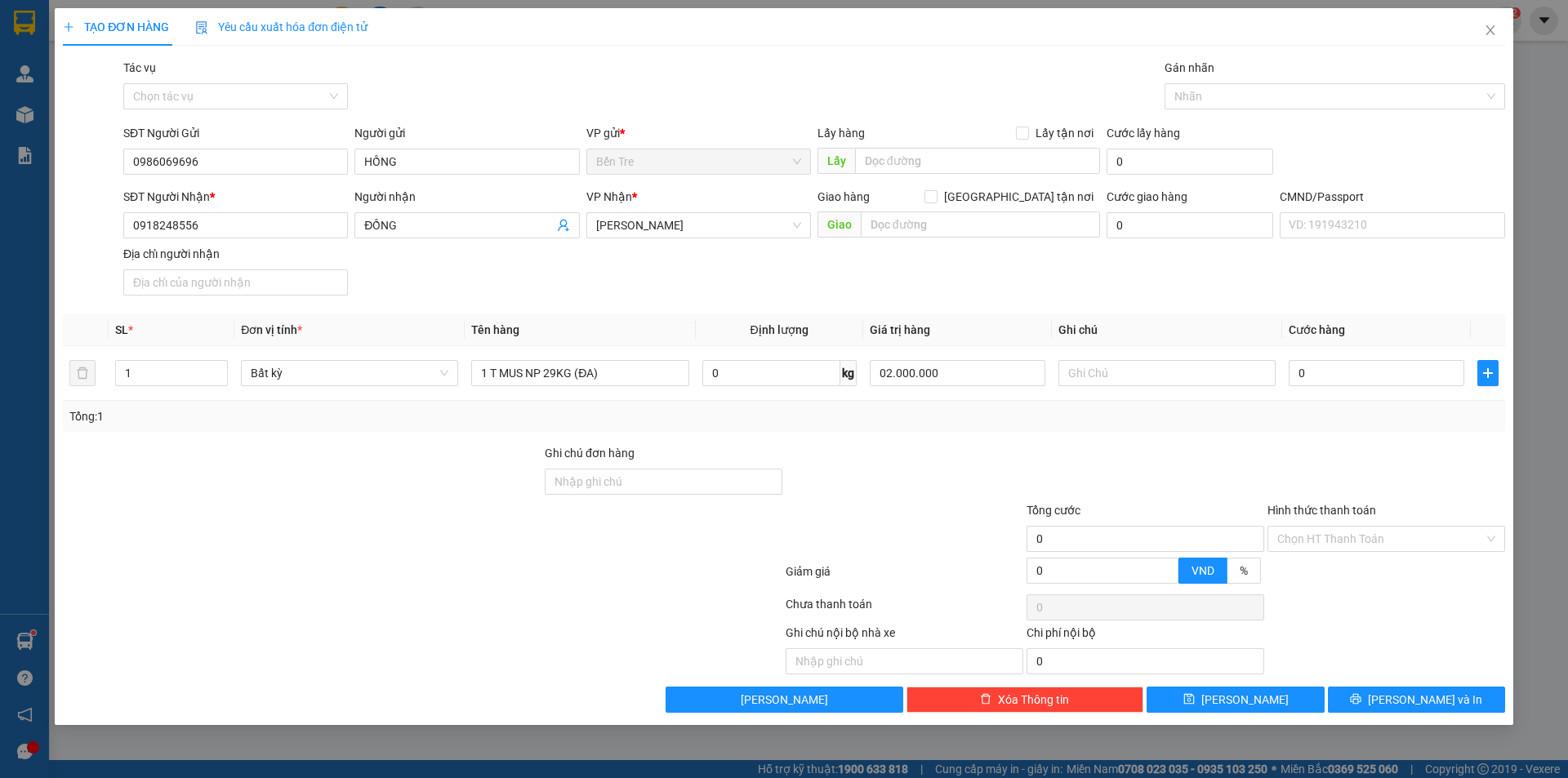
type input "2.000.000"
click at [966, 410] on div "Tổng: 1" at bounding box center [784, 416] width 1430 height 18
click at [1151, 385] on input "text" at bounding box center [1167, 373] width 218 height 26
type input "15H TRƯỜNG CCCD"
click at [1358, 360] on input "0" at bounding box center [1376, 373] width 176 height 26
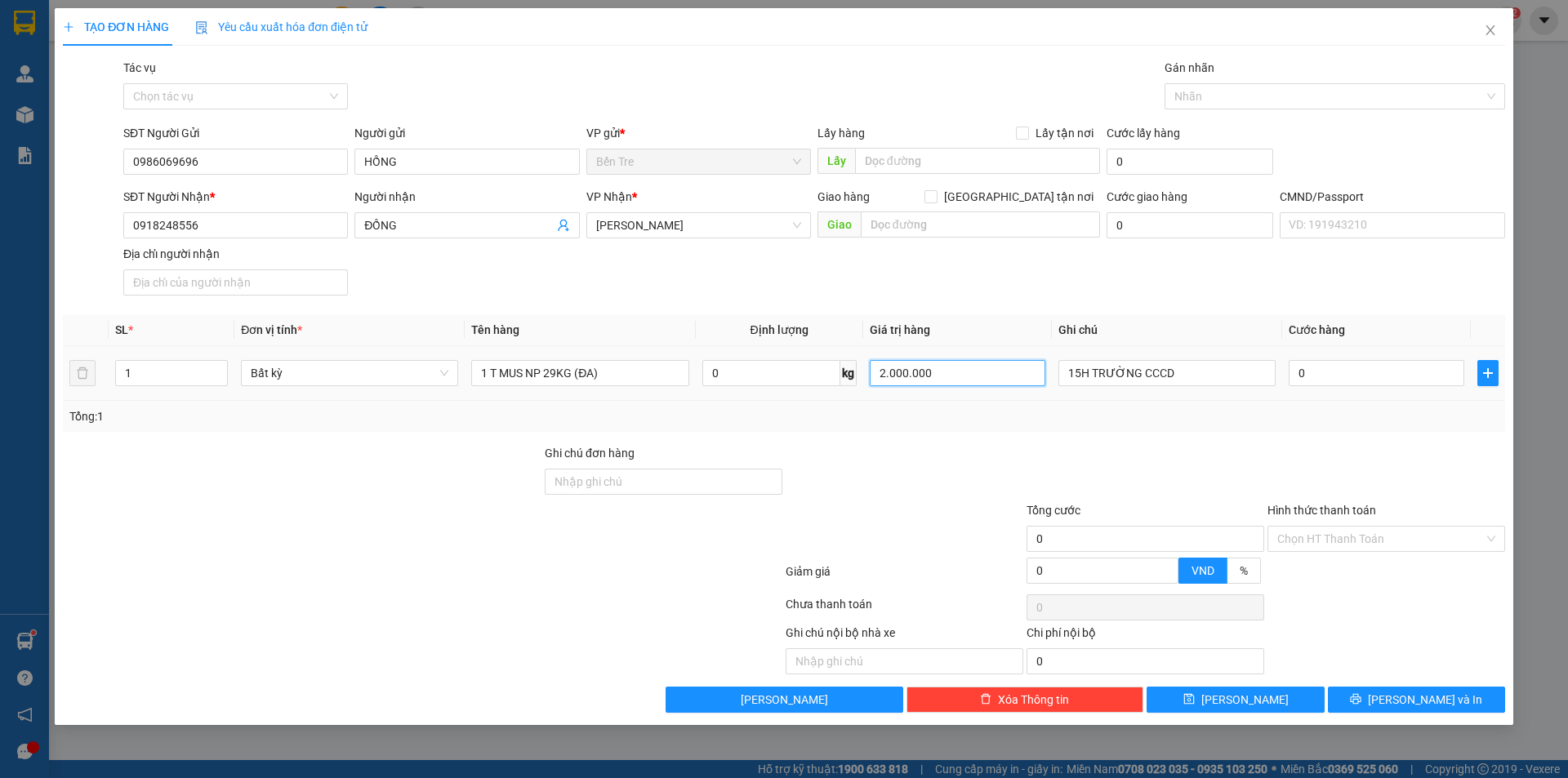
drag, startPoint x: 946, startPoint y: 373, endPoint x: 824, endPoint y: 394, distance: 123.8
click at [824, 394] on tr "1 Bất kỳ 1 T MUS NP 29KG (ĐA) 0 kg 2.000.000 15H TRƯỜNG CCCD 0" at bounding box center [784, 373] width 1443 height 54
type input "1.000.000"
click at [976, 465] on div at bounding box center [904, 472] width 241 height 57
click at [1335, 368] on input "0" at bounding box center [1376, 373] width 176 height 26
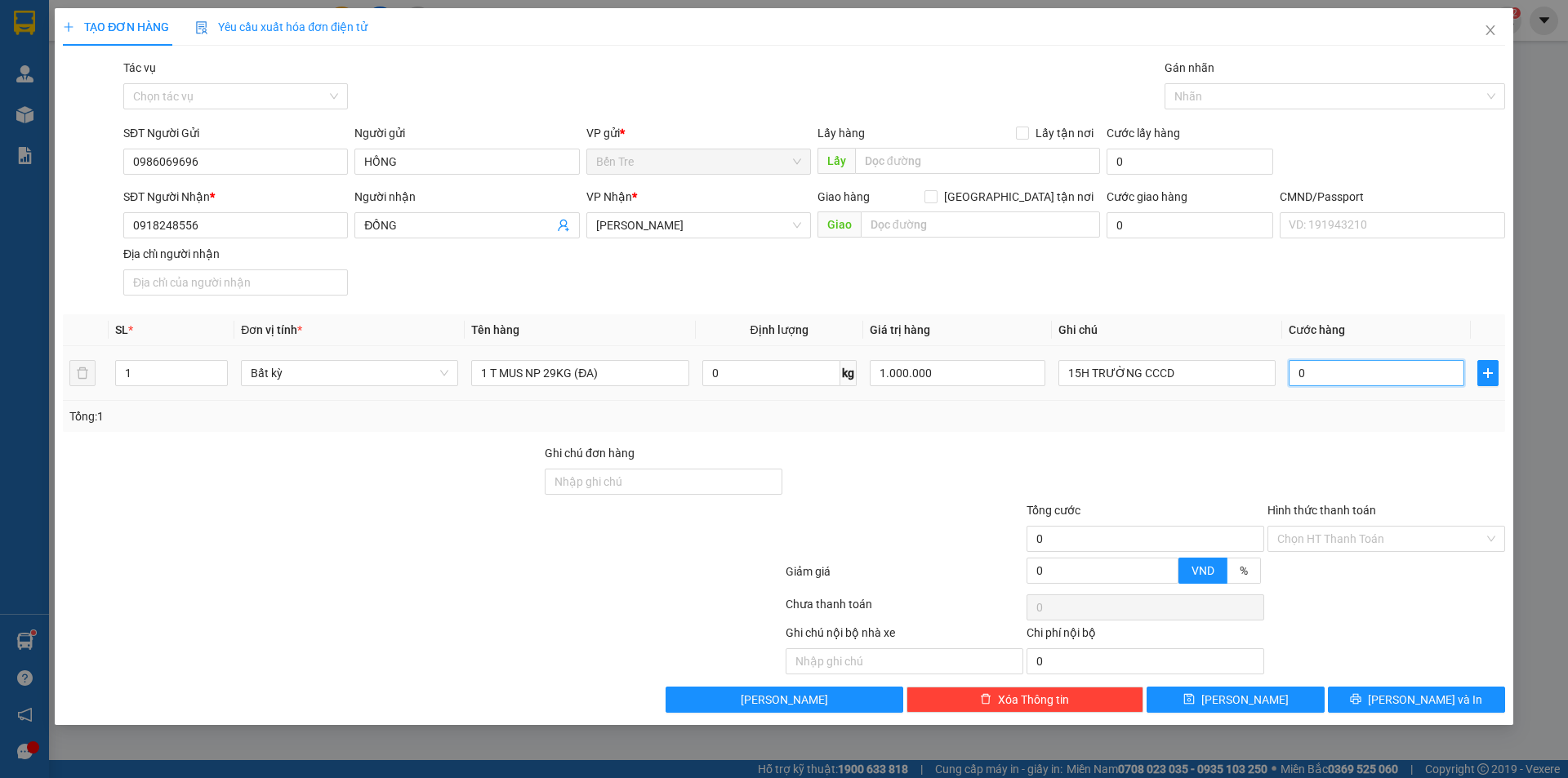
type input "4"
type input "45"
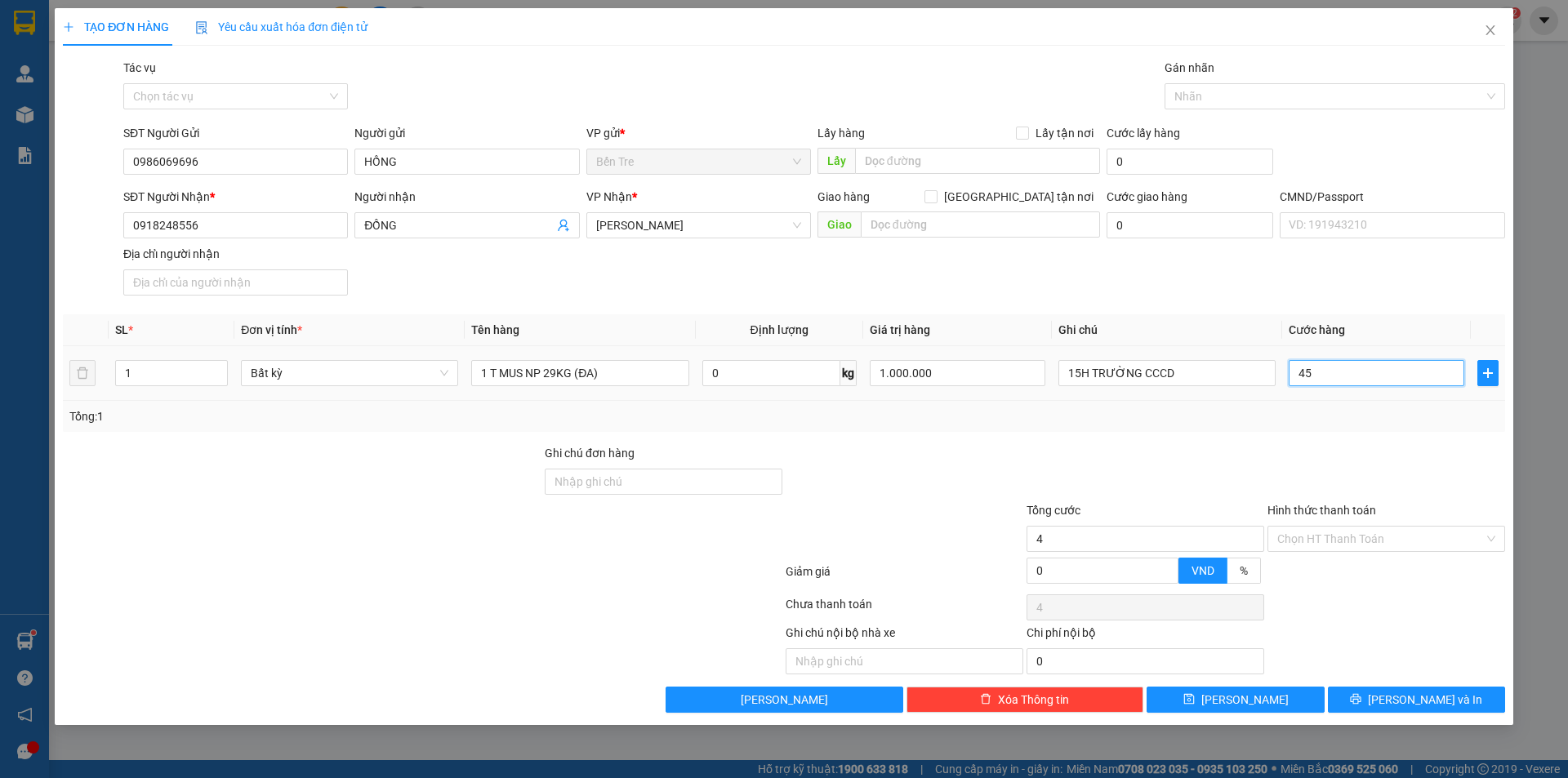
type input "45"
type input "45.000"
click at [1344, 438] on div "Transit Pickup Surcharge Ids Transit Deliver Surcharge Ids Transit Deliver Surc…" at bounding box center [784, 386] width 1443 height 654
click at [1329, 542] on input "Hình thức thanh toán" at bounding box center [1381, 539] width 207 height 25
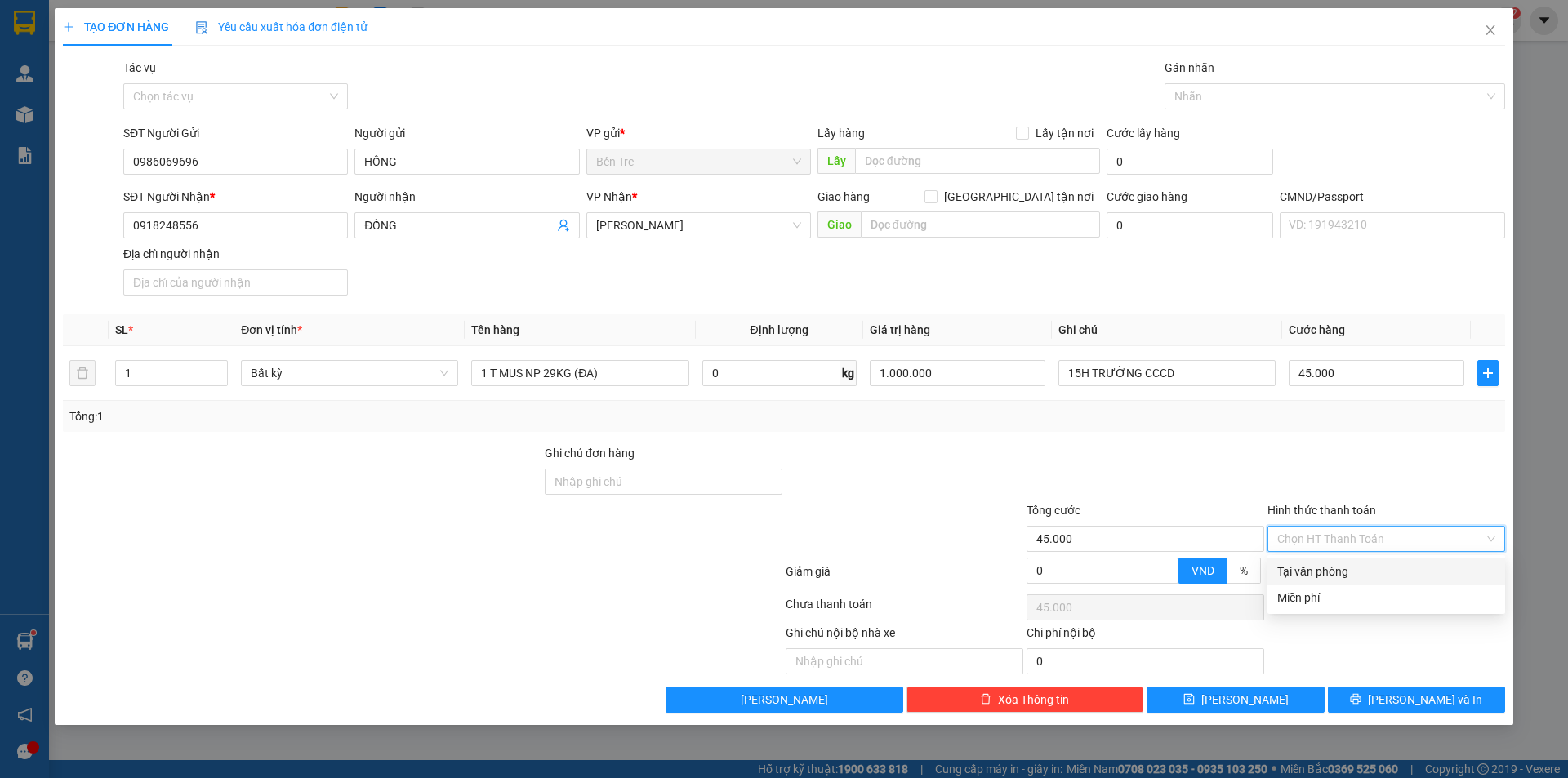
click at [1333, 569] on div "Tại văn phòng" at bounding box center [1387, 572] width 218 height 18
type input "0"
click at [1428, 707] on span "[PERSON_NAME] và In" at bounding box center [1425, 700] width 115 height 18
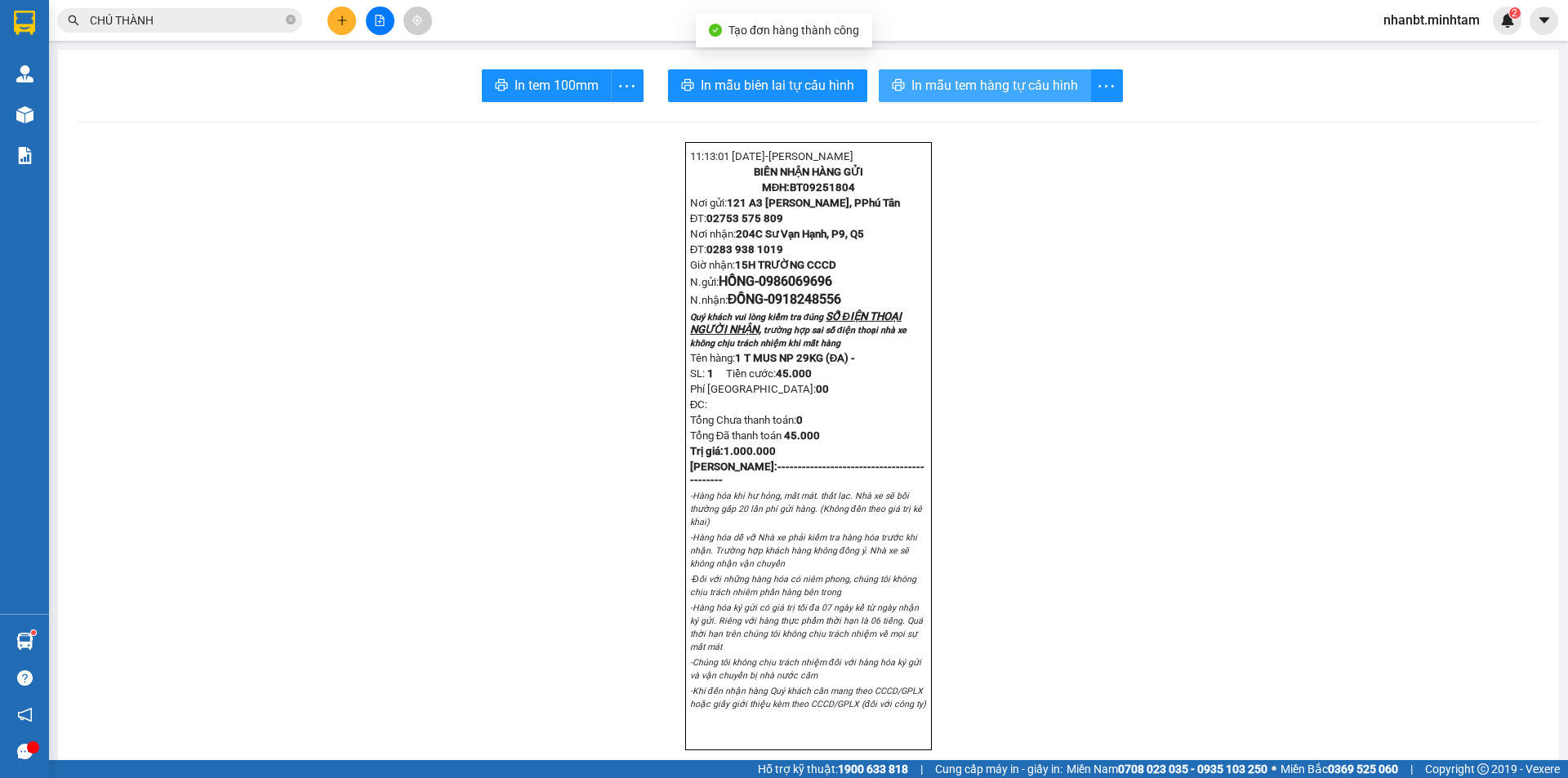
drag, startPoint x: 933, startPoint y: 91, endPoint x: 948, endPoint y: 97, distance: 16.2
click at [934, 92] on span "In mẫu tem hàng tự cấu hình" at bounding box center [995, 85] width 167 height 21
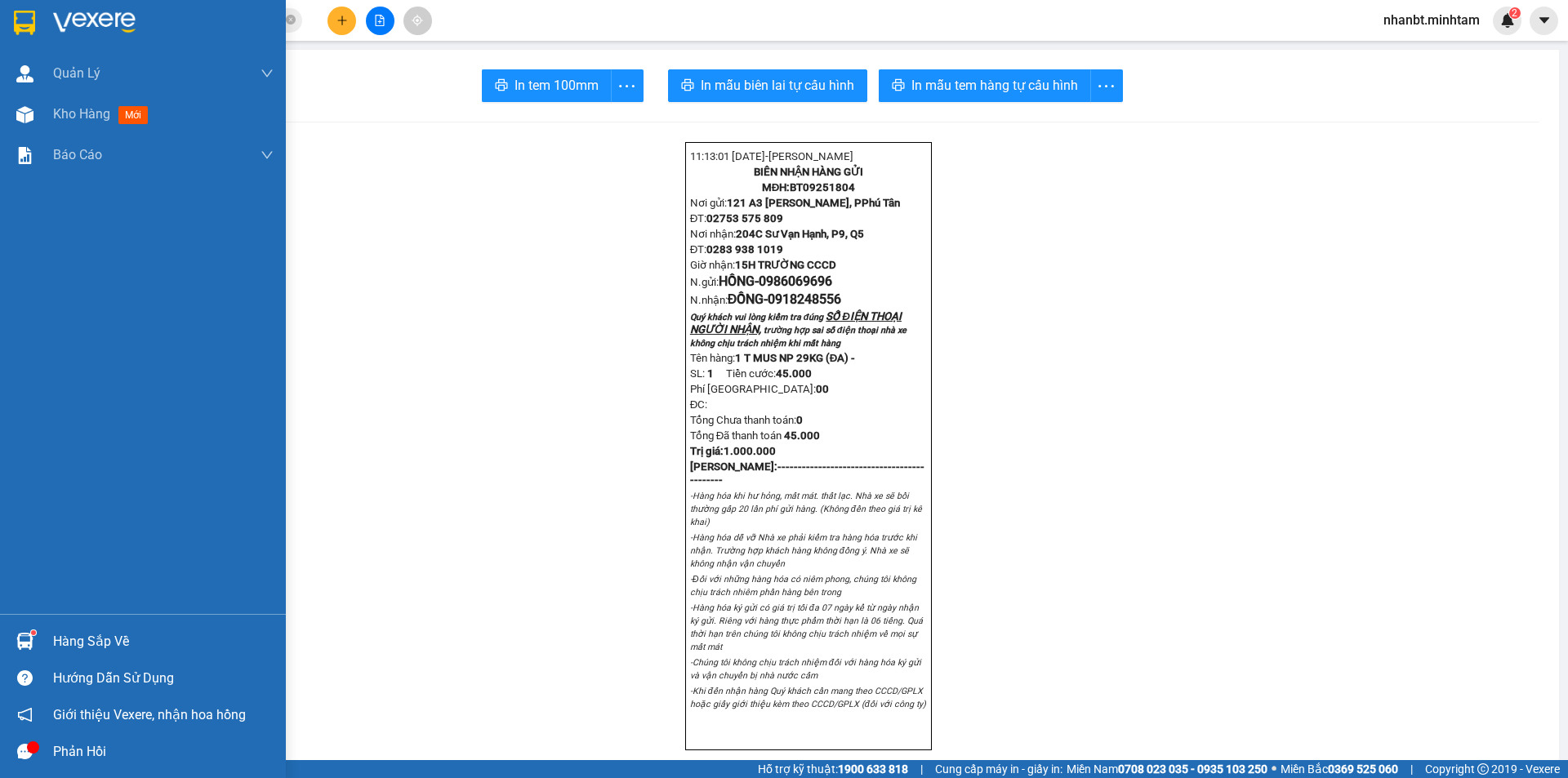
click at [12, 29] on div at bounding box center [25, 22] width 29 height 29
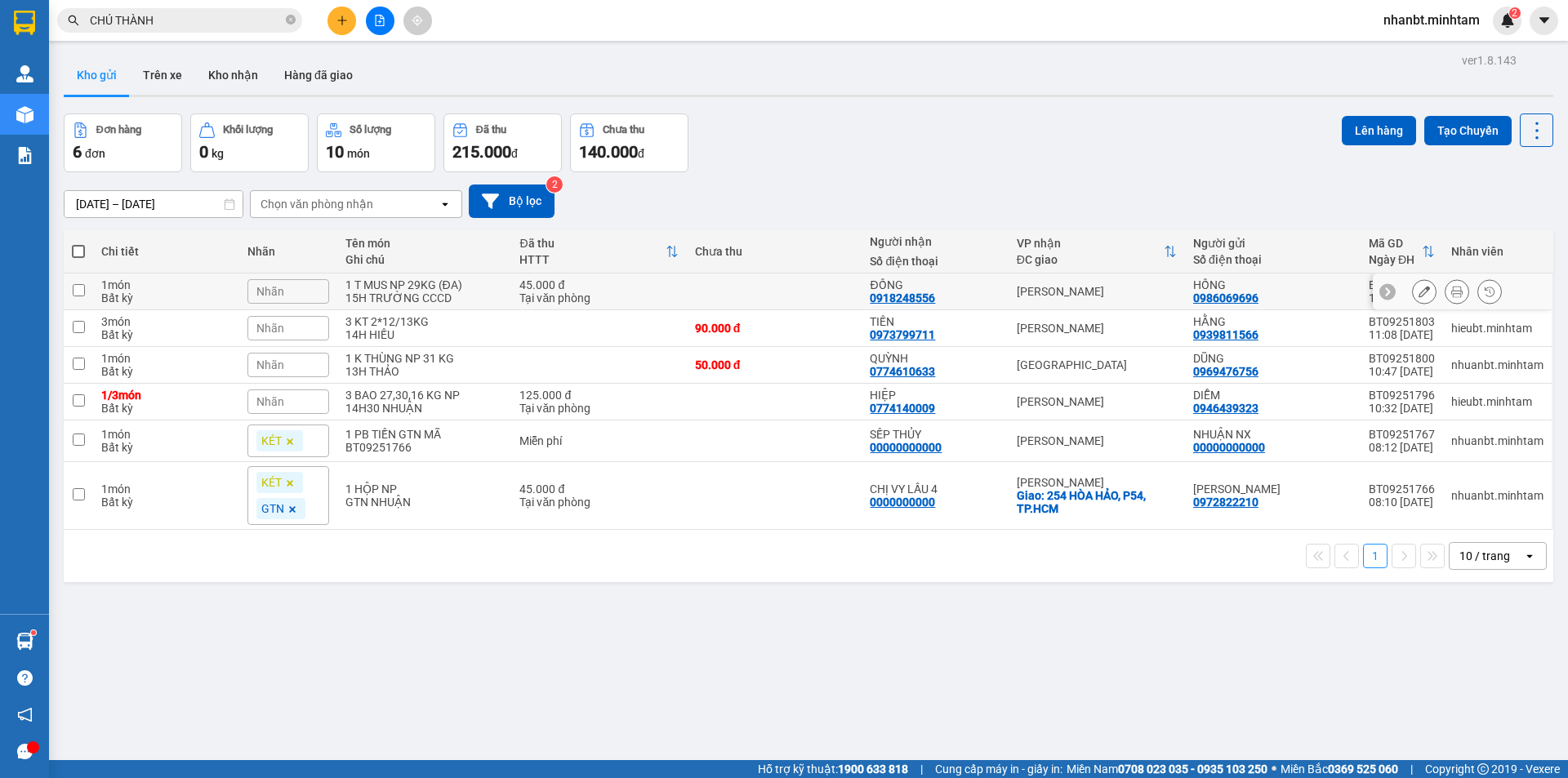
click at [1419, 296] on icon at bounding box center [1425, 292] width 12 height 12
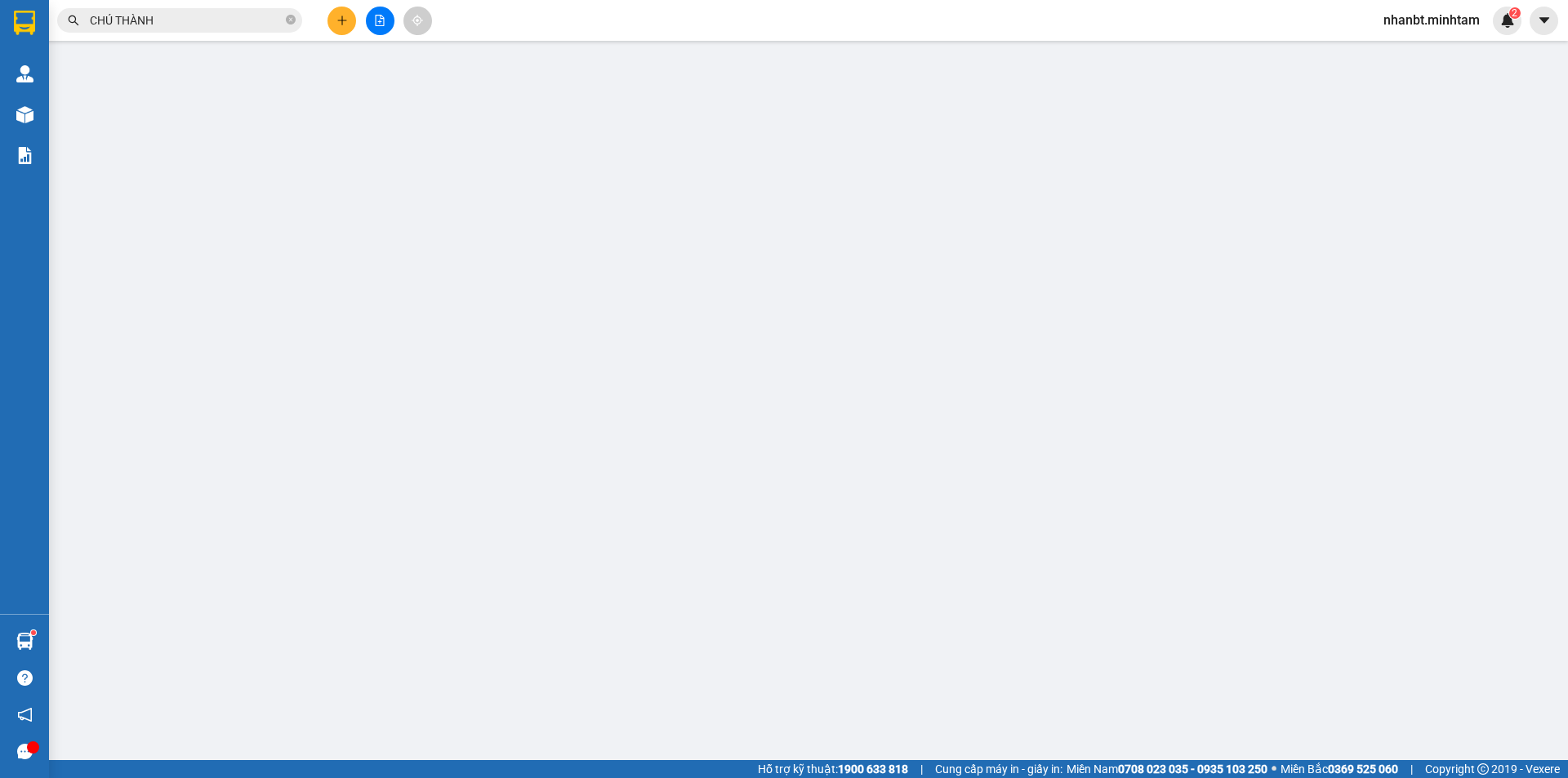
type input "0986069696"
type input "HỒNG"
type input "0918248556"
type input "ĐỒNG"
type input "45.000"
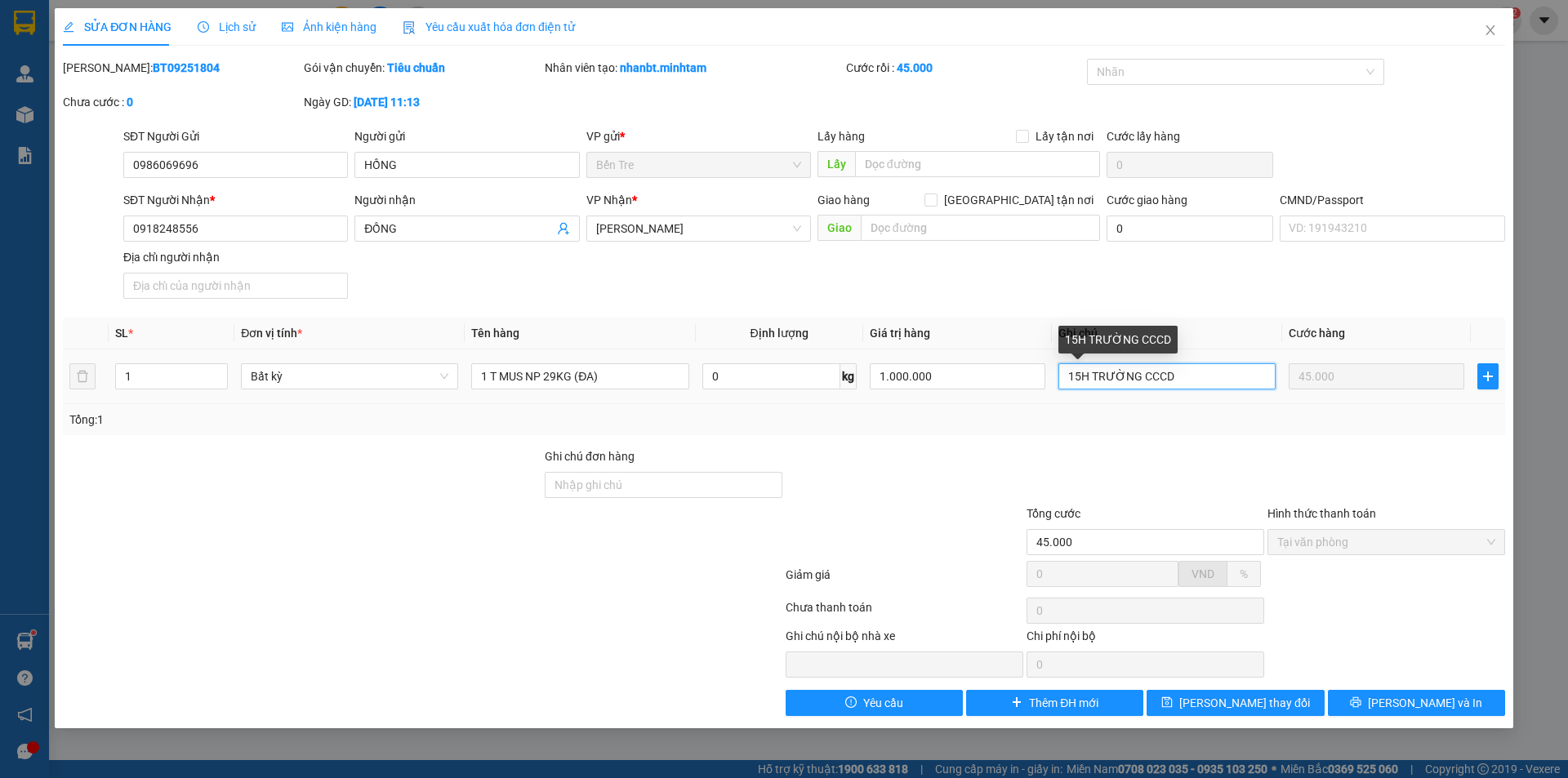
drag, startPoint x: 1203, startPoint y: 382, endPoint x: 1141, endPoint y: 382, distance: 62.0
click at [1141, 382] on input "15H TRƯỜNG CCCD" at bounding box center [1167, 377] width 218 height 26
type input "15H TRƯỜNG"
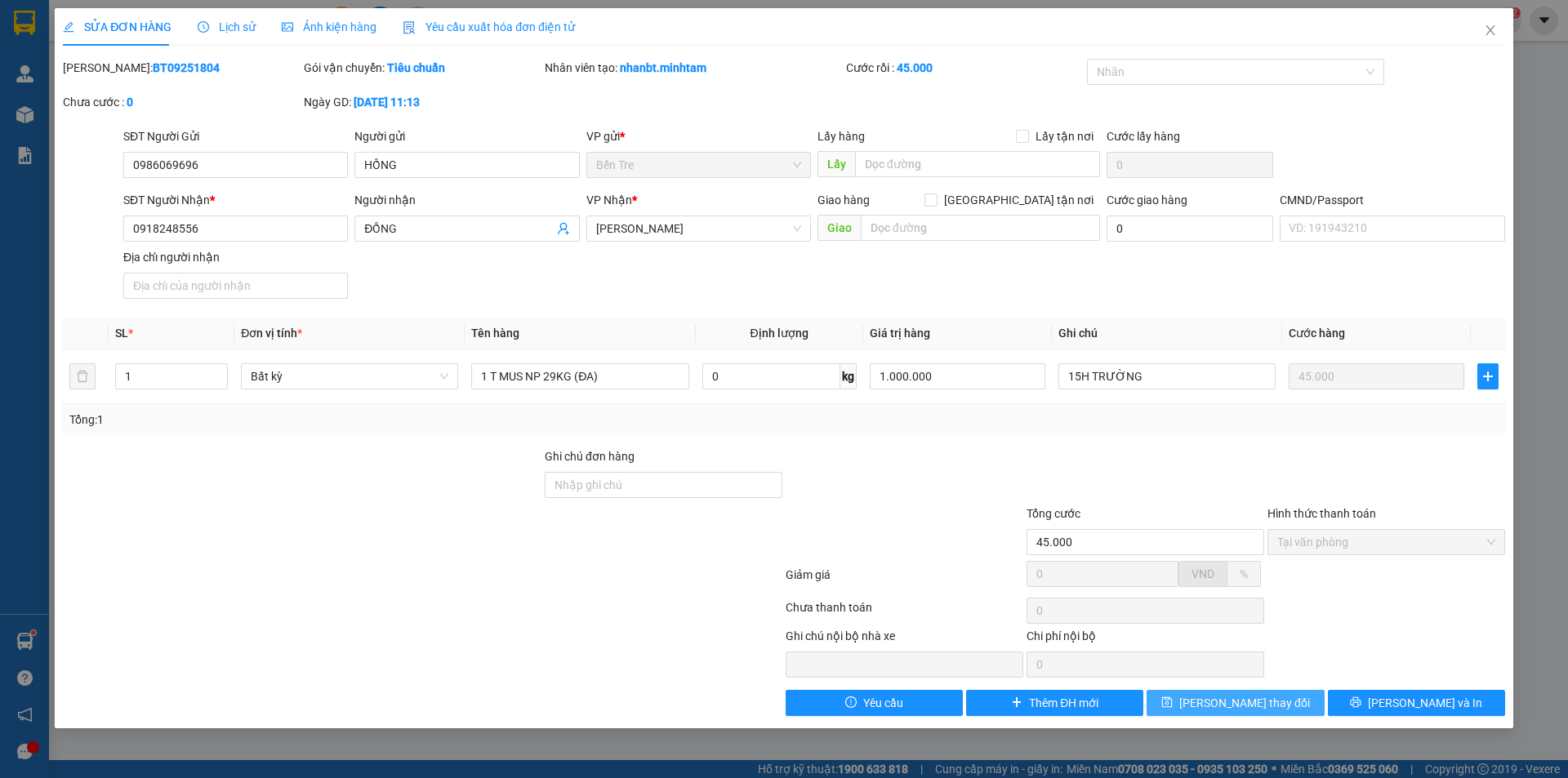
click at [1305, 707] on button "[PERSON_NAME] thay đổi" at bounding box center [1235, 703] width 177 height 26
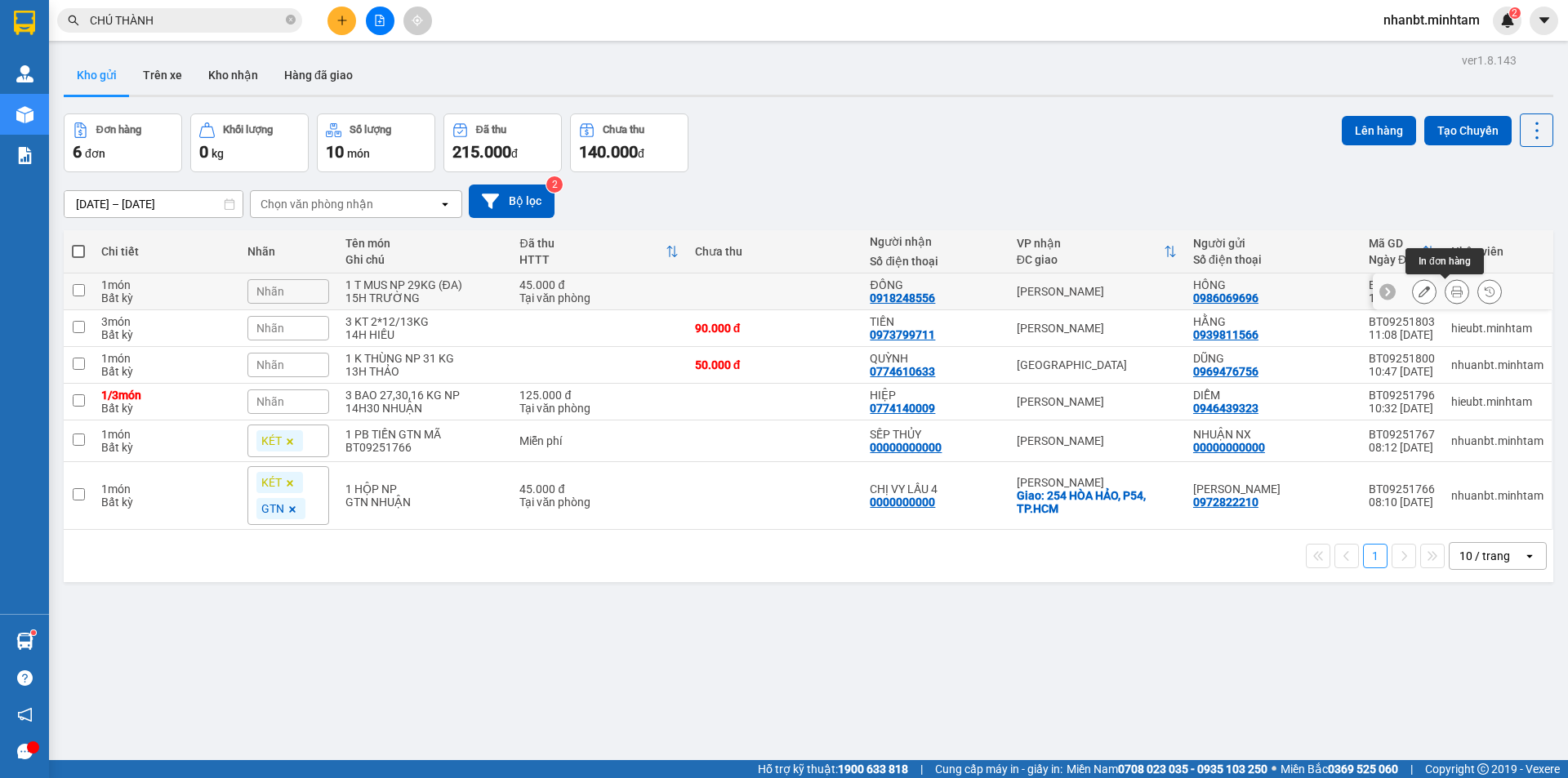
click at [1452, 289] on icon at bounding box center [1458, 292] width 12 height 12
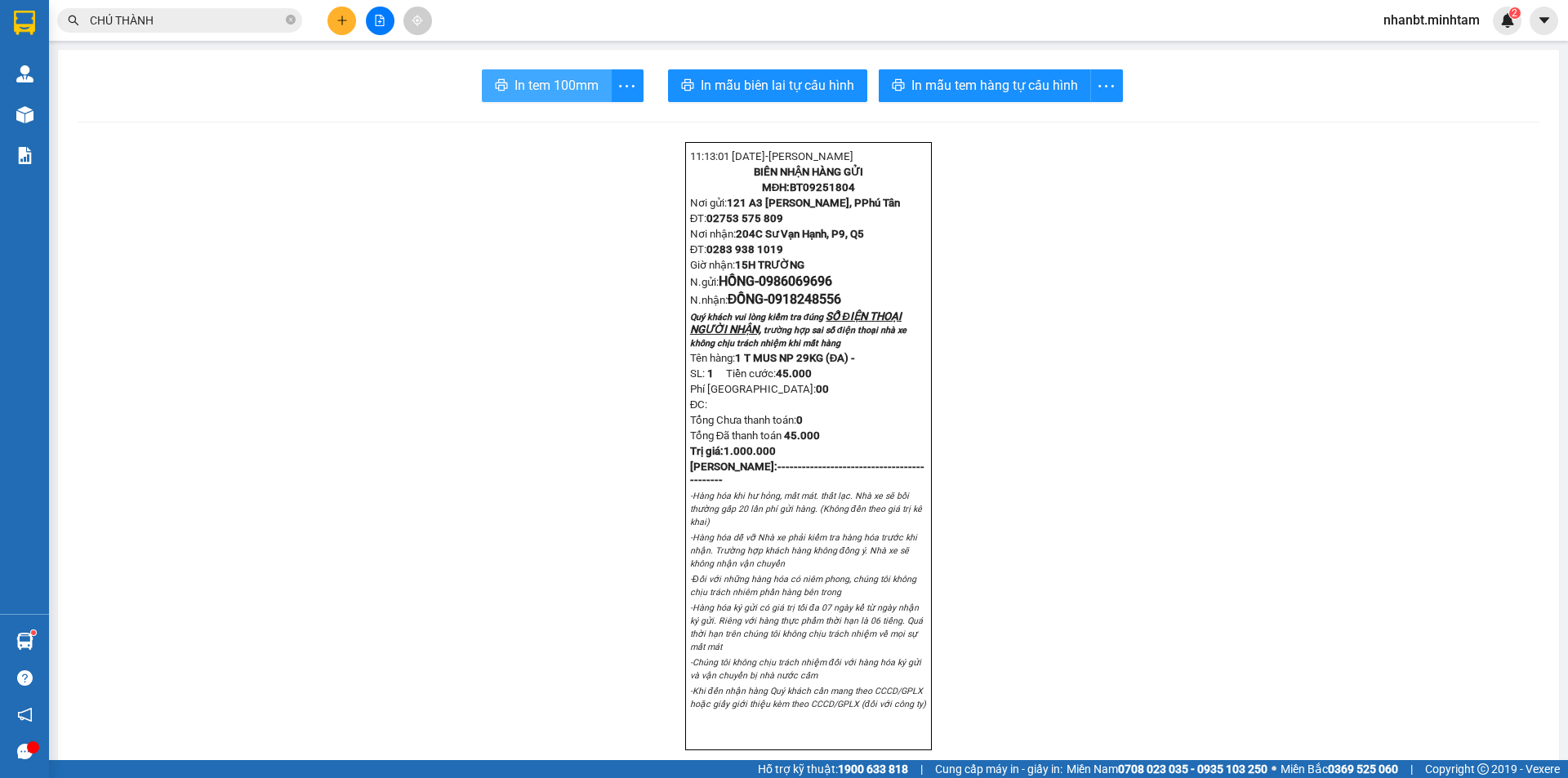
click at [557, 97] on button "In tem 100mm" at bounding box center [547, 86] width 130 height 33
